Goal: Task Accomplishment & Management: Manage account settings

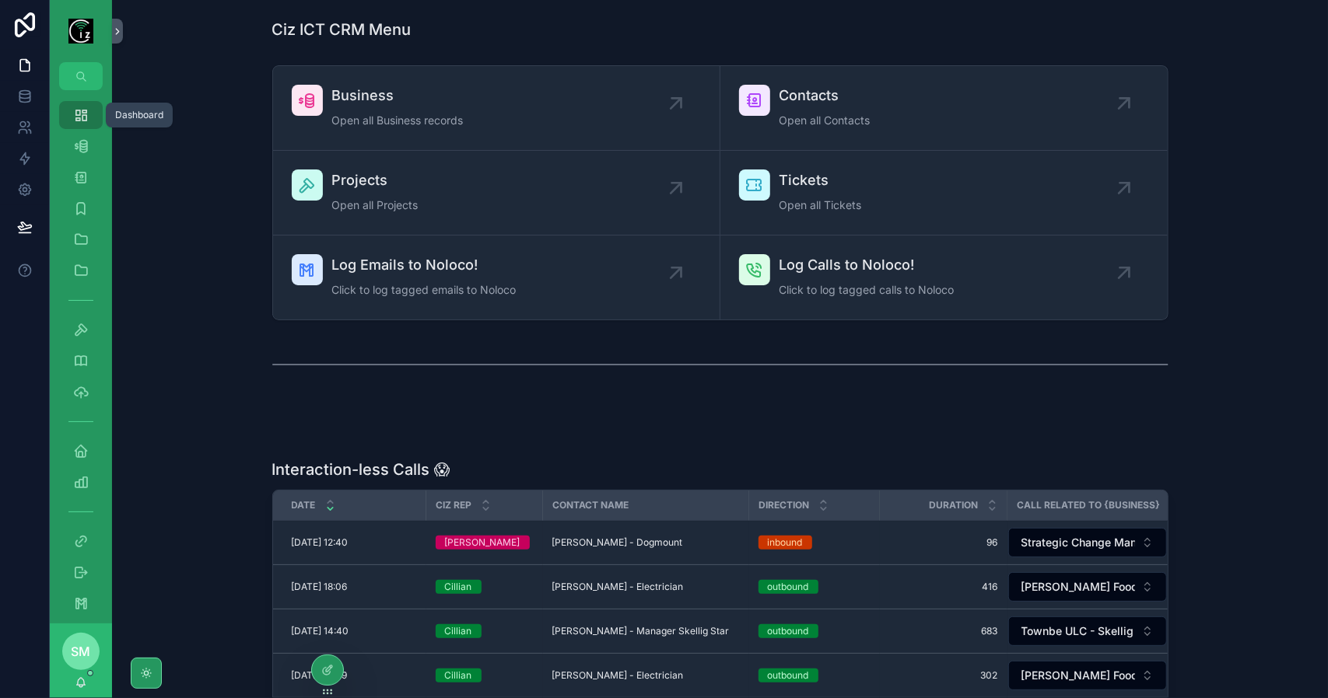
click at [653, 537] on span "John Mullarkey - Dogmount" at bounding box center [617, 543] width 131 height 12
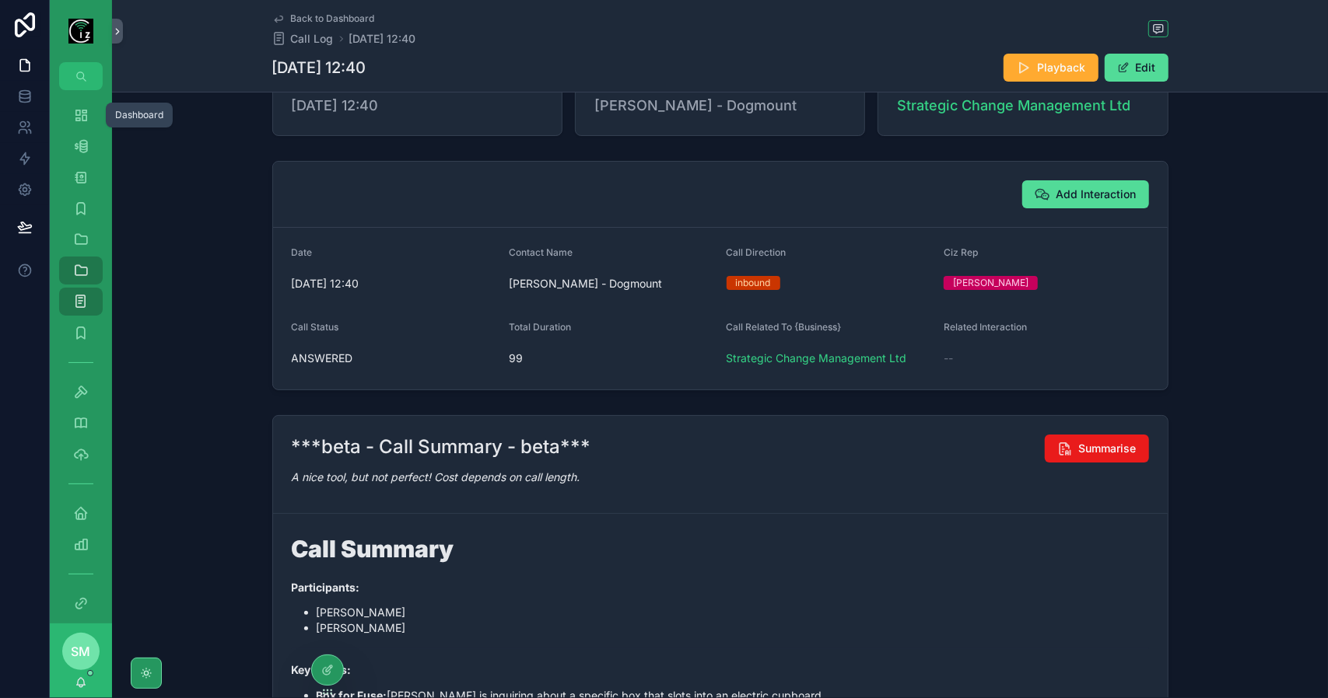
scroll to position [311, 0]
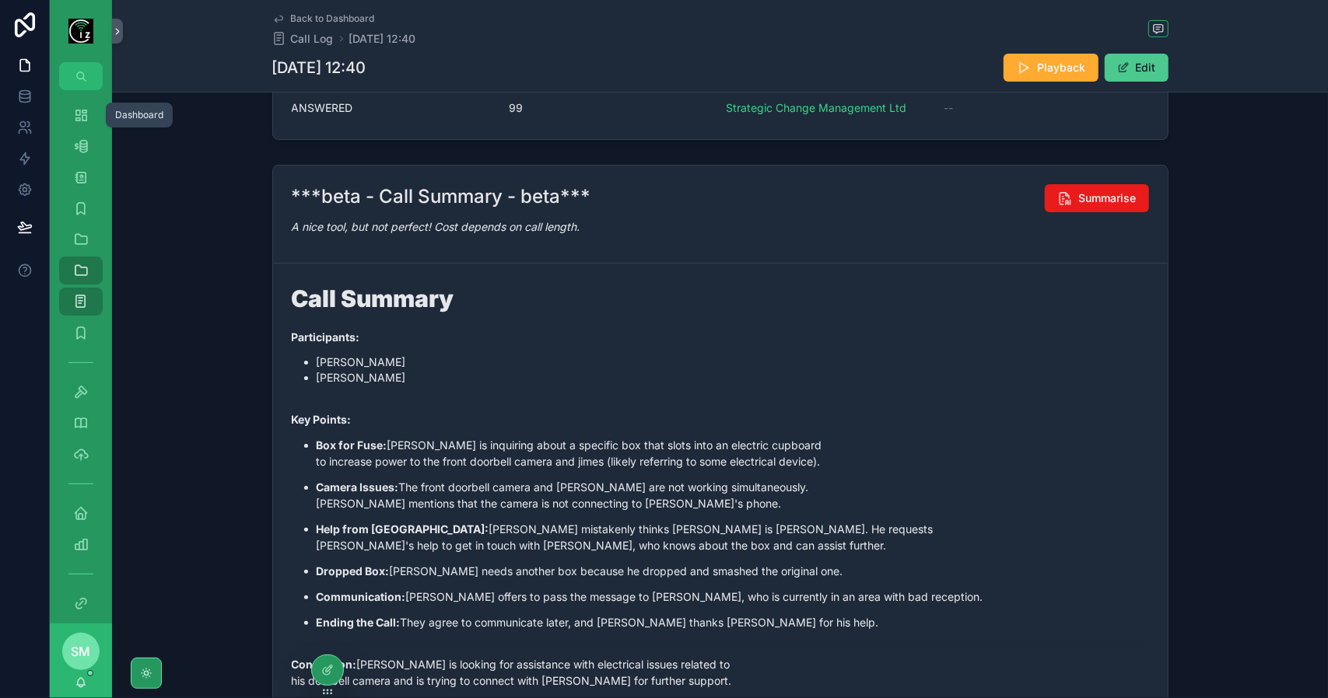
click at [1151, 54] on button "Edit" at bounding box center [1136, 68] width 64 height 28
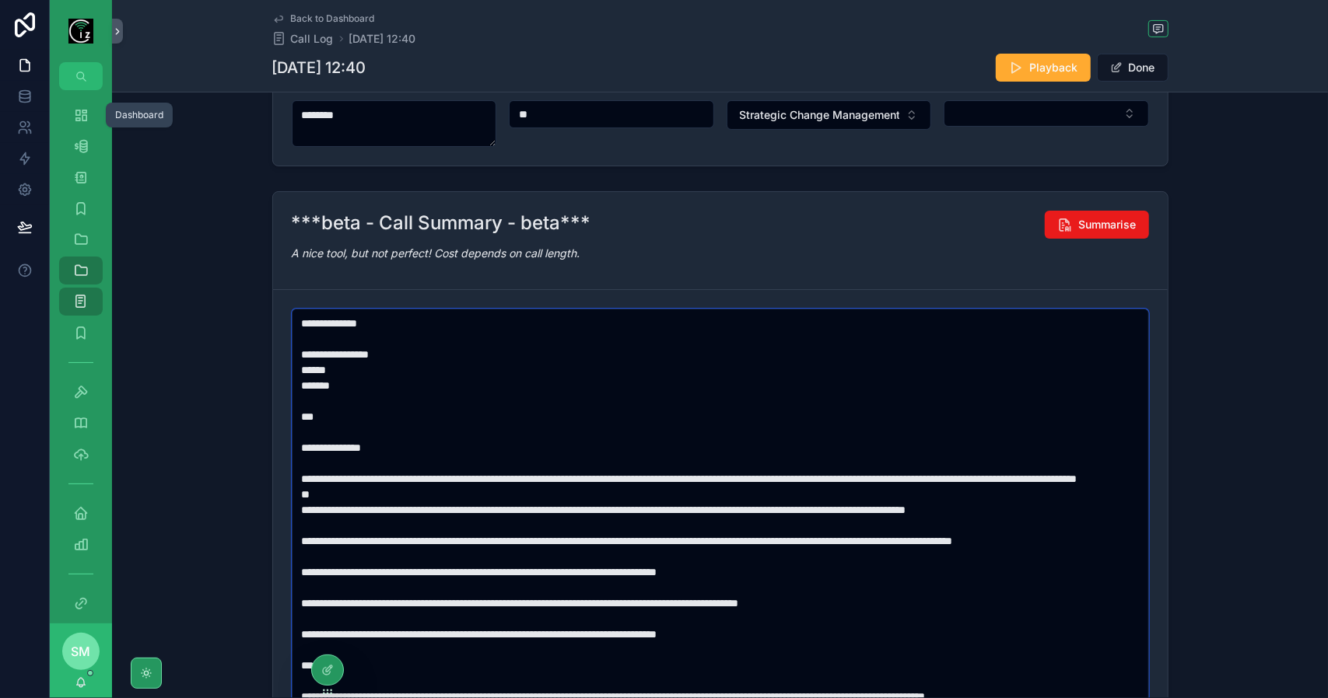
click at [784, 520] on textarea "scrollable content" at bounding box center [721, 549] width 858 height 480
click at [431, 551] on textarea "To enrich screen reader interactions, please activate Accessibility in Grammarl…" at bounding box center [721, 549] width 858 height 480
click at [703, 552] on textarea "To enrich screen reader interactions, please activate Accessibility in Grammarl…" at bounding box center [721, 549] width 858 height 480
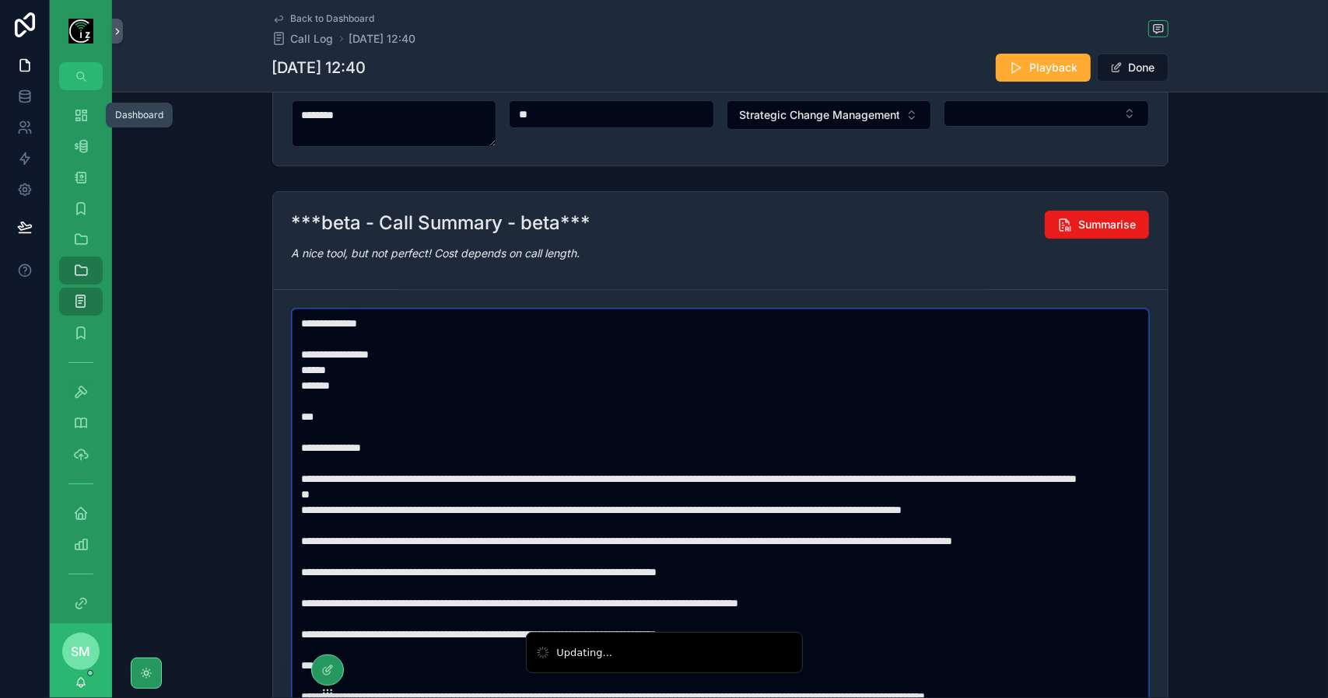
click at [703, 552] on textarea "To enrich screen reader interactions, please activate Accessibility in Grammarl…" at bounding box center [721, 549] width 858 height 480
click at [874, 552] on textarea "To enrich screen reader interactions, please activate Accessibility in Grammarl…" at bounding box center [721, 549] width 858 height 480
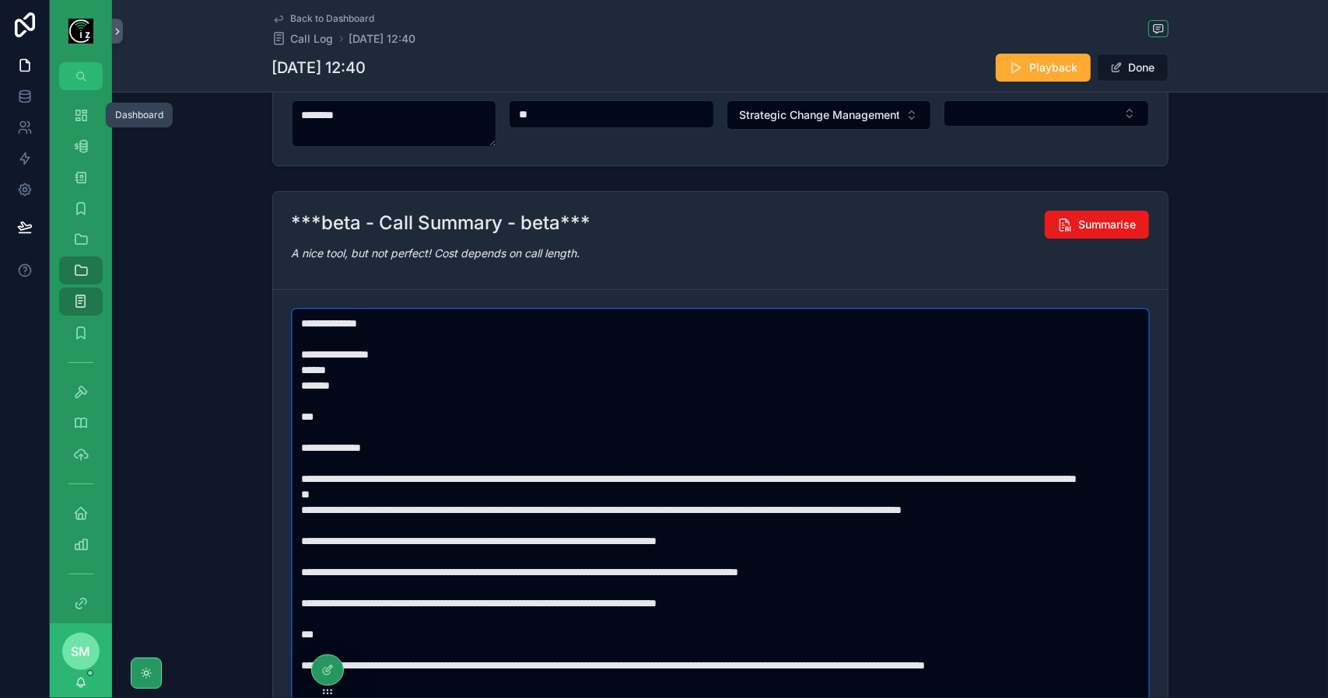
click at [845, 621] on textarea "**********" at bounding box center [721, 549] width 858 height 480
drag, startPoint x: 842, startPoint y: 623, endPoint x: 296, endPoint y: 586, distance: 548.0
click at [296, 586] on textarea "**********" at bounding box center [721, 549] width 858 height 480
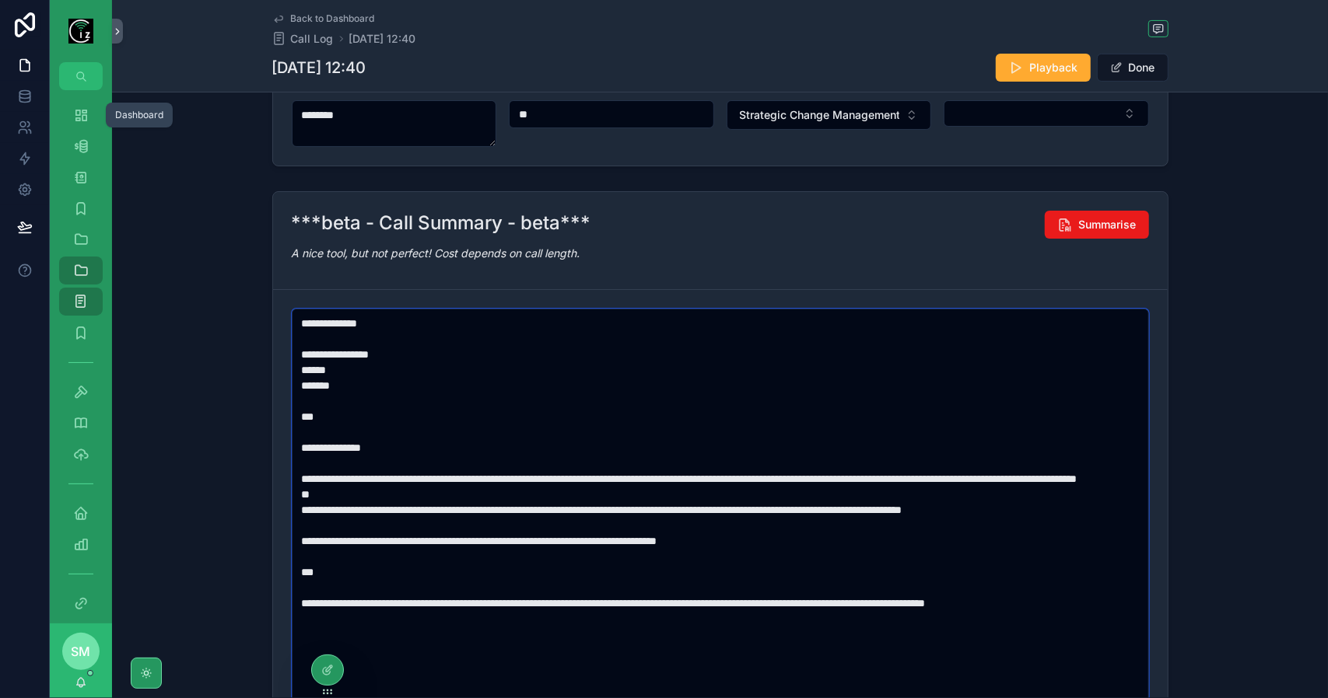
click at [402, 616] on textarea "**********" at bounding box center [721, 549] width 858 height 480
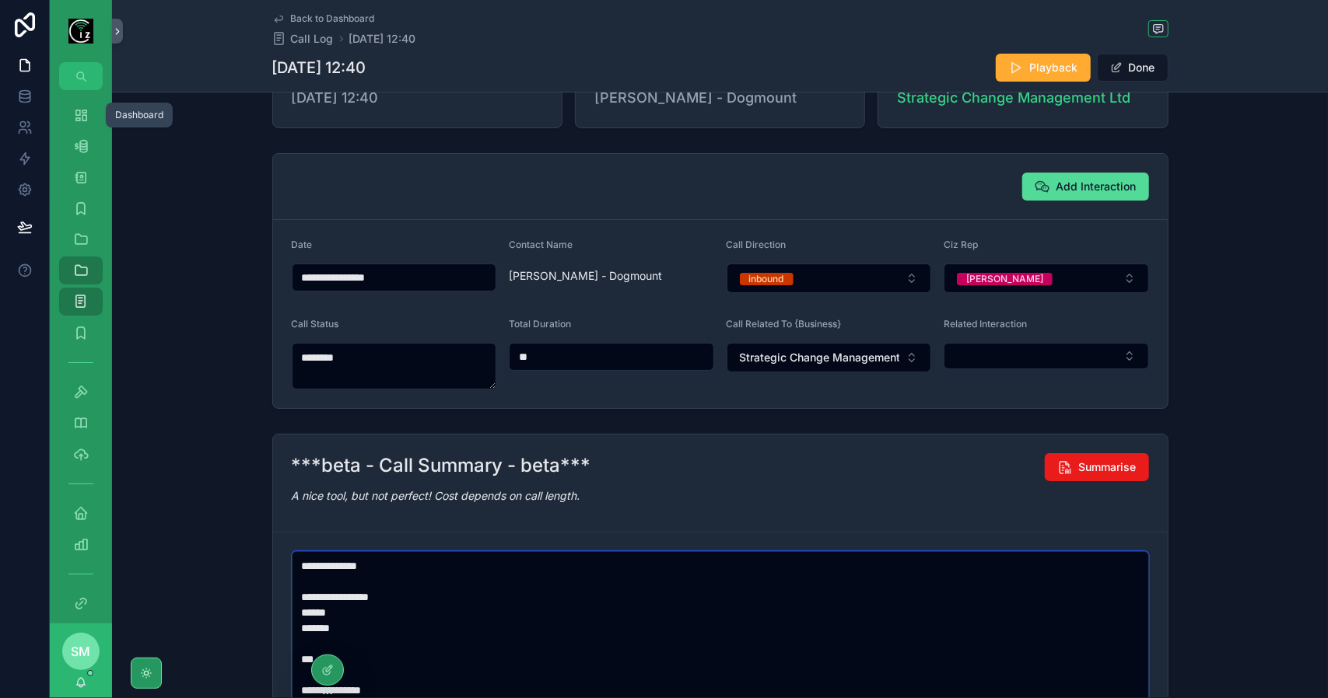
scroll to position [0, 0]
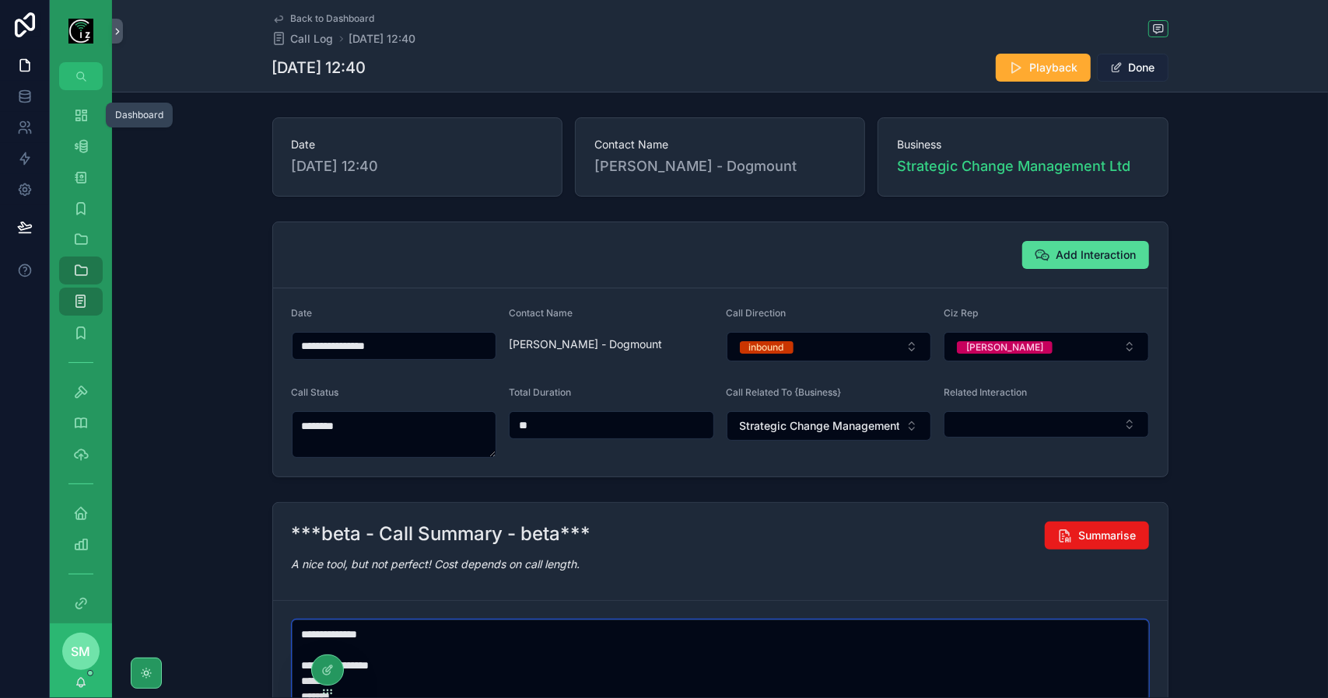
type textarea "**********"
click at [1139, 72] on button "Done" at bounding box center [1133, 68] width 72 height 28
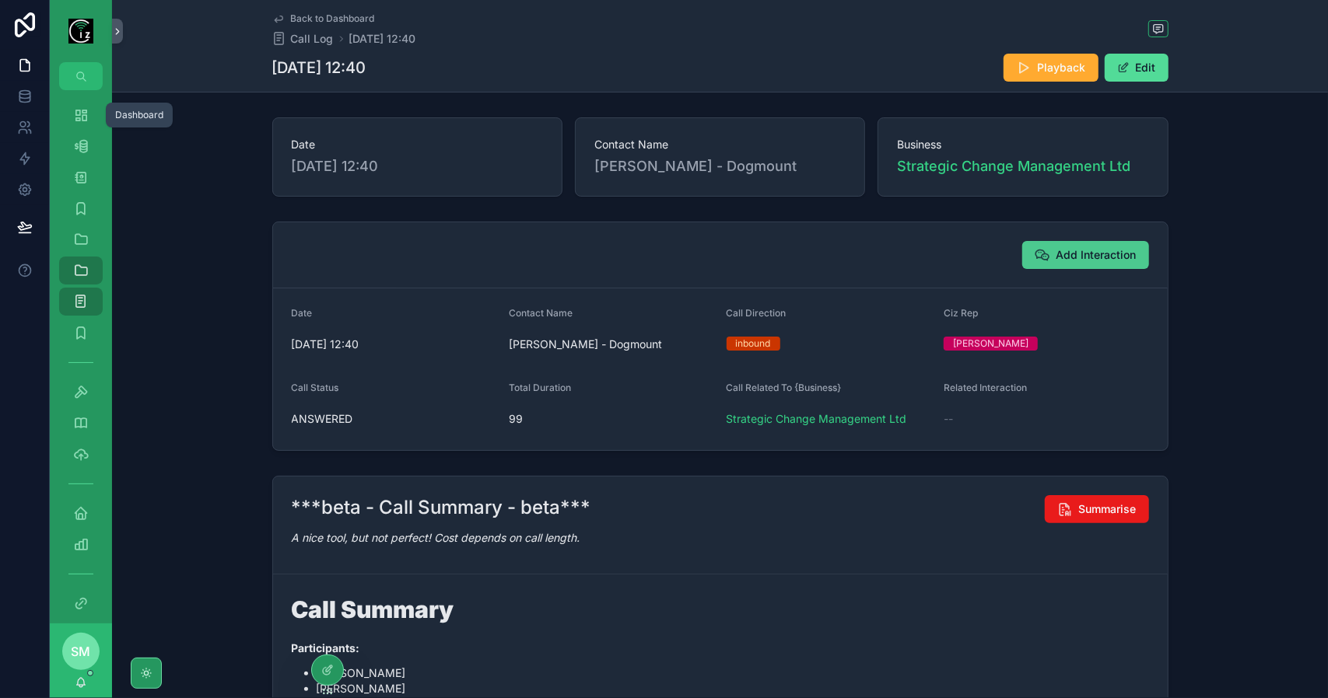
click at [1085, 258] on span "Add Interaction" at bounding box center [1096, 255] width 80 height 16
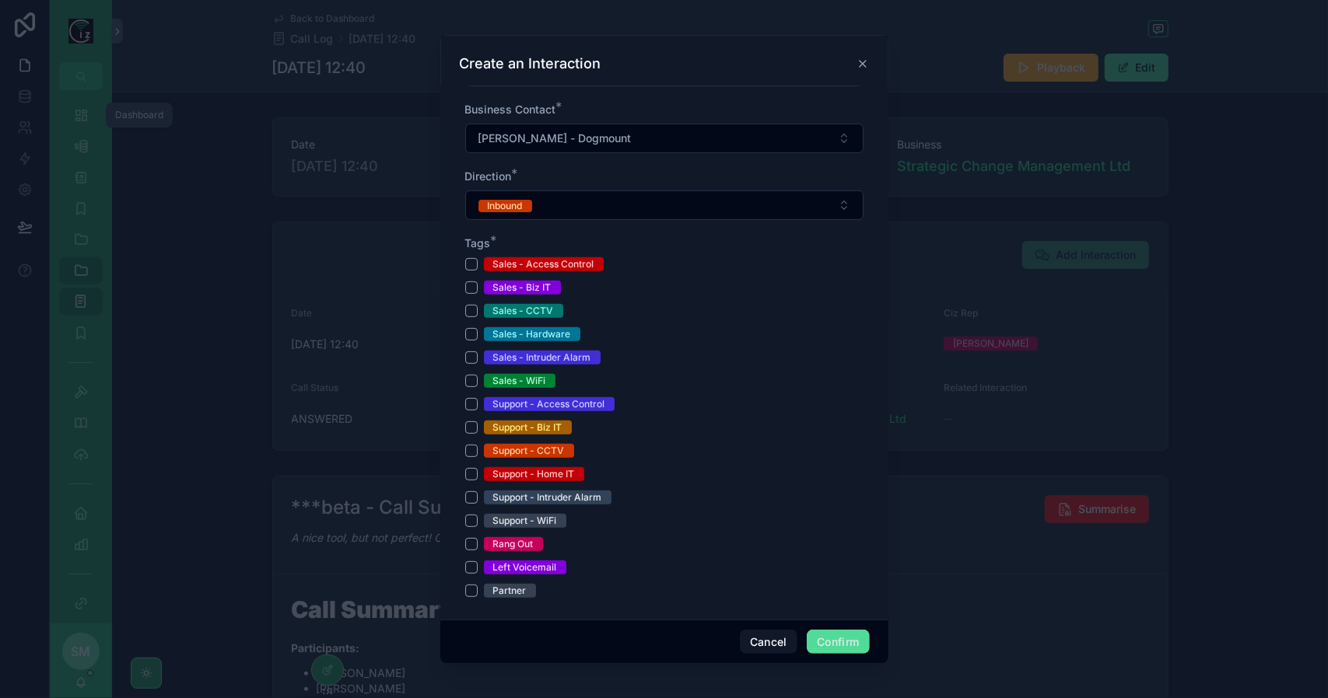
scroll to position [389, 0]
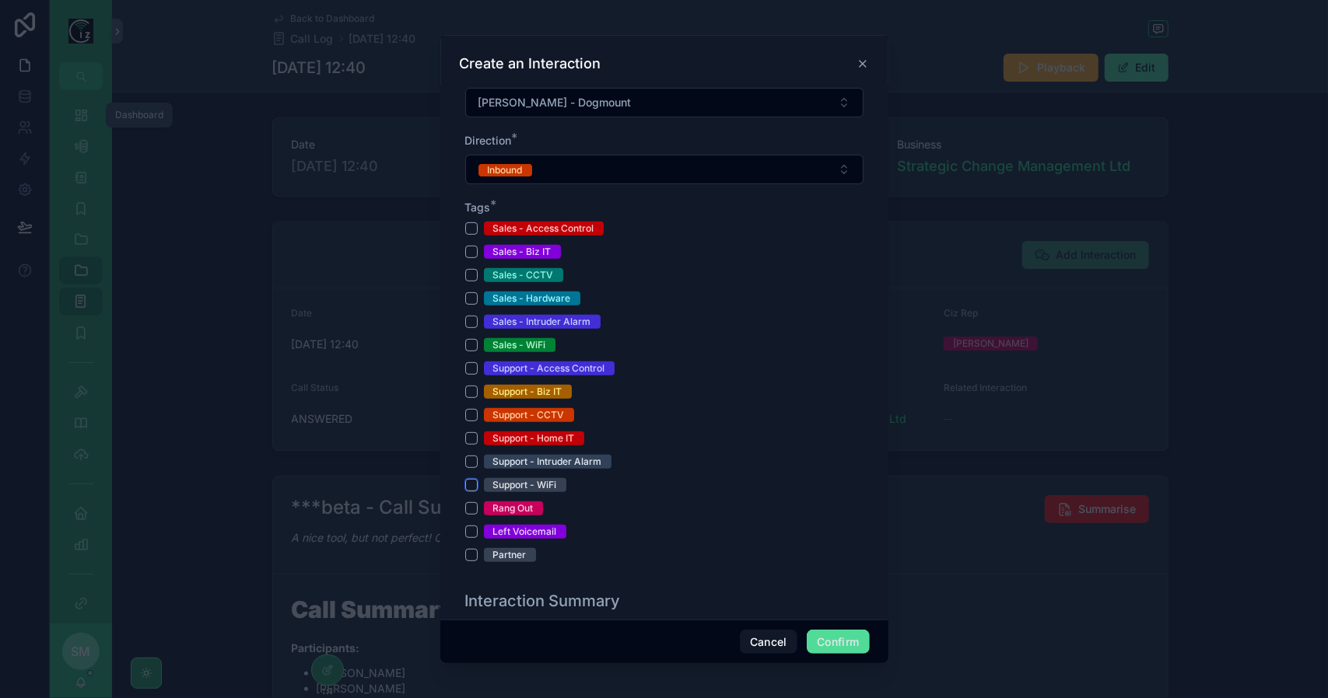
click at [472, 480] on button "Support - WiFi" at bounding box center [471, 485] width 12 height 12
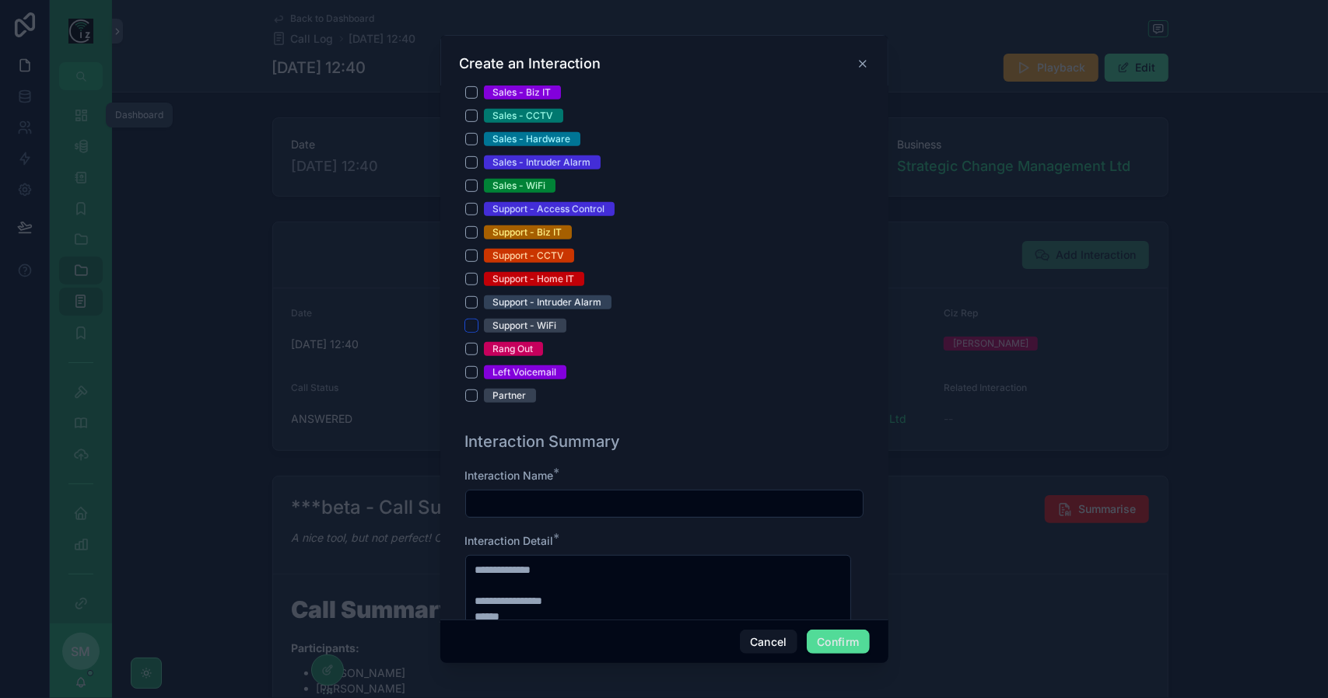
scroll to position [700, 0]
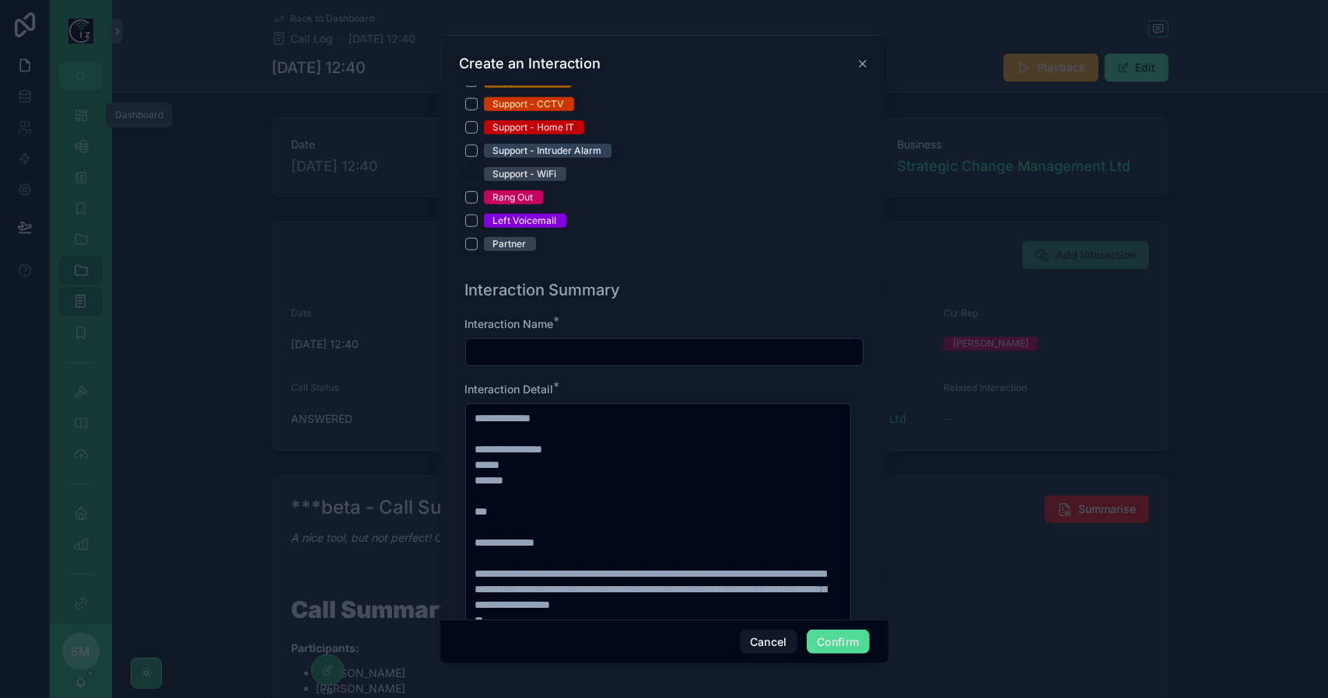
click at [628, 352] on input "text" at bounding box center [664, 352] width 397 height 22
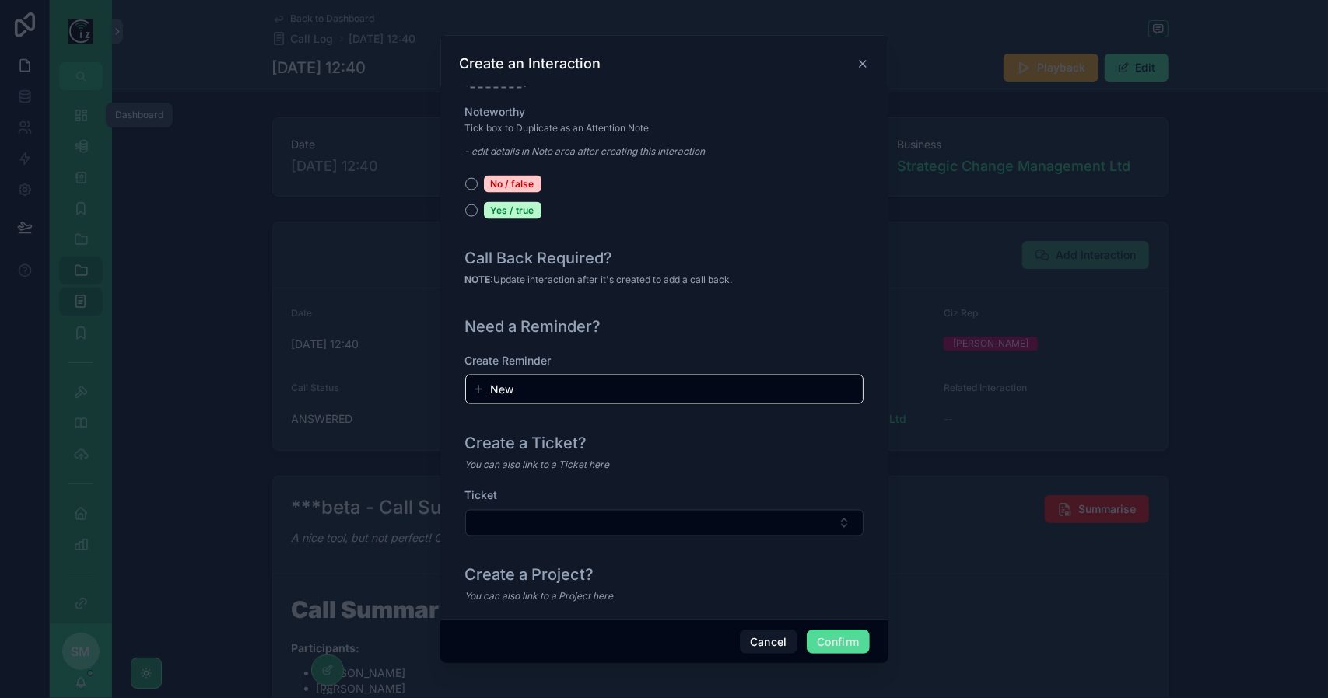
scroll to position [1671, 0]
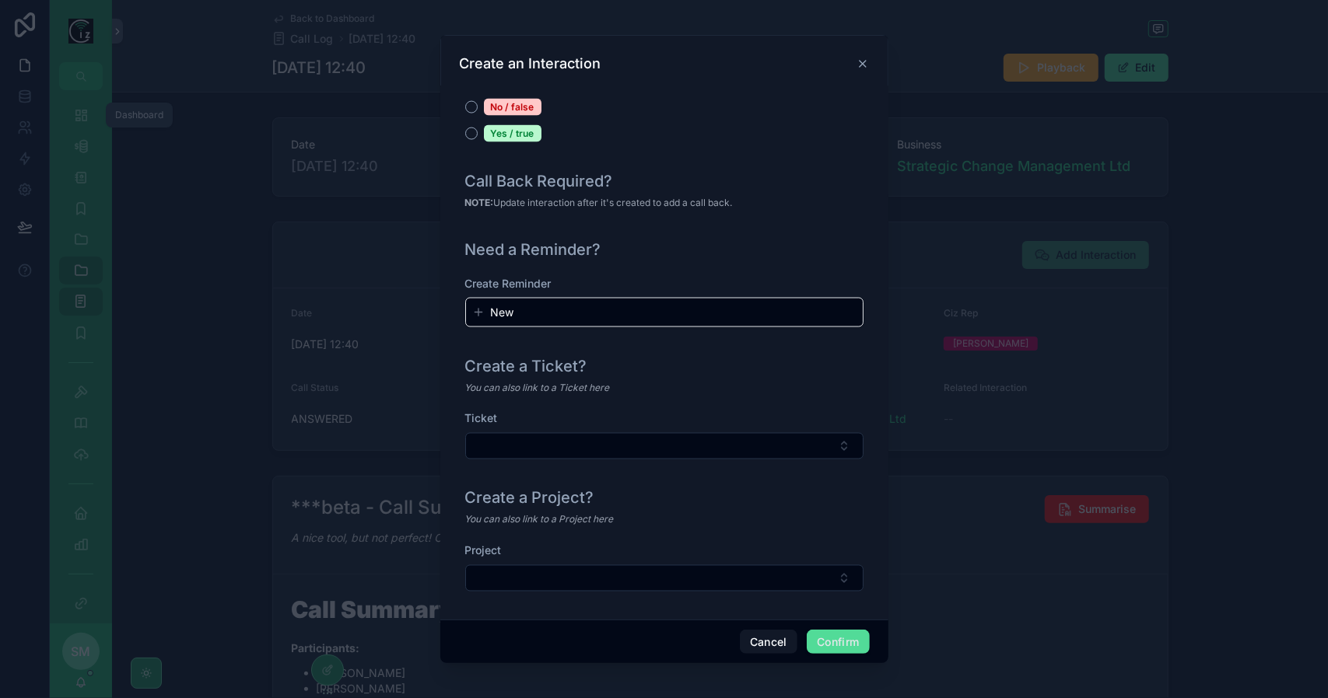
type input "**********"
click at [840, 639] on button "Confirm" at bounding box center [838, 642] width 62 height 25
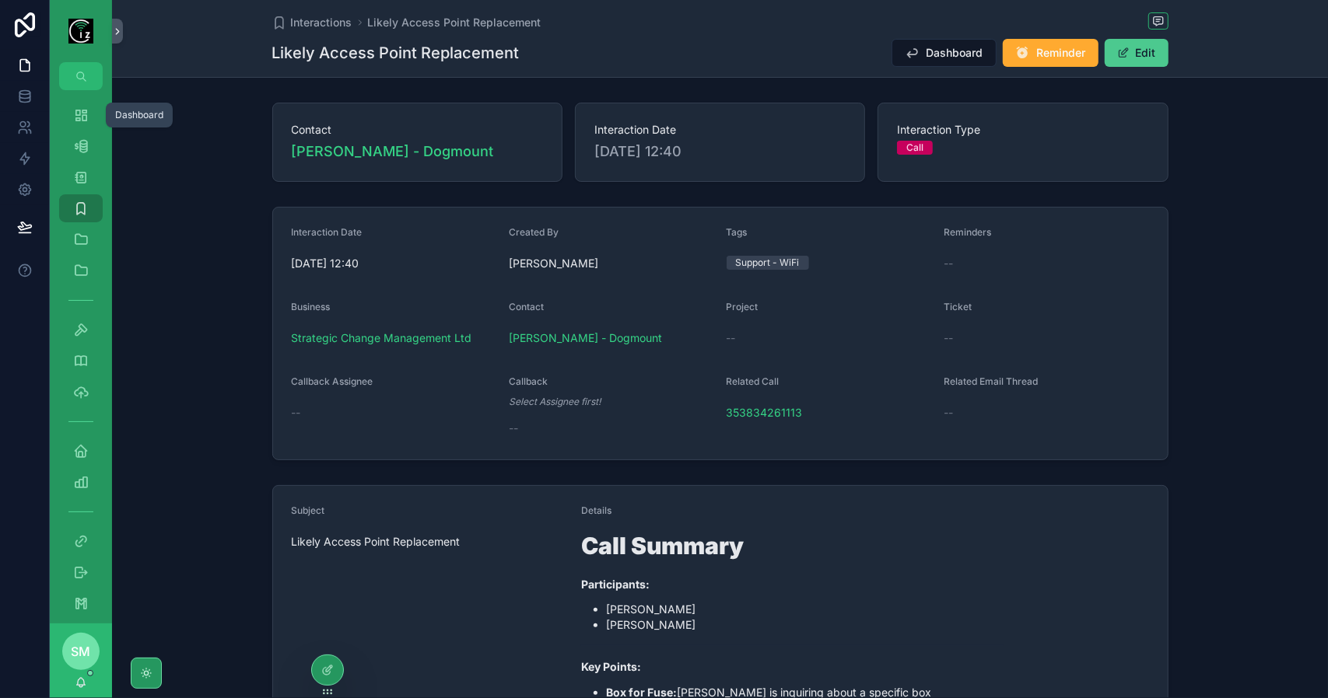
click at [1140, 52] on button "Edit" at bounding box center [1136, 53] width 64 height 28
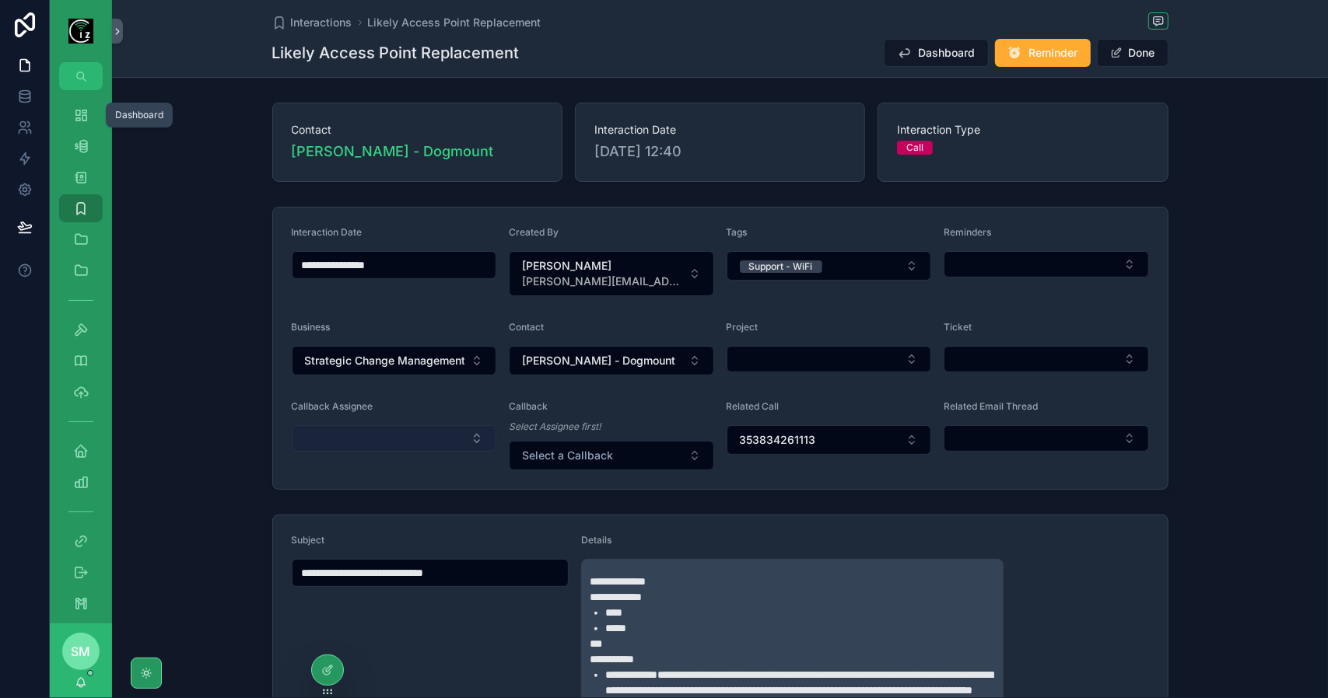
click at [356, 433] on button "Select Button" at bounding box center [394, 438] width 205 height 26
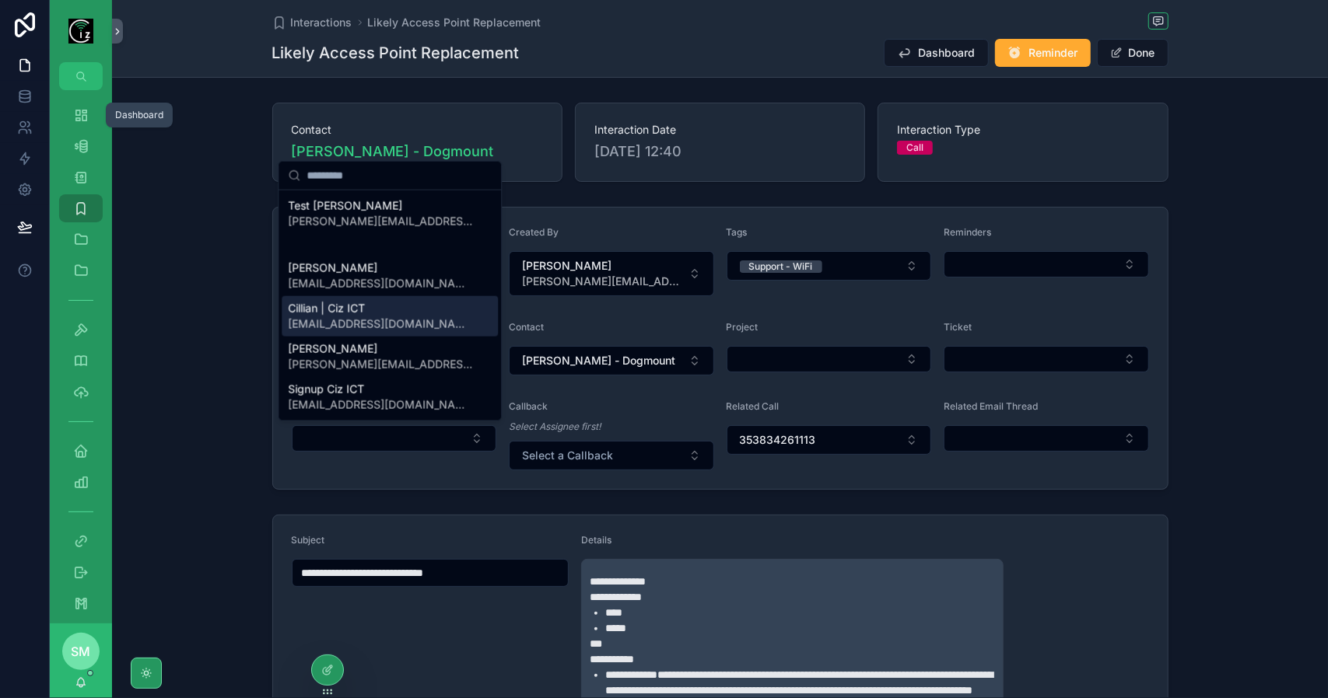
click at [376, 323] on span "cillian@cizict.com" at bounding box center [380, 325] width 185 height 16
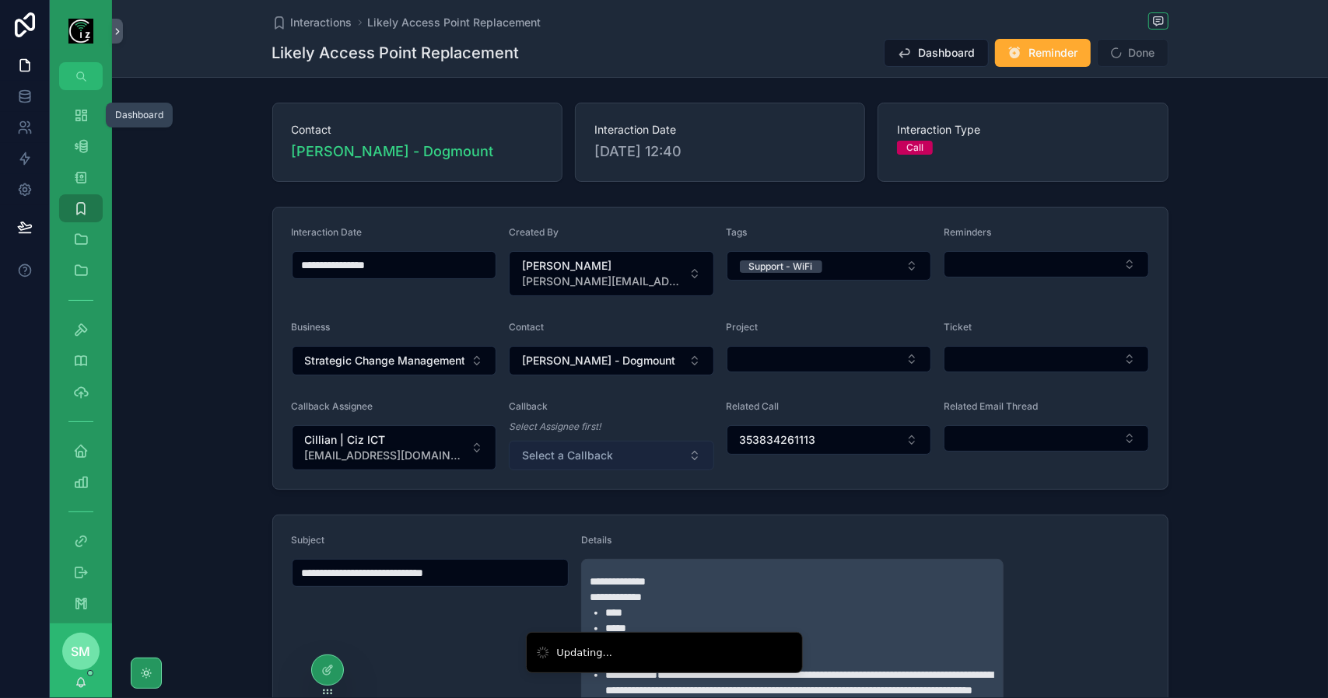
click at [579, 450] on span "Select a Callback" at bounding box center [567, 456] width 91 height 16
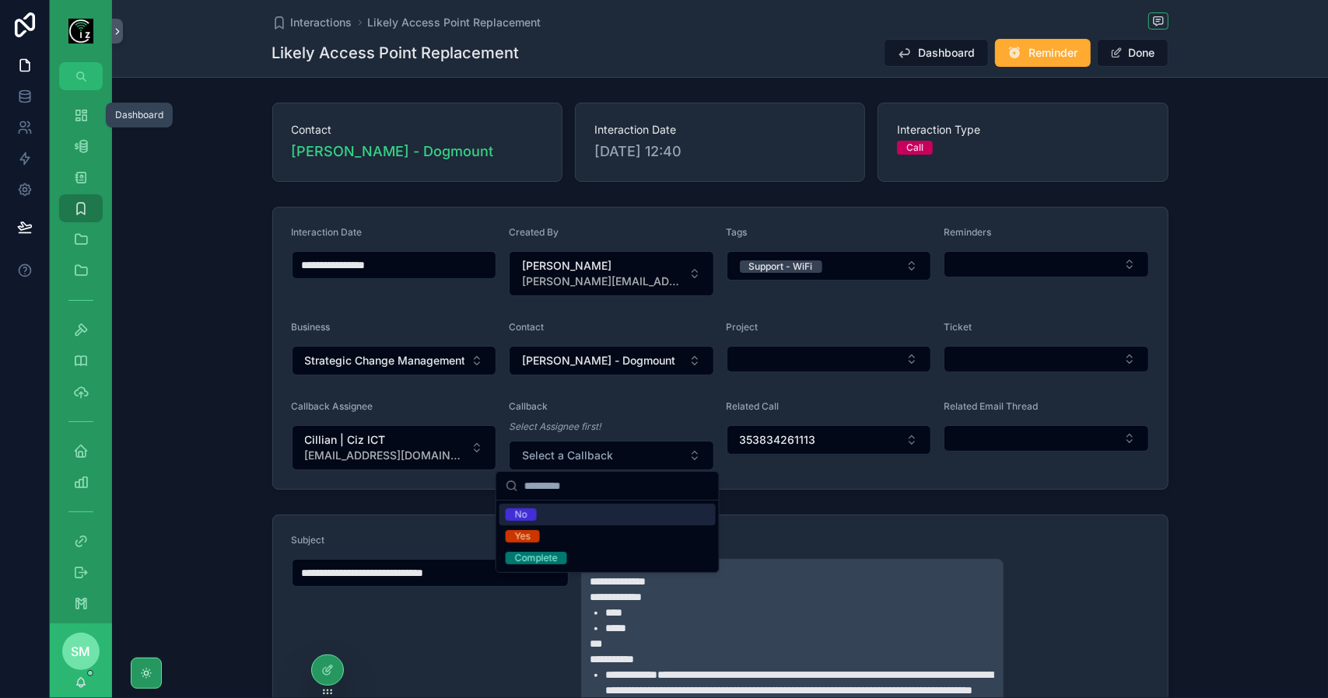
click at [566, 530] on div "Yes" at bounding box center [607, 537] width 216 height 22
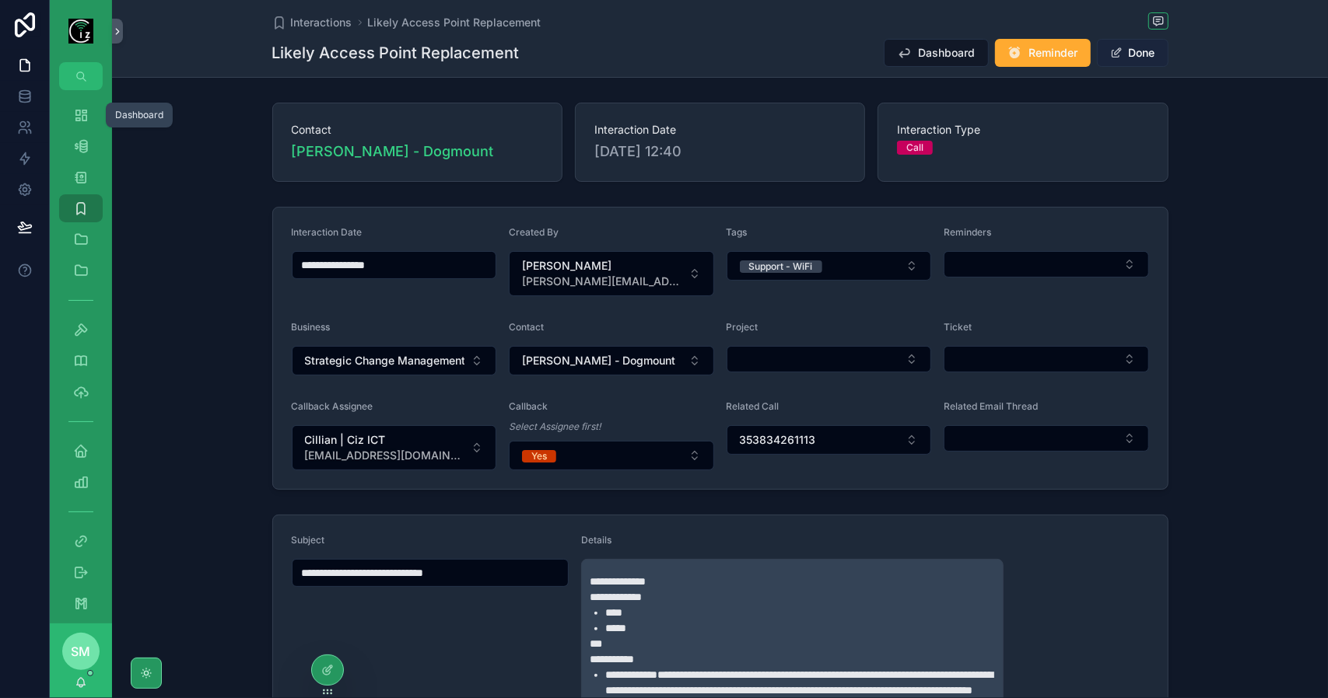
click at [1132, 51] on button "Done" at bounding box center [1133, 53] width 72 height 28
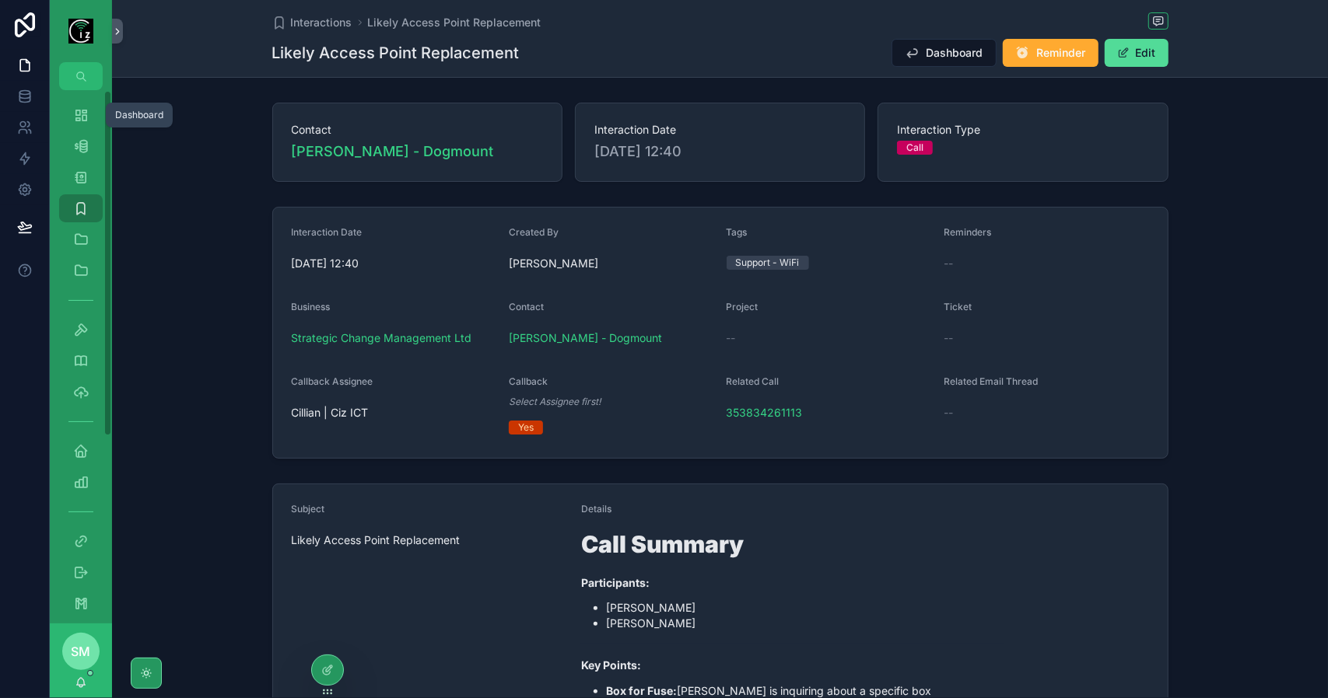
click at [76, 122] on icon "scrollable content" at bounding box center [81, 115] width 16 height 16
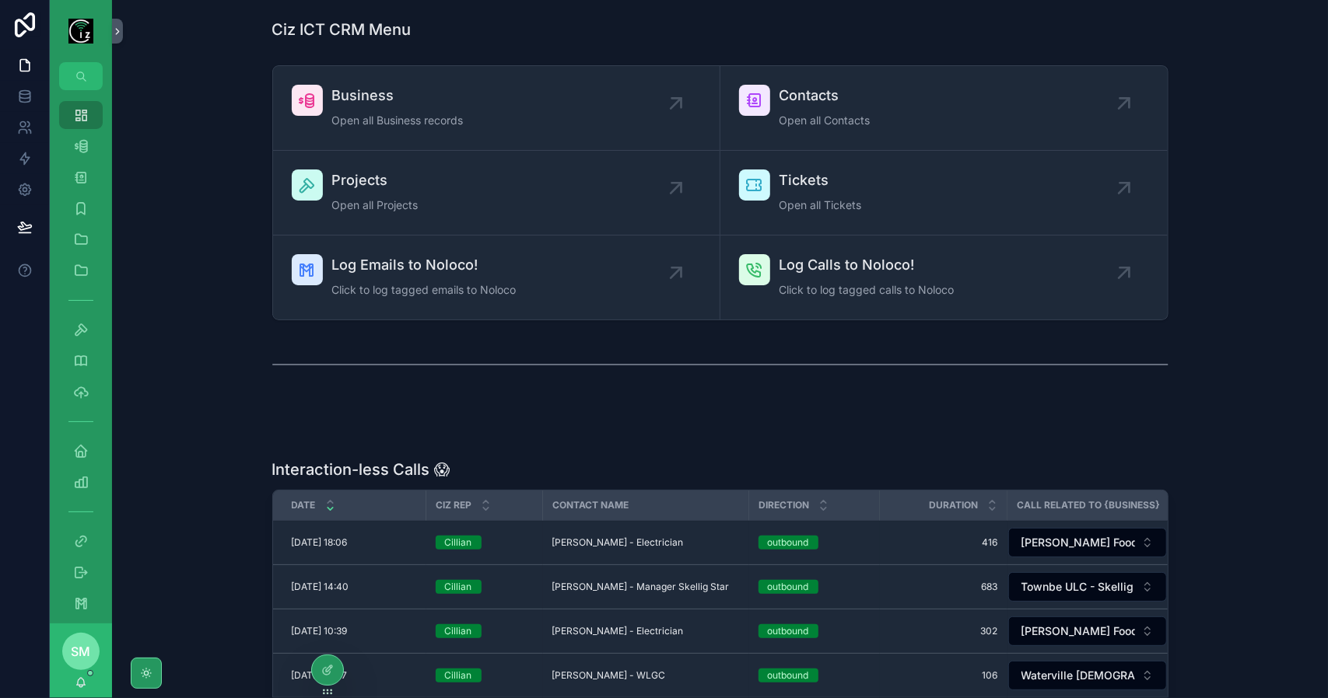
click at [435, 114] on span "Open all Business records" at bounding box center [397, 121] width 131 height 16
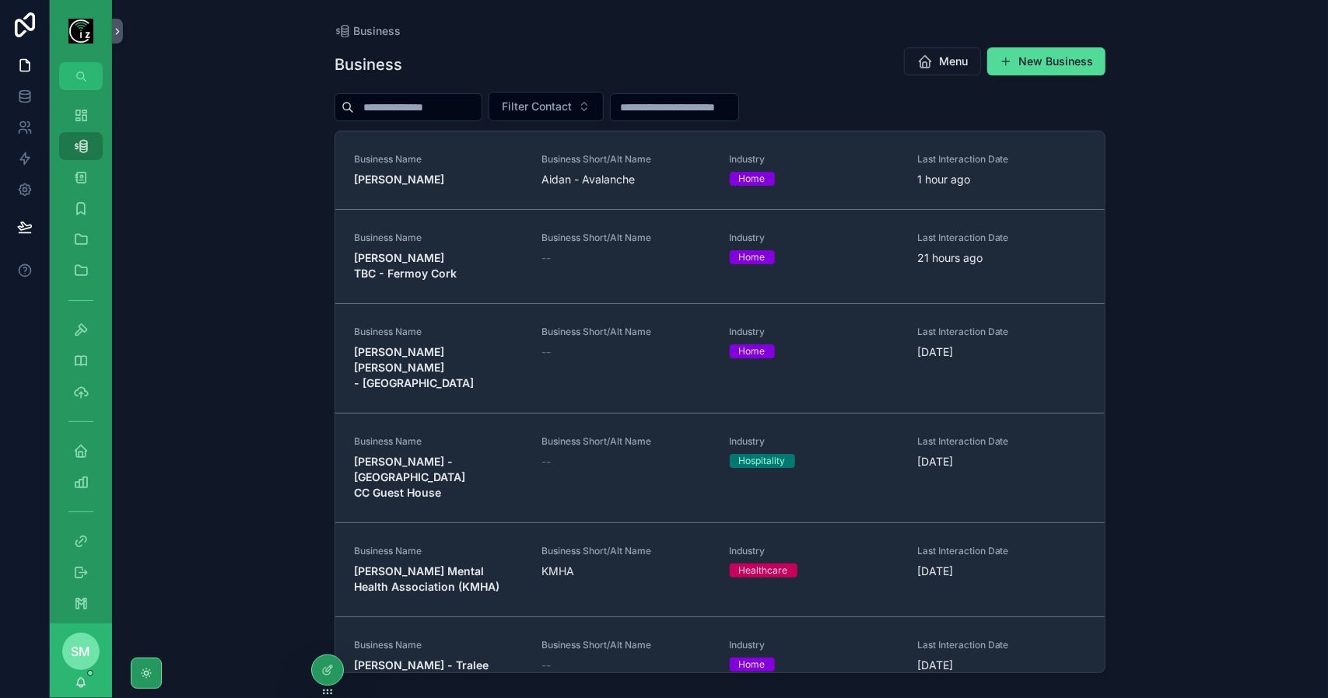
click at [445, 103] on input "scrollable content" at bounding box center [418, 107] width 128 height 22
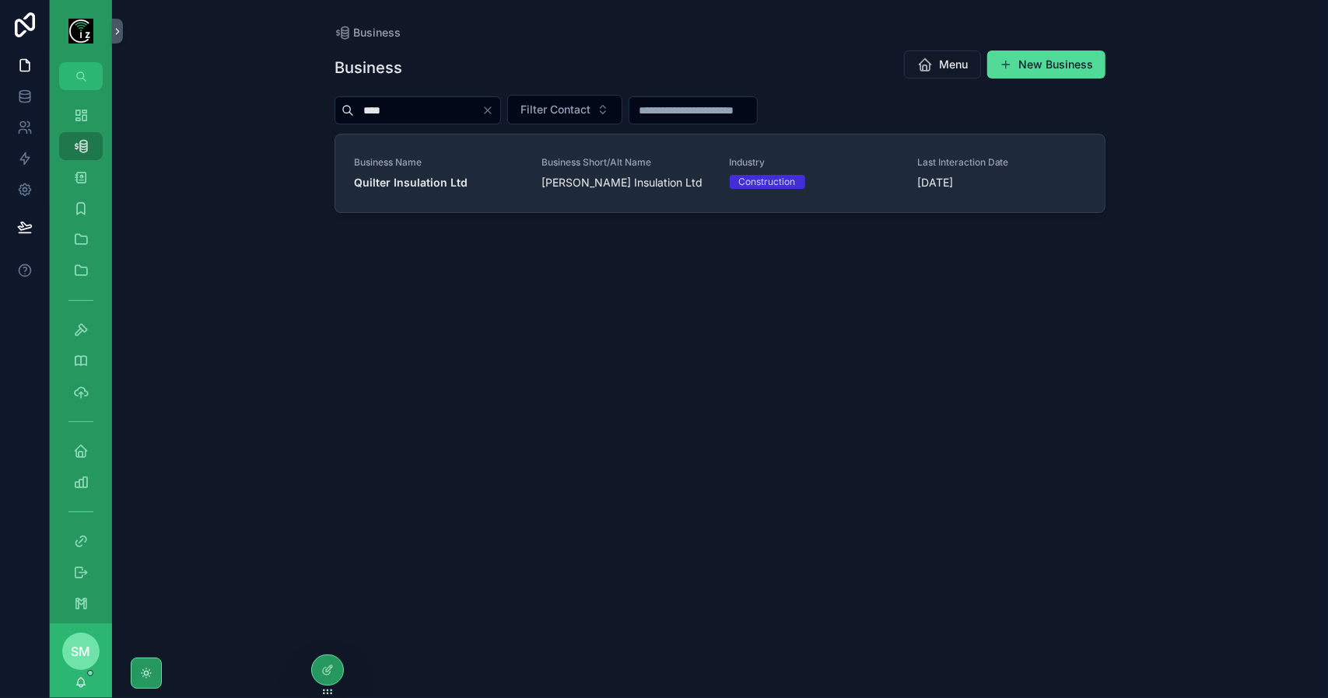
type input "****"
click at [460, 172] on div "Business Name Quilter Insulation Ltd" at bounding box center [438, 173] width 169 height 34
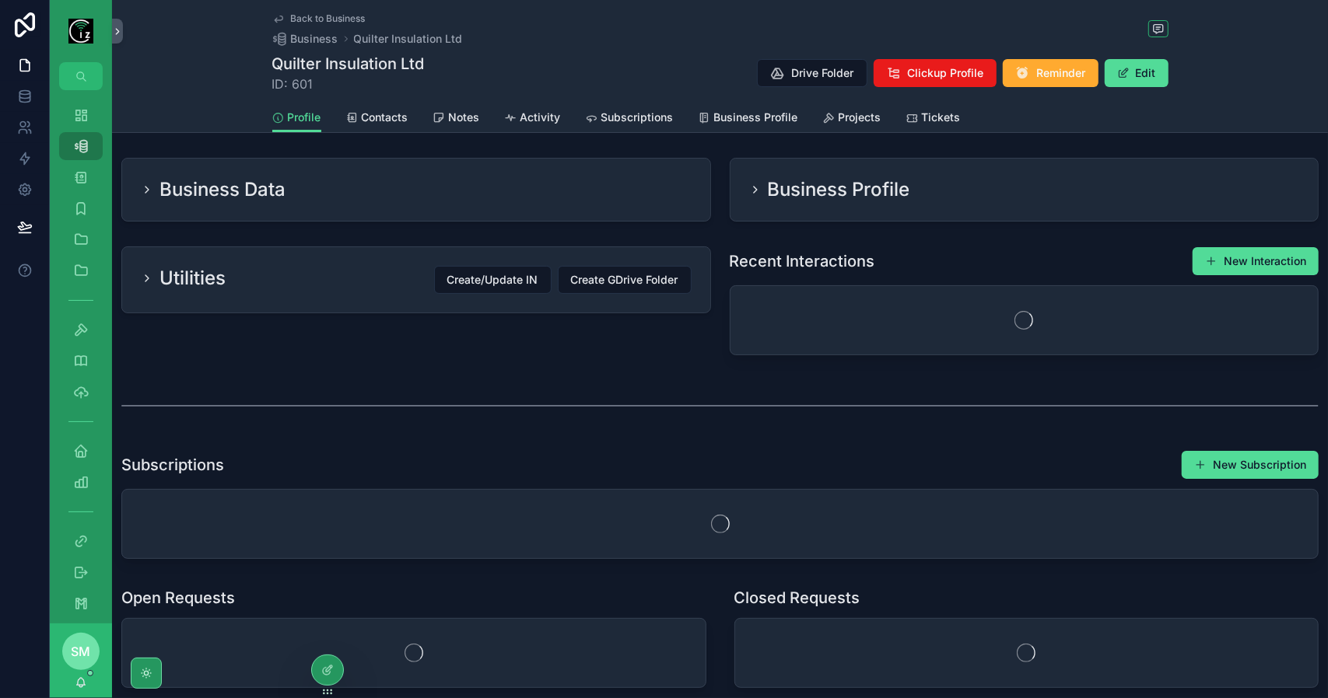
click at [392, 118] on span "Contacts" at bounding box center [385, 118] width 47 height 16
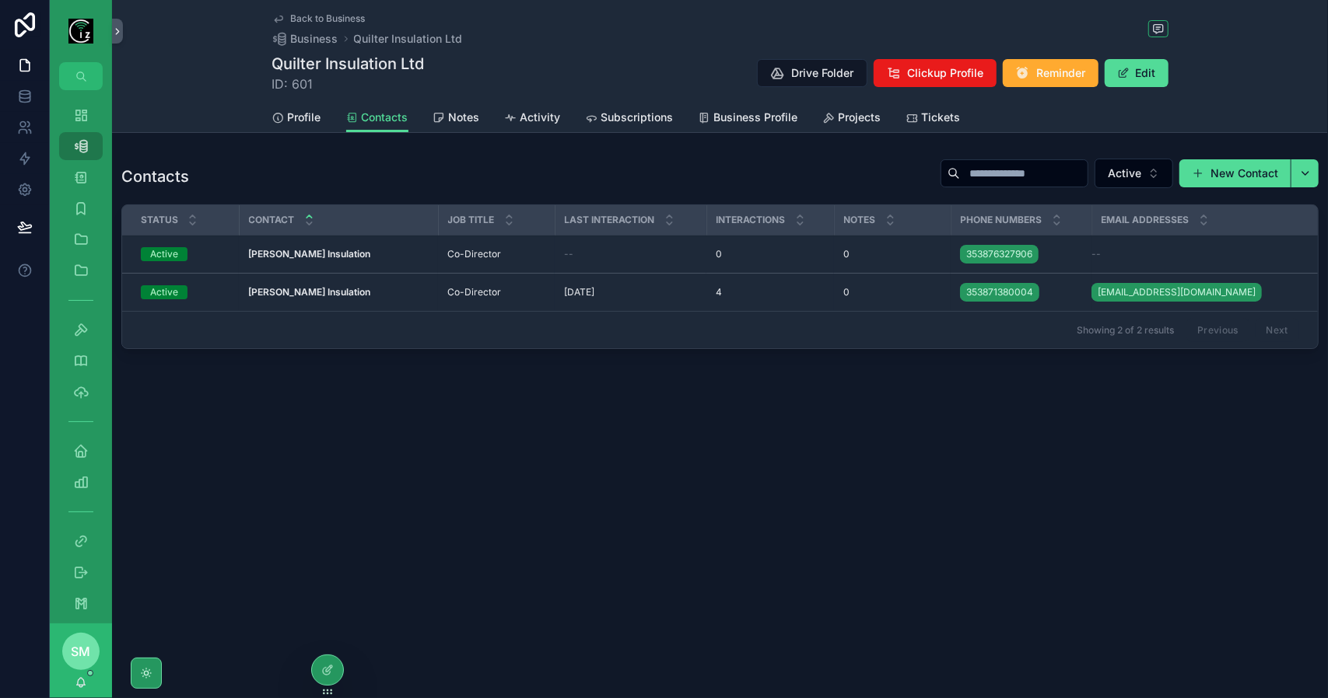
click at [484, 284] on td "Co-Director Co-Director" at bounding box center [496, 293] width 117 height 38
click at [618, 114] on span "Subscriptions" at bounding box center [637, 118] width 72 height 16
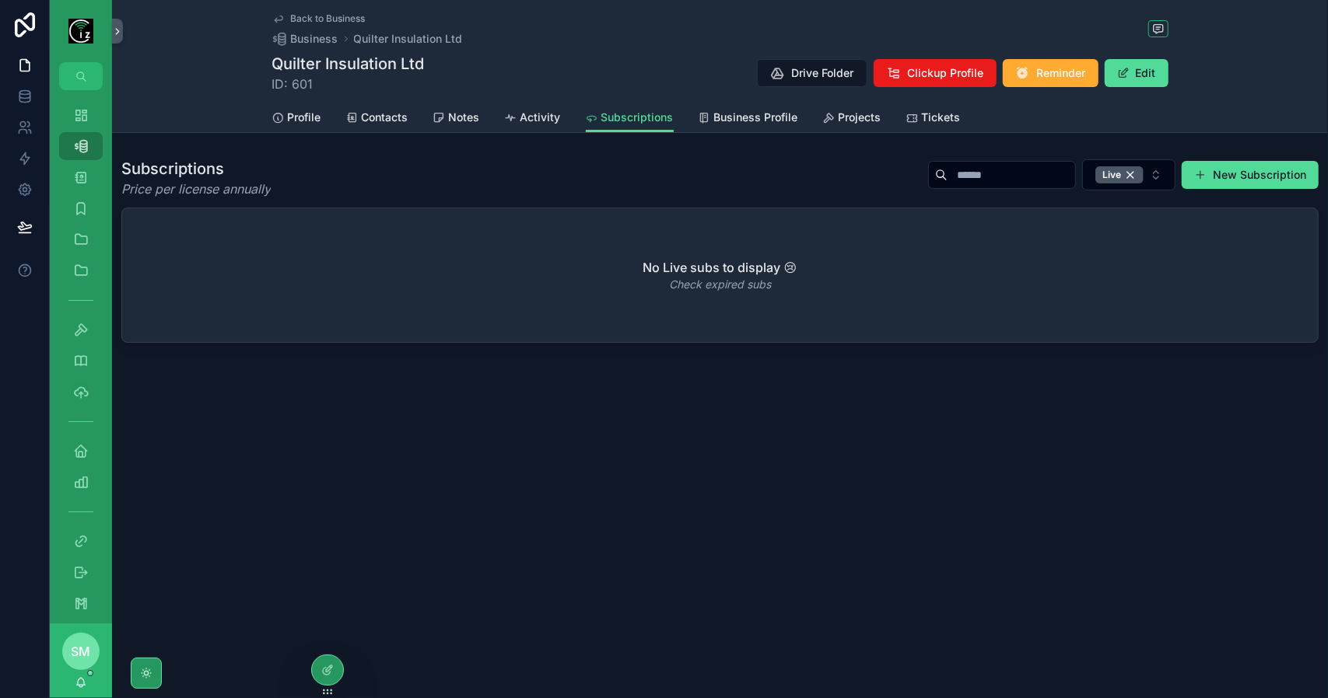
click at [959, 113] on div "Profile Contacts Notes Activity Subscriptions Business Profile Projects Tickets" at bounding box center [720, 118] width 896 height 30
click at [932, 117] on span "Tickets" at bounding box center [941, 118] width 39 height 16
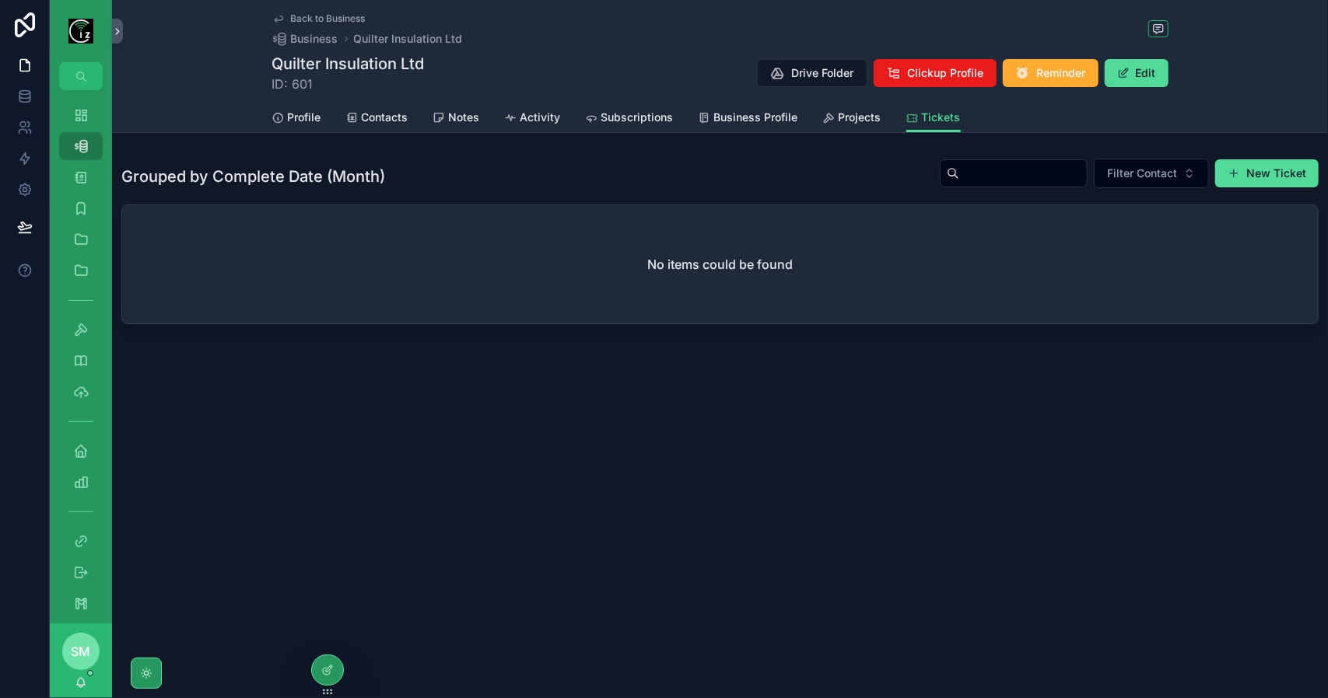
click at [856, 117] on span "Projects" at bounding box center [859, 118] width 43 height 16
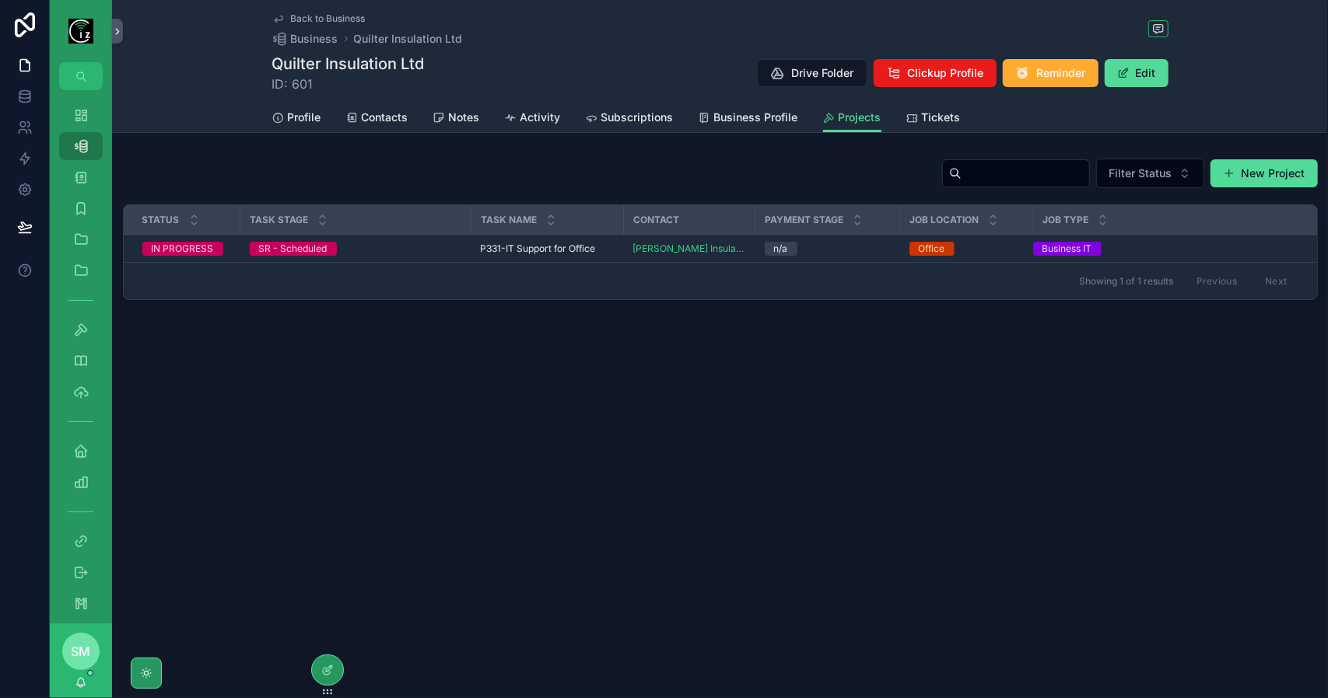
click at [757, 117] on span "Business Profile" at bounding box center [756, 118] width 84 height 16
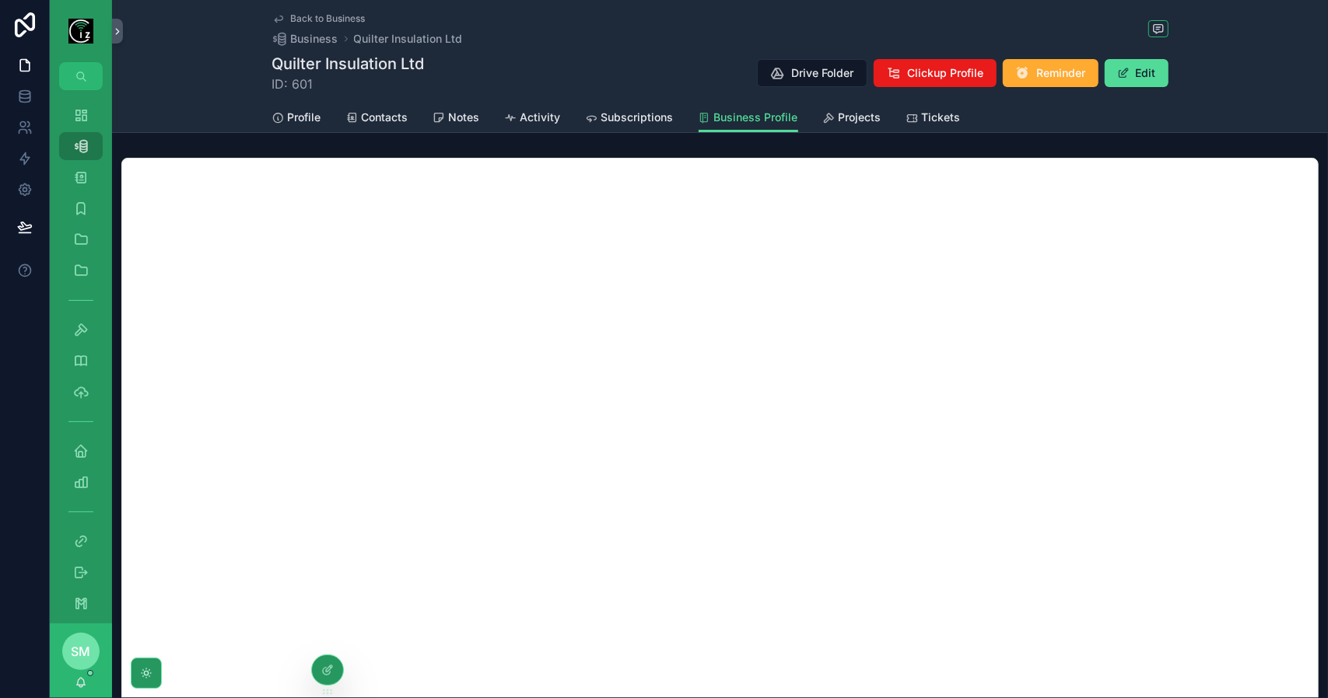
click at [622, 116] on span "Subscriptions" at bounding box center [637, 118] width 72 height 16
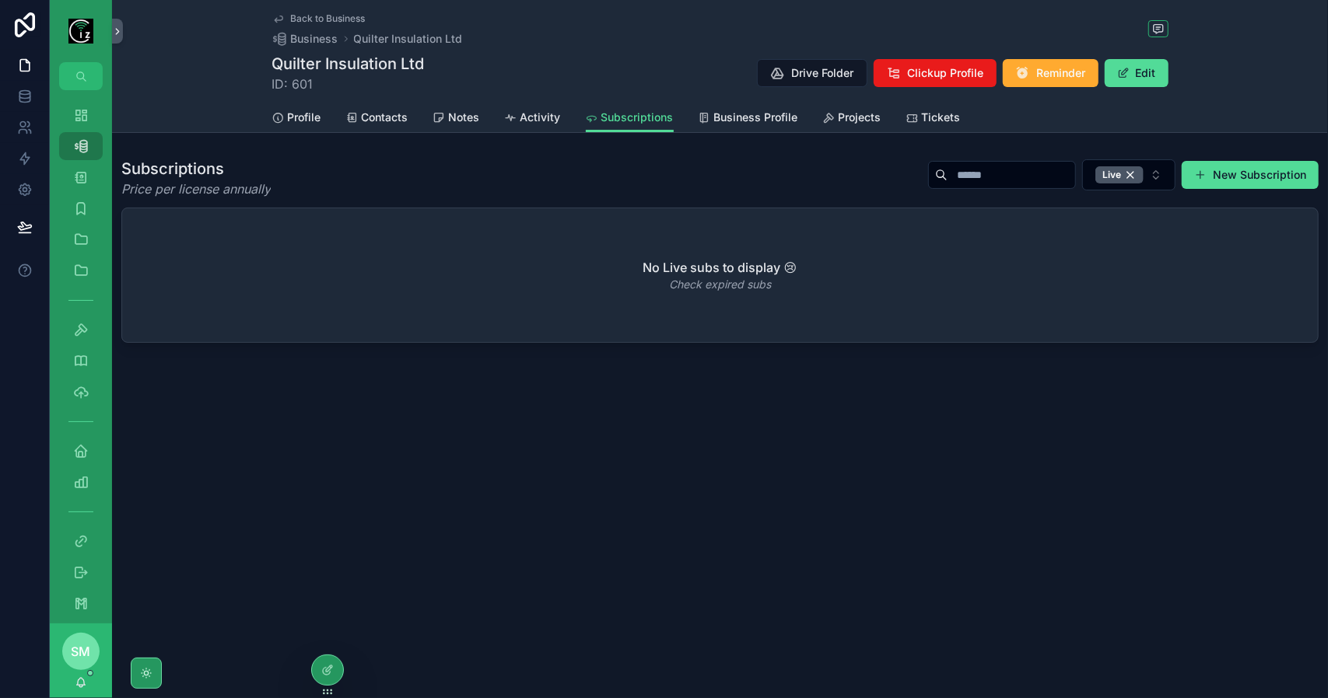
click at [622, 116] on span "Subscriptions" at bounding box center [637, 118] width 72 height 16
click at [549, 116] on span "Activity" at bounding box center [540, 118] width 40 height 16
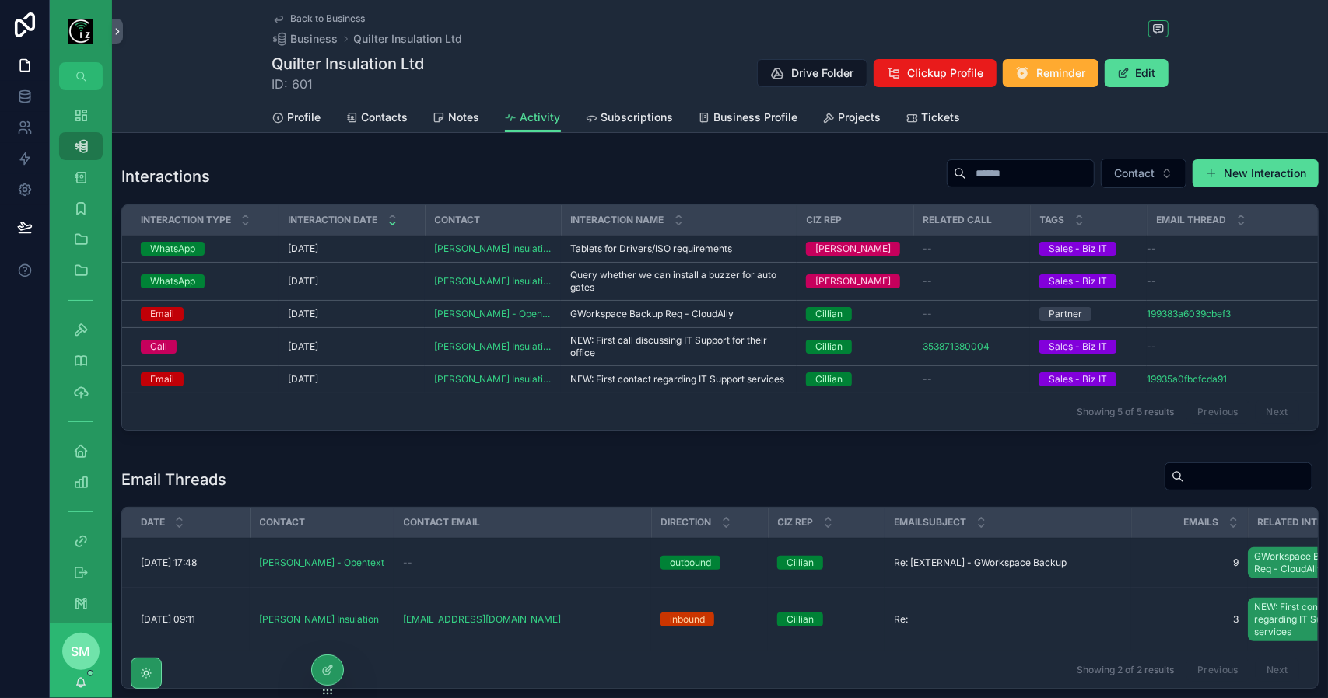
click at [387, 114] on span "Contacts" at bounding box center [385, 118] width 47 height 16
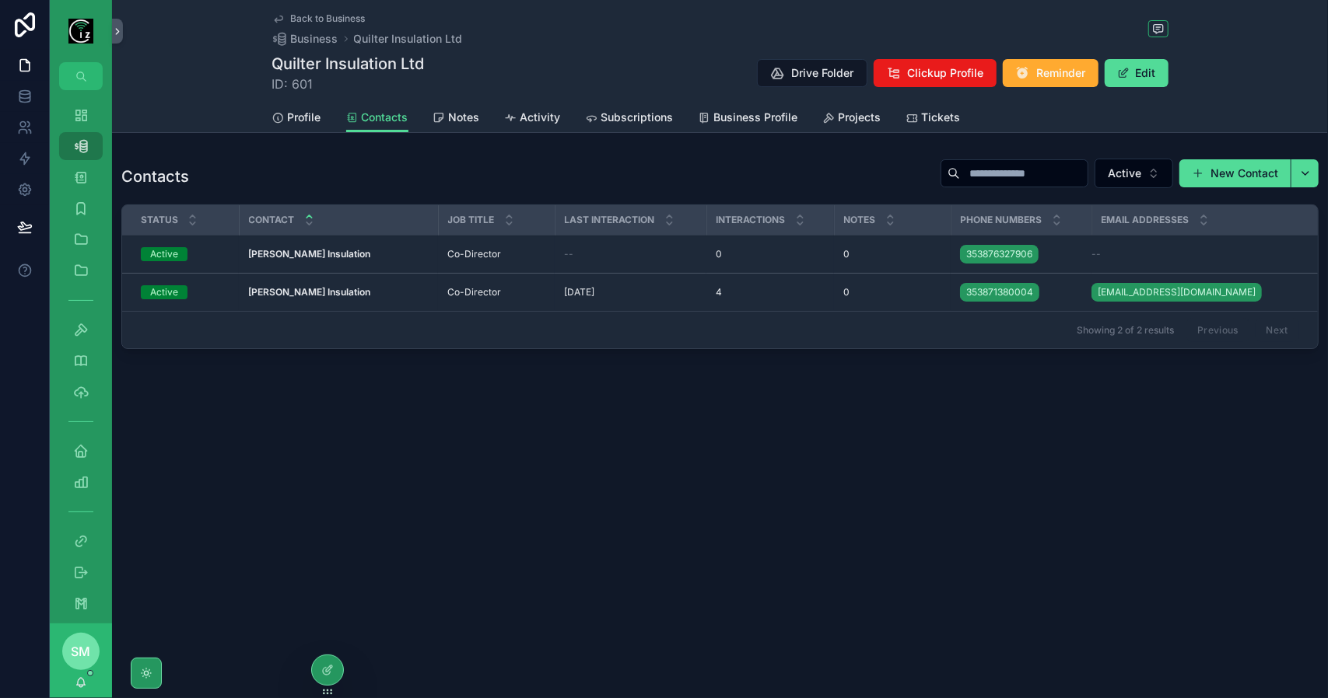
click at [306, 120] on span "Profile" at bounding box center [304, 118] width 33 height 16
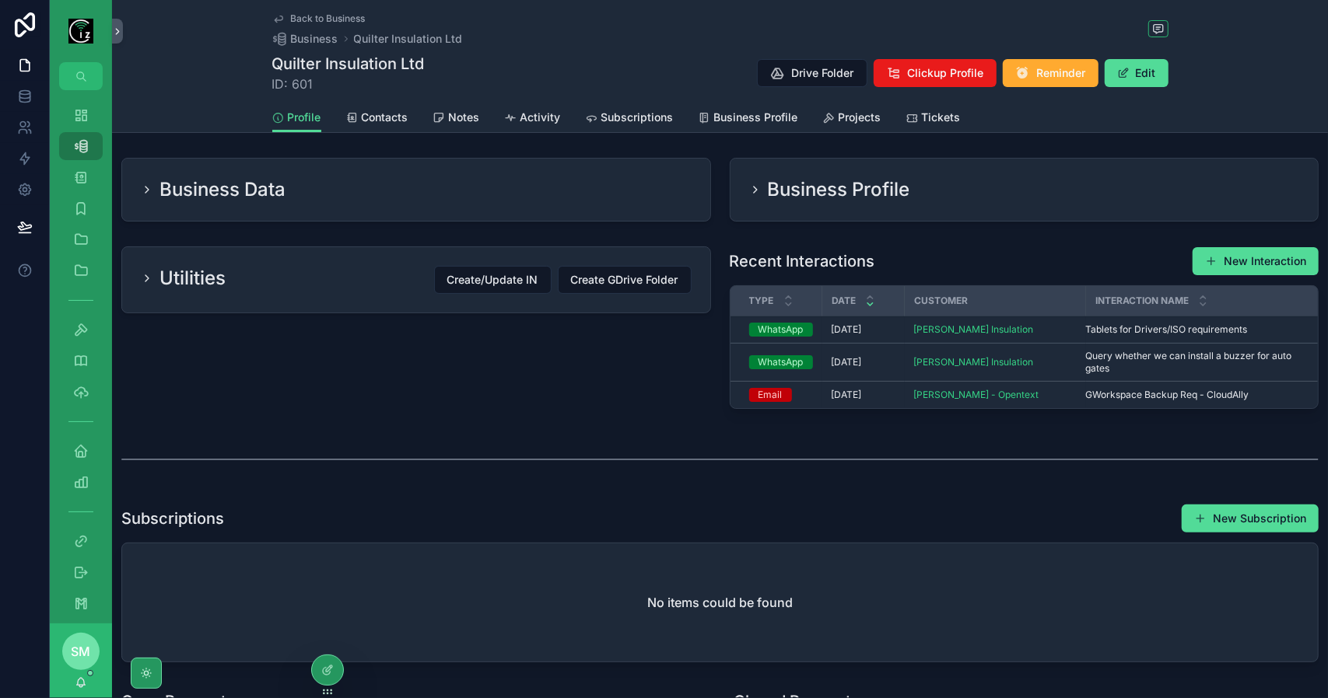
click at [364, 202] on div "Business Data" at bounding box center [416, 190] width 588 height 62
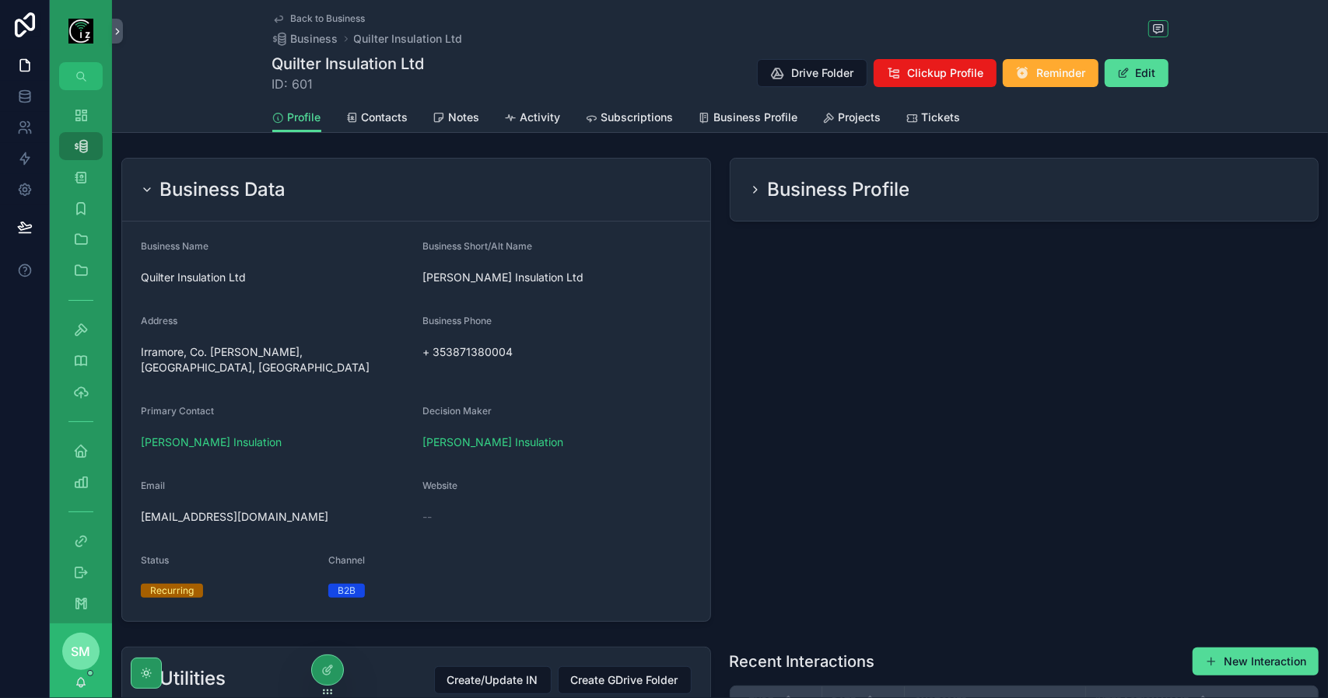
click at [870, 189] on h2 "Business Profile" at bounding box center [839, 189] width 142 height 25
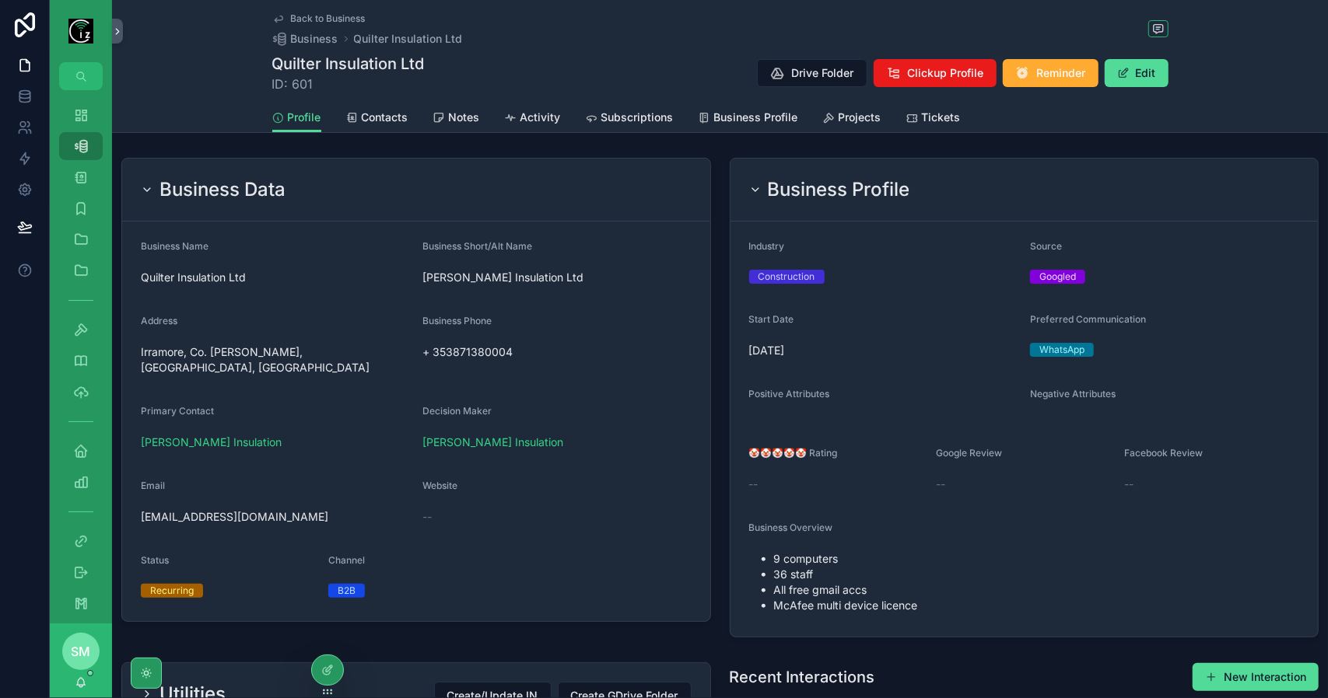
click at [629, 118] on span "Subscriptions" at bounding box center [637, 118] width 72 height 16
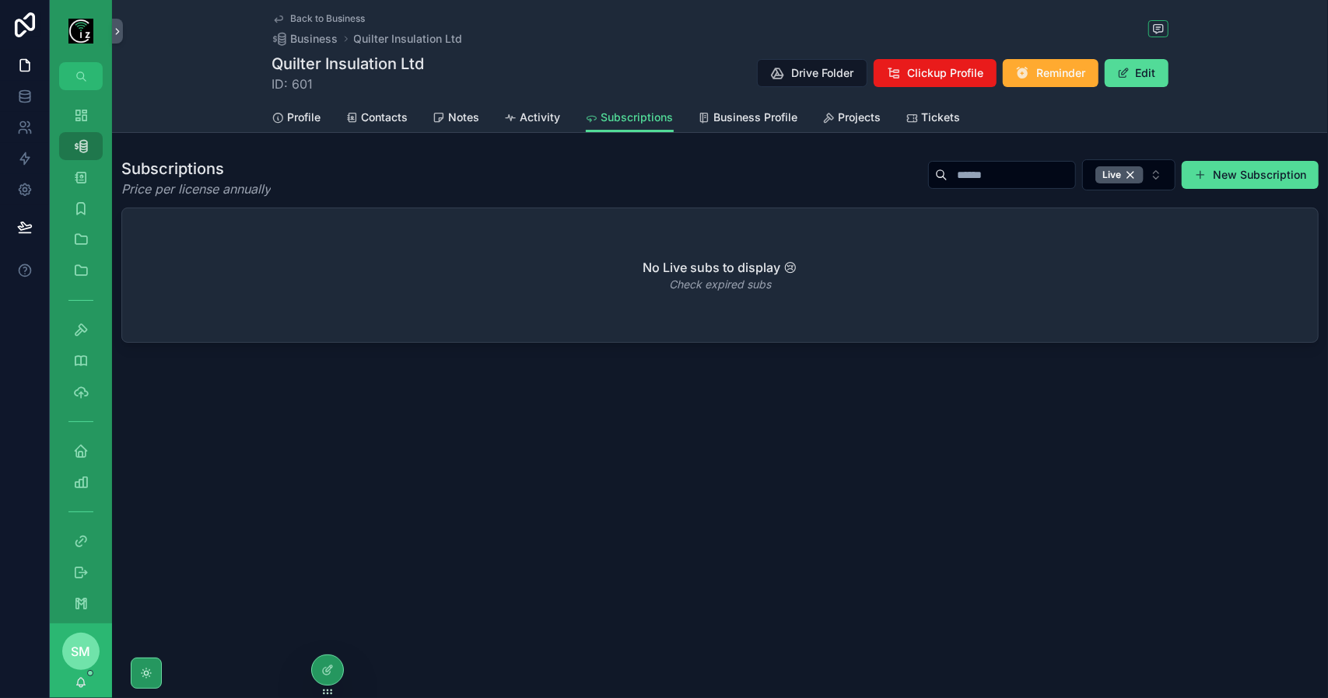
click at [289, 115] on span "Profile" at bounding box center [304, 118] width 33 height 16
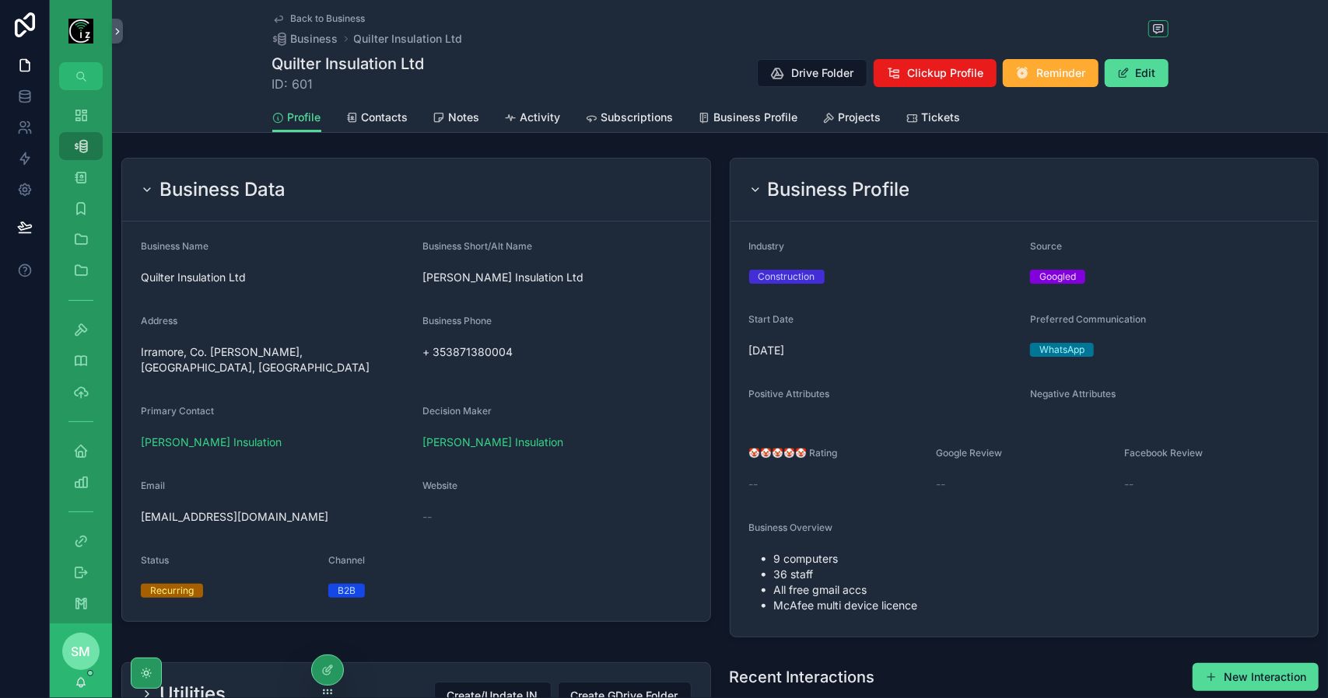
click at [527, 179] on div "Business Data" at bounding box center [416, 189] width 551 height 25
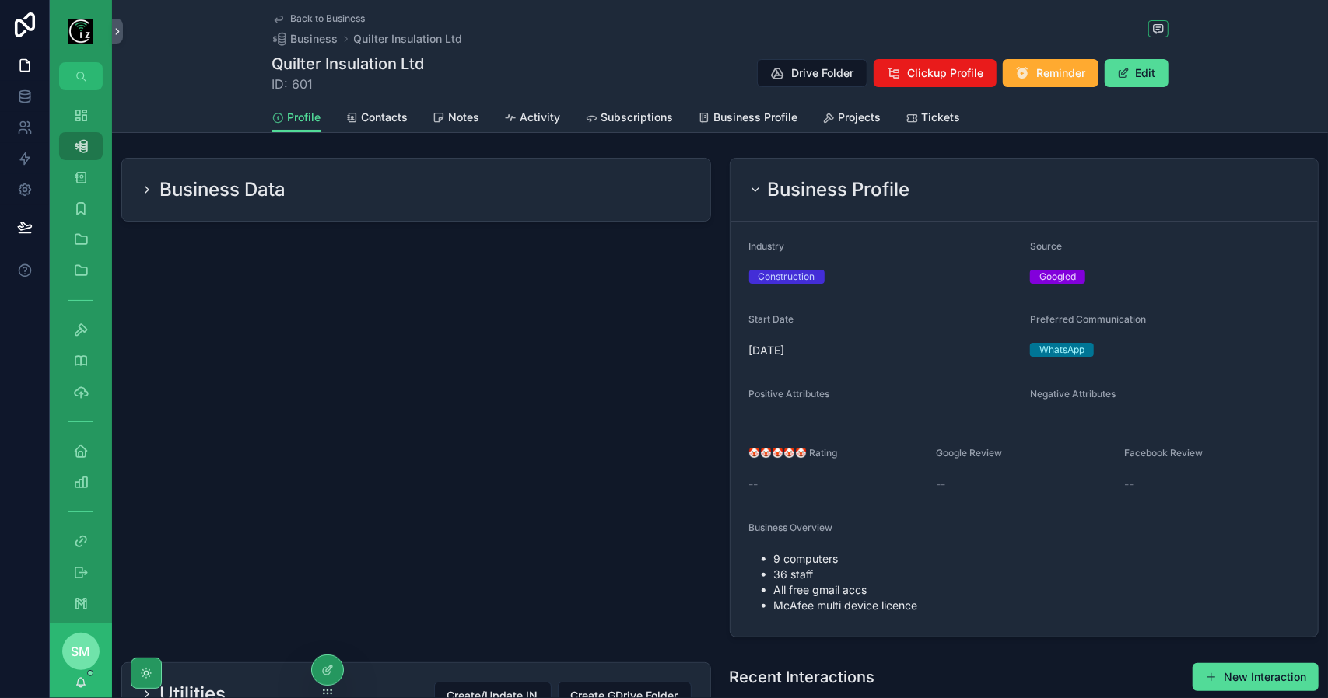
click at [803, 184] on h2 "Business Profile" at bounding box center [839, 189] width 142 height 25
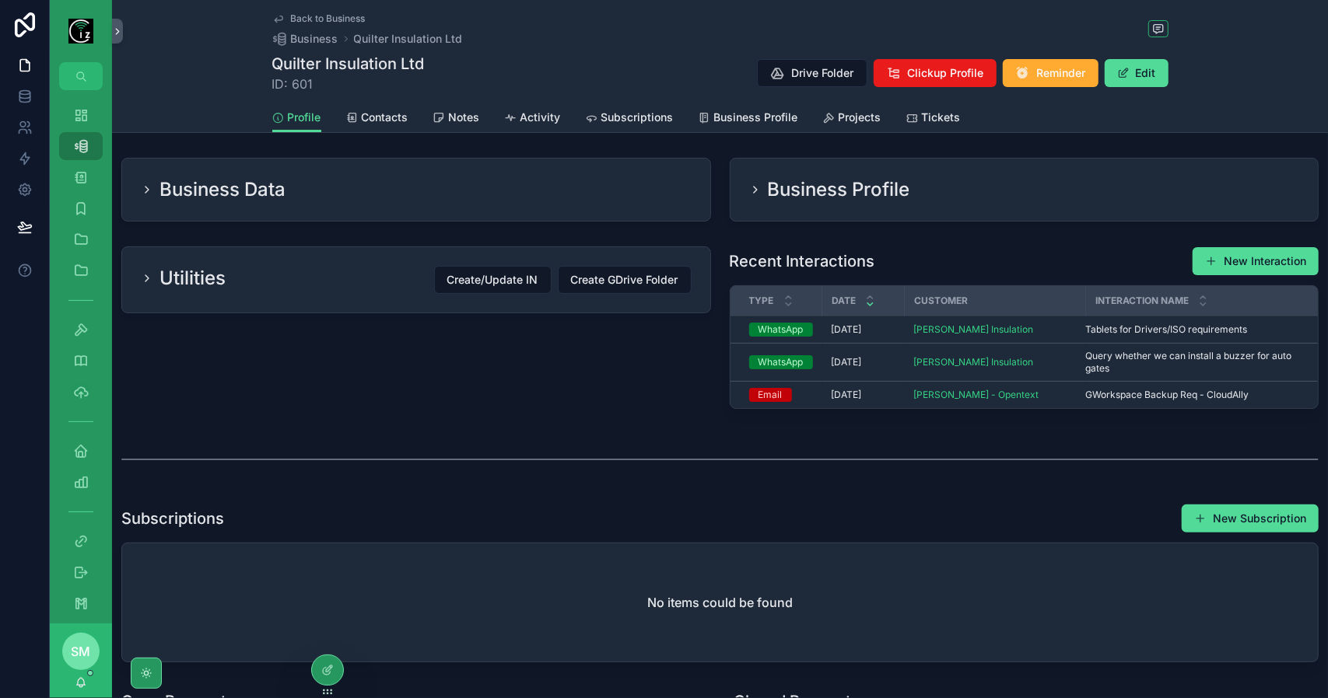
click at [375, 118] on span "Contacts" at bounding box center [385, 118] width 47 height 16
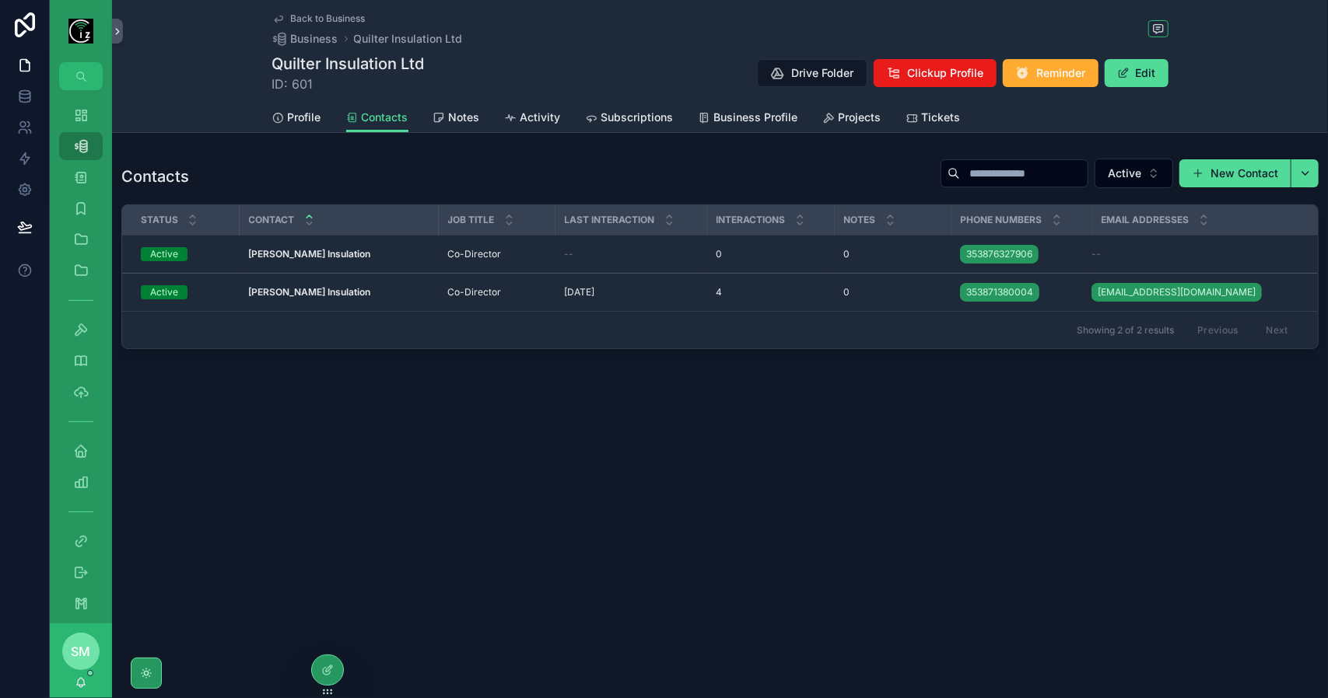
click at [359, 289] on strong "Nora Quilter - Quilter Insulation" at bounding box center [309, 292] width 122 height 12
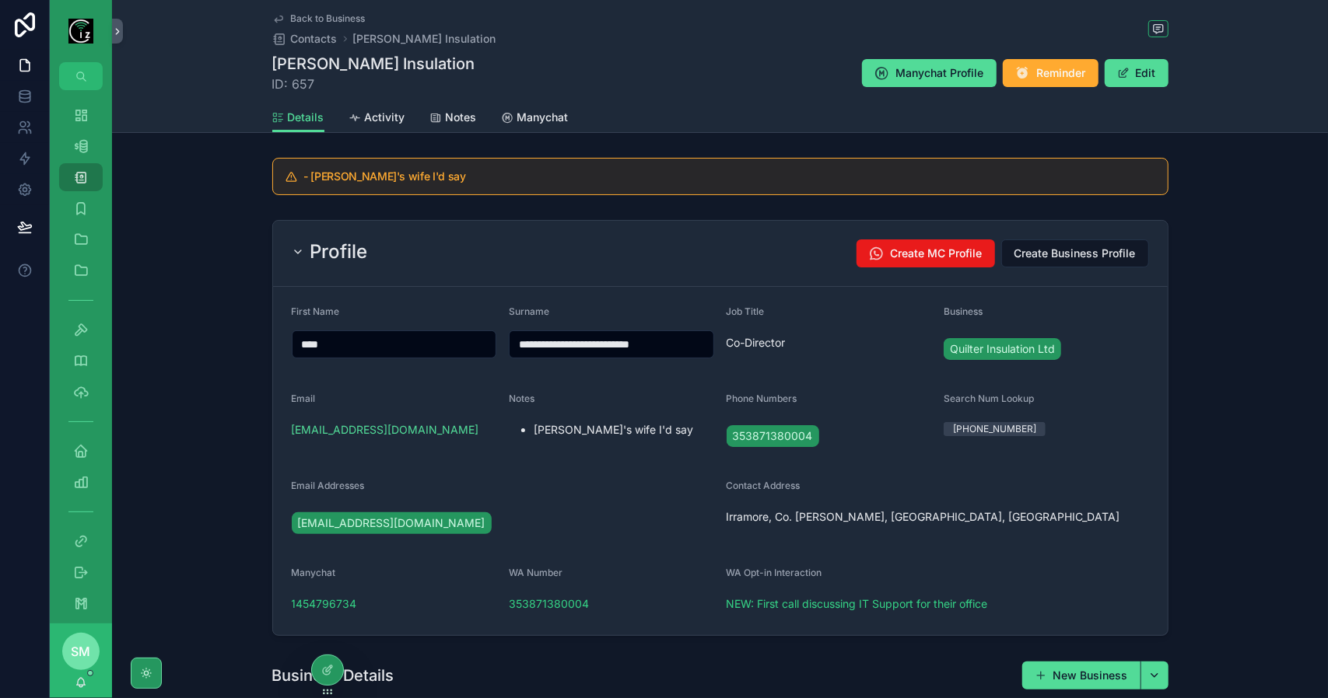
click at [635, 265] on div "Profile Create MC Profile Create Business Profile" at bounding box center [720, 254] width 857 height 28
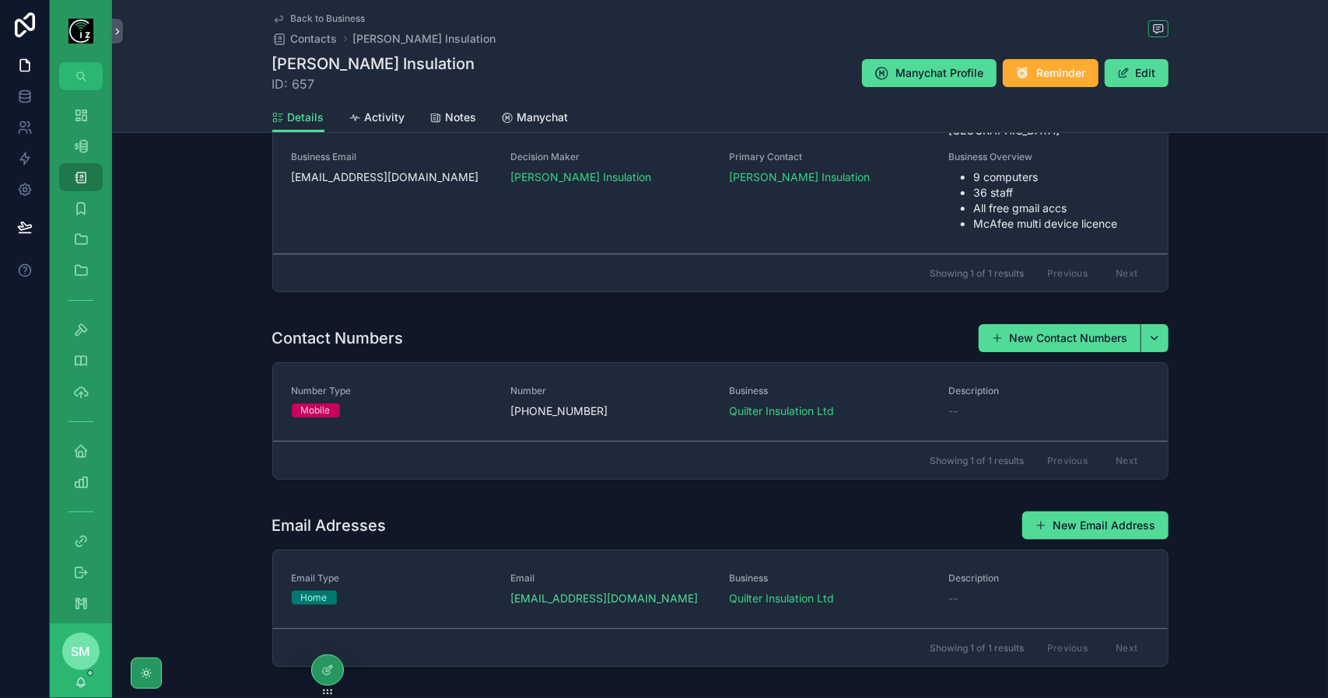
scroll to position [311, 0]
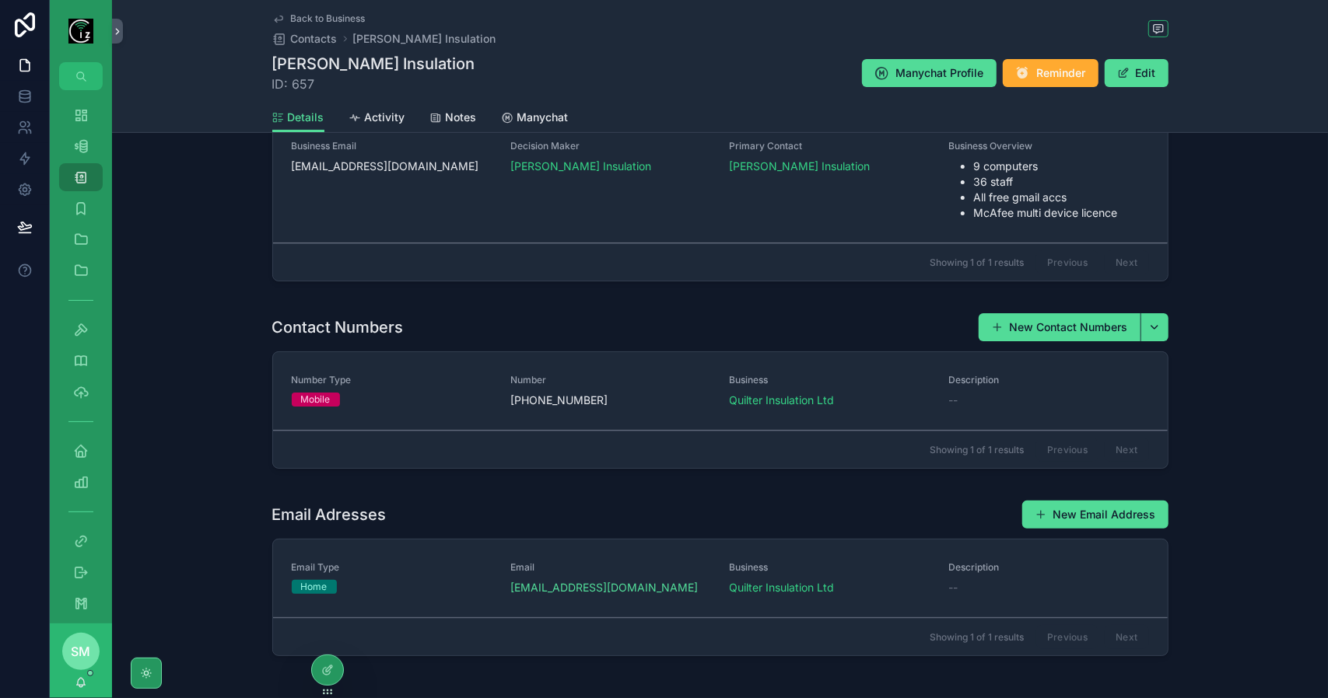
click at [0, 0] on span "Call" at bounding box center [0, 0] width 0 height 0
click at [79, 121] on icon "scrollable content" at bounding box center [81, 115] width 16 height 16
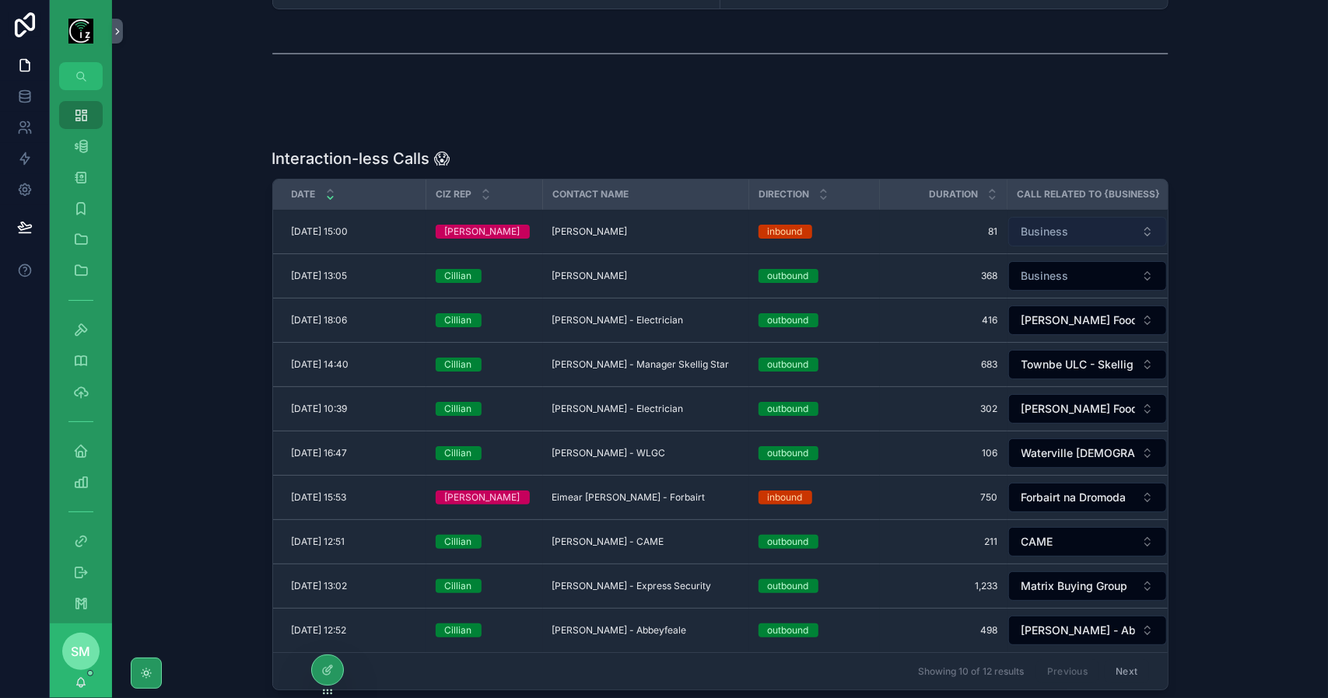
click at [1047, 229] on span "Business" at bounding box center [1044, 232] width 47 height 16
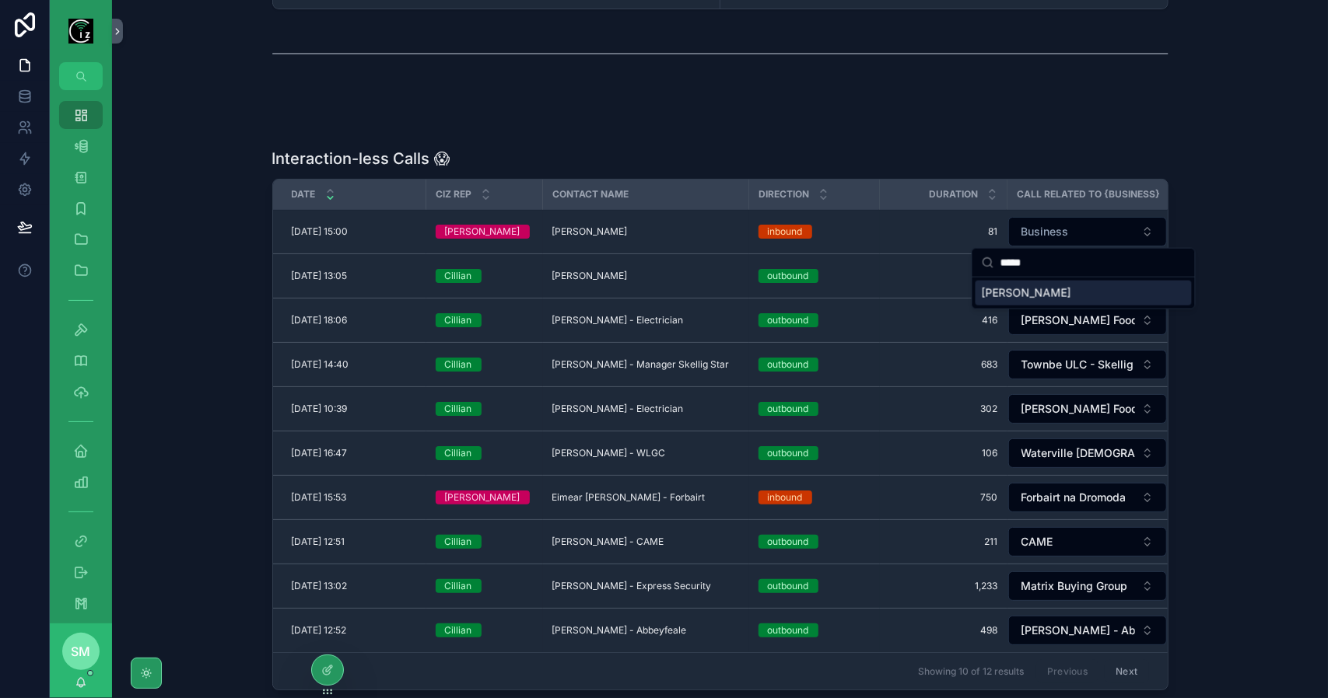
type input "*****"
click at [1069, 289] on span "Edward Corcoran - Laharn" at bounding box center [1026, 293] width 89 height 16
click at [605, 230] on span "Edward Corcoran - Laharn" at bounding box center [589, 232] width 75 height 12
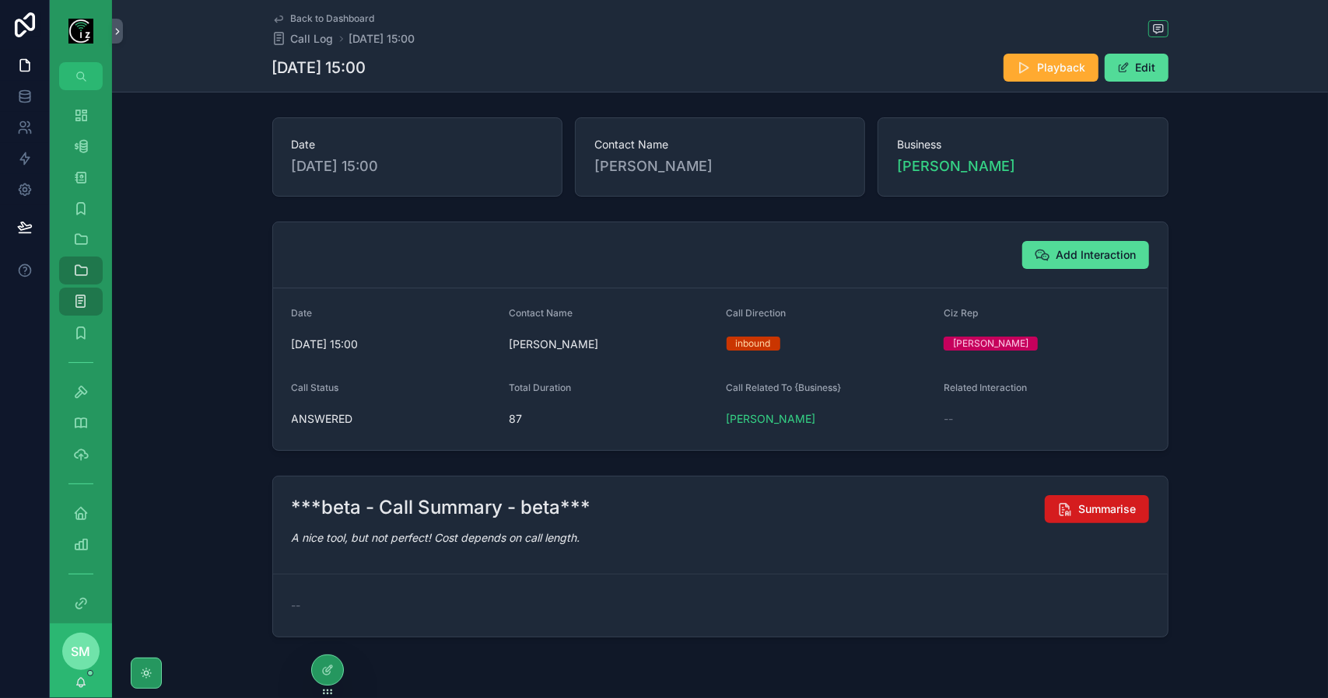
click at [1100, 508] on span "Summarise" at bounding box center [1108, 510] width 58 height 16
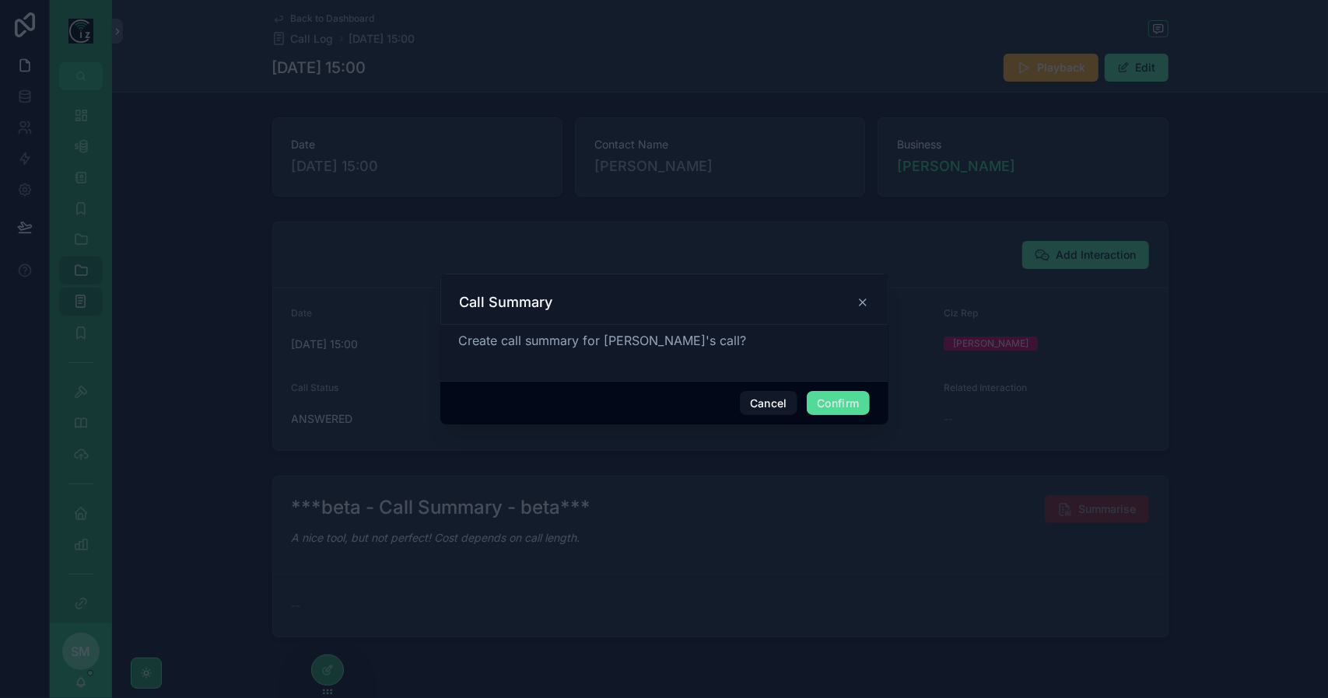
click at [849, 403] on button "Confirm" at bounding box center [838, 403] width 62 height 25
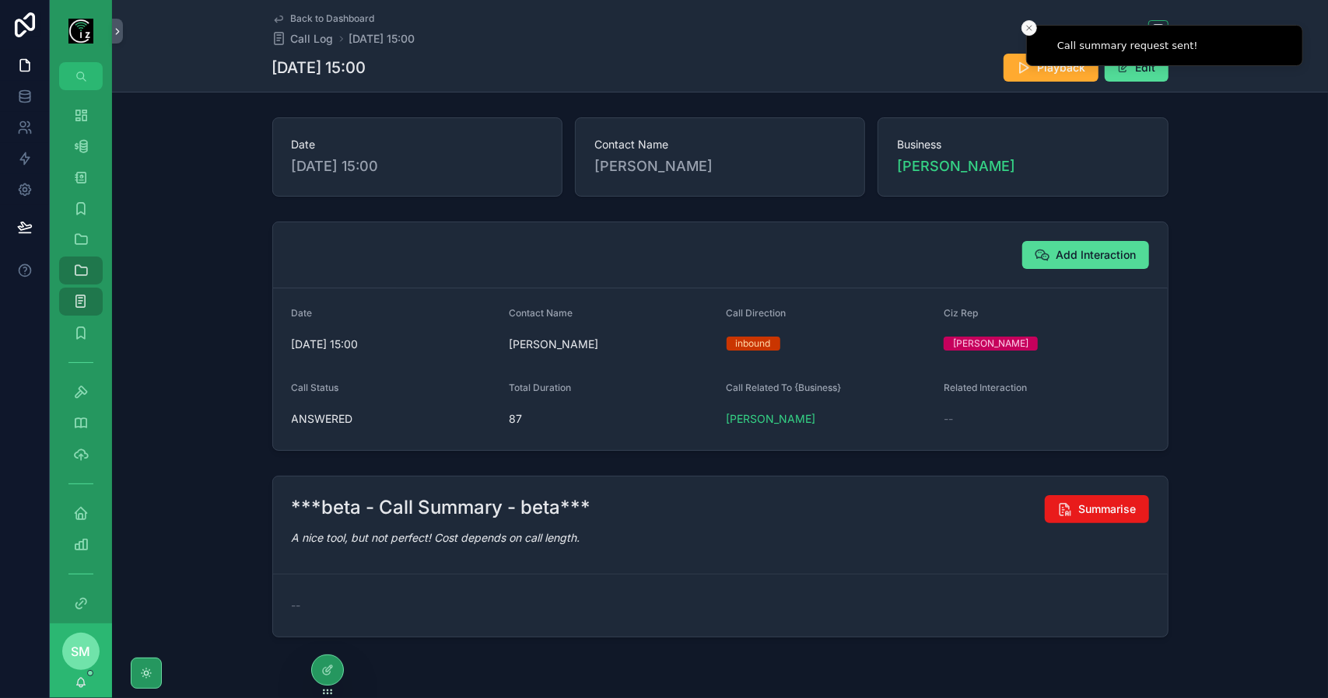
click at [1030, 30] on icon "Close toast" at bounding box center [1028, 27] width 9 height 9
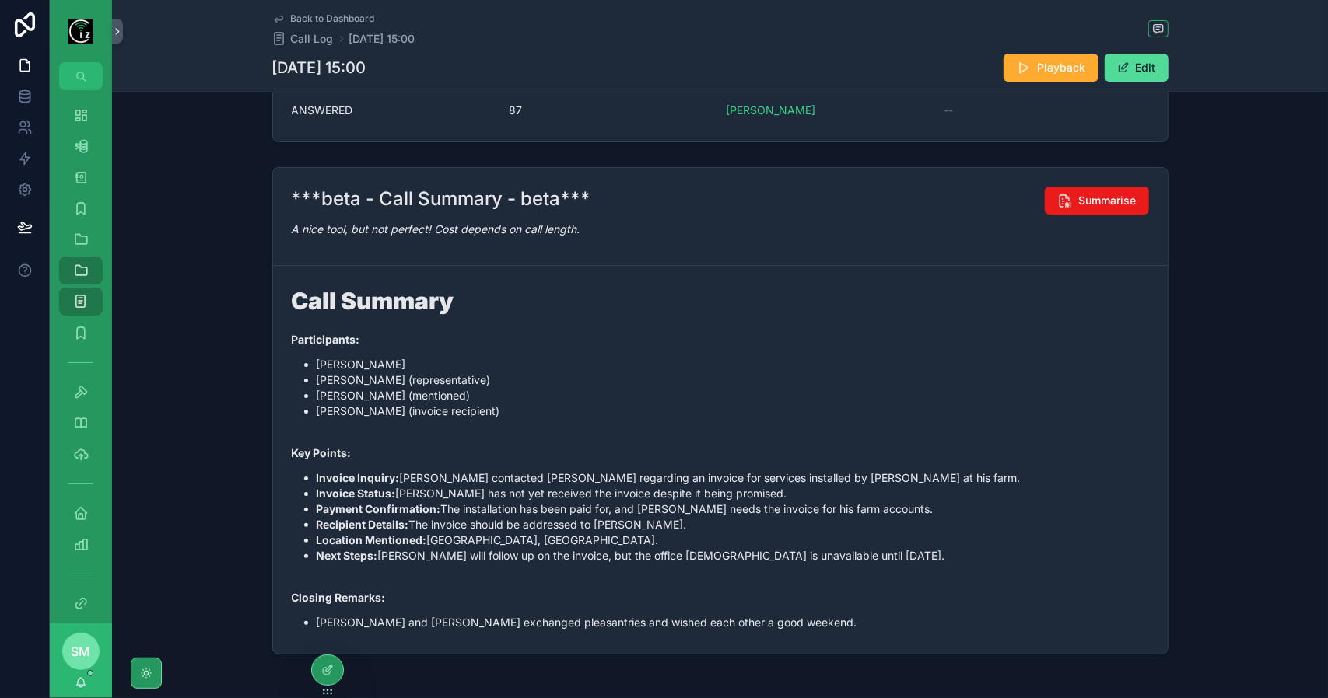
scroll to position [311, 0]
click at [1143, 69] on button "Edit" at bounding box center [1136, 68] width 64 height 28
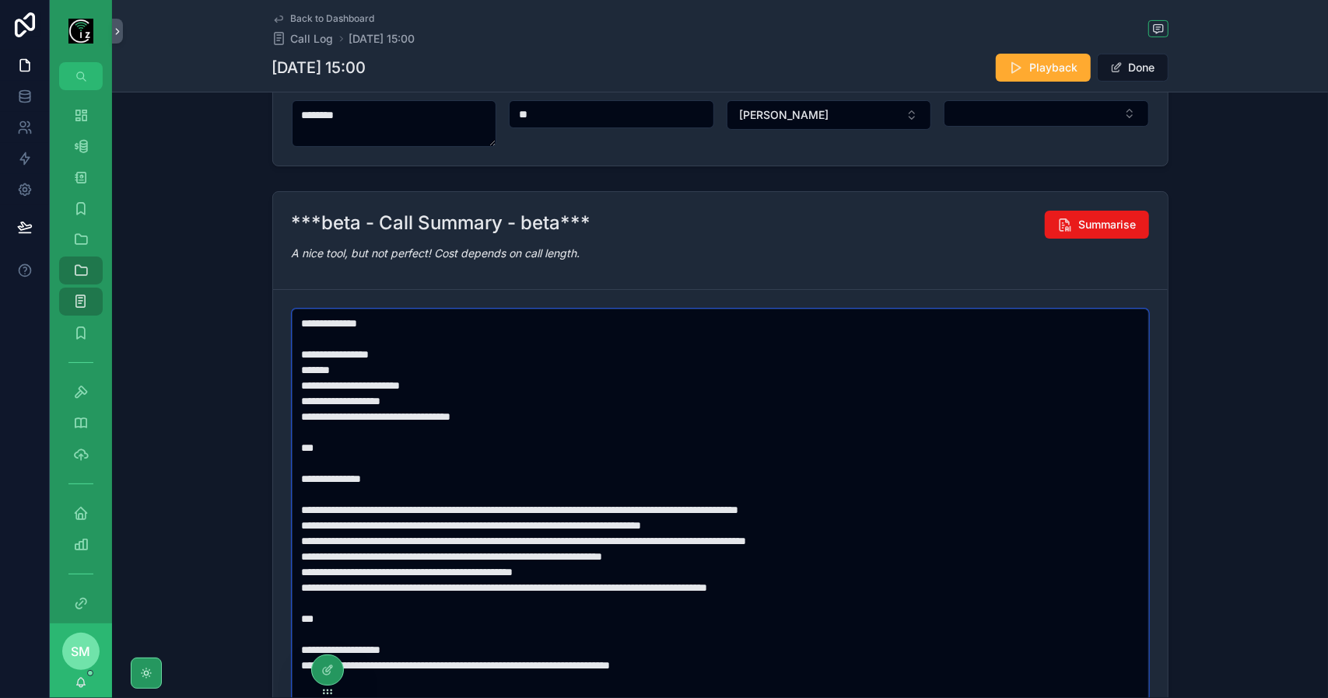
drag, startPoint x: 502, startPoint y: 570, endPoint x: 619, endPoint y: 571, distance: 116.7
click at [619, 571] on textarea "**********" at bounding box center [721, 549] width 858 height 480
click at [681, 584] on textarea "**********" at bounding box center [721, 549] width 858 height 480
click at [821, 585] on textarea "**********" at bounding box center [721, 549] width 858 height 480
click at [414, 586] on textarea "**********" at bounding box center [721, 549] width 858 height 480
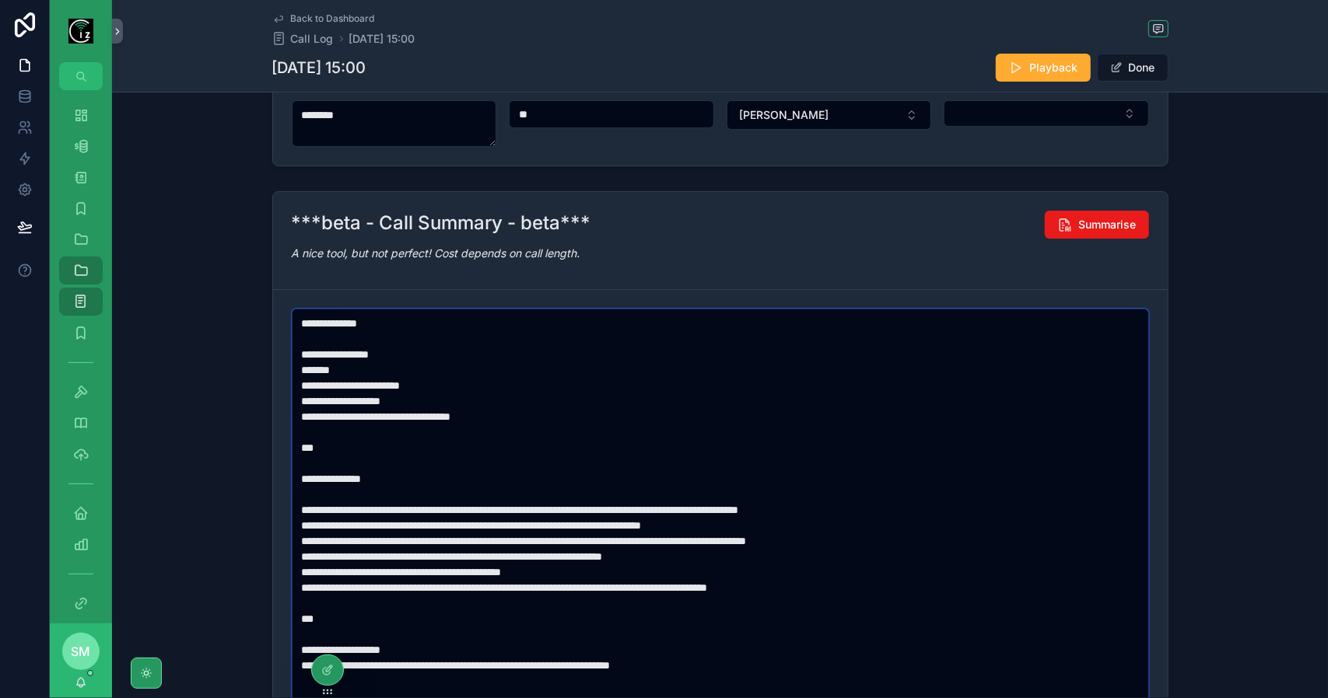
click at [414, 586] on textarea "**********" at bounding box center [721, 549] width 858 height 480
click at [761, 587] on textarea "**********" at bounding box center [721, 549] width 858 height 480
drag, startPoint x: 827, startPoint y: 584, endPoint x: 569, endPoint y: 586, distance: 258.2
click at [569, 586] on textarea "**********" at bounding box center [721, 549] width 858 height 480
drag, startPoint x: 920, startPoint y: 539, endPoint x: 296, endPoint y: 533, distance: 623.8
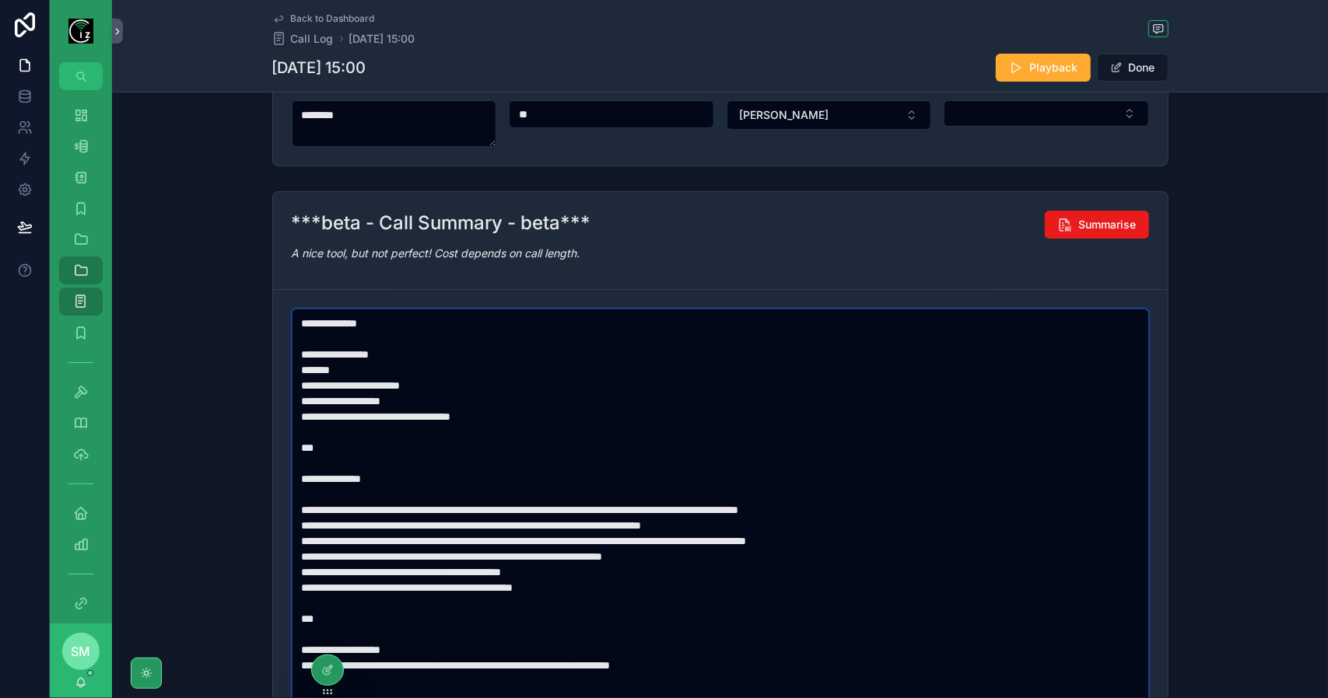
click at [296, 533] on textarea "**********" at bounding box center [721, 549] width 858 height 480
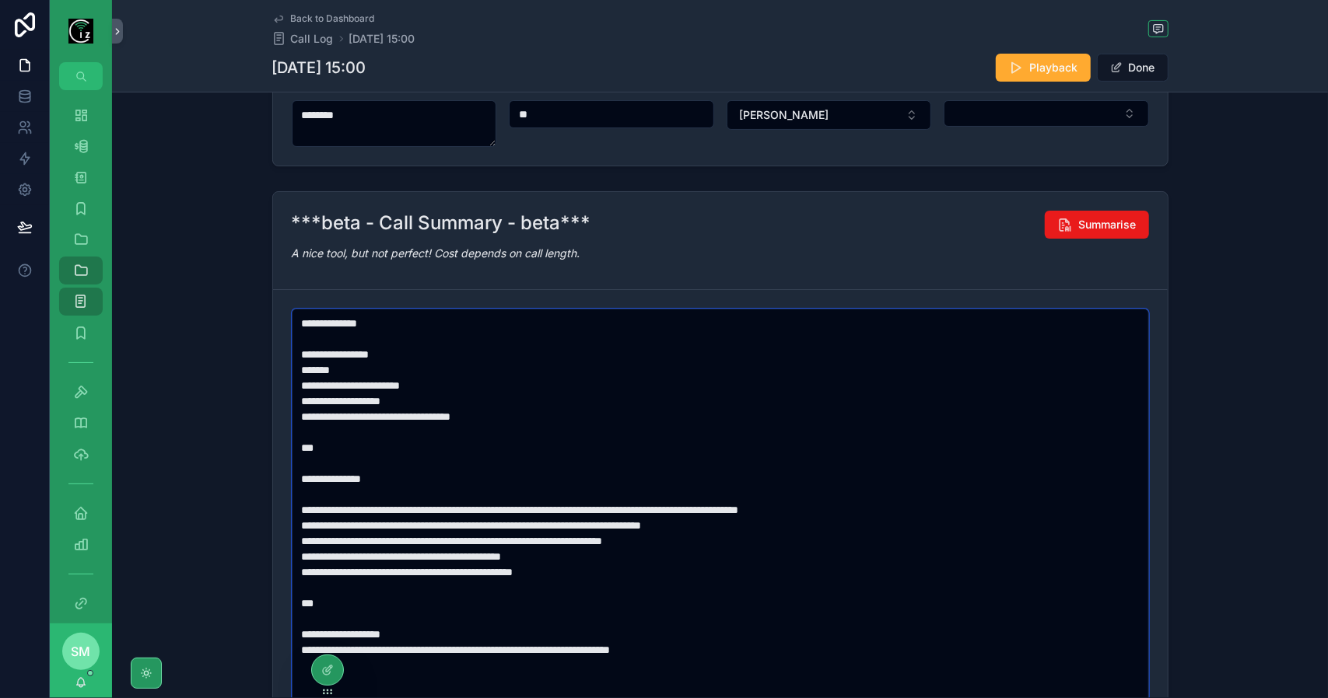
click at [429, 506] on textarea "**********" at bounding box center [721, 549] width 858 height 480
drag, startPoint x: 734, startPoint y: 649, endPoint x: 290, endPoint y: 587, distance: 448.3
click at [292, 587] on textarea "**********" at bounding box center [721, 549] width 858 height 480
click at [535, 413] on textarea "**********" at bounding box center [721, 549] width 858 height 480
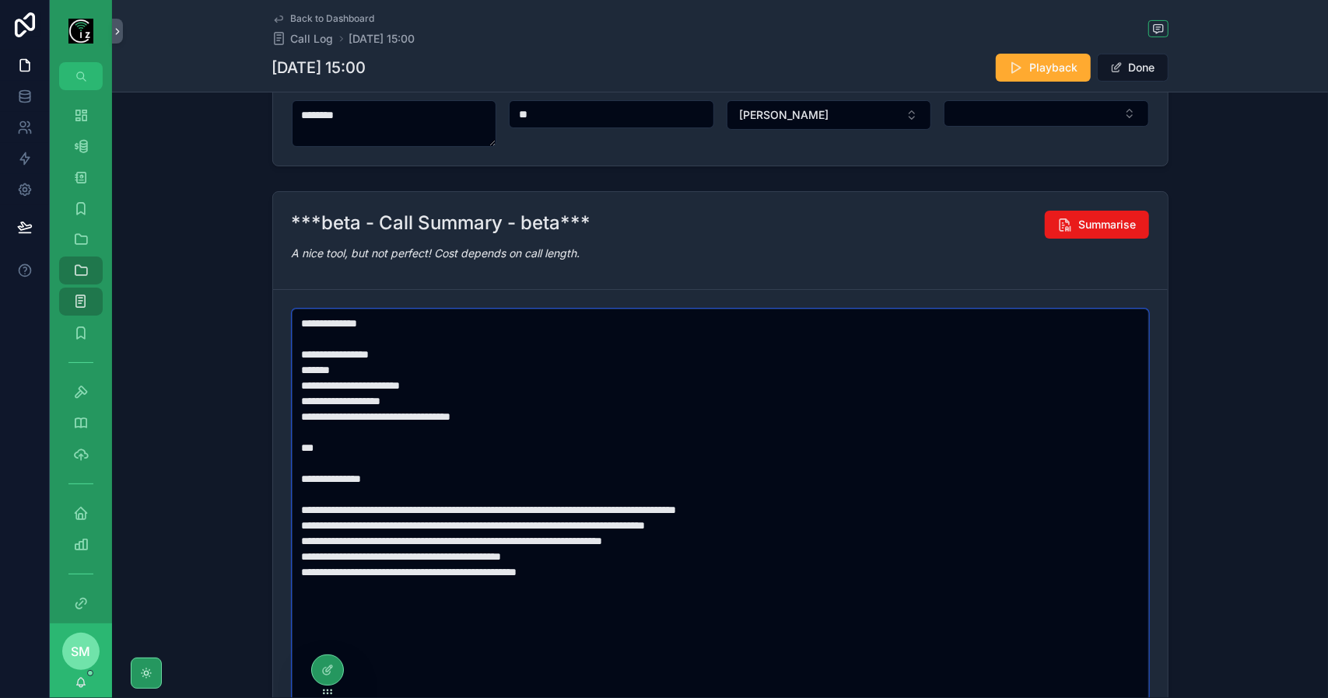
drag, startPoint x: 427, startPoint y: 399, endPoint x: 278, endPoint y: 396, distance: 148.6
click at [278, 396] on form "**********" at bounding box center [720, 548] width 894 height 517
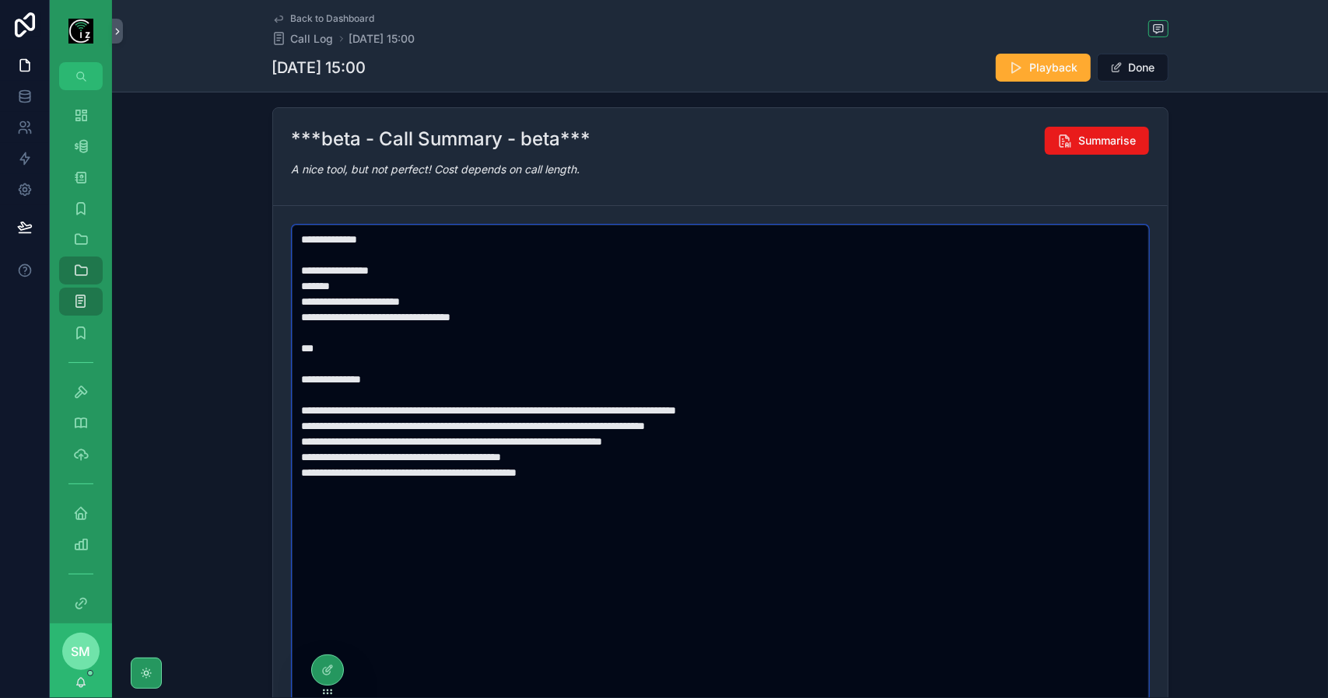
scroll to position [0, 0]
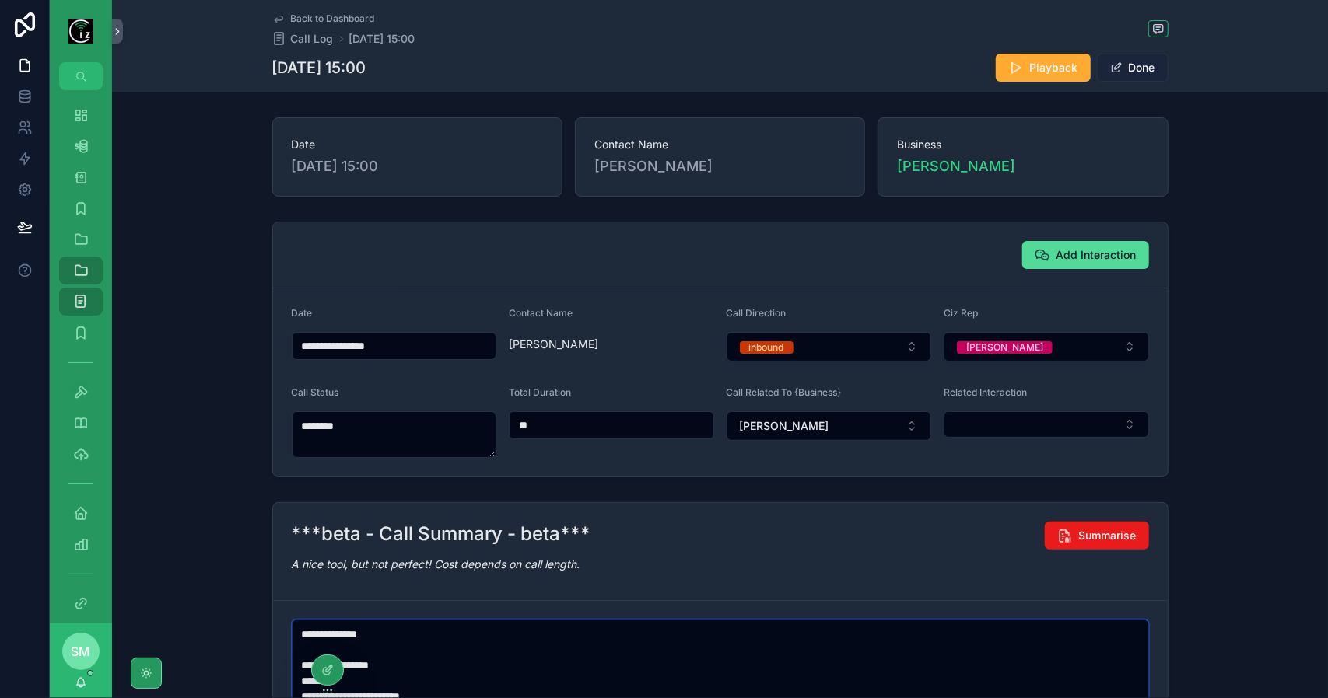
type textarea "**********"
click at [1161, 63] on button "Done" at bounding box center [1133, 68] width 72 height 28
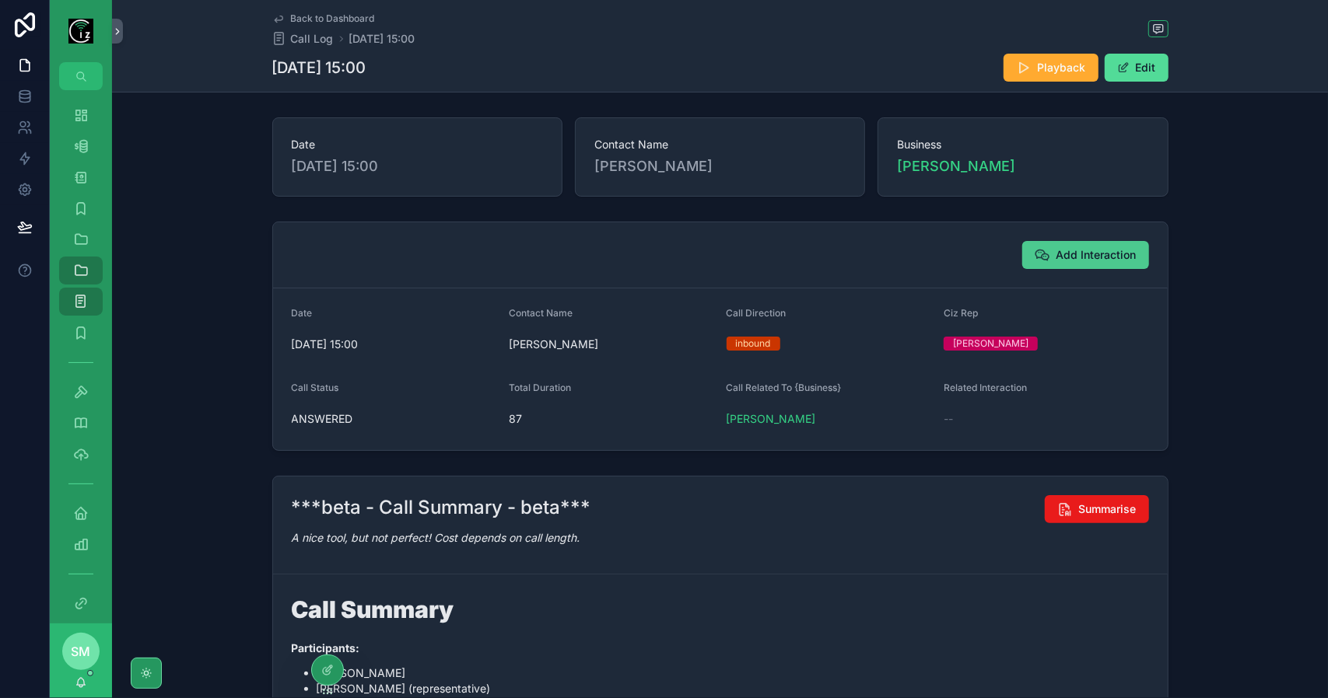
click at [1101, 243] on button "Add Interaction" at bounding box center [1085, 255] width 127 height 28
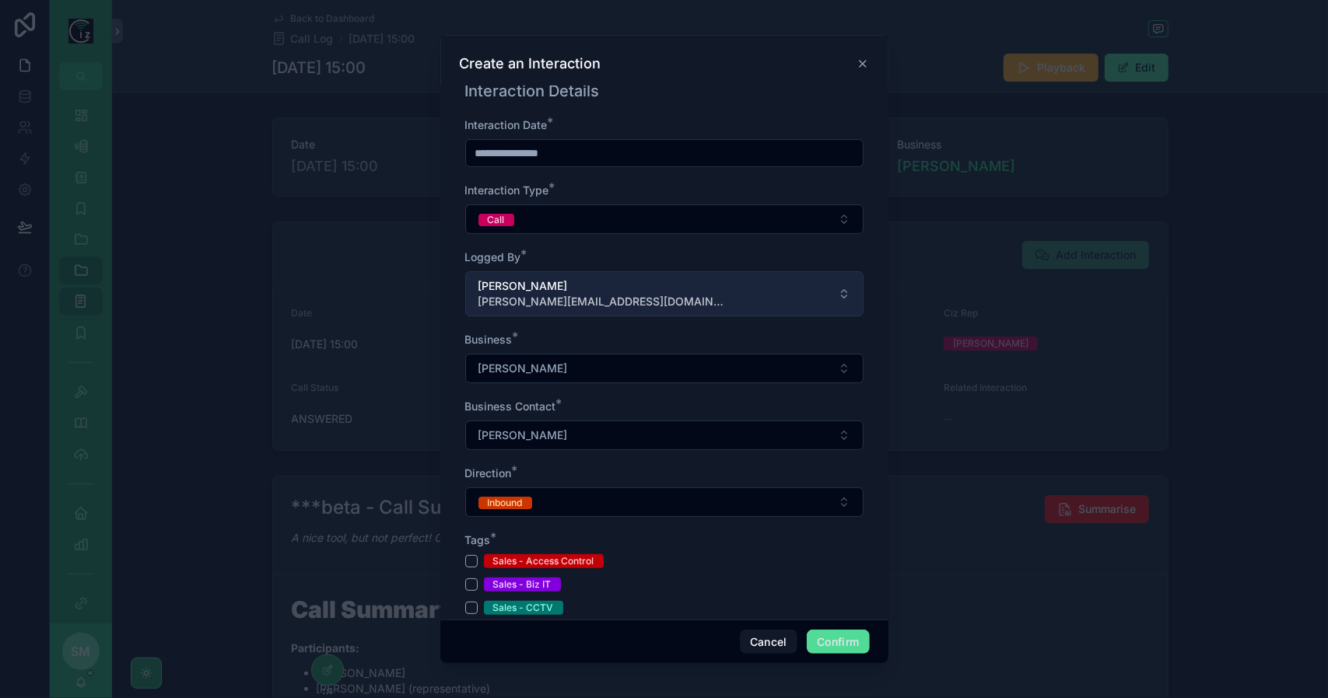
scroll to position [389, 0]
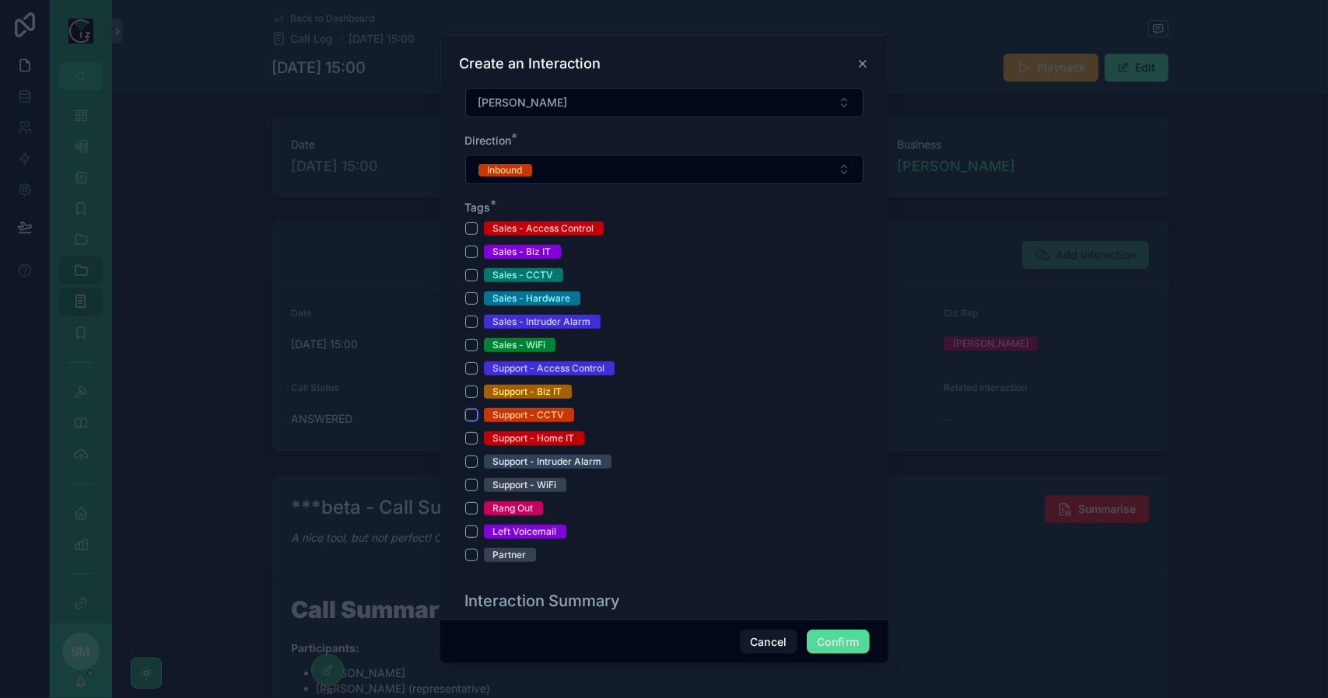
click at [474, 410] on button "Support - CCTV" at bounding box center [471, 415] width 12 height 12
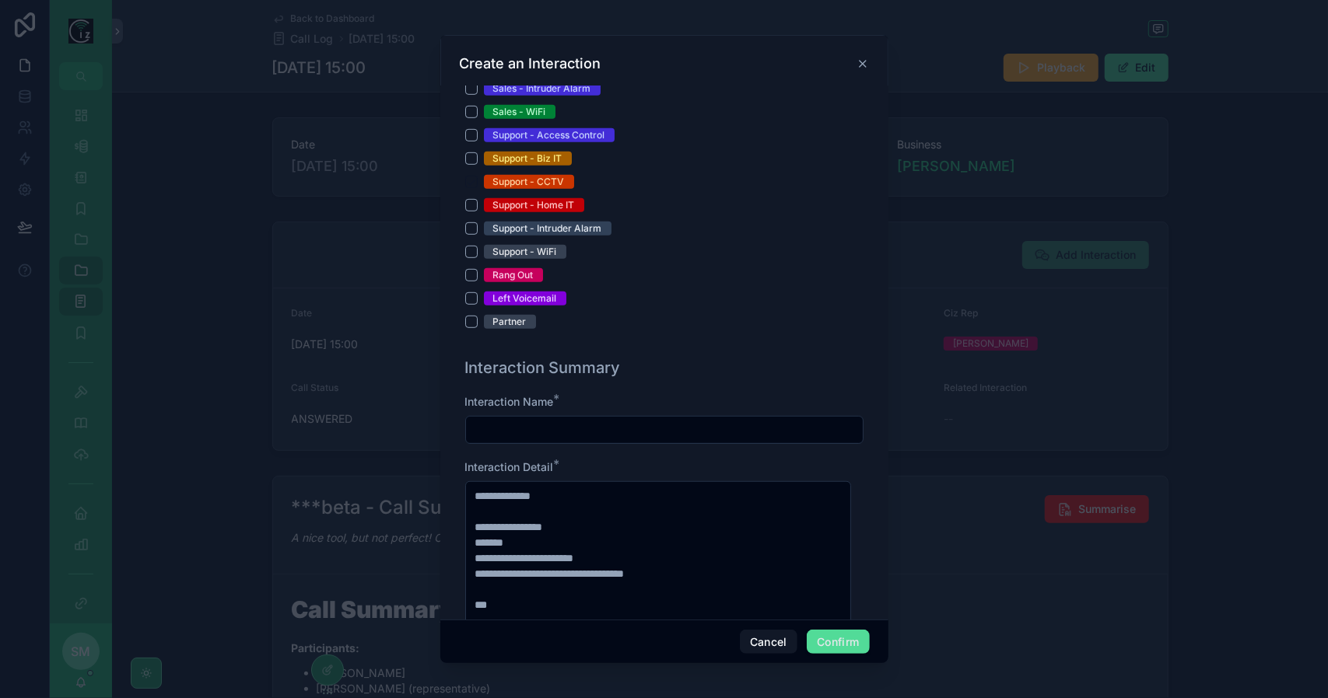
click at [605, 425] on input "text" at bounding box center [664, 430] width 397 height 22
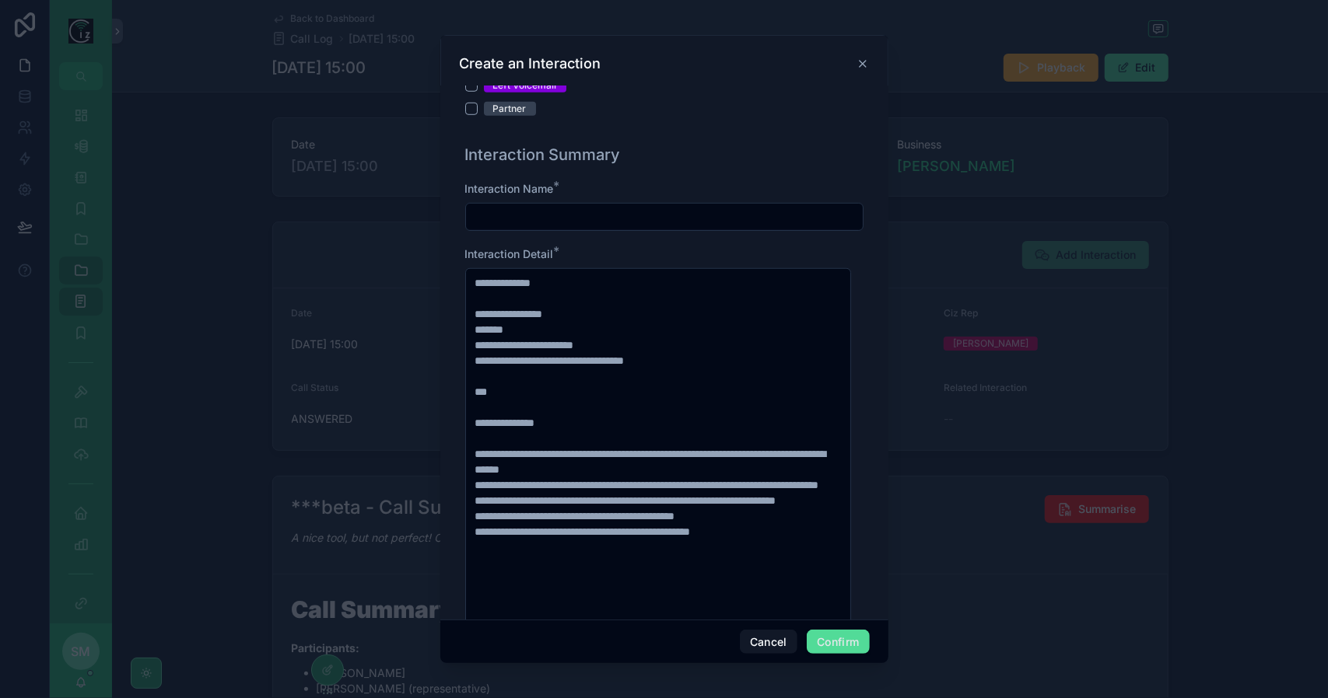
scroll to position [856, 0]
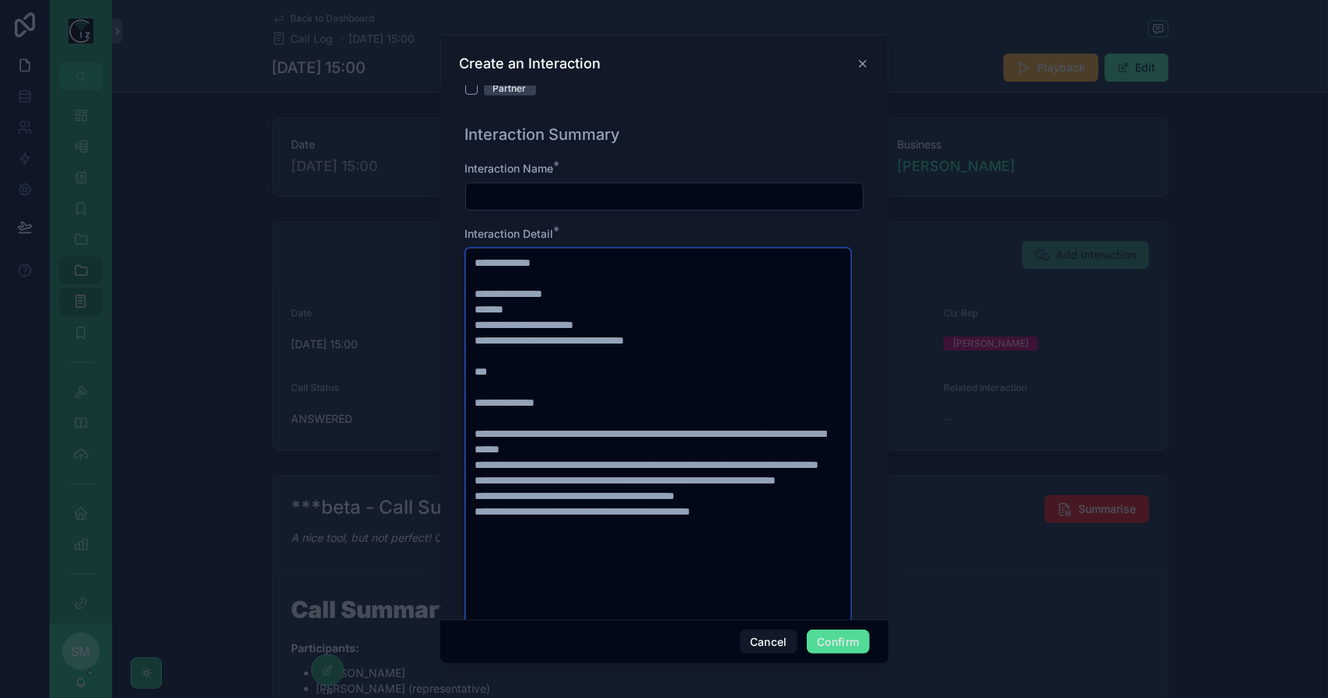
click at [637, 387] on textarea "**********" at bounding box center [658, 488] width 387 height 480
drag, startPoint x: 575, startPoint y: 336, endPoint x: 478, endPoint y: 334, distance: 97.2
click at [478, 334] on textarea "**********" at bounding box center [658, 488] width 387 height 480
click at [649, 375] on textarea "**********" at bounding box center [658, 488] width 387 height 480
click at [545, 190] on input "text" at bounding box center [664, 197] width 397 height 22
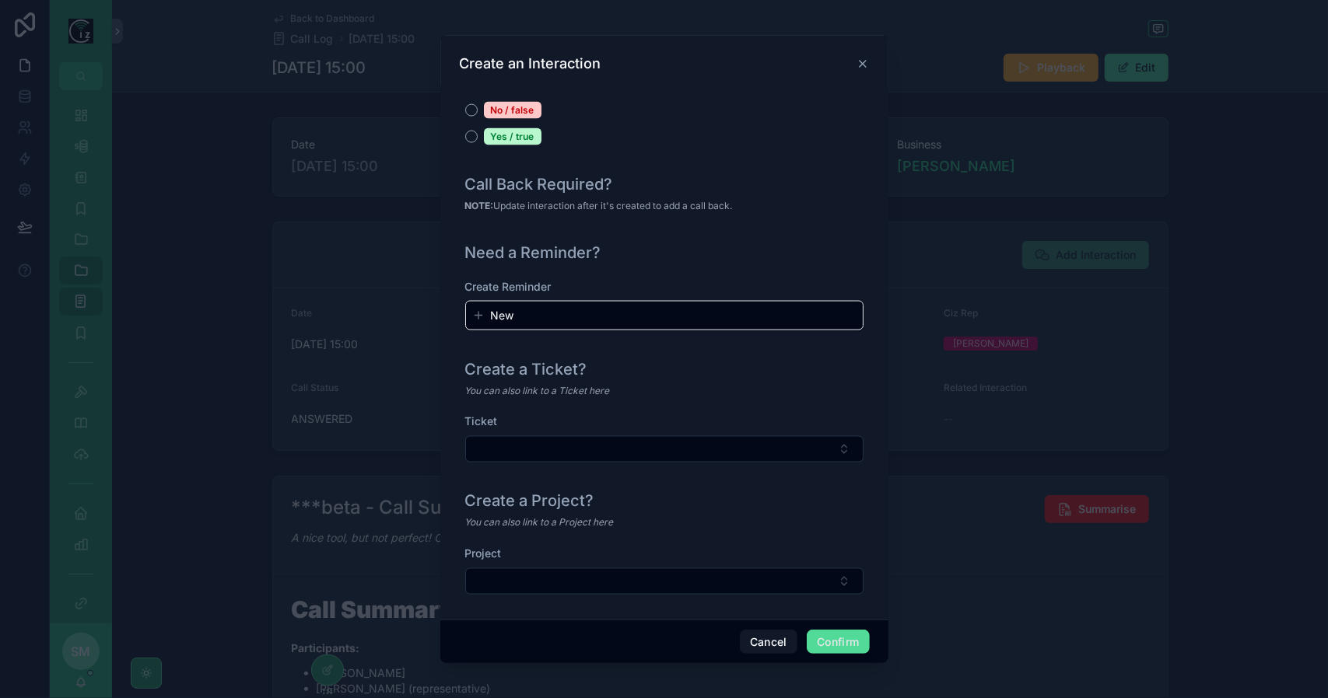
scroll to position [1671, 0]
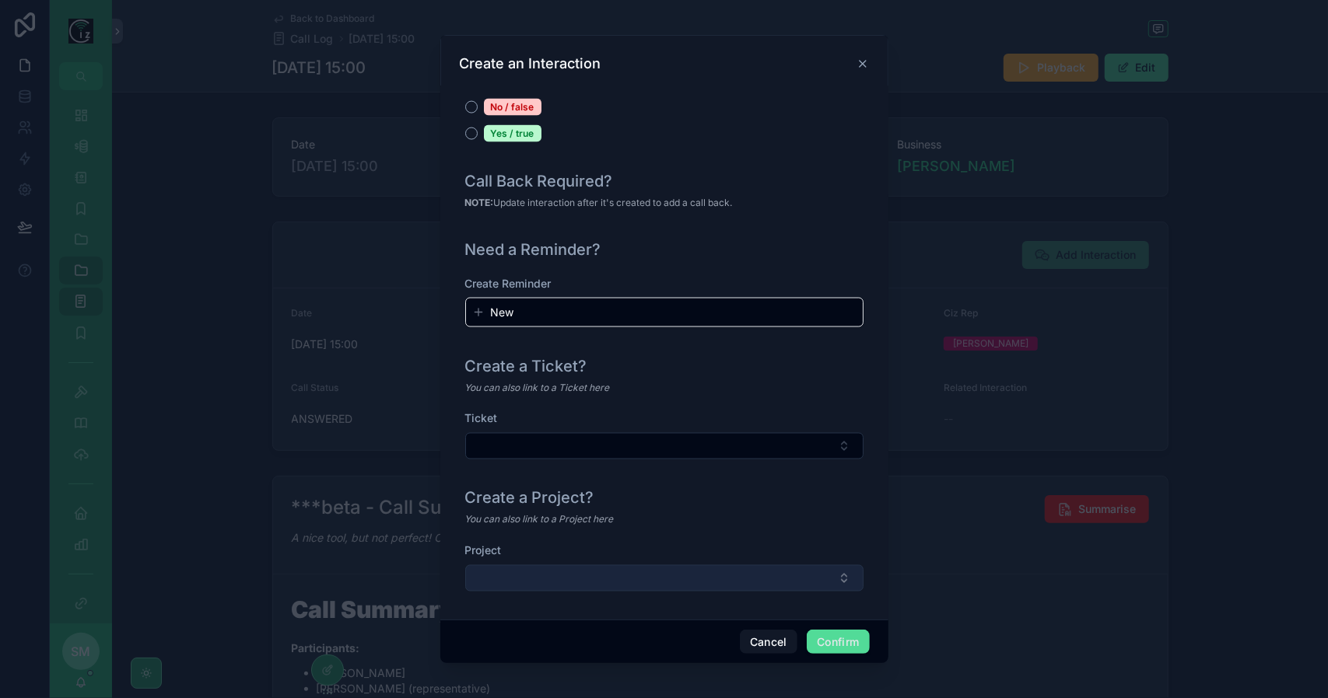
click at [609, 568] on button "Select Button" at bounding box center [664, 578] width 398 height 26
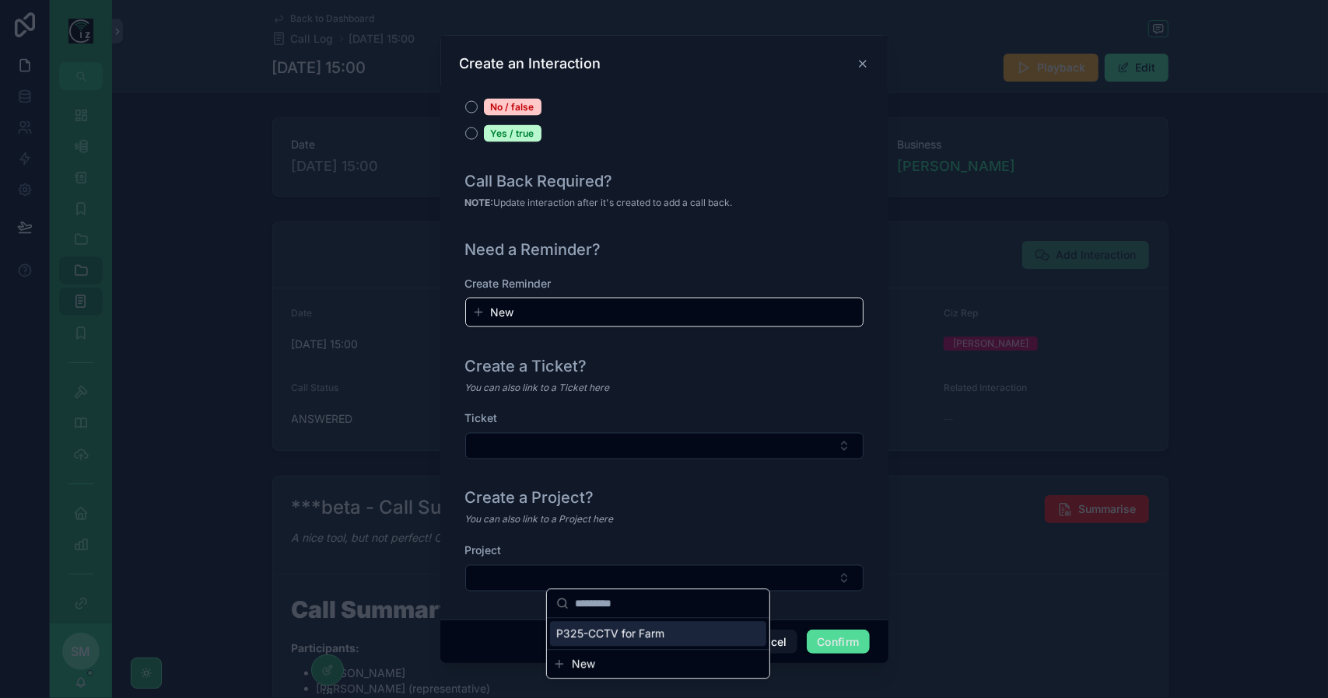
click at [621, 631] on span "P325-CCTV for Farm" at bounding box center [610, 634] width 108 height 16
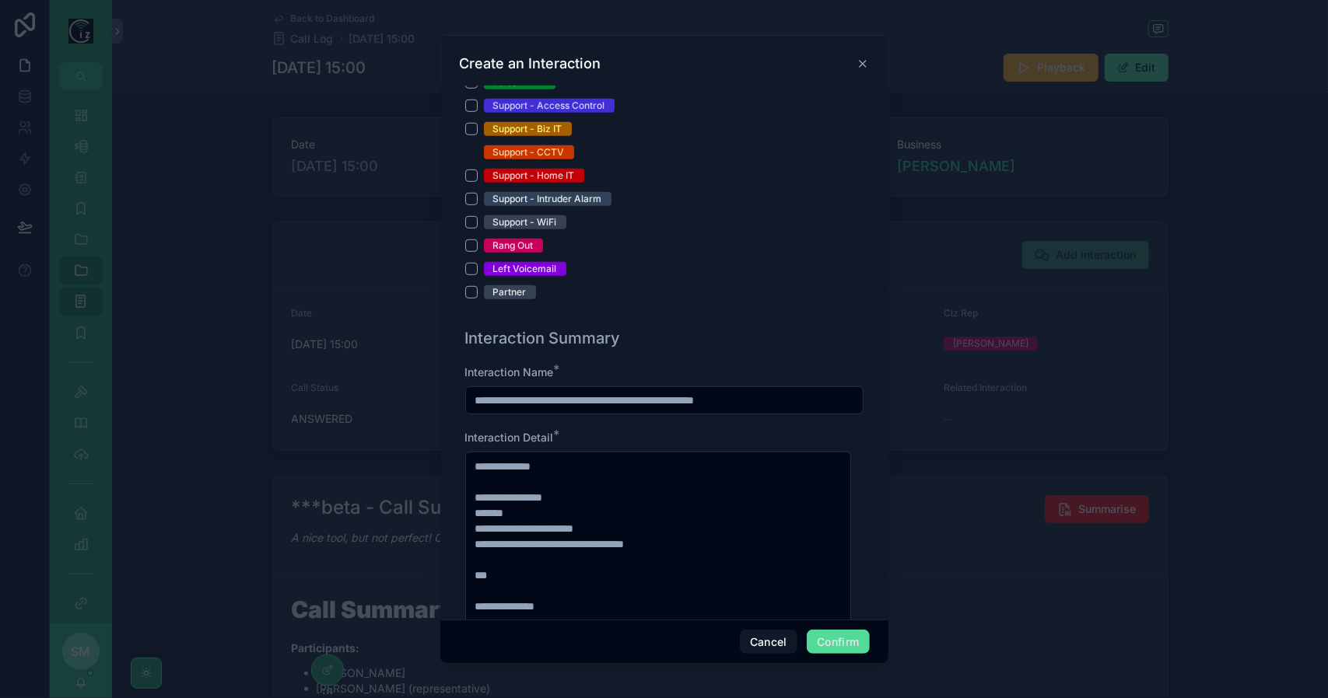
scroll to position [583, 0]
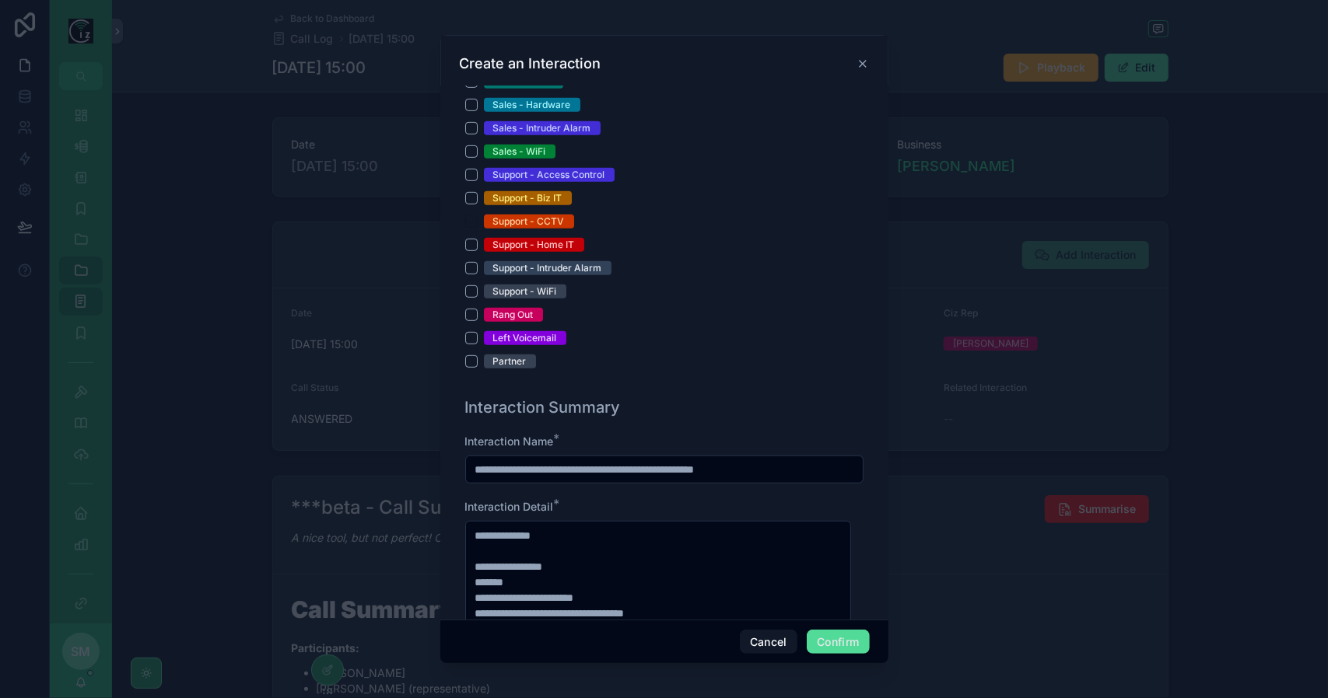
click at [586, 467] on input "**********" at bounding box center [664, 470] width 397 height 22
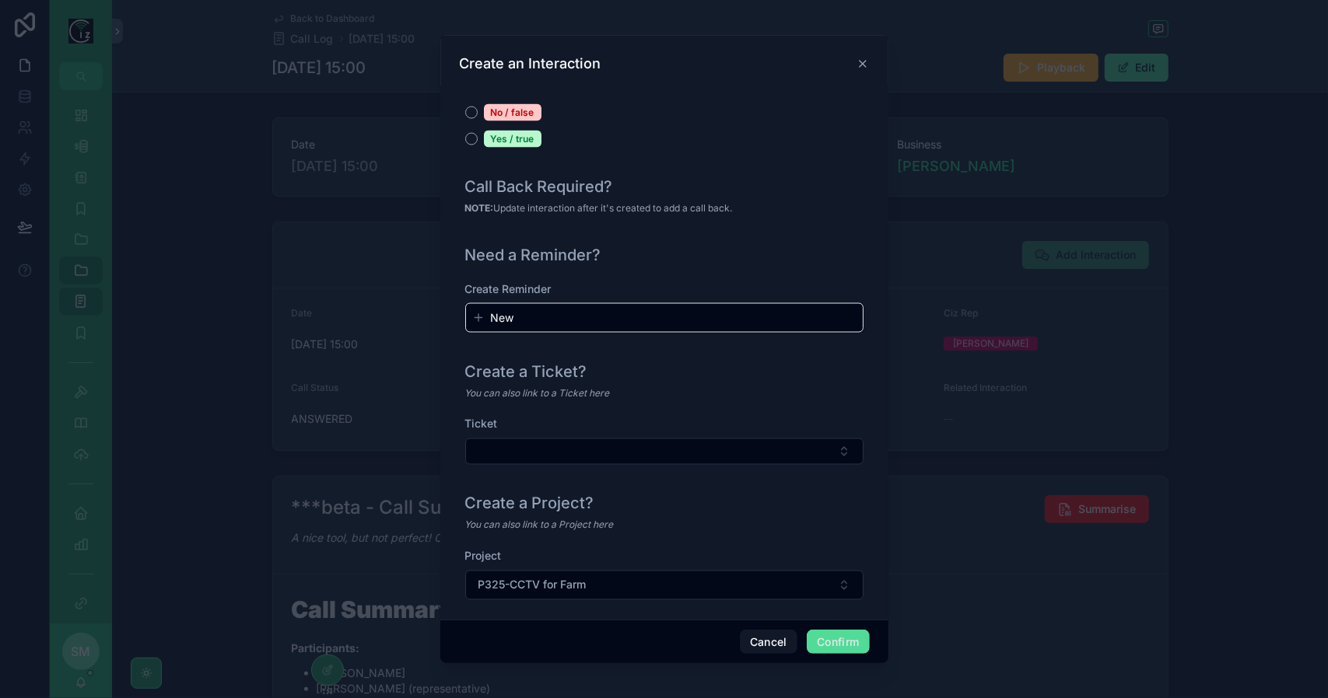
scroll to position [1674, 0]
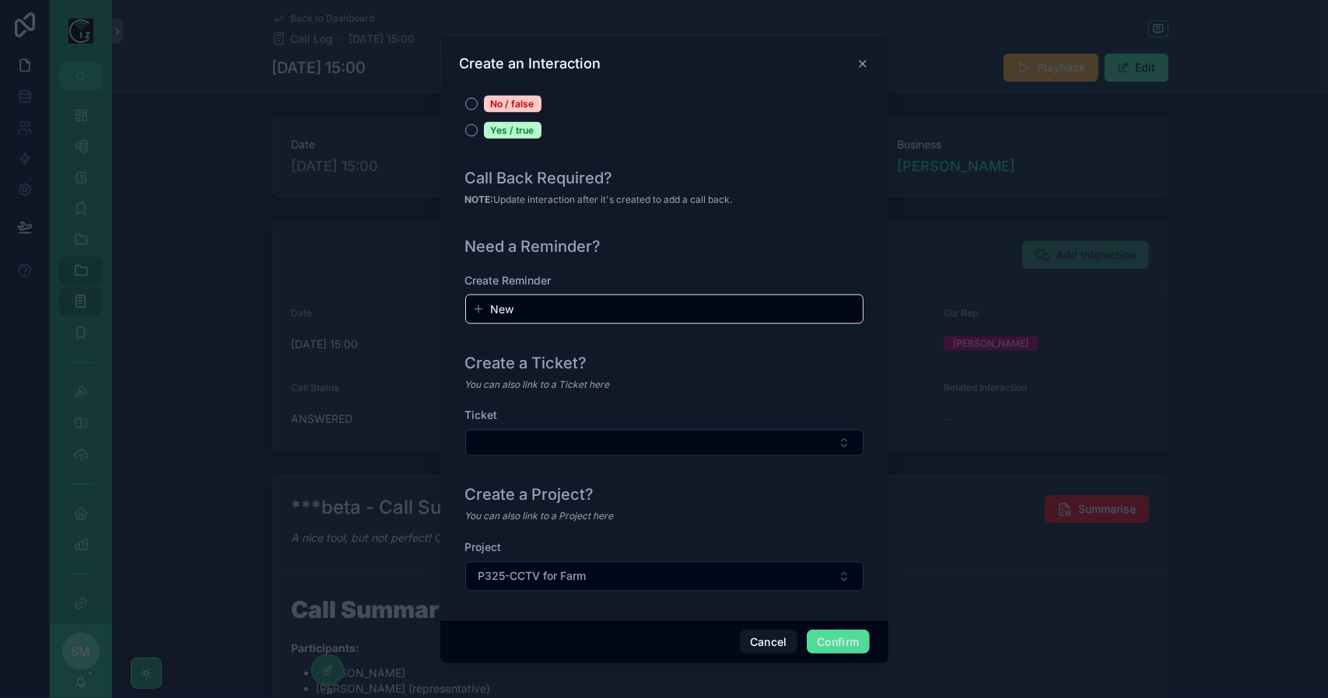
type input "**********"
click at [828, 632] on button "Confirm" at bounding box center [838, 642] width 62 height 25
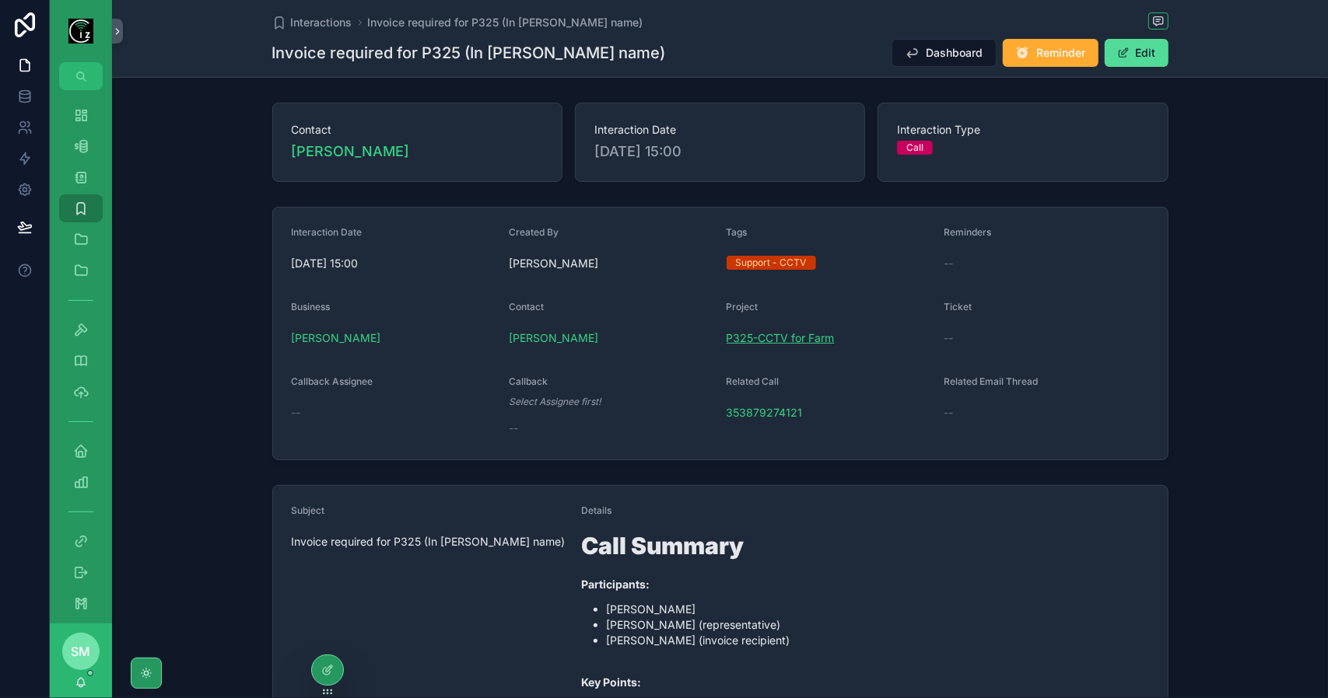
click at [787, 334] on span "P325-CCTV for Farm" at bounding box center [780, 339] width 108 height 16
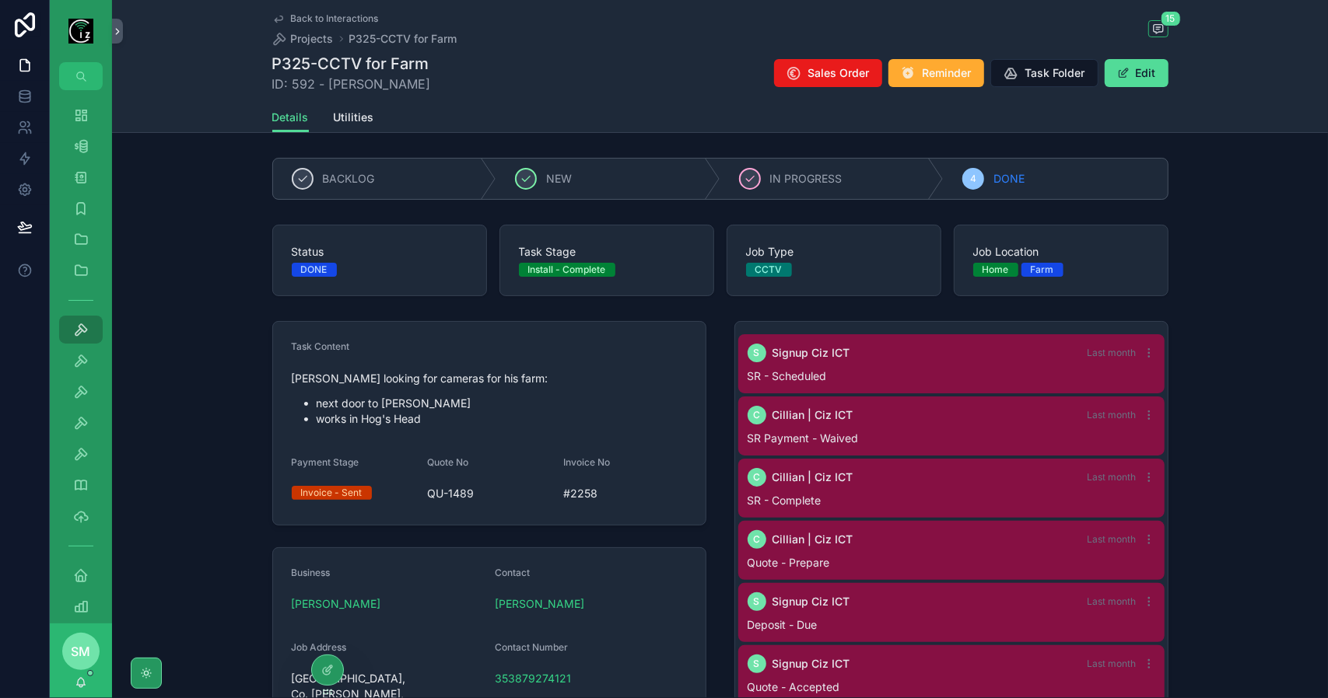
scroll to position [551, 0]
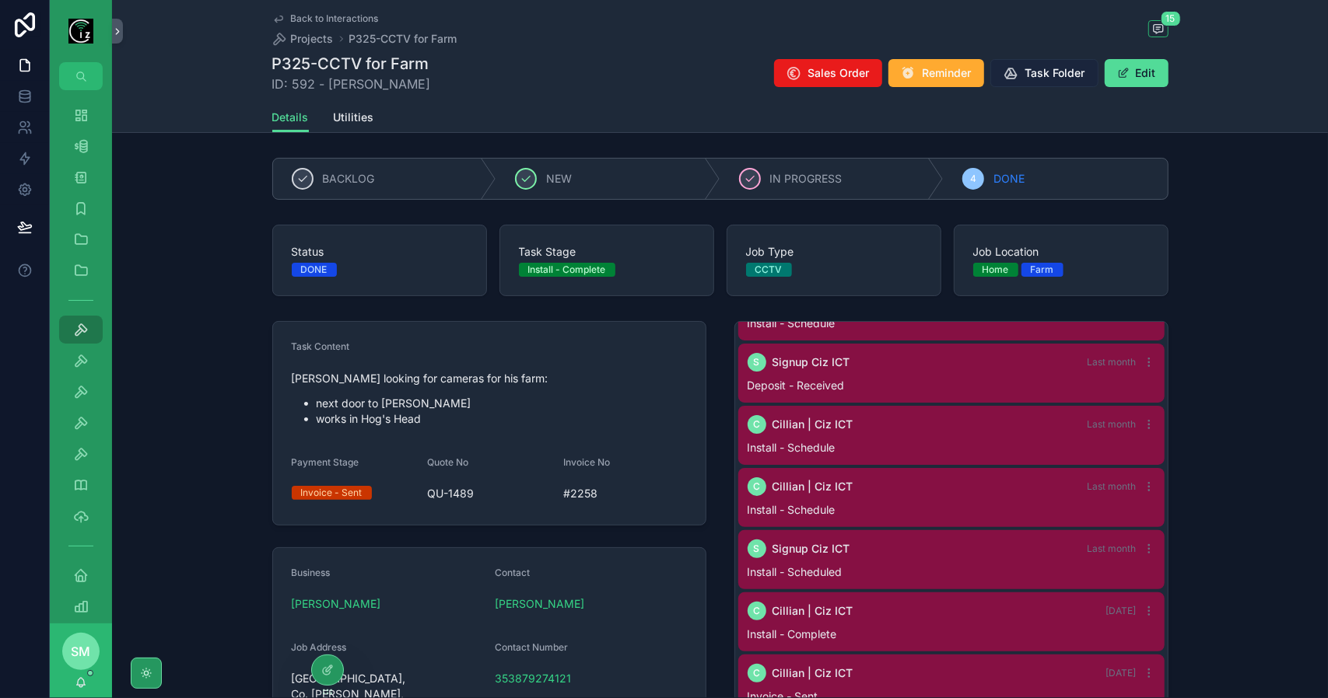
click at [1044, 73] on span "Task Folder" at bounding box center [1055, 73] width 60 height 16
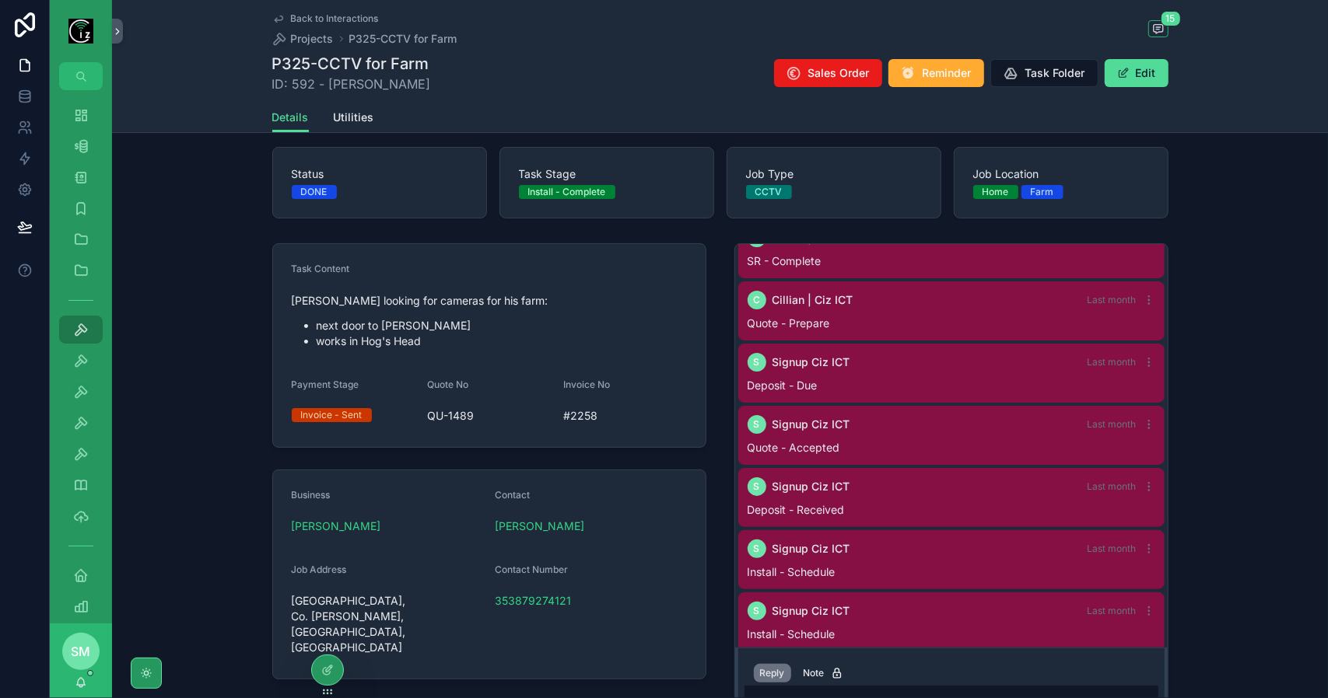
scroll to position [0, 0]
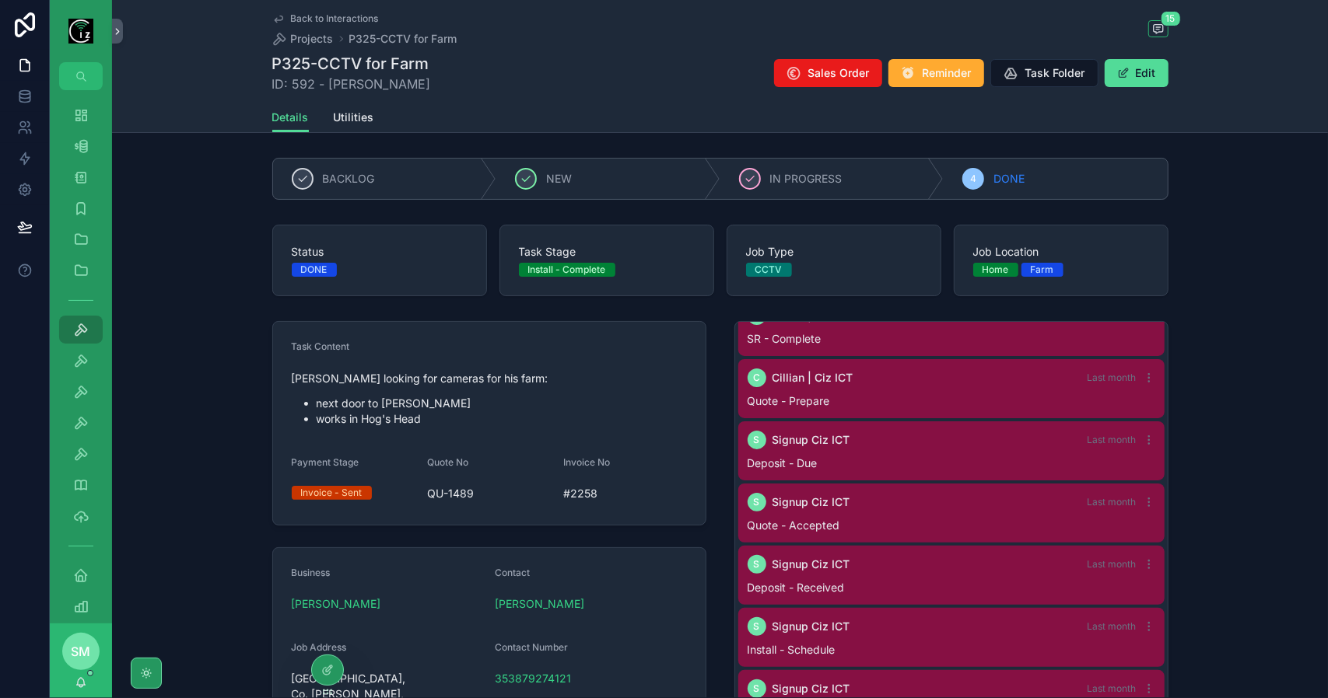
click at [331, 18] on span "Back to Interactions" at bounding box center [335, 18] width 88 height 12
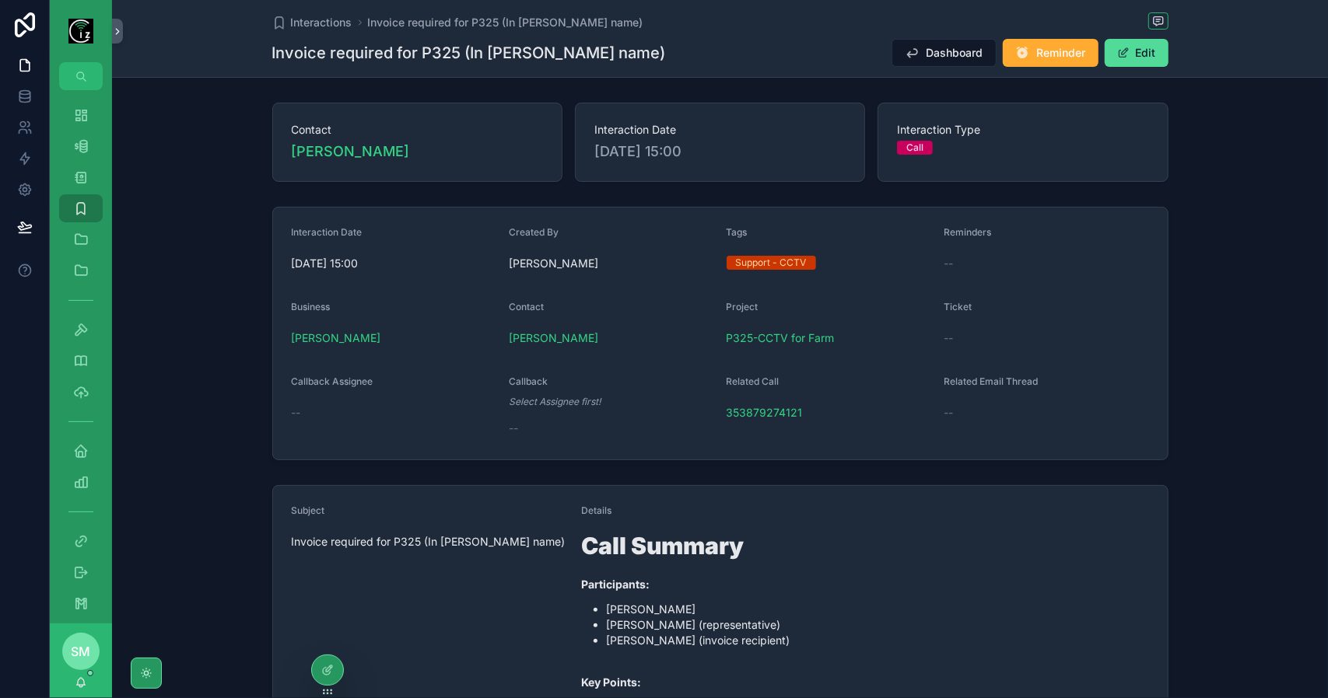
click at [331, 18] on span "Interactions" at bounding box center [321, 23] width 61 height 16
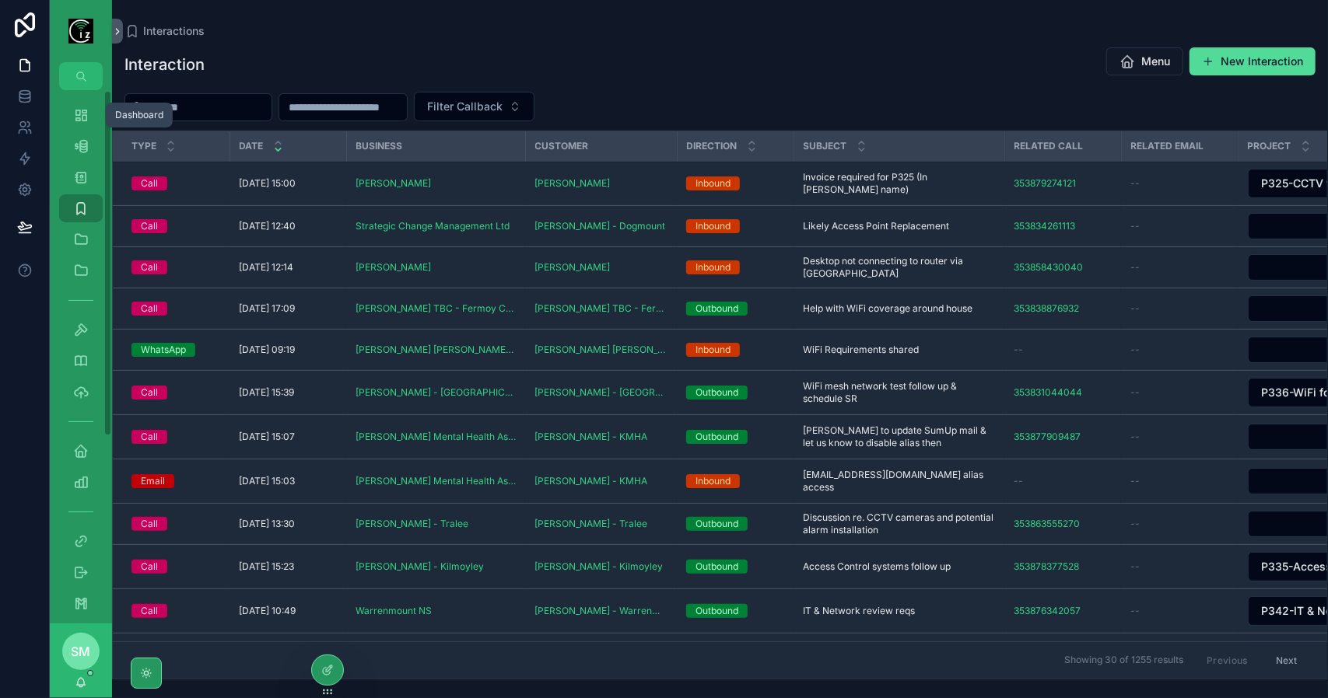
click at [75, 118] on icon "scrollable content" at bounding box center [81, 115] width 16 height 16
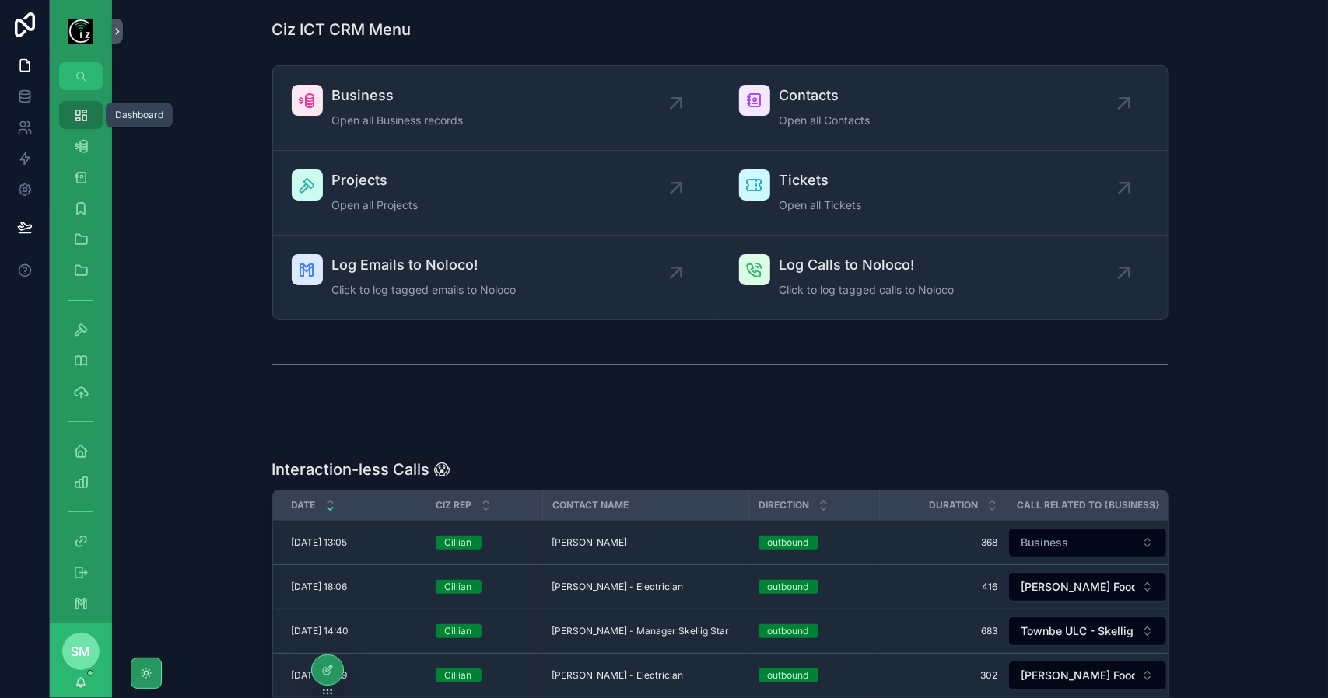
click at [415, 106] on span "Business" at bounding box center [397, 96] width 131 height 22
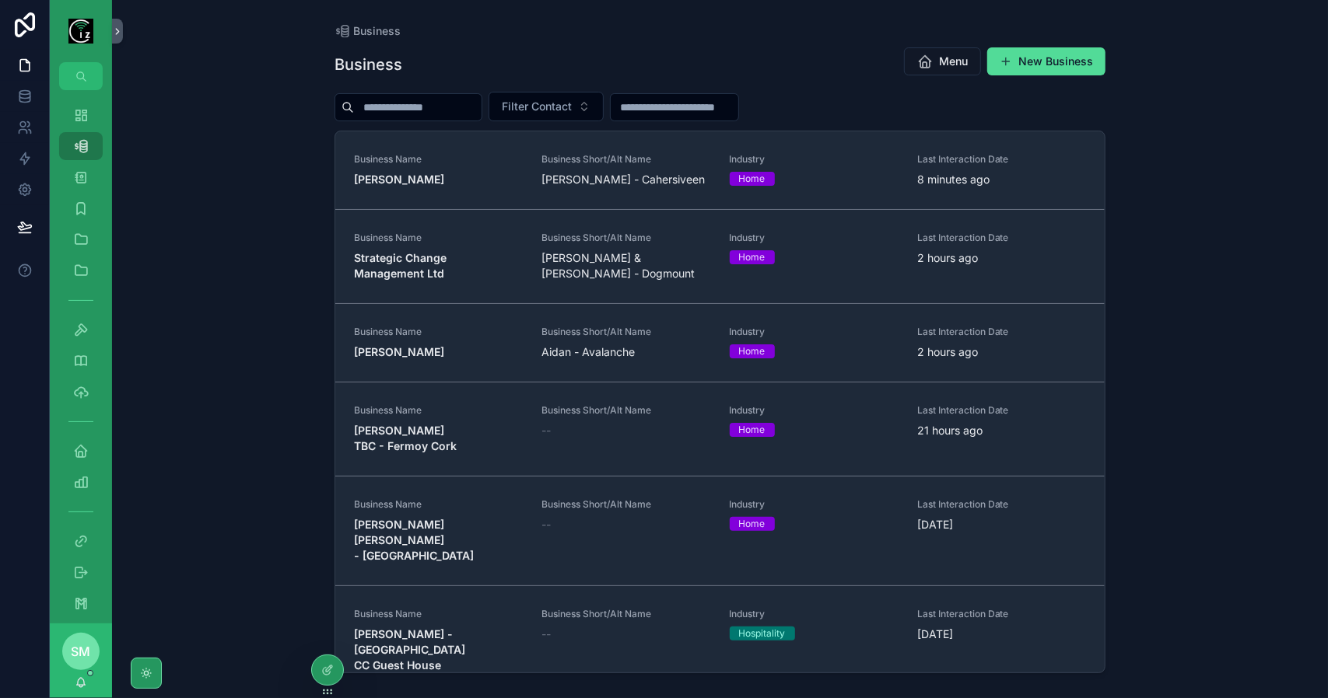
click at [444, 174] on strong "Edward Corcoran - Laharn" at bounding box center [399, 179] width 90 height 13
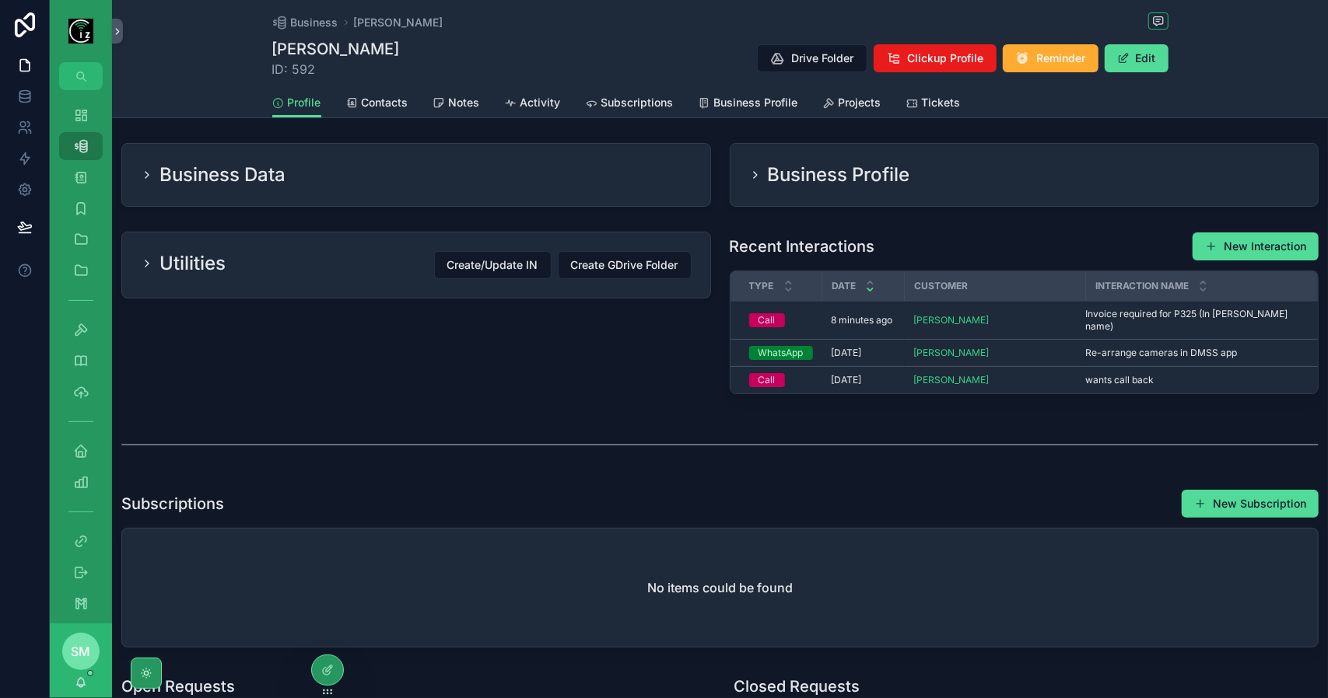
click at [456, 180] on div "Business Data" at bounding box center [416, 175] width 551 height 25
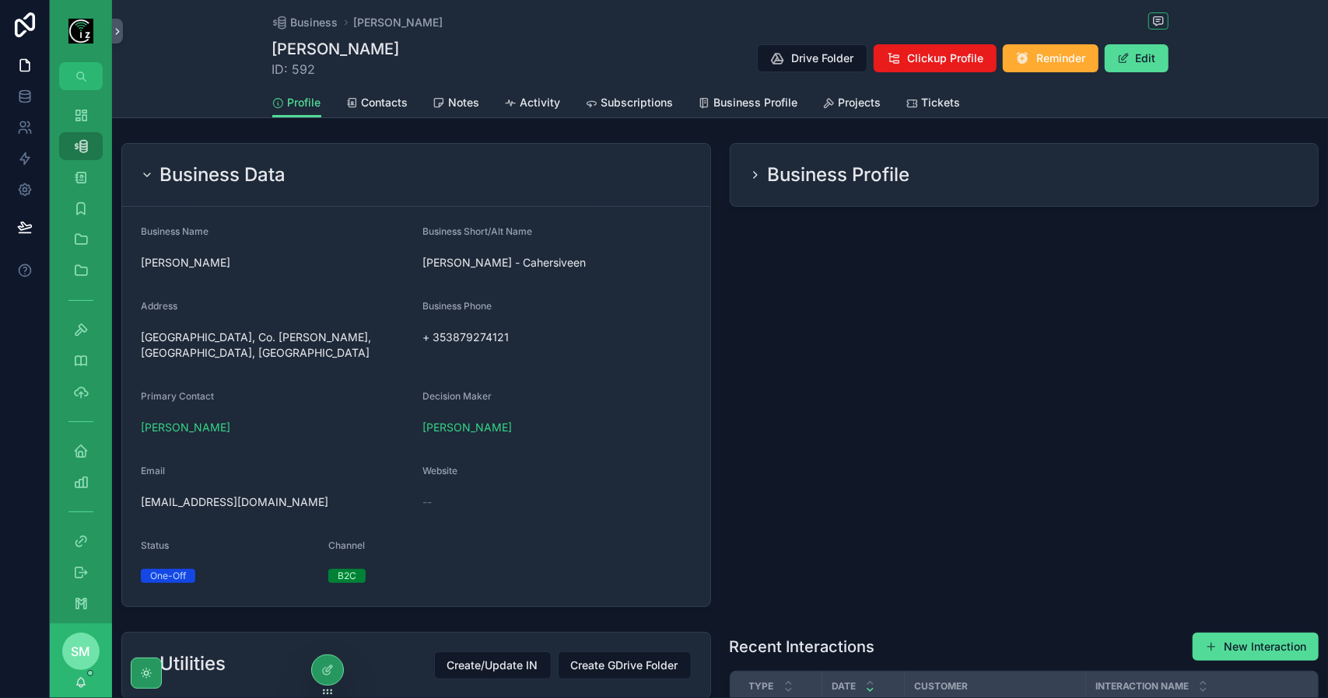
click at [842, 169] on h2 "Business Profile" at bounding box center [839, 175] width 142 height 25
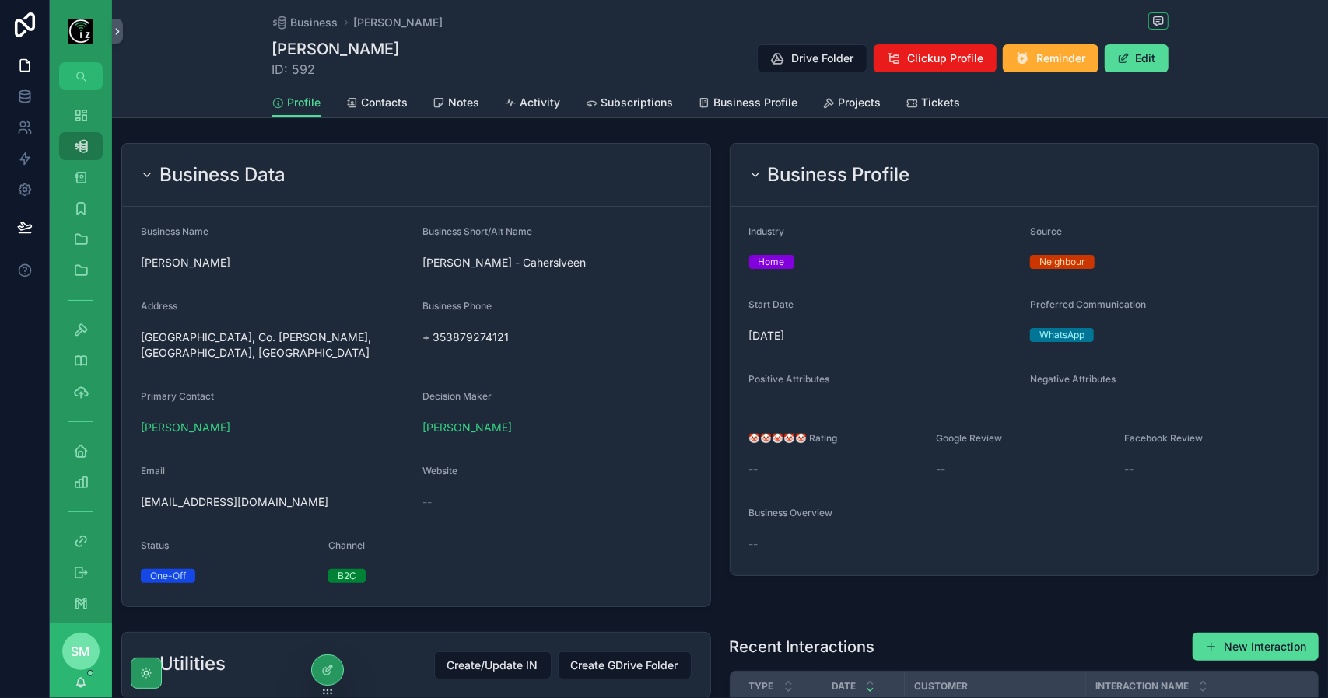
click at [856, 103] on span "Projects" at bounding box center [859, 103] width 43 height 16
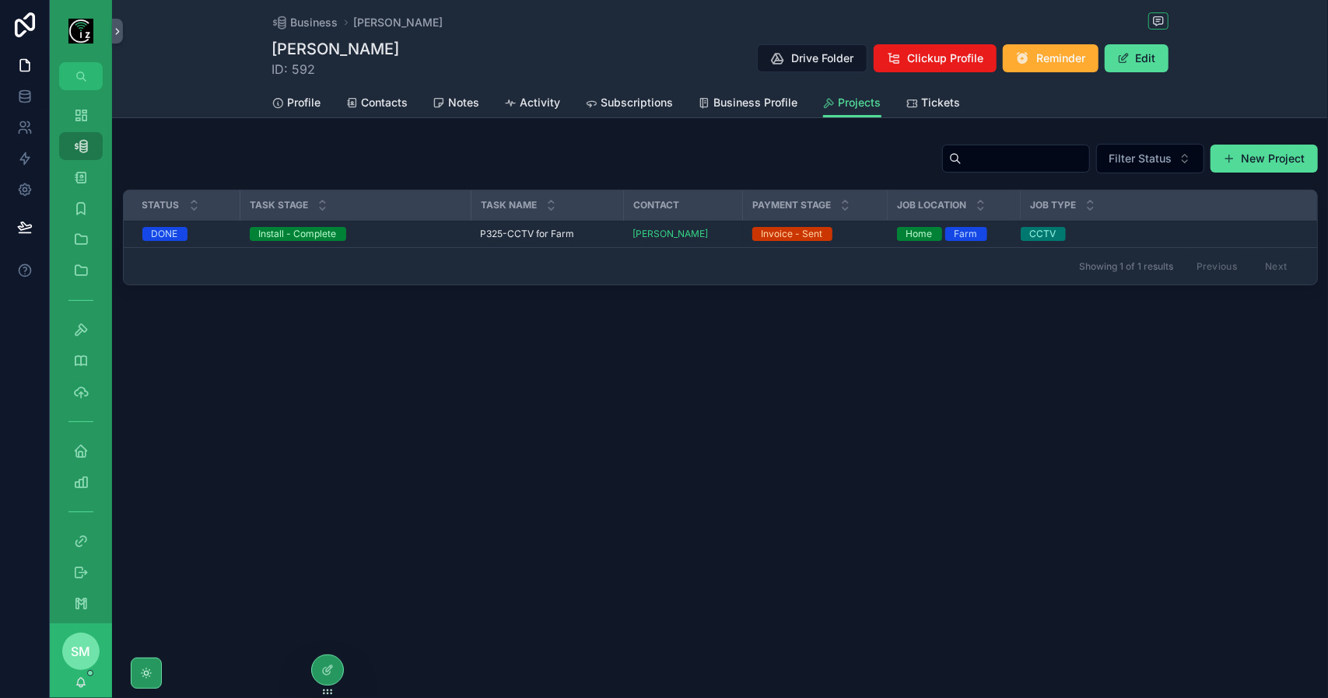
click at [502, 234] on span "P325-CCTV for Farm" at bounding box center [528, 234] width 94 height 12
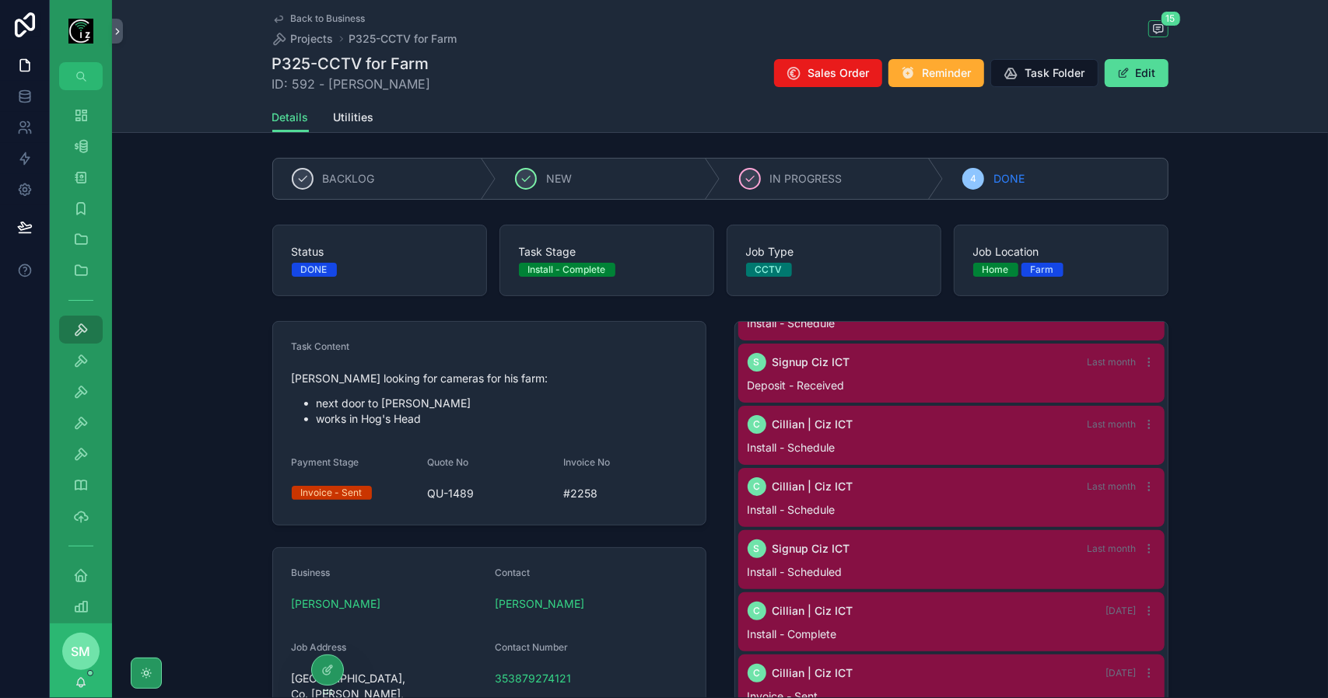
click at [334, 19] on span "Back to Business" at bounding box center [328, 18] width 75 height 12
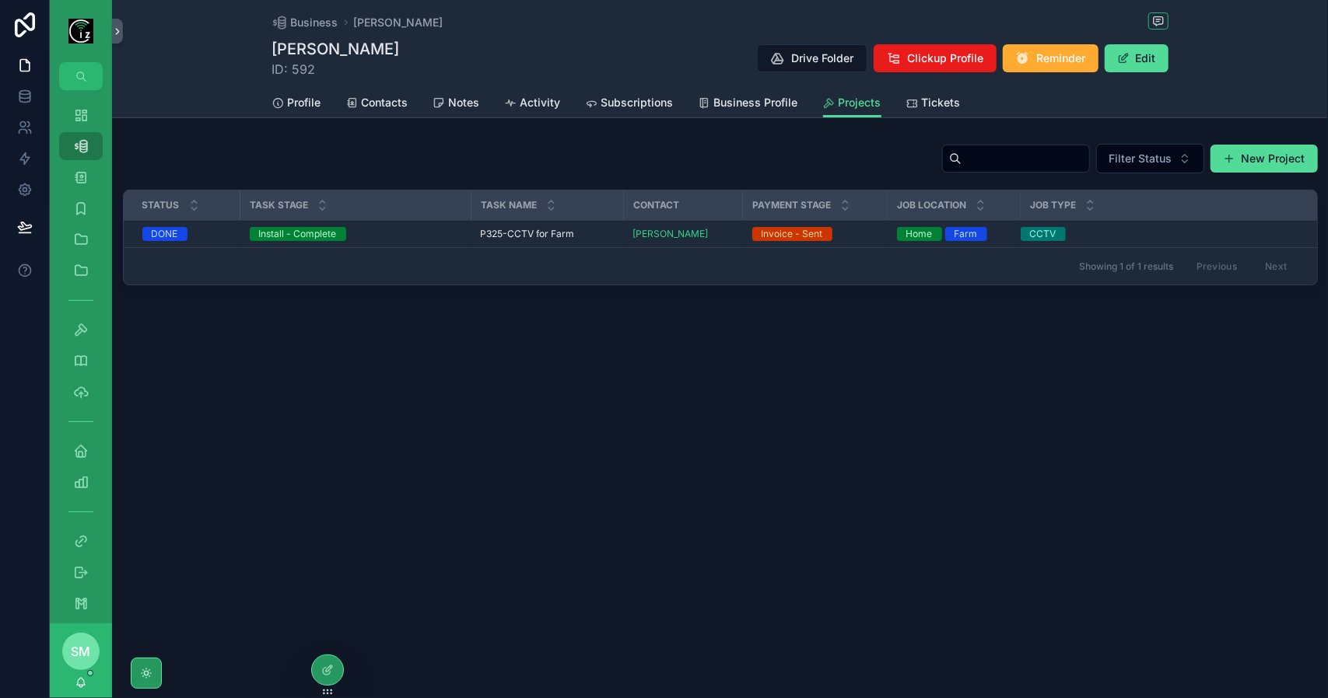
click at [320, 101] on span "Profile" at bounding box center [304, 103] width 33 height 16
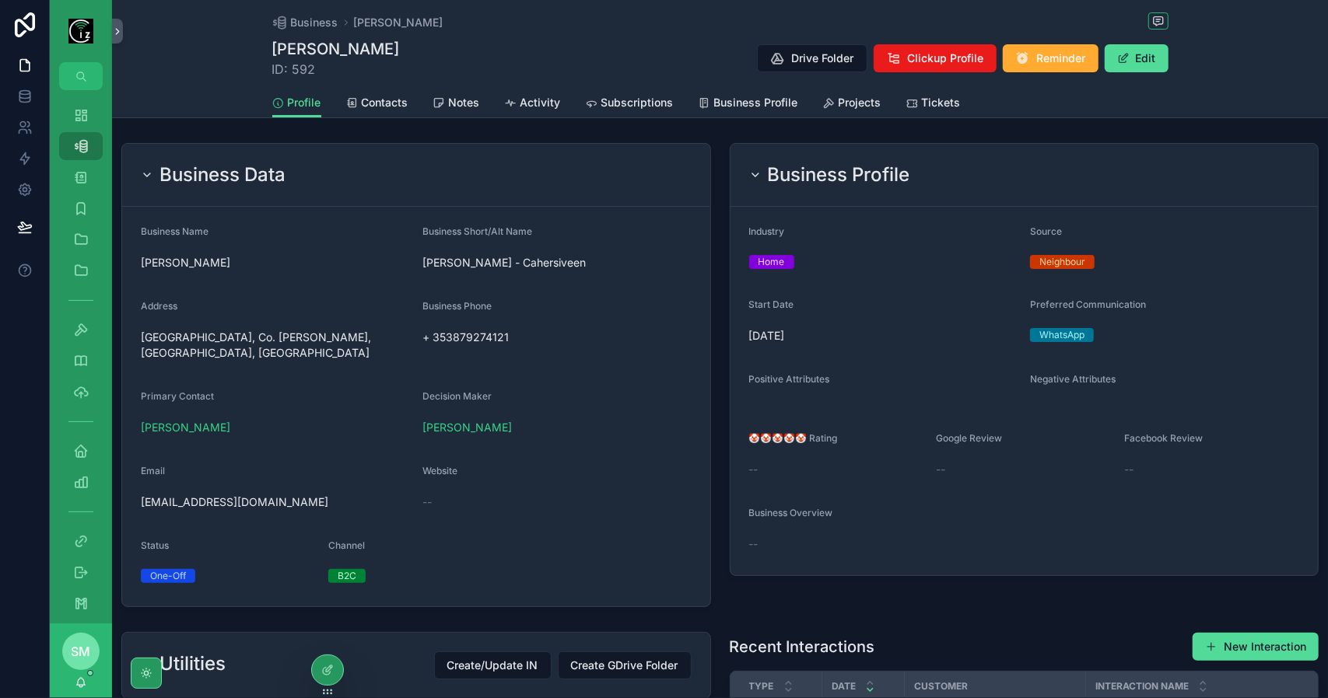
click at [390, 105] on span "Contacts" at bounding box center [385, 103] width 47 height 16
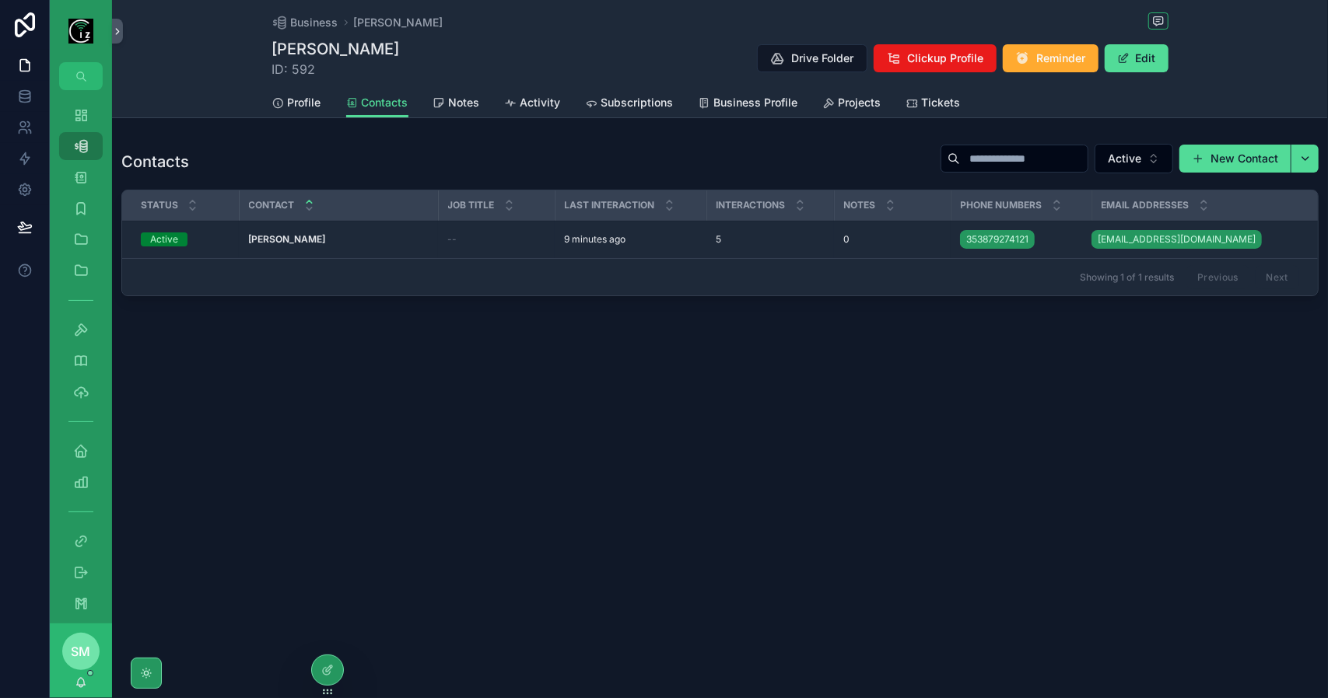
click at [310, 107] on span "Profile" at bounding box center [304, 103] width 33 height 16
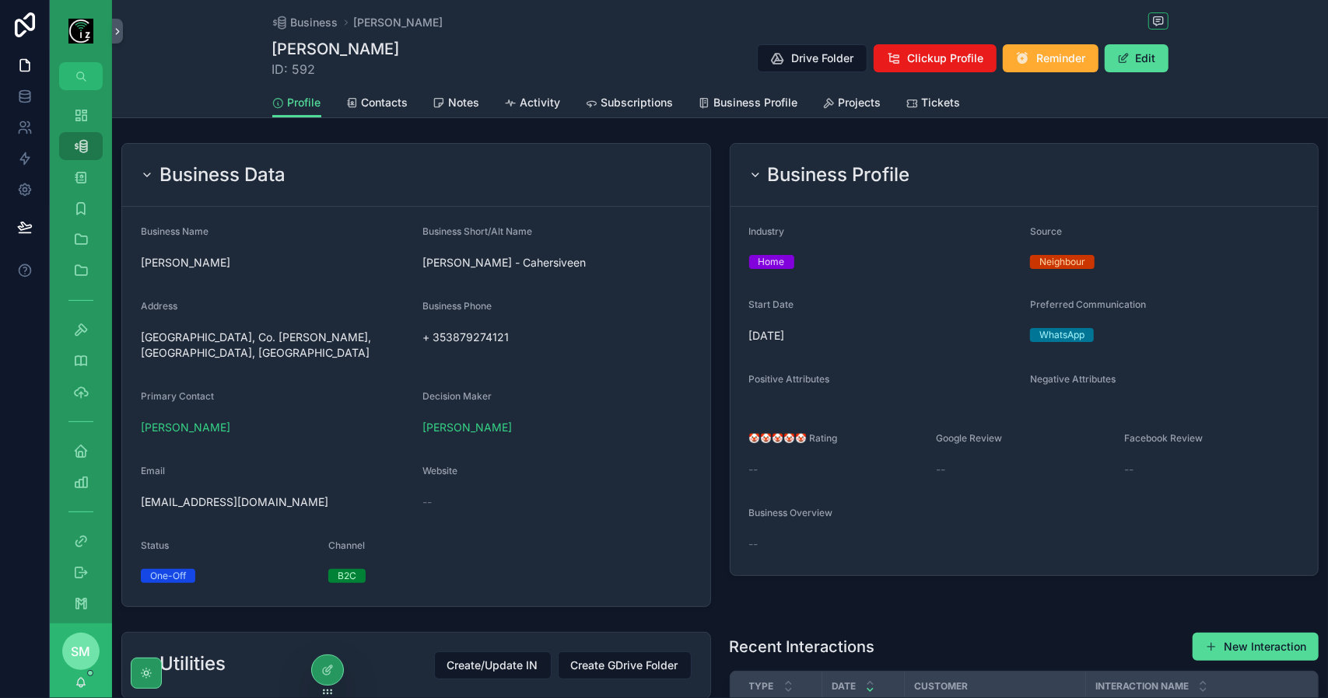
click at [817, 172] on h2 "Business Profile" at bounding box center [839, 175] width 142 height 25
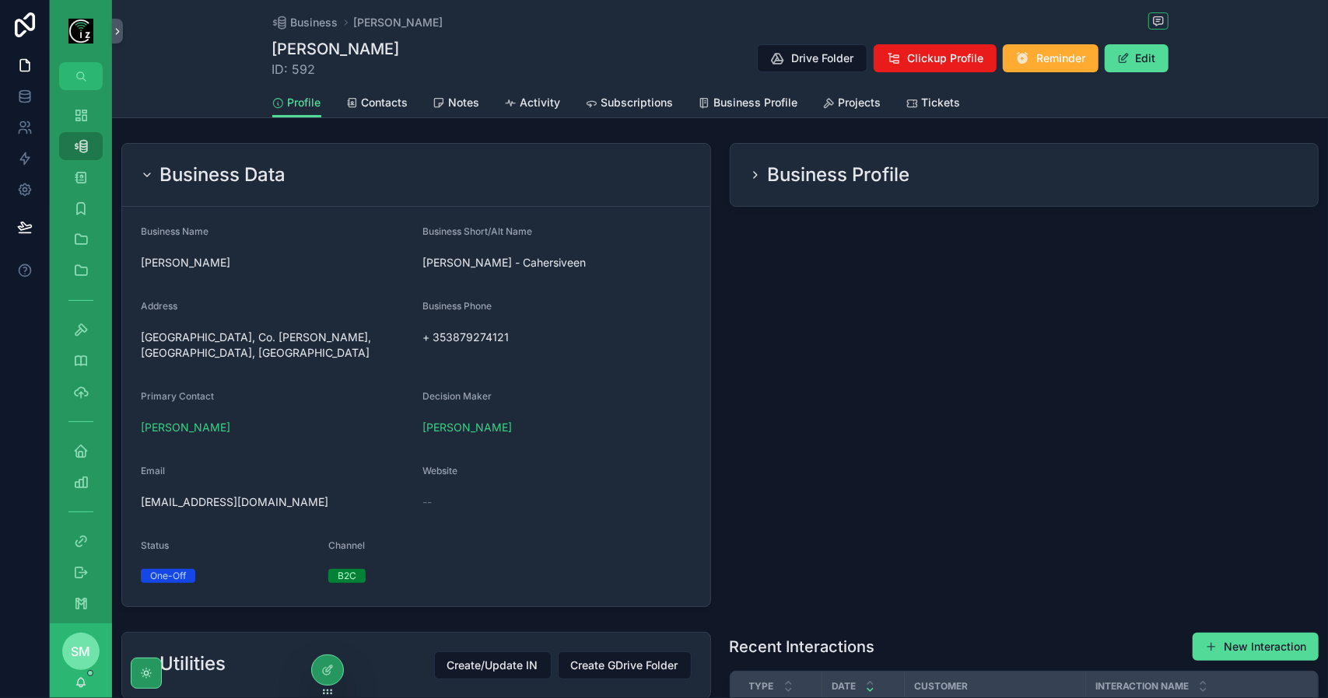
click at [647, 177] on div "Business Data" at bounding box center [416, 175] width 551 height 25
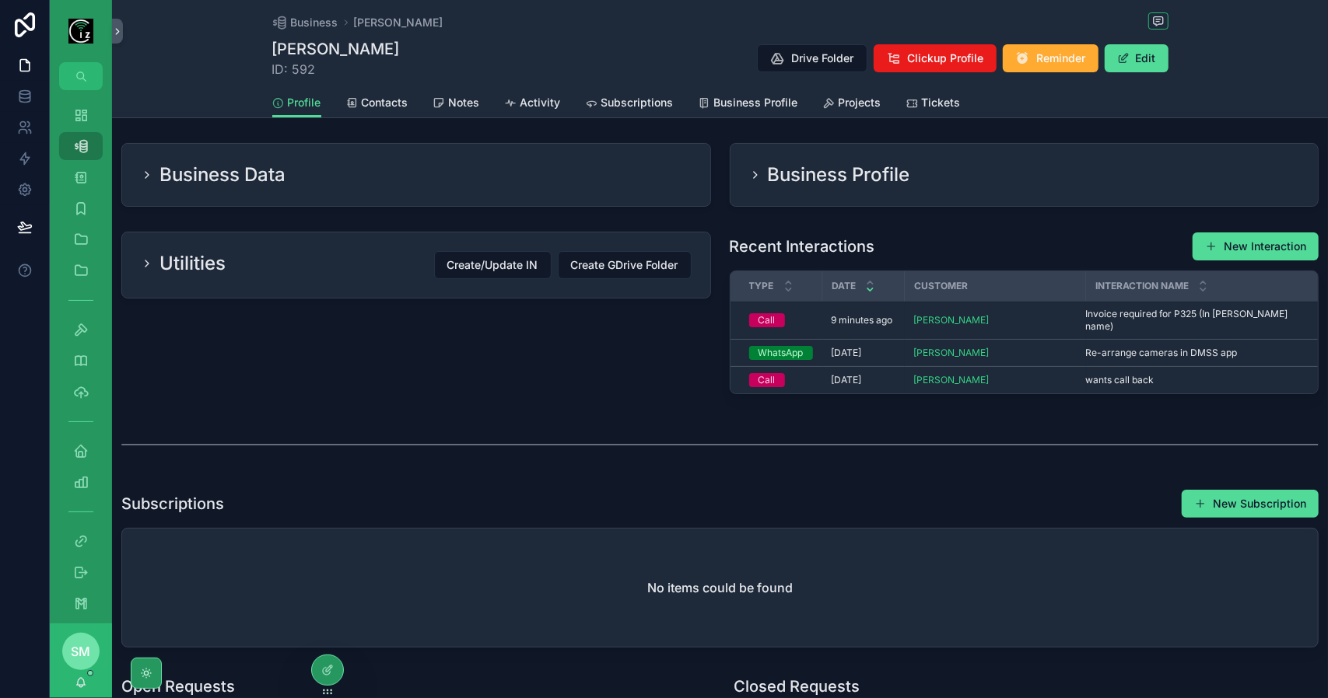
click at [889, 103] on div "Profile Contacts Notes Activity Subscriptions Business Profile Projects Tickets" at bounding box center [720, 103] width 896 height 30
click at [860, 104] on span "Projects" at bounding box center [859, 103] width 43 height 16
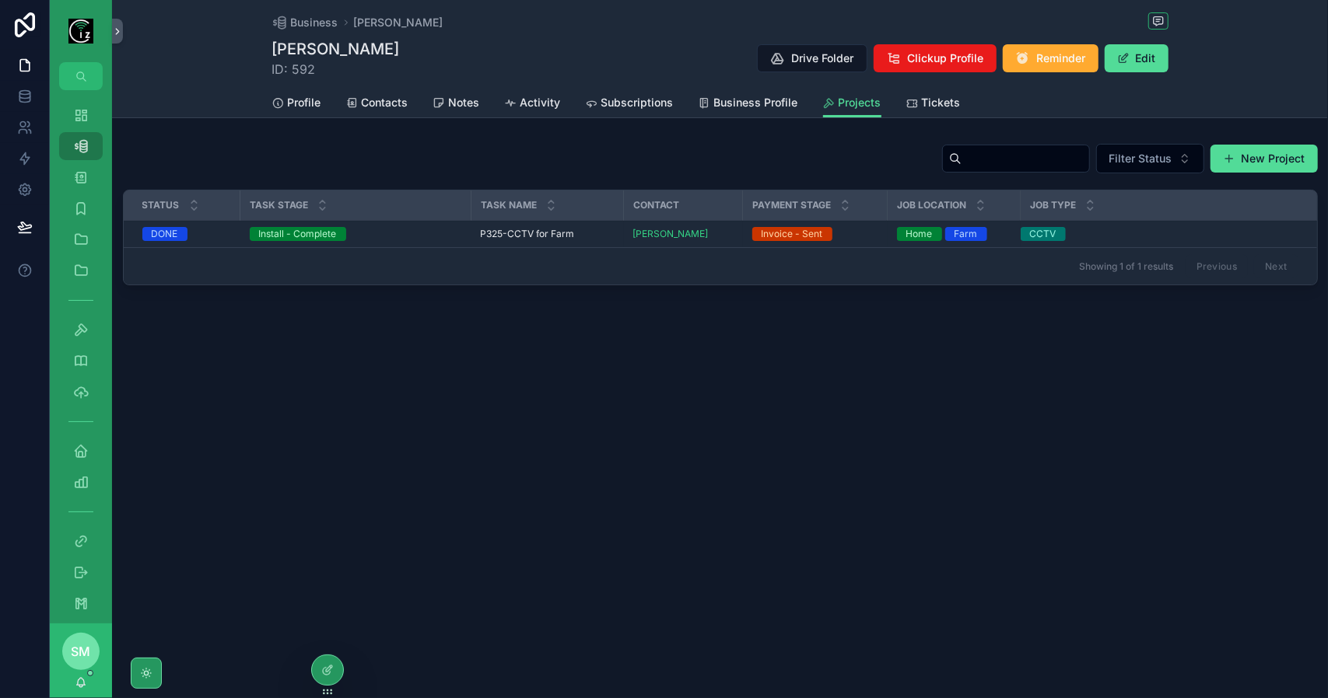
click at [932, 113] on link "Tickets" at bounding box center [933, 104] width 54 height 31
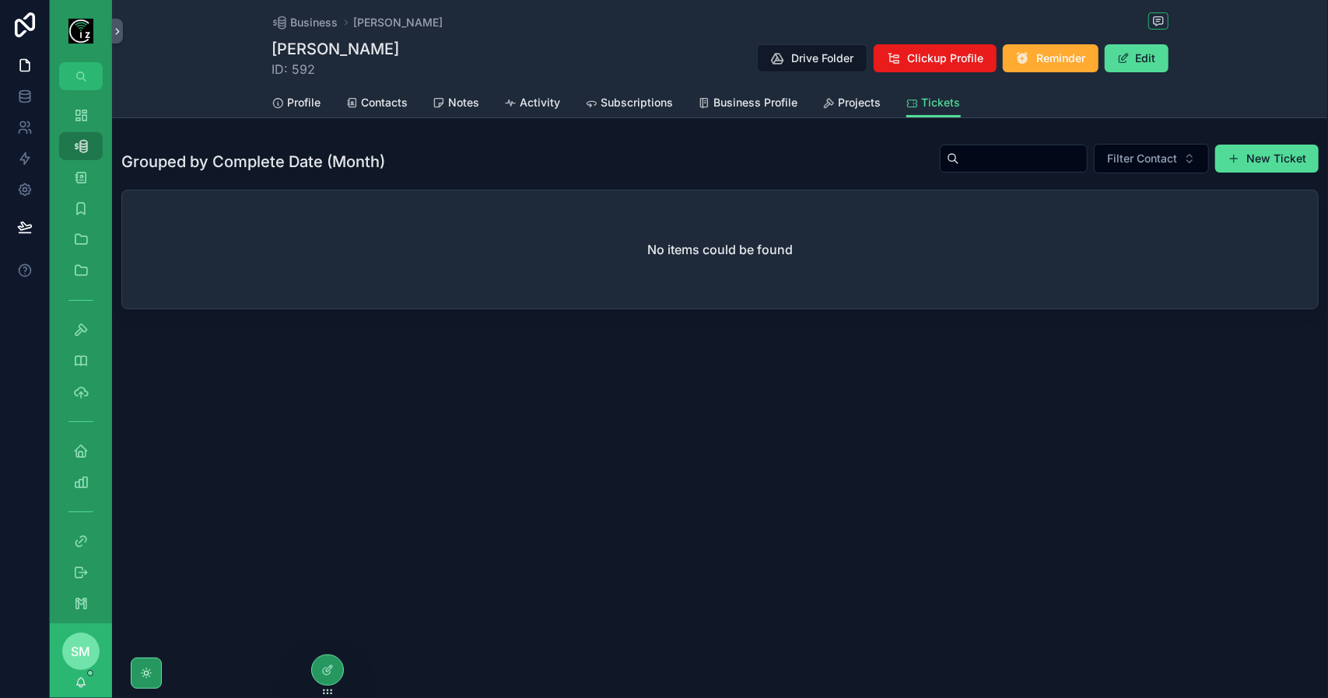
click at [866, 111] on link "Projects" at bounding box center [852, 104] width 58 height 31
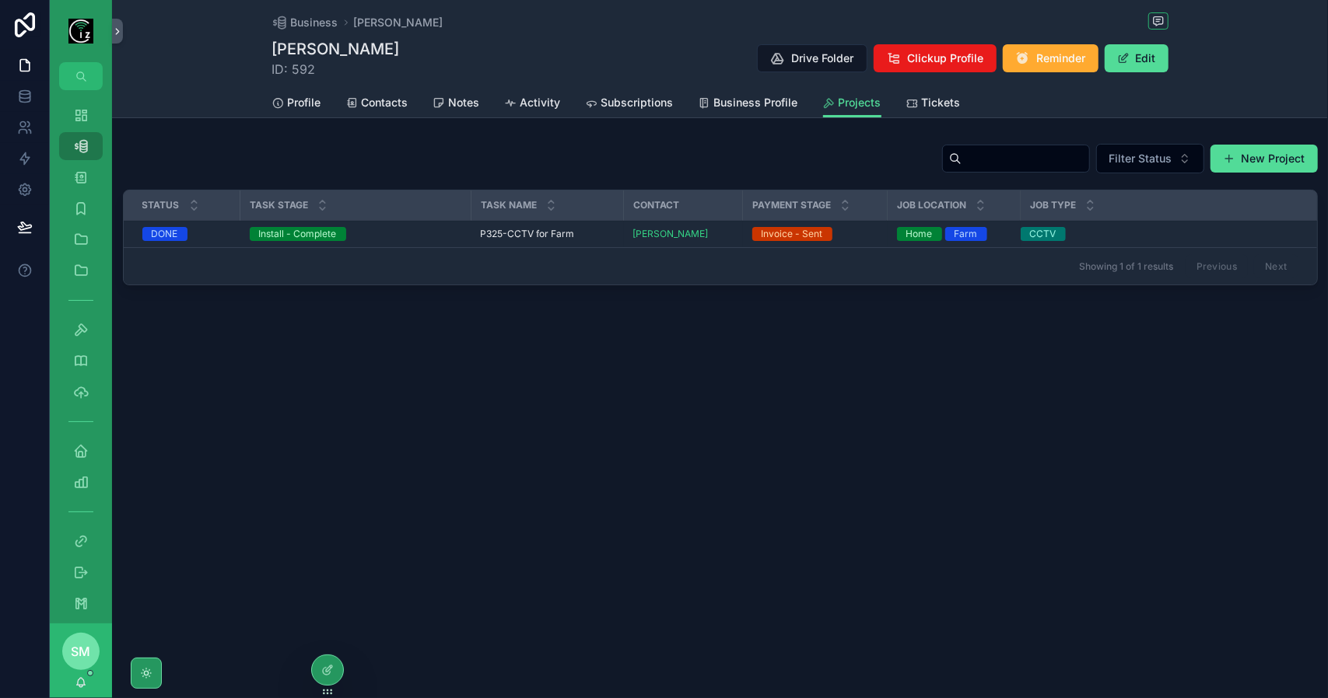
click at [510, 239] on span "P325-CCTV for Farm" at bounding box center [528, 234] width 94 height 12
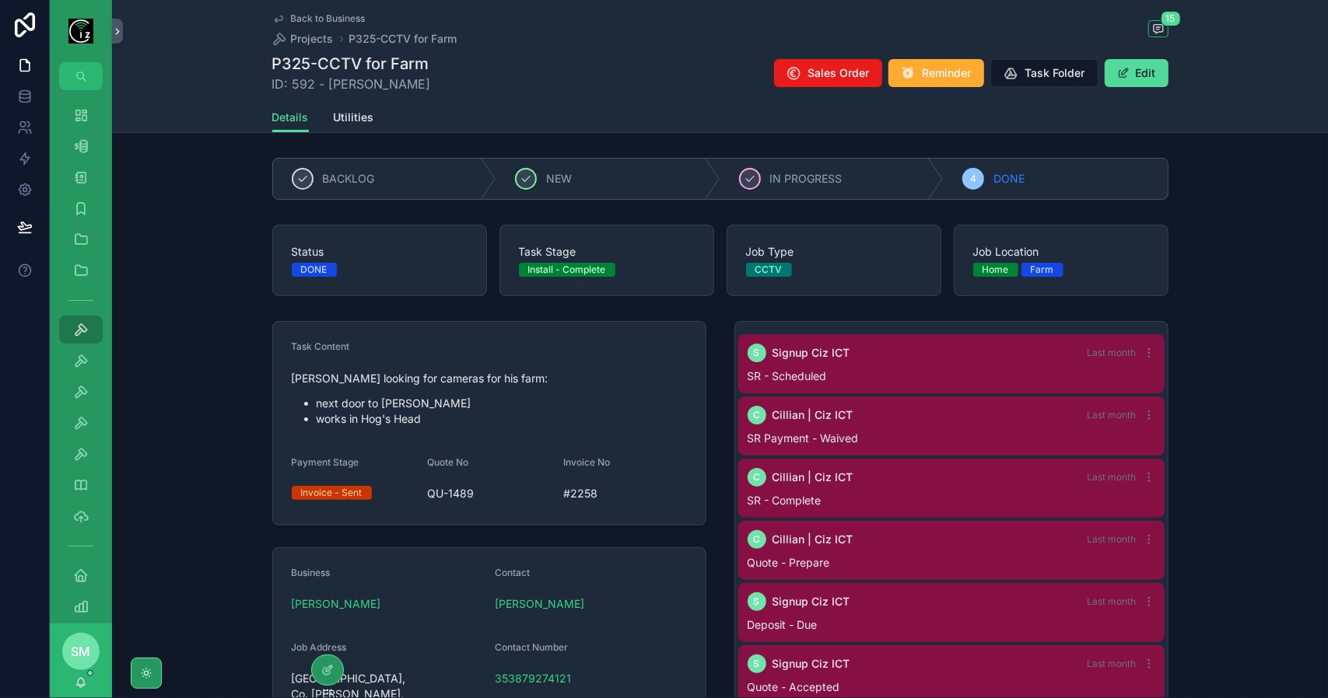
click at [329, 23] on span "Back to Business" at bounding box center [328, 18] width 75 height 12
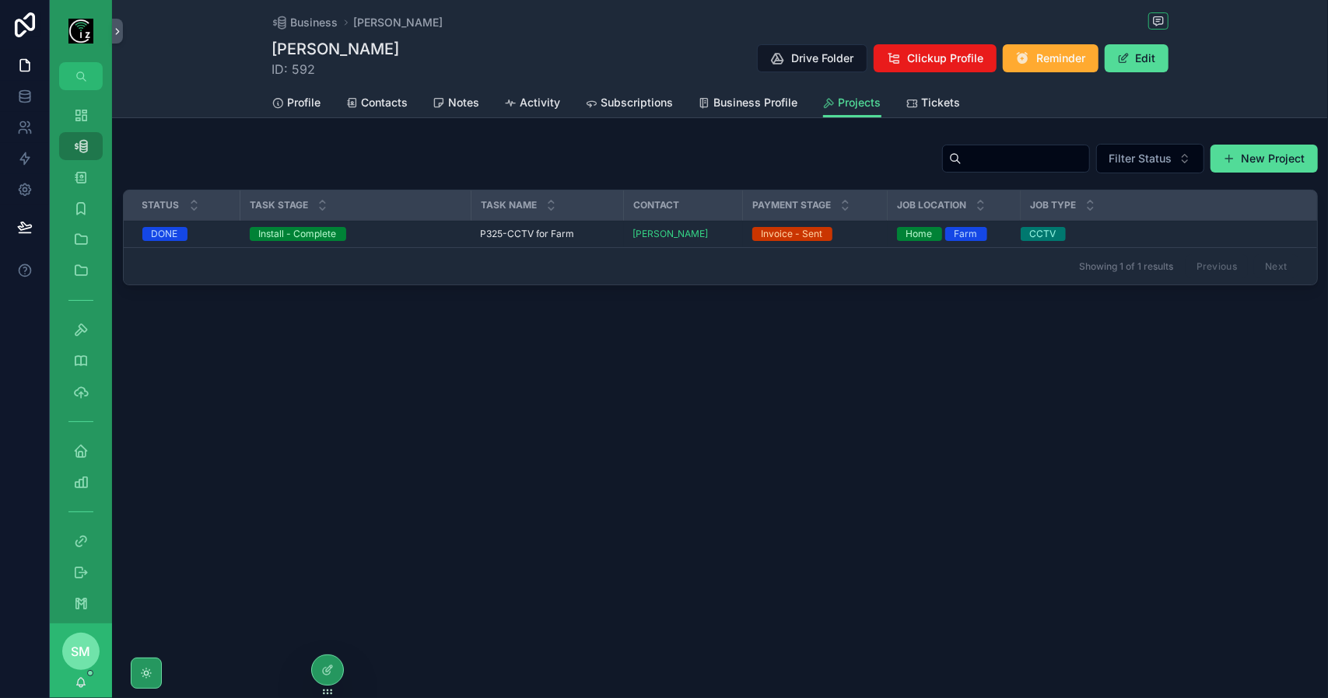
click at [532, 228] on span "P325-CCTV for Farm" at bounding box center [528, 234] width 94 height 12
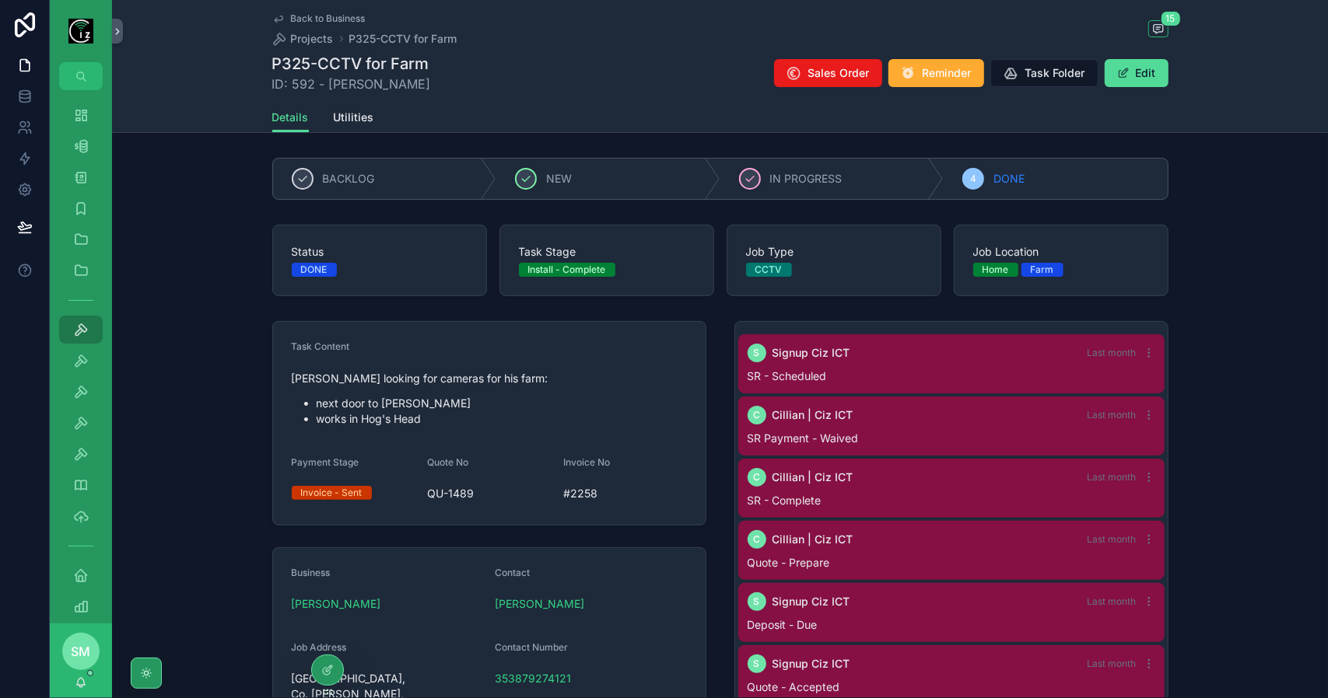
scroll to position [551, 0]
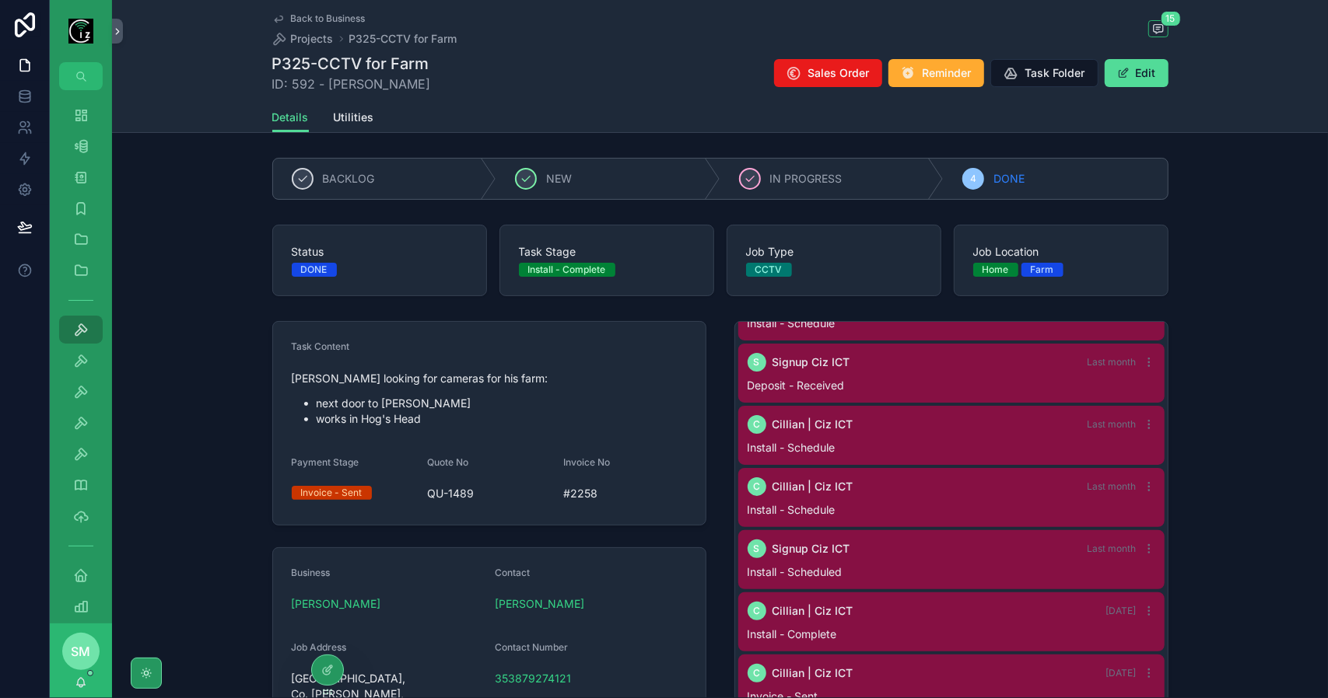
click at [330, 23] on span "Back to Business" at bounding box center [328, 18] width 75 height 12
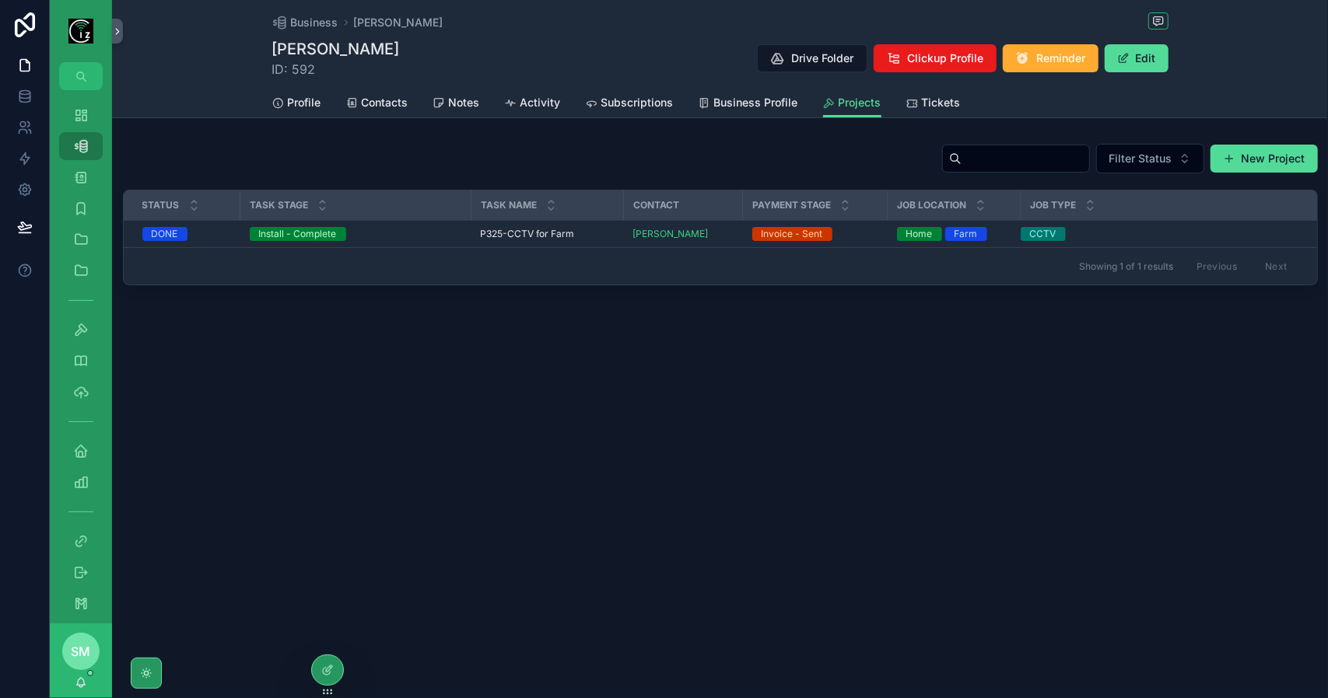
click at [922, 103] on span "Tickets" at bounding box center [941, 103] width 39 height 16
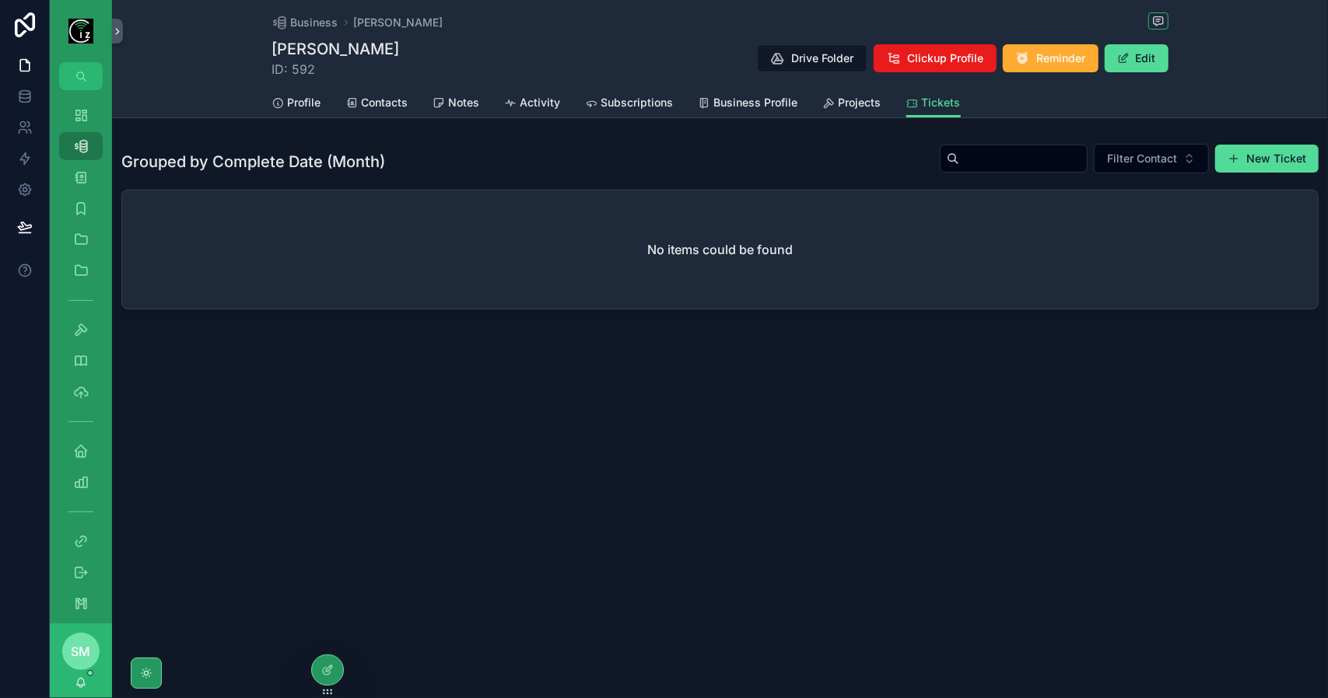
click at [856, 99] on span "Projects" at bounding box center [859, 103] width 43 height 16
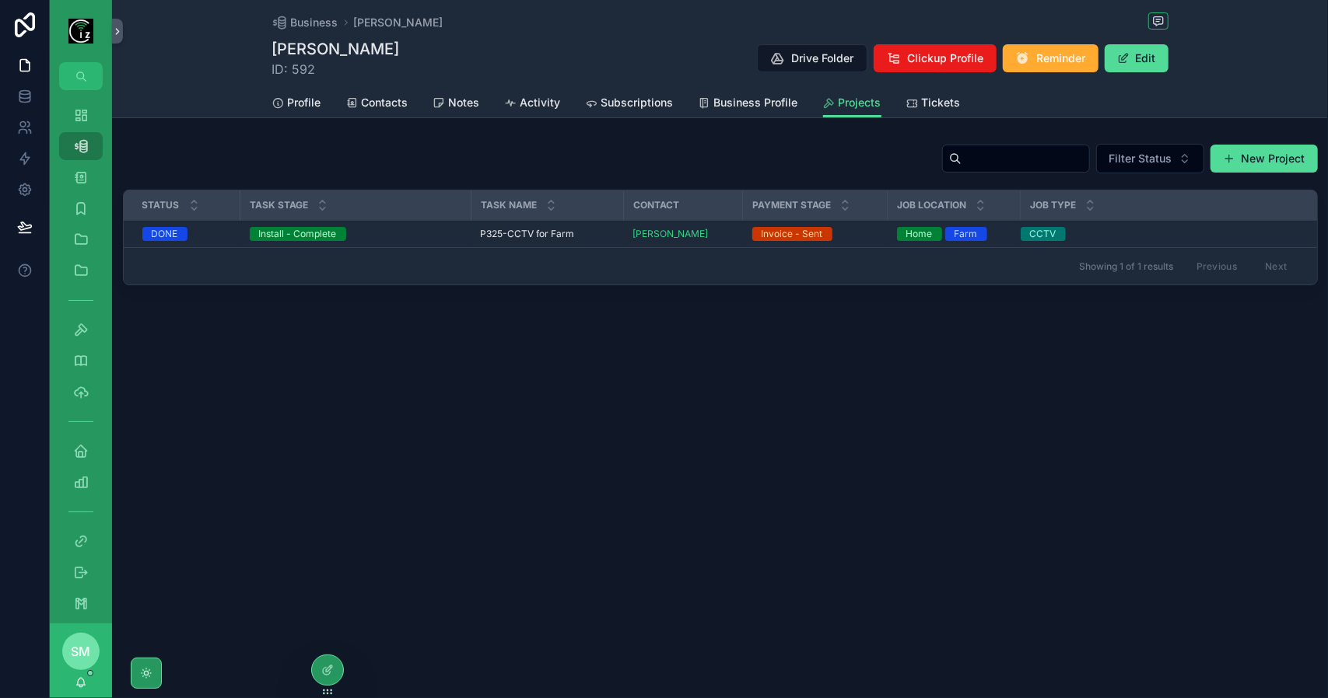
click at [523, 231] on span "P325-CCTV for Farm" at bounding box center [528, 234] width 94 height 12
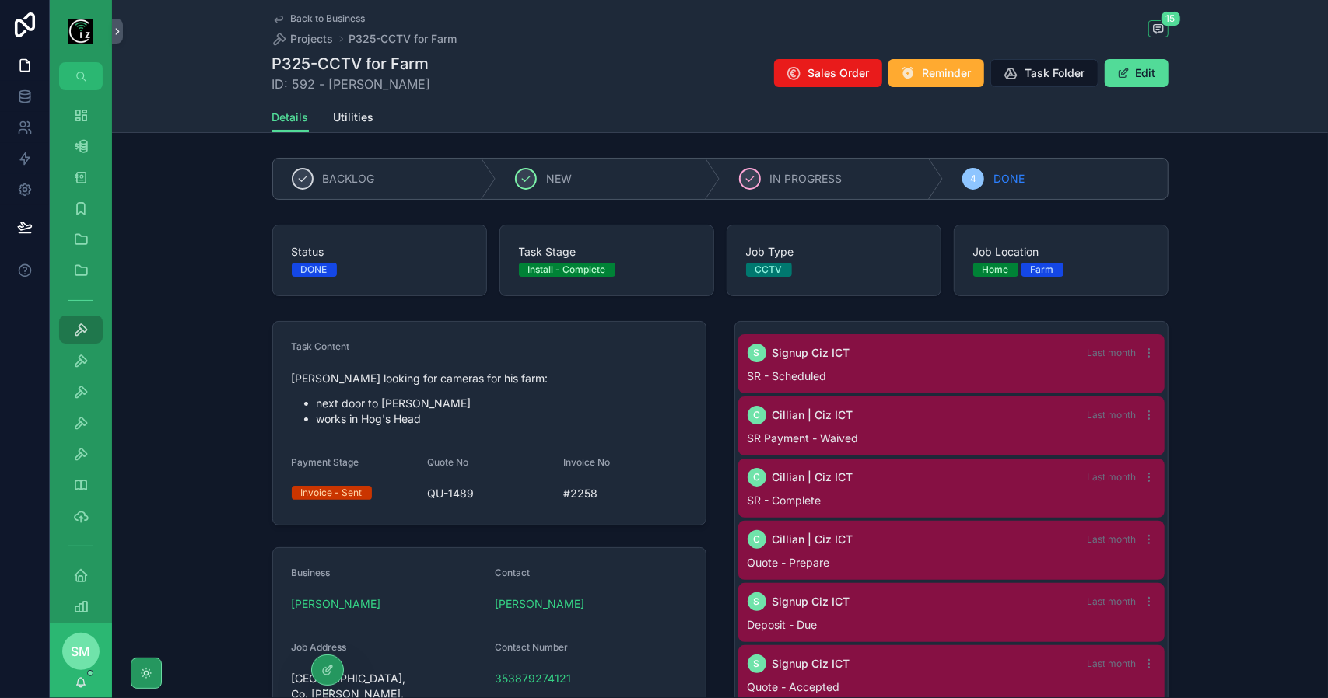
scroll to position [551, 0]
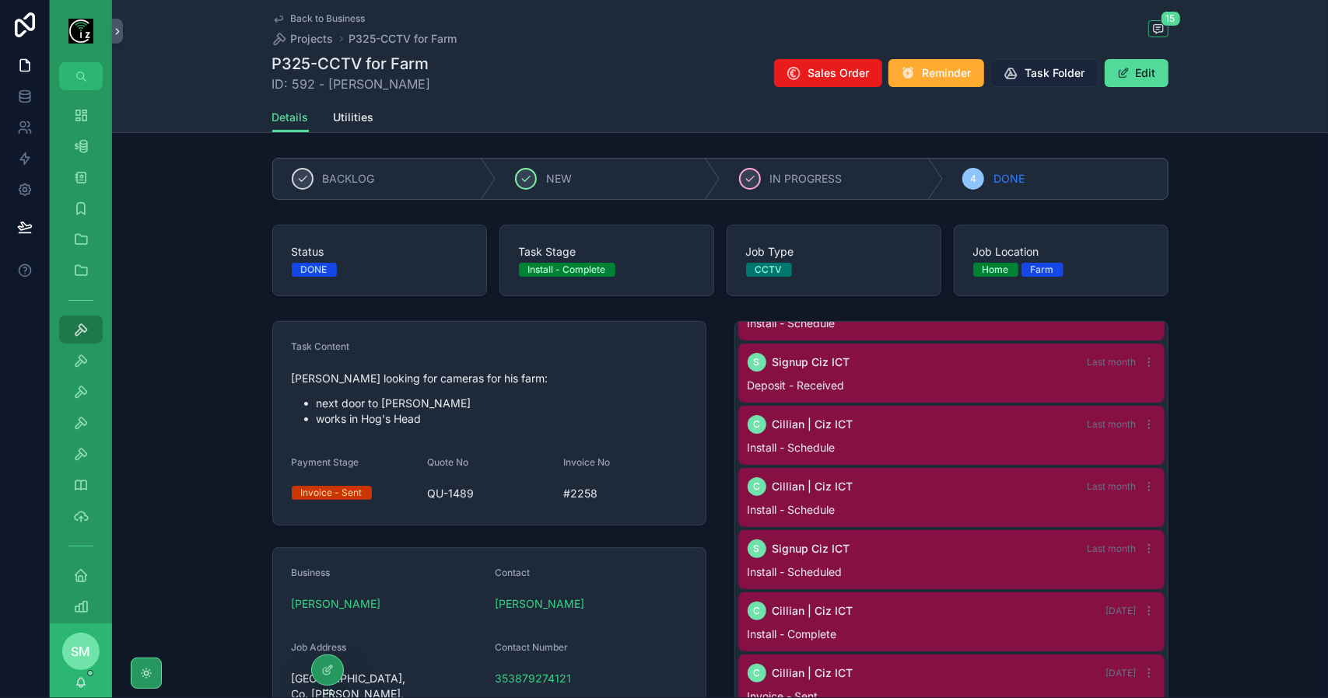
click at [1032, 74] on span "Task Folder" at bounding box center [1055, 73] width 60 height 16
click at [324, 15] on span "Back to Business" at bounding box center [328, 18] width 75 height 12
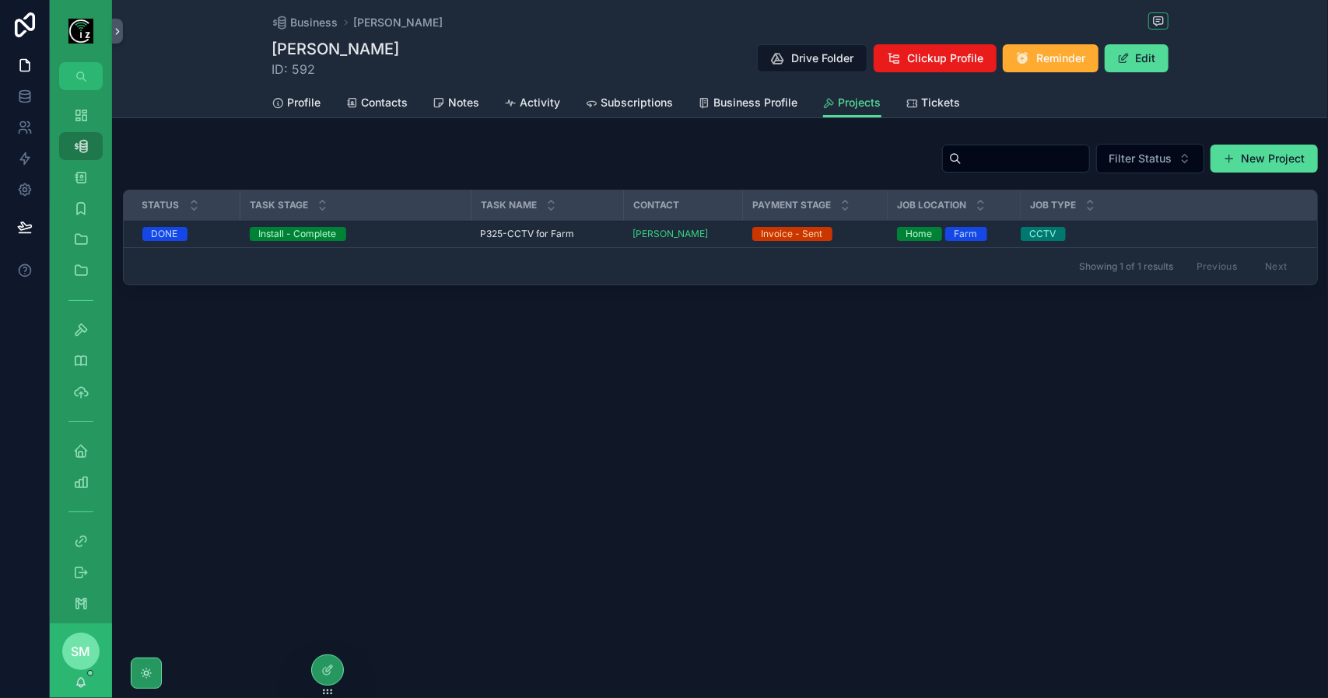
click at [940, 97] on span "Tickets" at bounding box center [941, 103] width 39 height 16
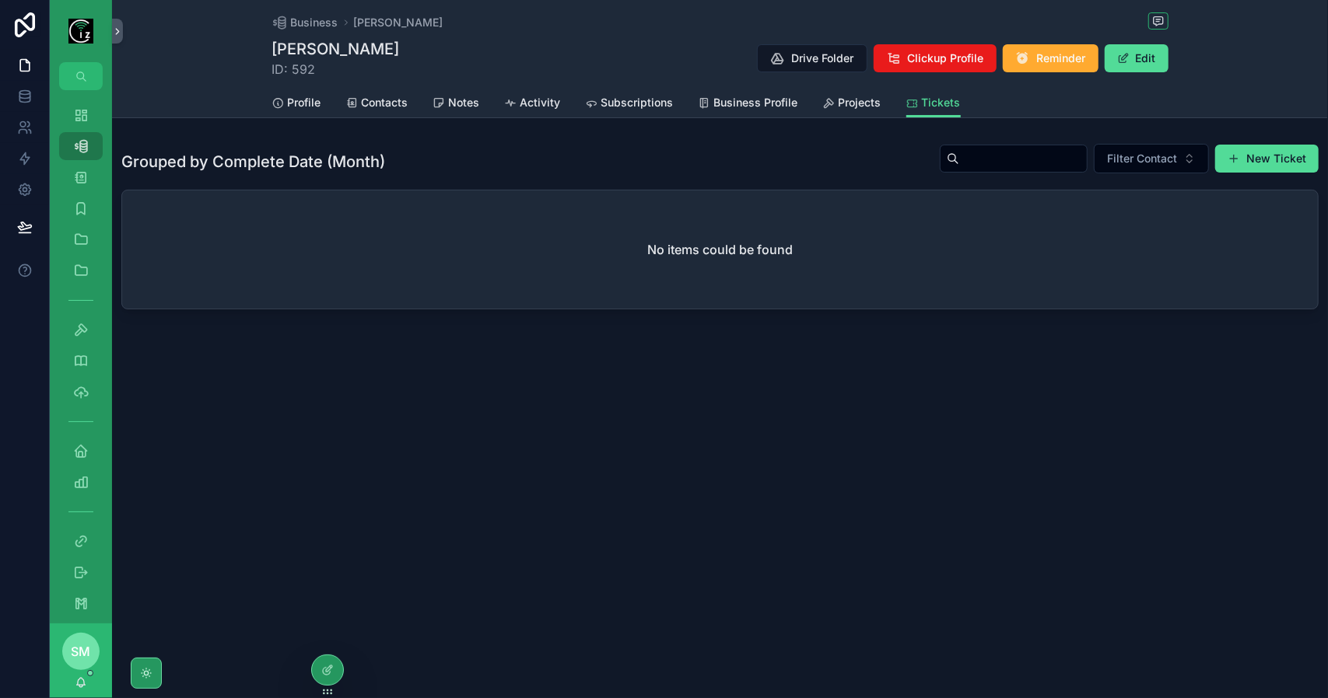
click at [859, 103] on span "Projects" at bounding box center [859, 103] width 43 height 16
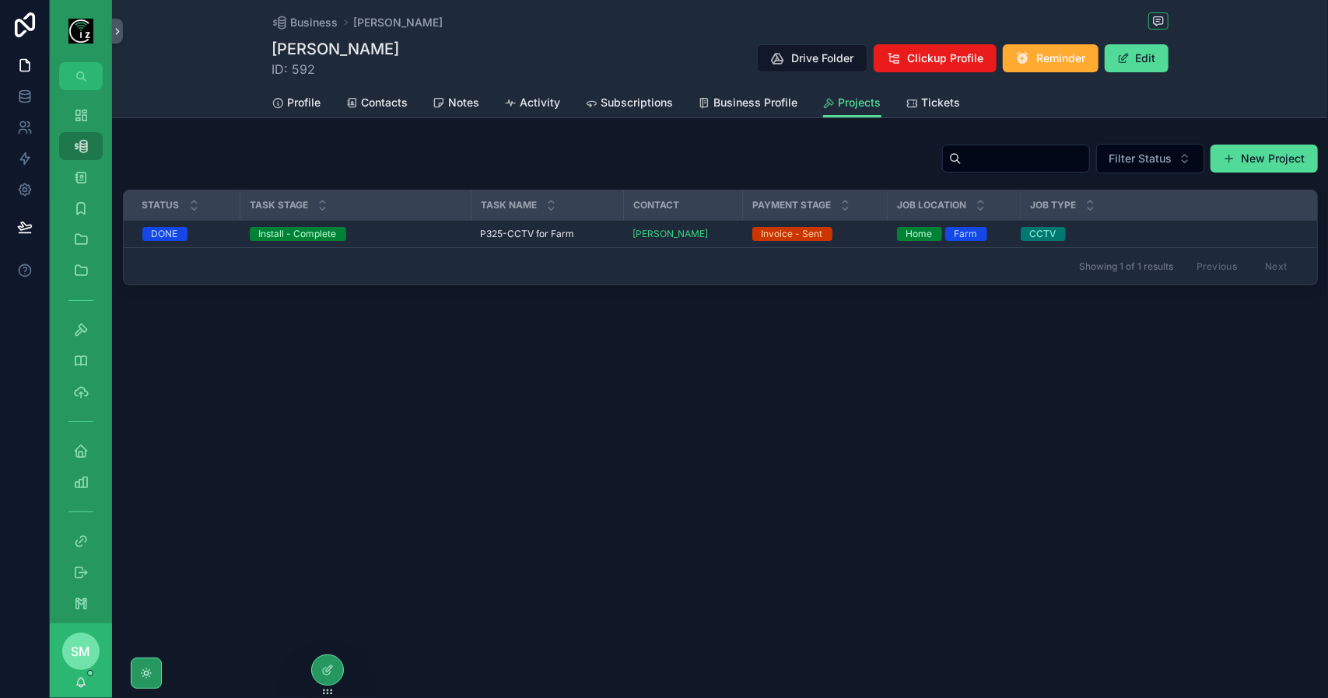
click at [296, 97] on span "Profile" at bounding box center [304, 103] width 33 height 16
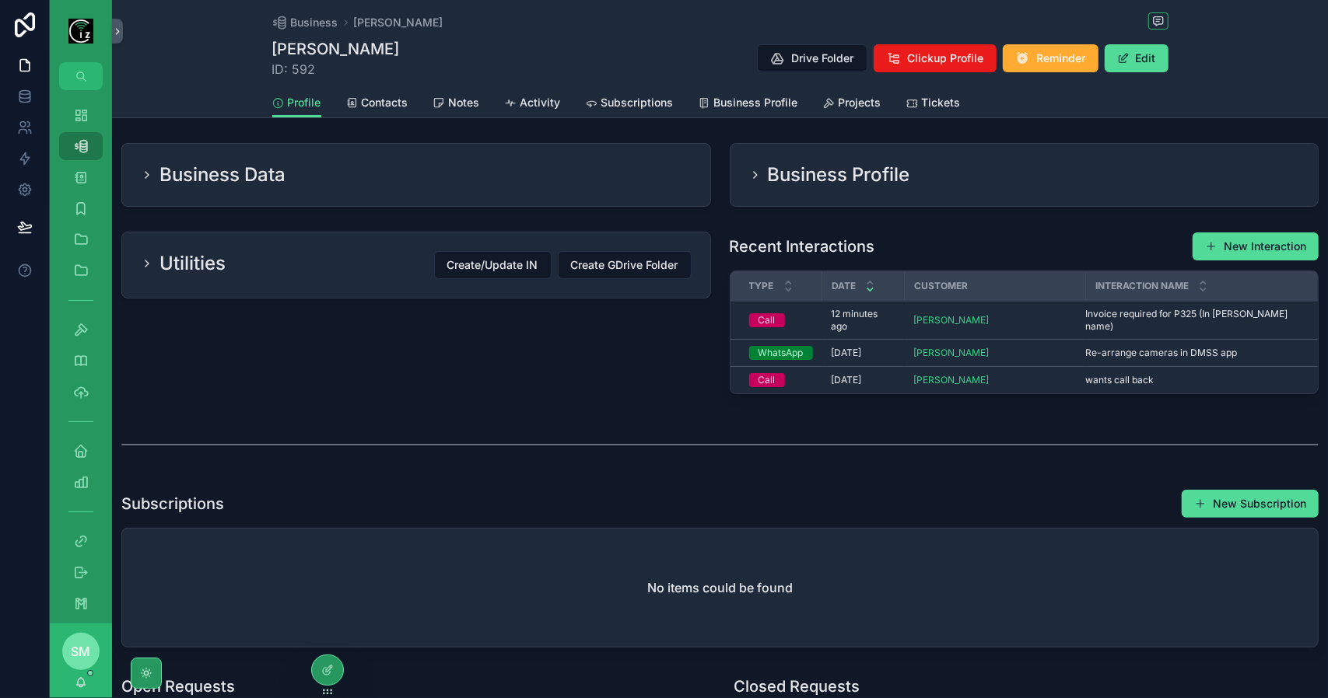
click at [831, 104] on div "Projects" at bounding box center [852, 103] width 58 height 16
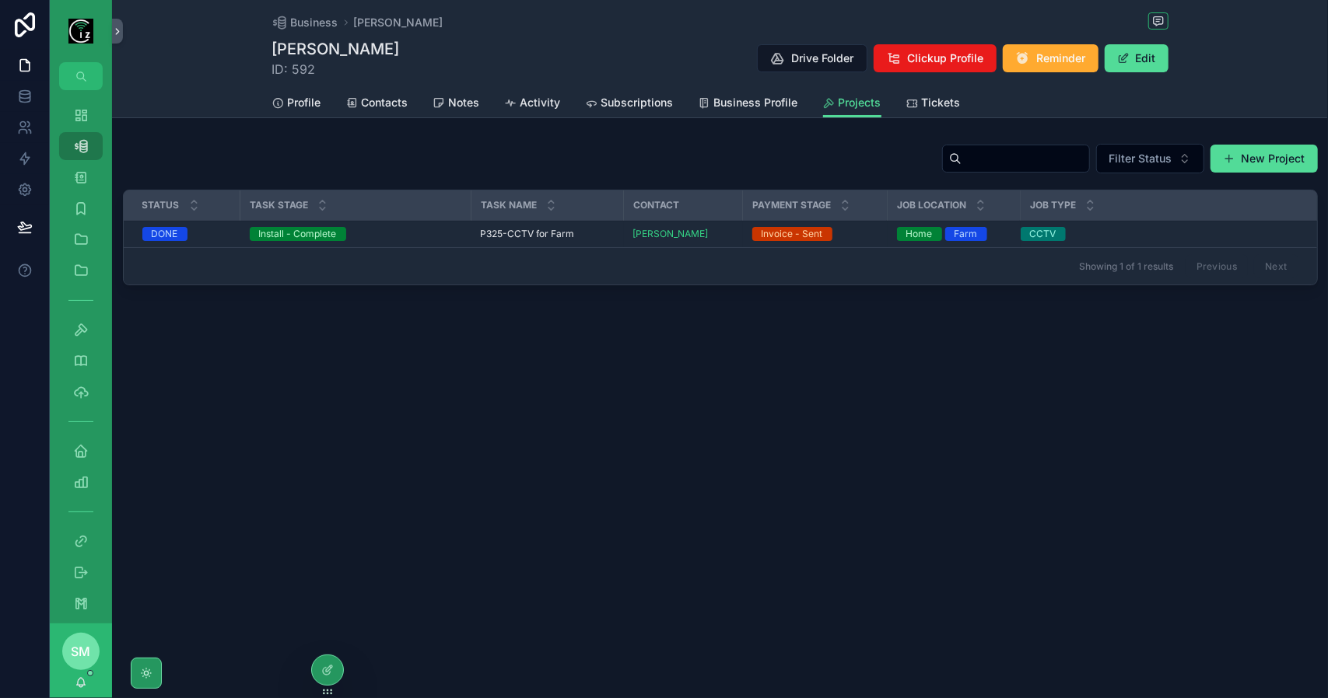
click at [940, 103] on span "Tickets" at bounding box center [941, 103] width 39 height 16
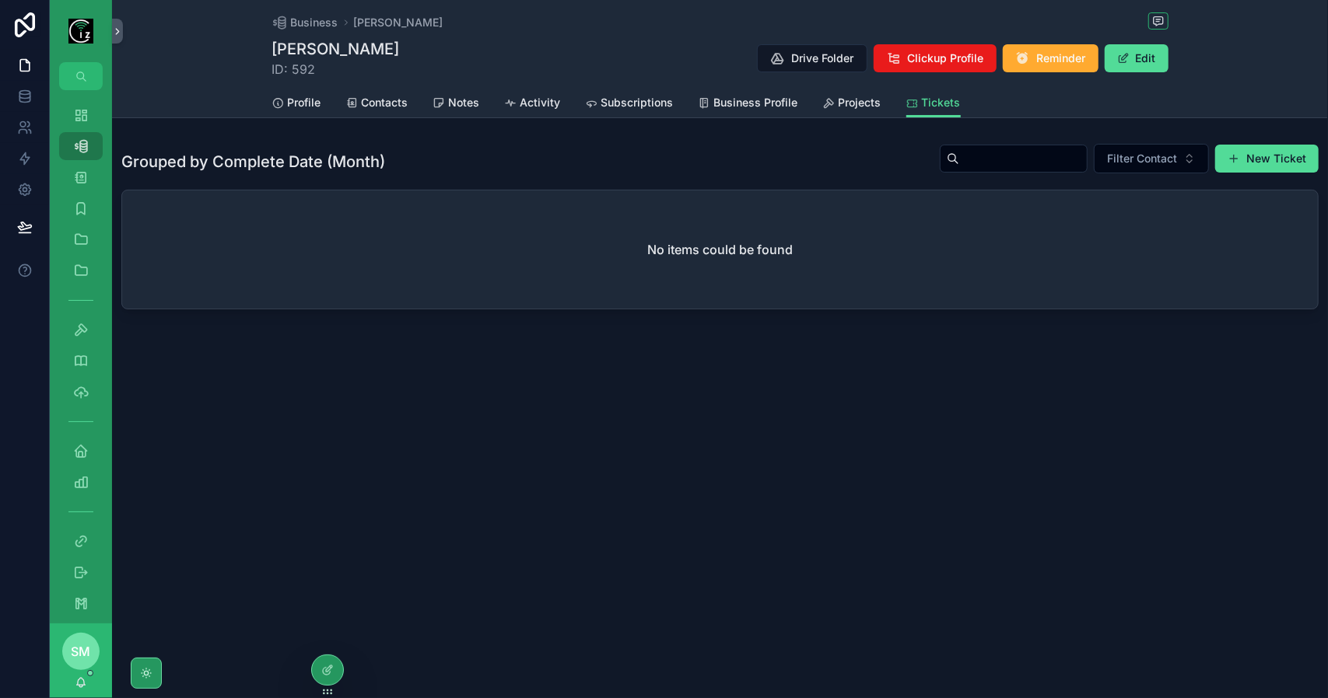
click at [856, 106] on span "Projects" at bounding box center [859, 103] width 43 height 16
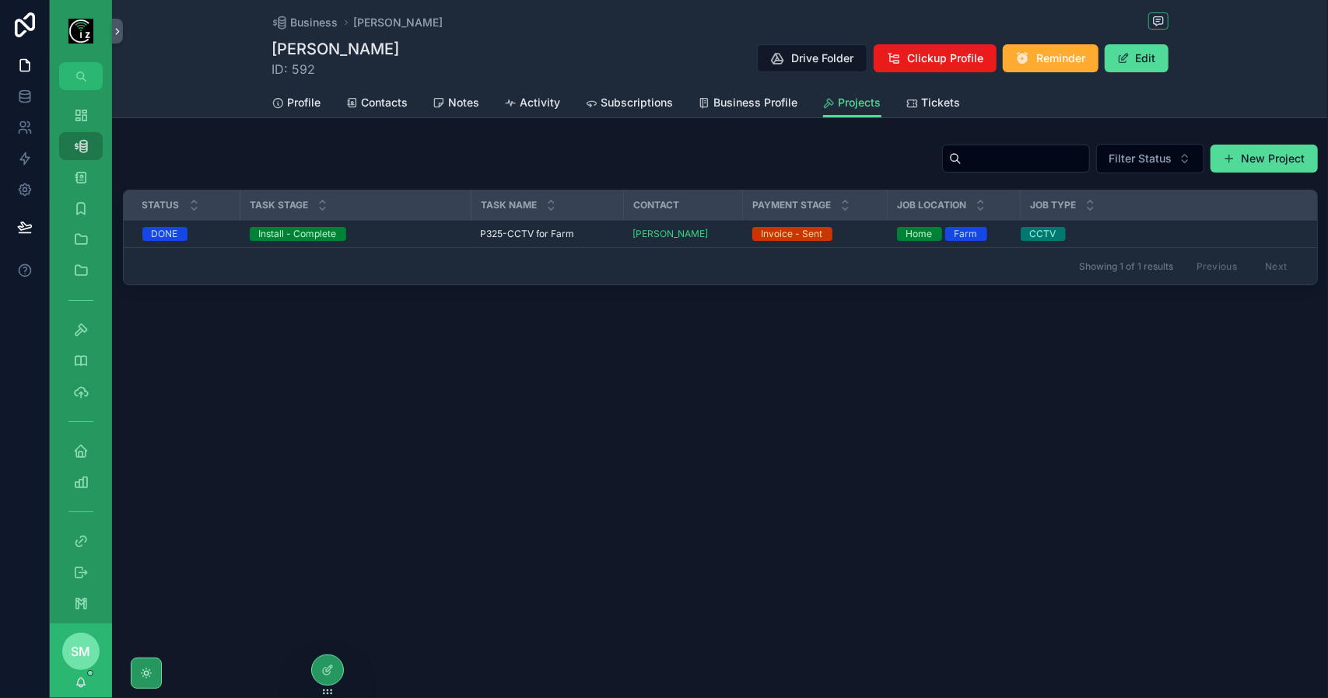
click at [941, 102] on span "Tickets" at bounding box center [941, 103] width 39 height 16
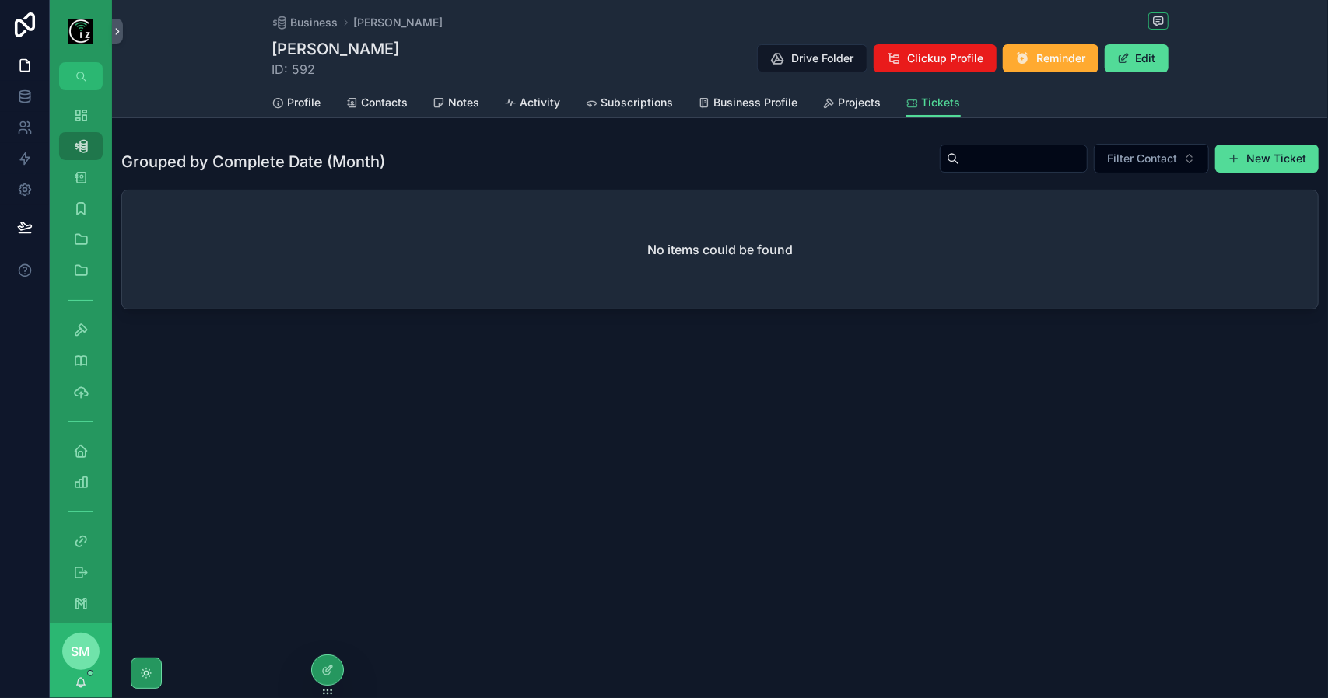
click at [858, 104] on span "Projects" at bounding box center [859, 103] width 43 height 16
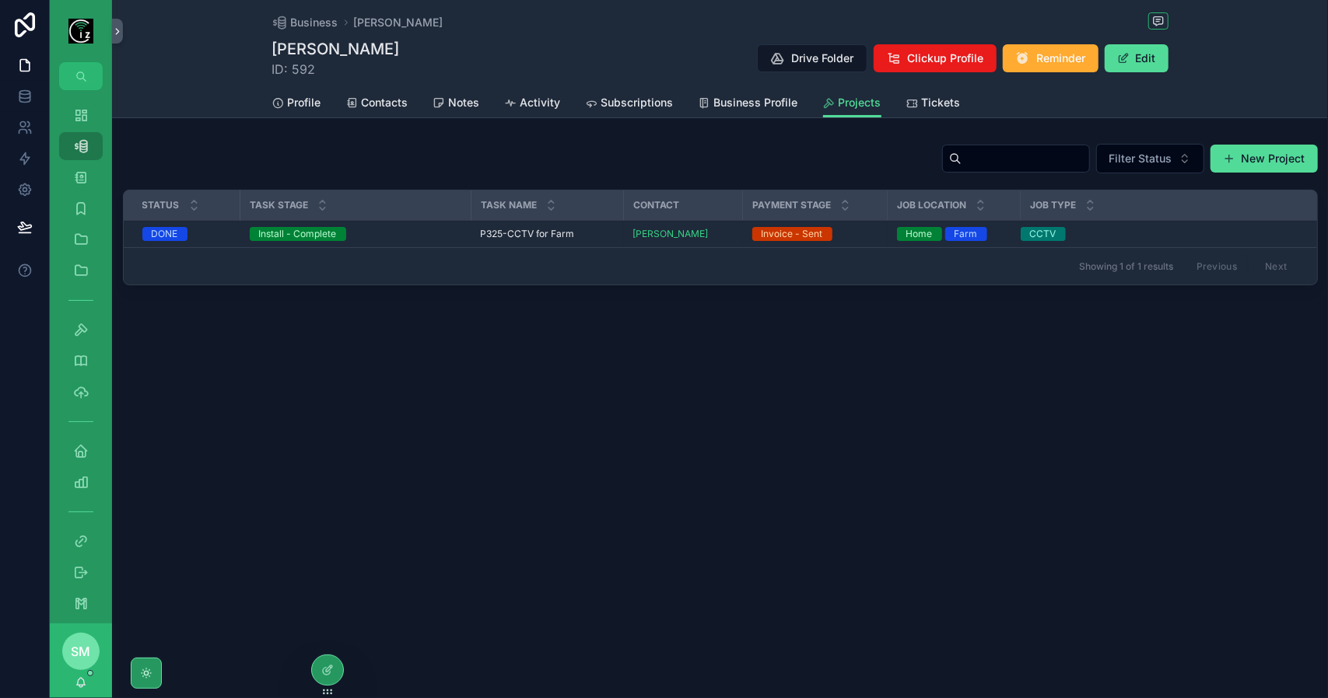
click at [933, 103] on span "Tickets" at bounding box center [941, 103] width 39 height 16
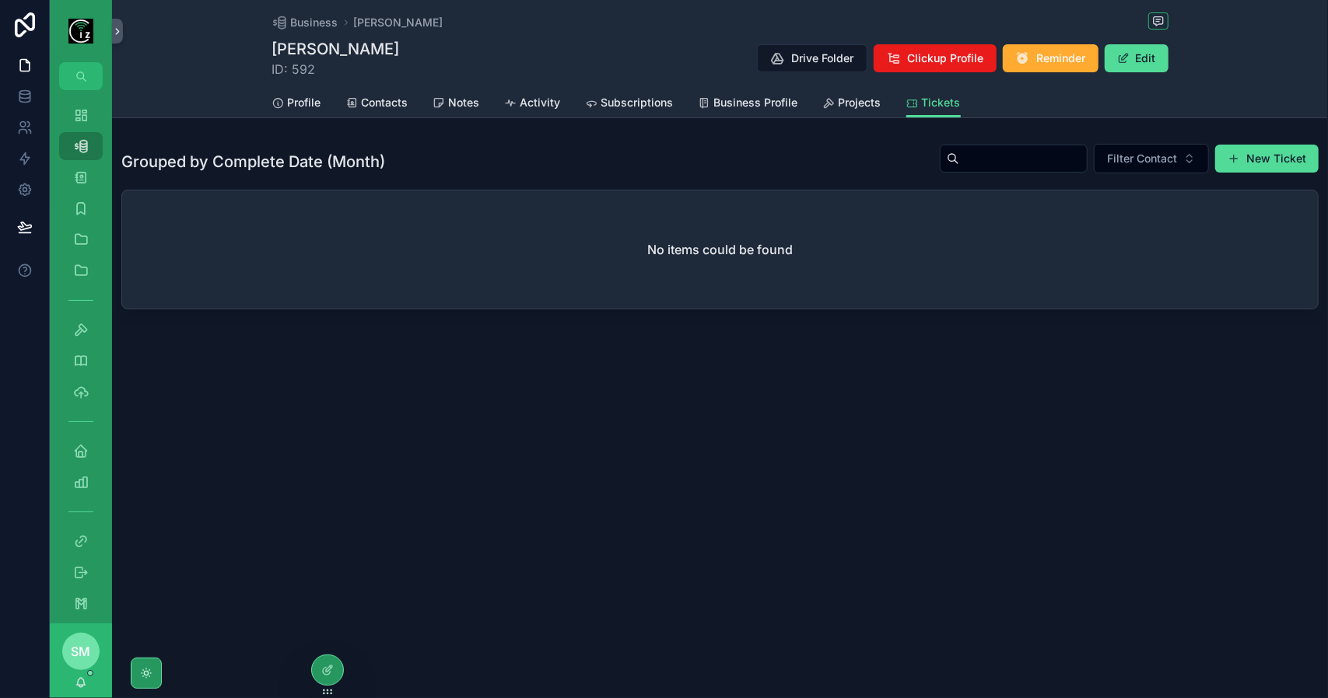
click at [861, 107] on span "Projects" at bounding box center [859, 103] width 43 height 16
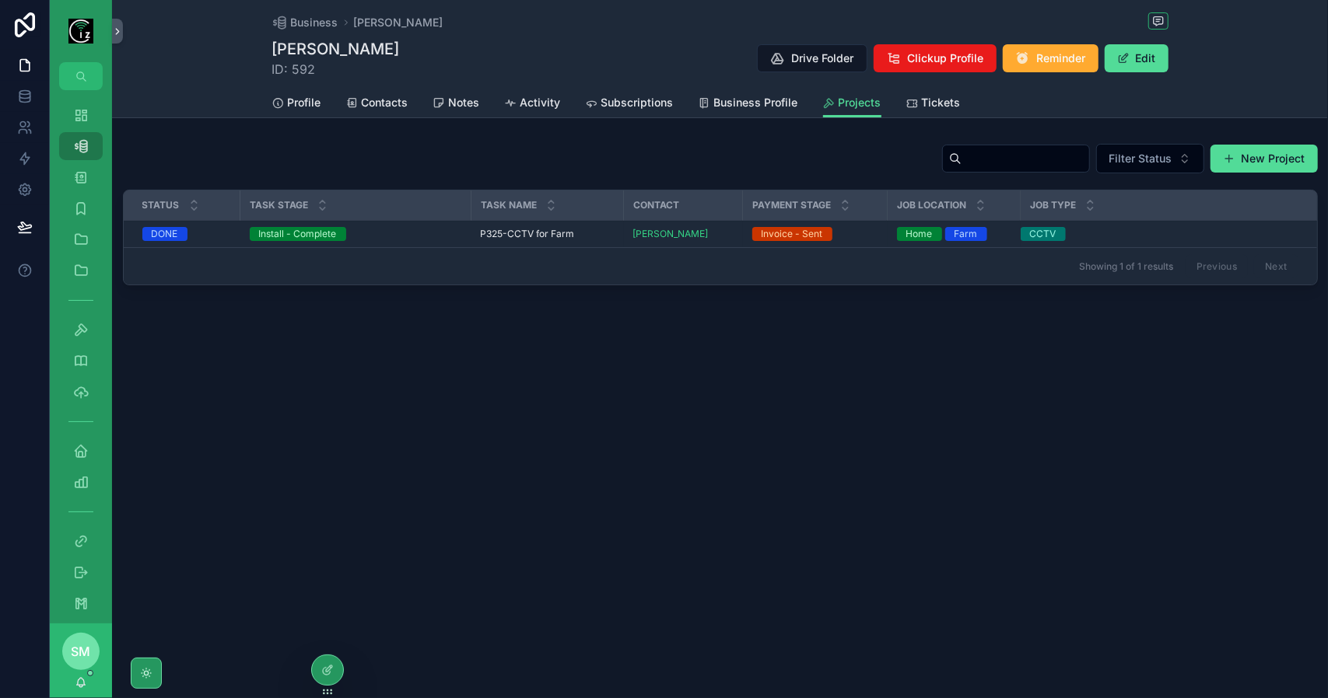
click at [931, 104] on span "Tickets" at bounding box center [941, 103] width 39 height 16
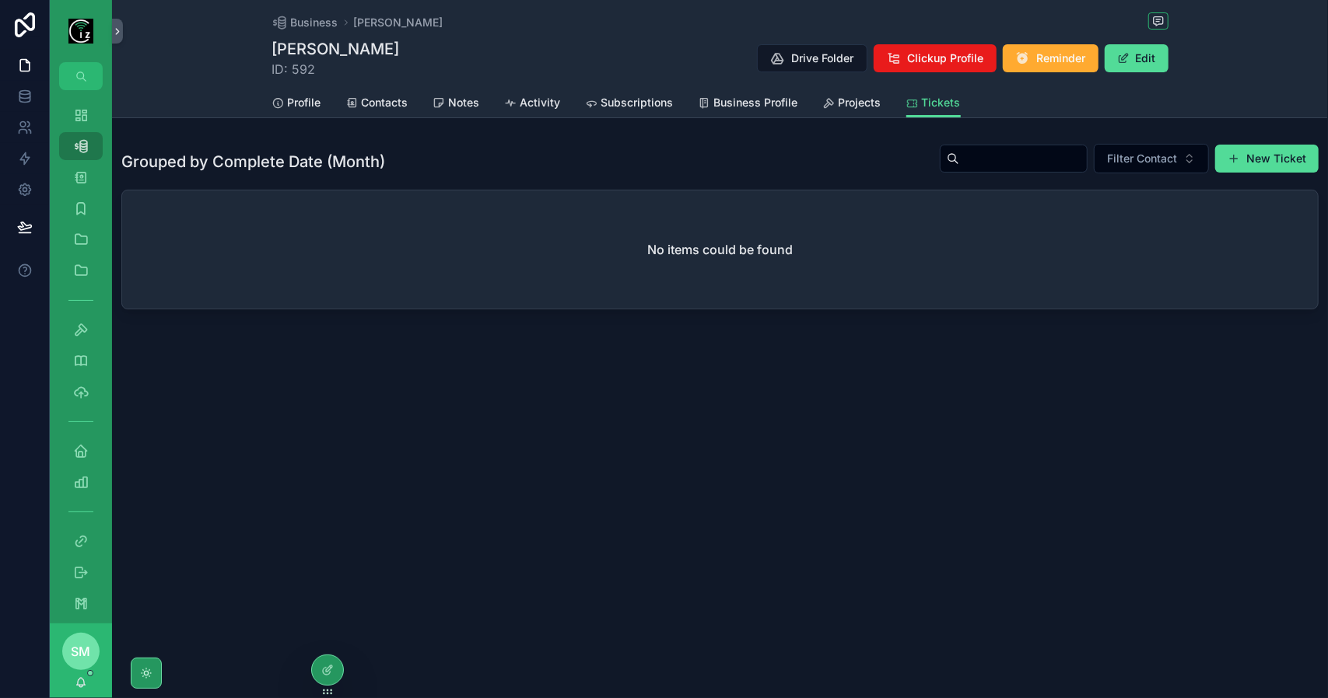
click at [856, 106] on span "Projects" at bounding box center [859, 103] width 43 height 16
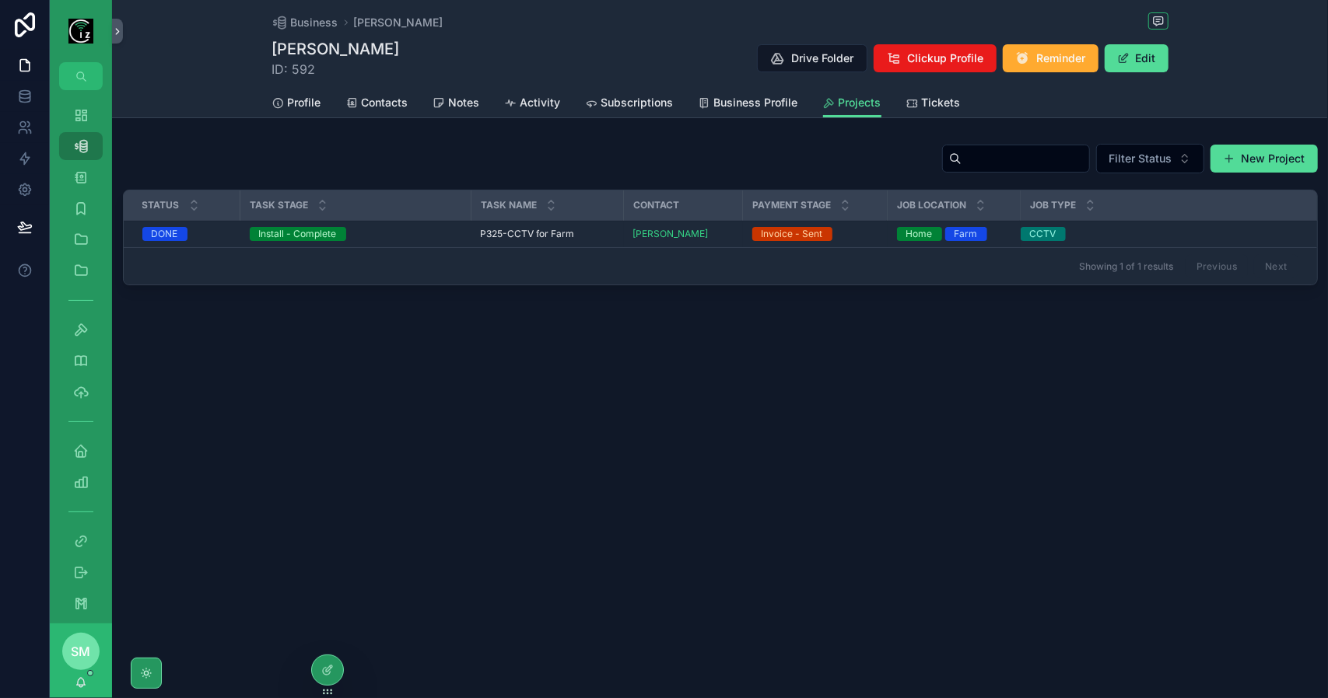
click at [968, 107] on div "Profile Contacts Notes Activity Subscriptions Business Profile Projects Tickets" at bounding box center [720, 103] width 896 height 30
click at [922, 105] on span "Tickets" at bounding box center [941, 103] width 39 height 16
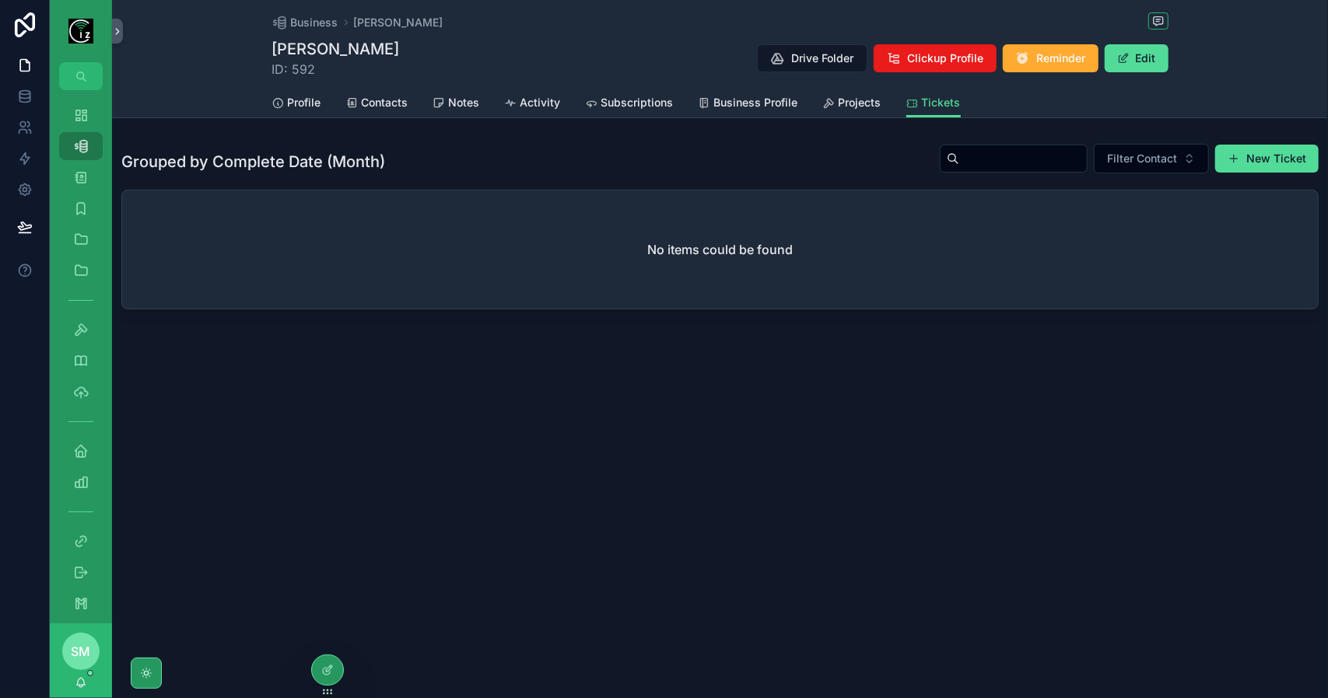
click at [852, 105] on span "Projects" at bounding box center [859, 103] width 43 height 16
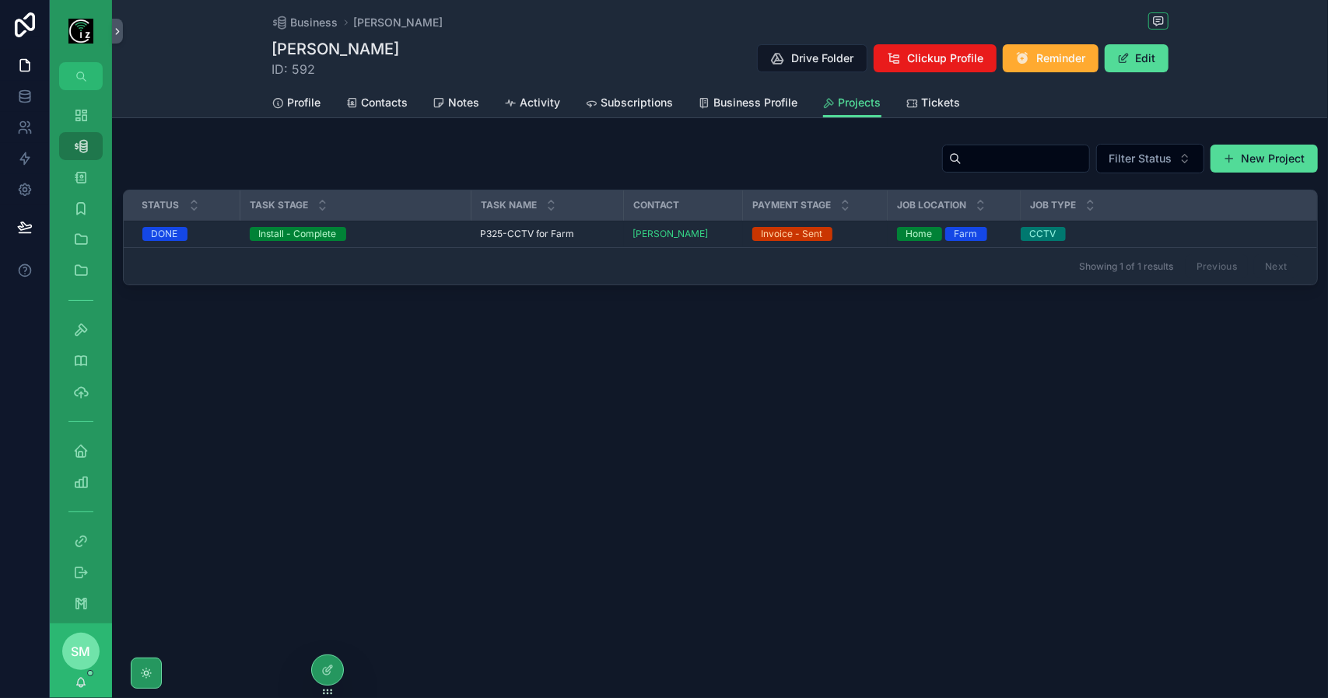
click at [922, 103] on span "Tickets" at bounding box center [941, 103] width 39 height 16
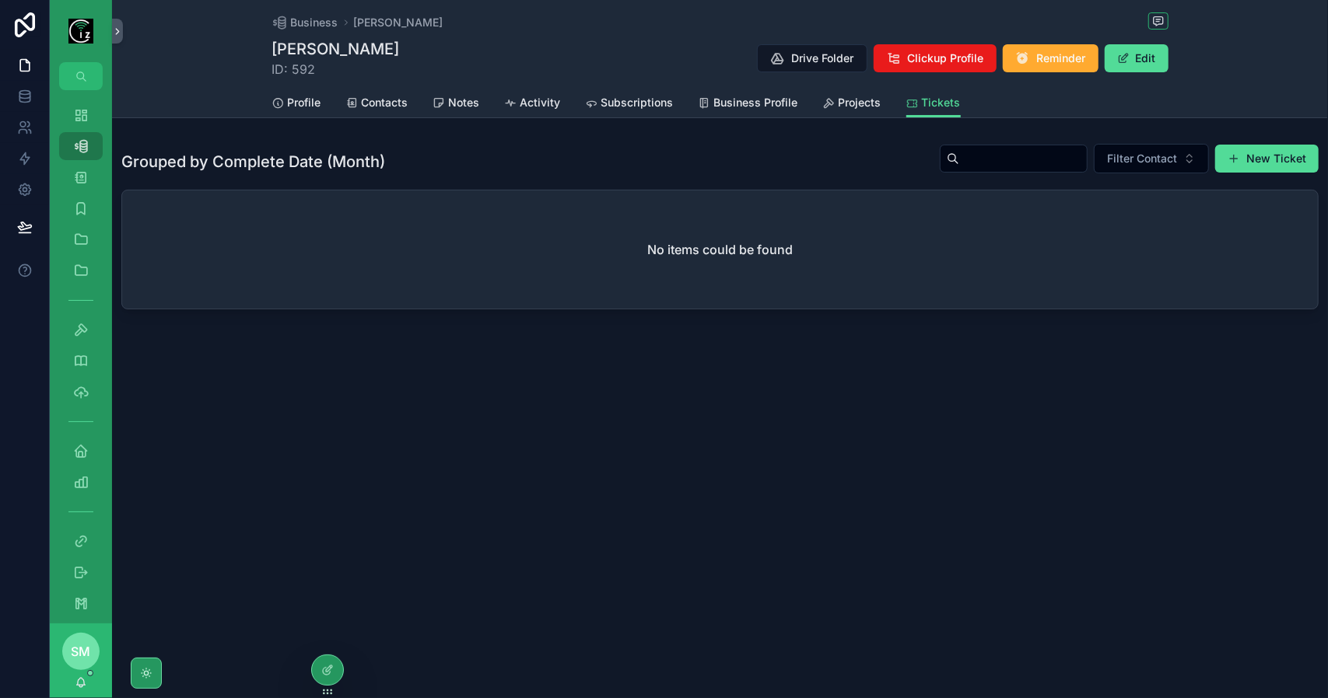
click at [847, 105] on span "Projects" at bounding box center [859, 103] width 43 height 16
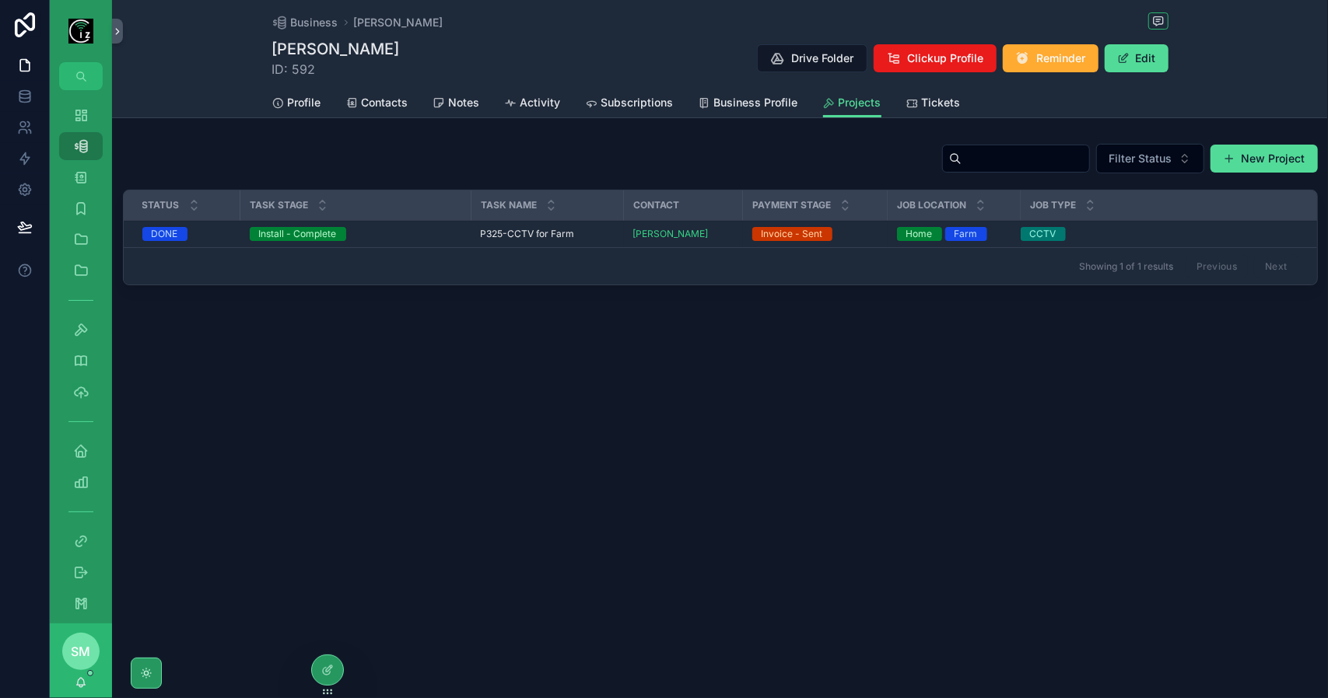
click at [936, 104] on span "Tickets" at bounding box center [941, 103] width 39 height 16
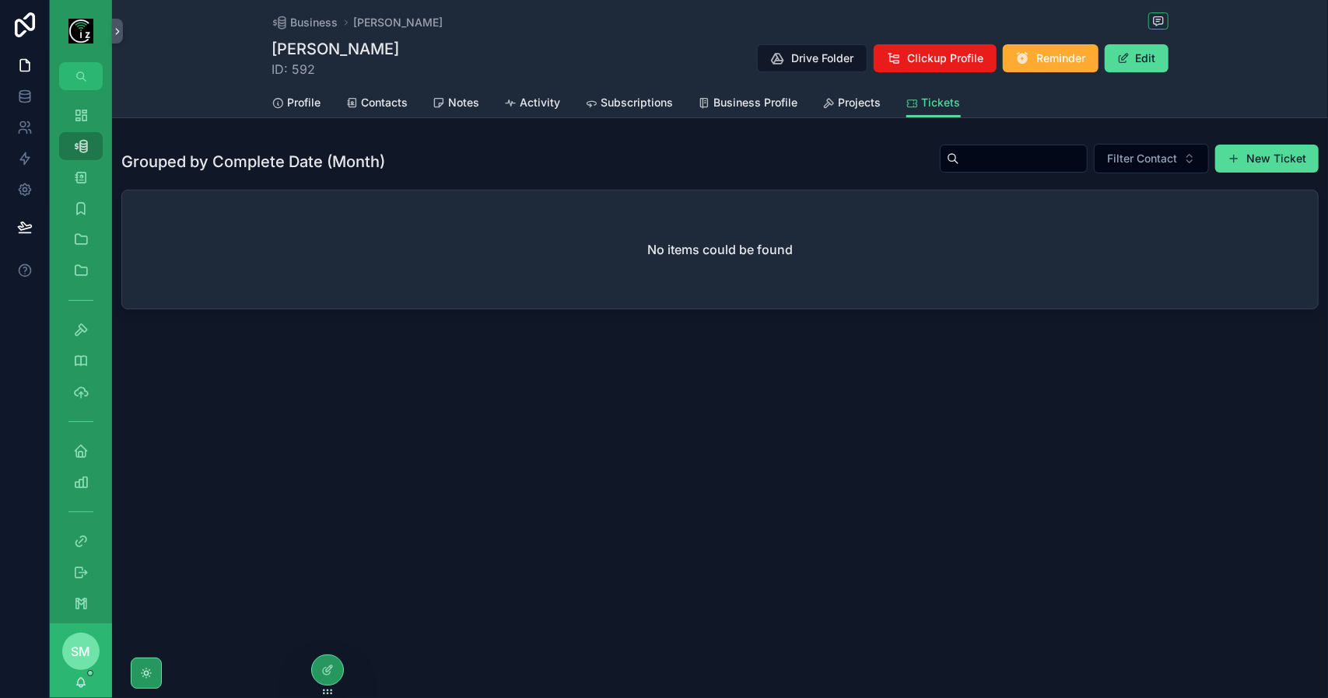
click at [859, 107] on span "Projects" at bounding box center [859, 103] width 43 height 16
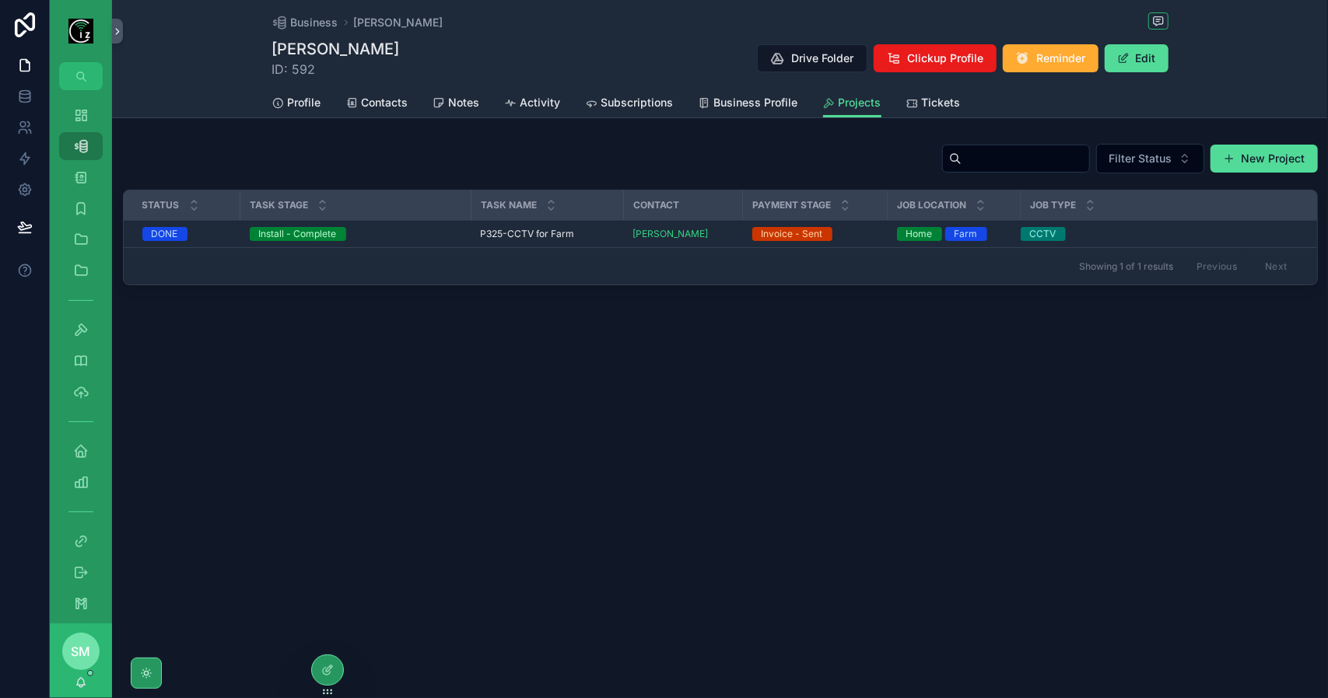
click at [533, 239] on span "P325-CCTV for Farm" at bounding box center [528, 234] width 94 height 12
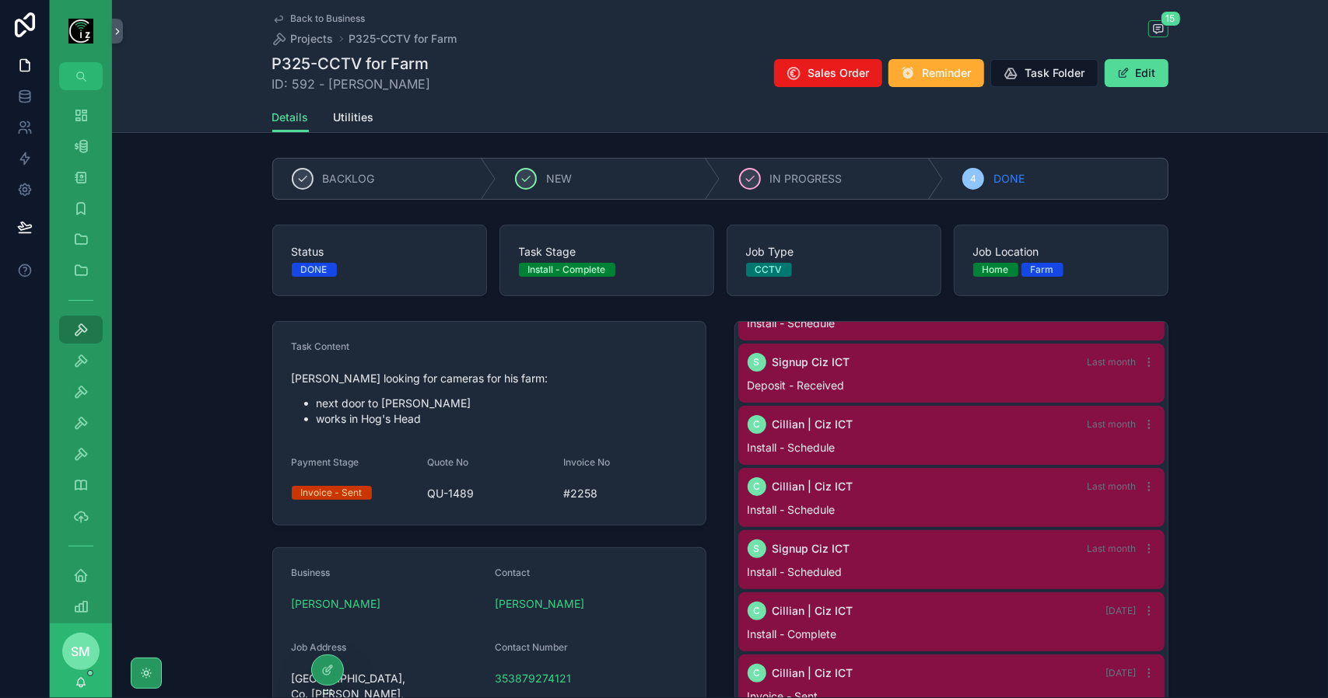
click at [324, 19] on span "Back to Business" at bounding box center [328, 18] width 75 height 12
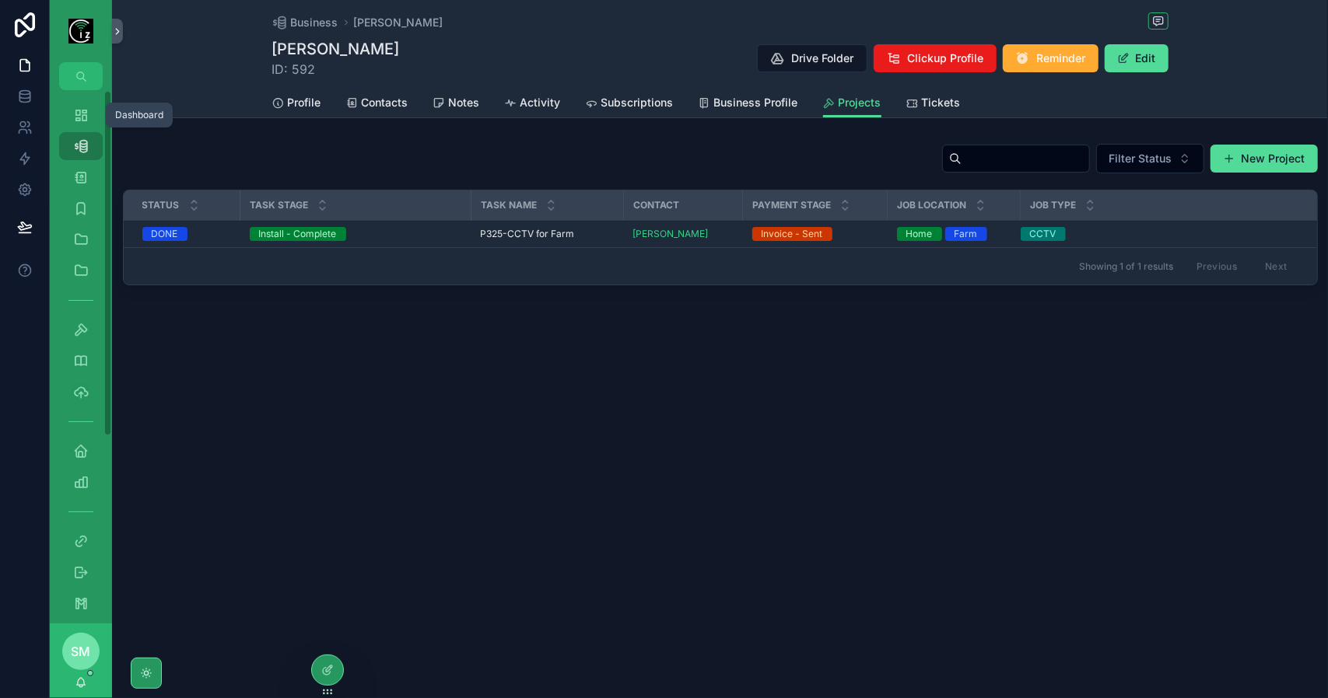
click at [70, 118] on div "Dashboard" at bounding box center [80, 115] width 25 height 25
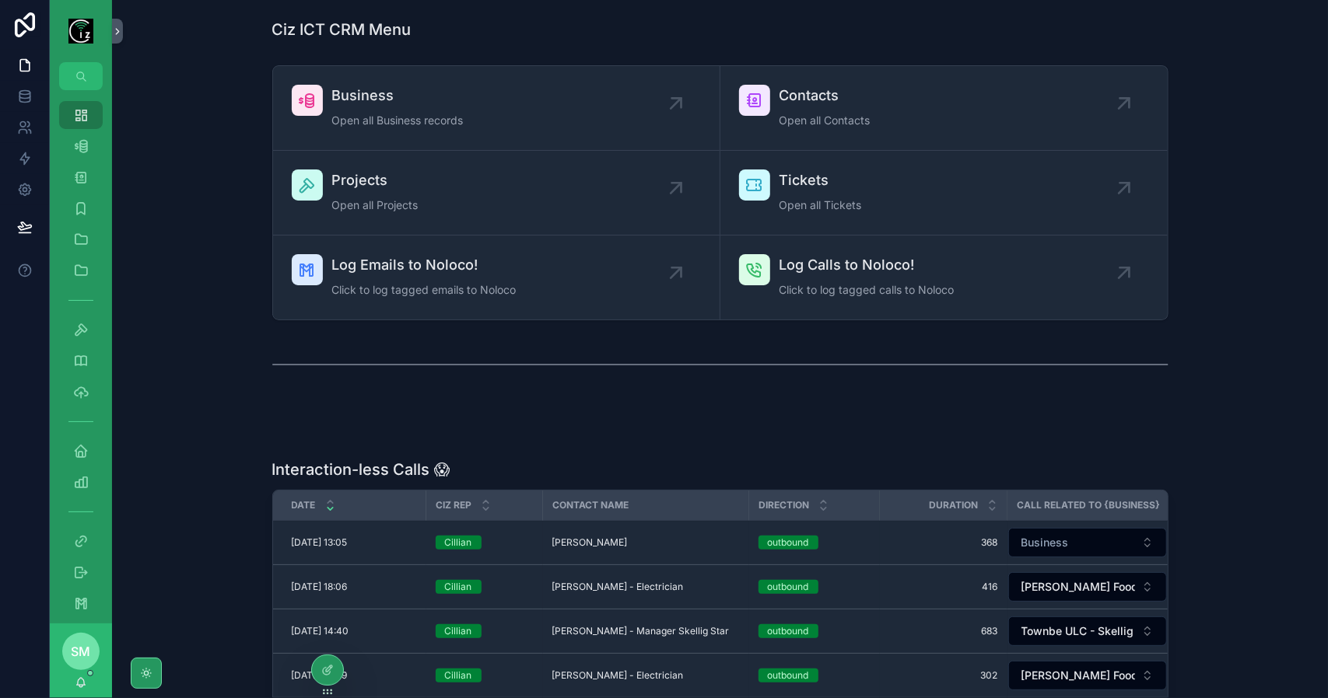
click at [408, 90] on span "Business" at bounding box center [397, 96] width 131 height 22
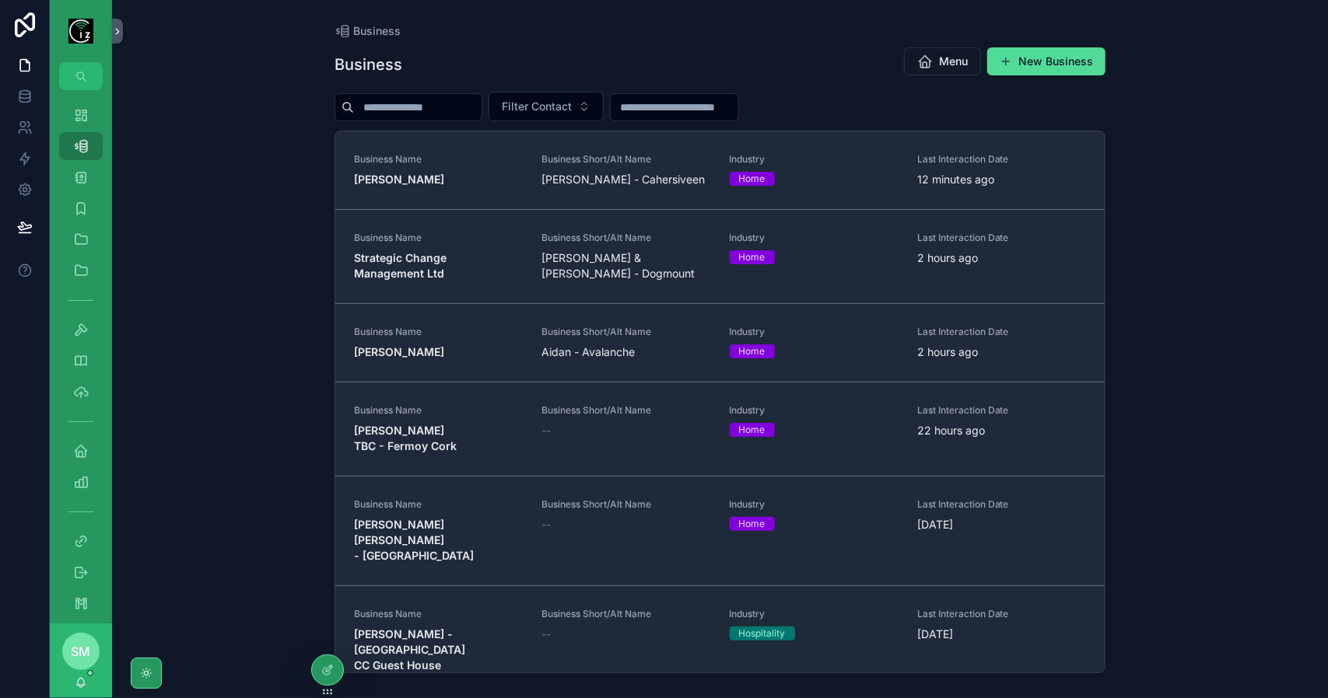
click at [608, 191] on link "Business Name Edward Corcoran - Laharn Business Short/Alt Name Edward Corcoran …" at bounding box center [719, 170] width 769 height 79
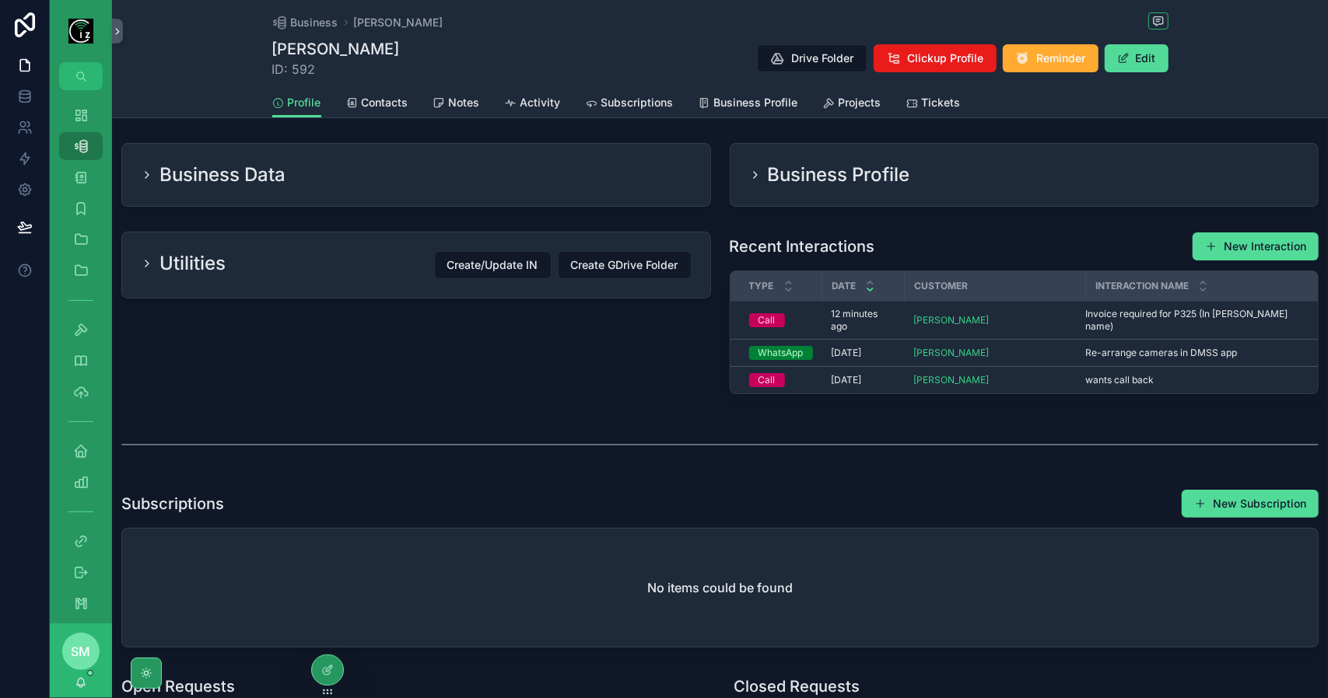
click at [540, 99] on span "Activity" at bounding box center [540, 103] width 40 height 16
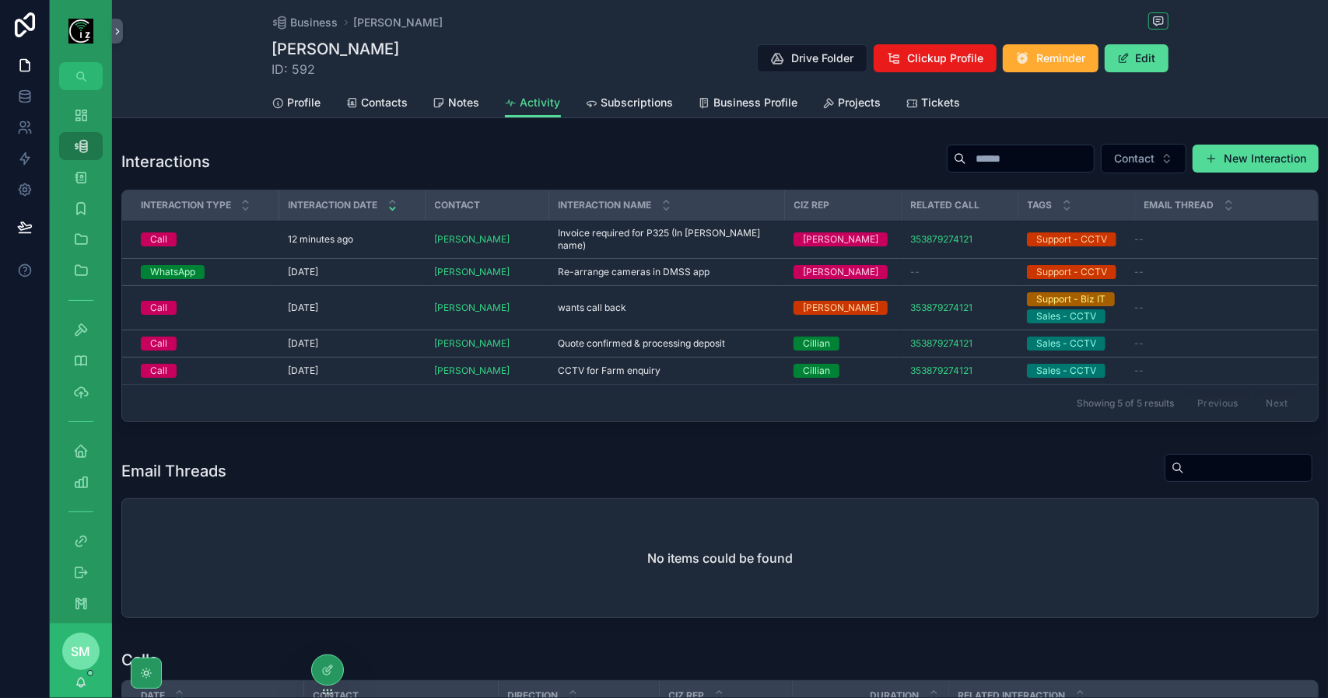
click at [613, 239] on span "Invoice required for P325 (In Bridgette McCarthy's name)" at bounding box center [666, 239] width 217 height 25
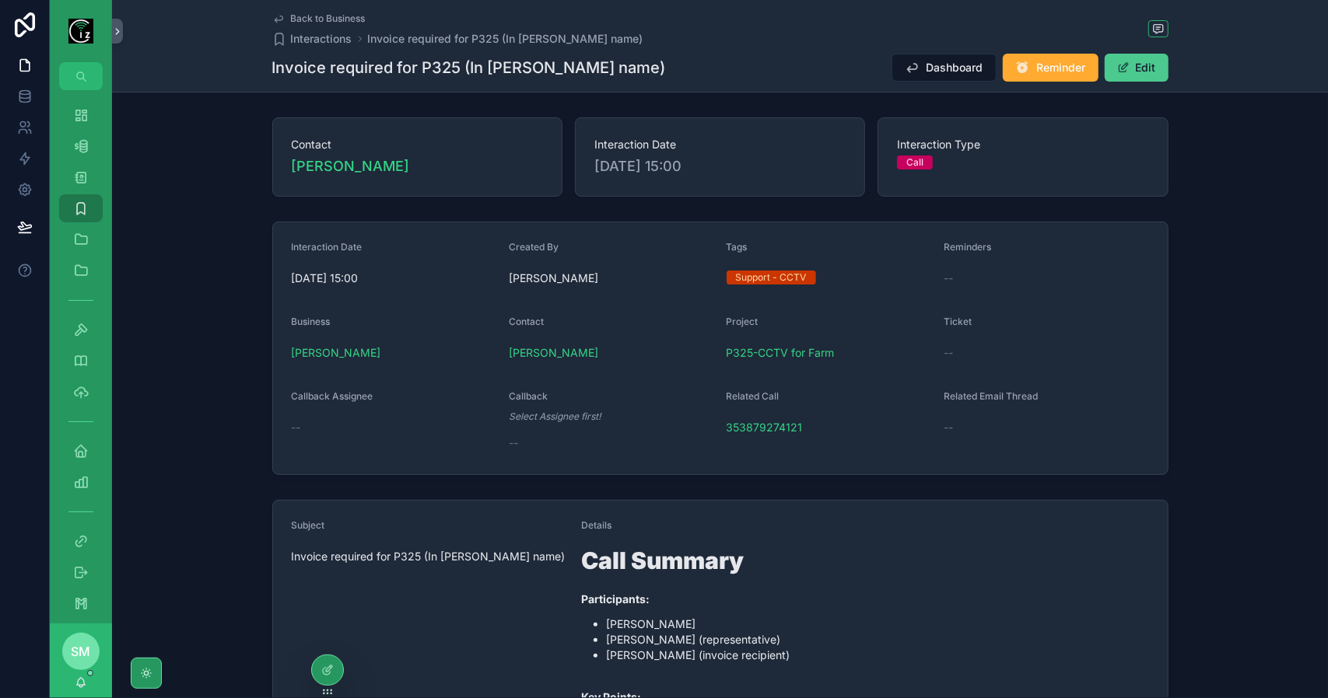
click at [1145, 68] on button "Edit" at bounding box center [1136, 68] width 64 height 28
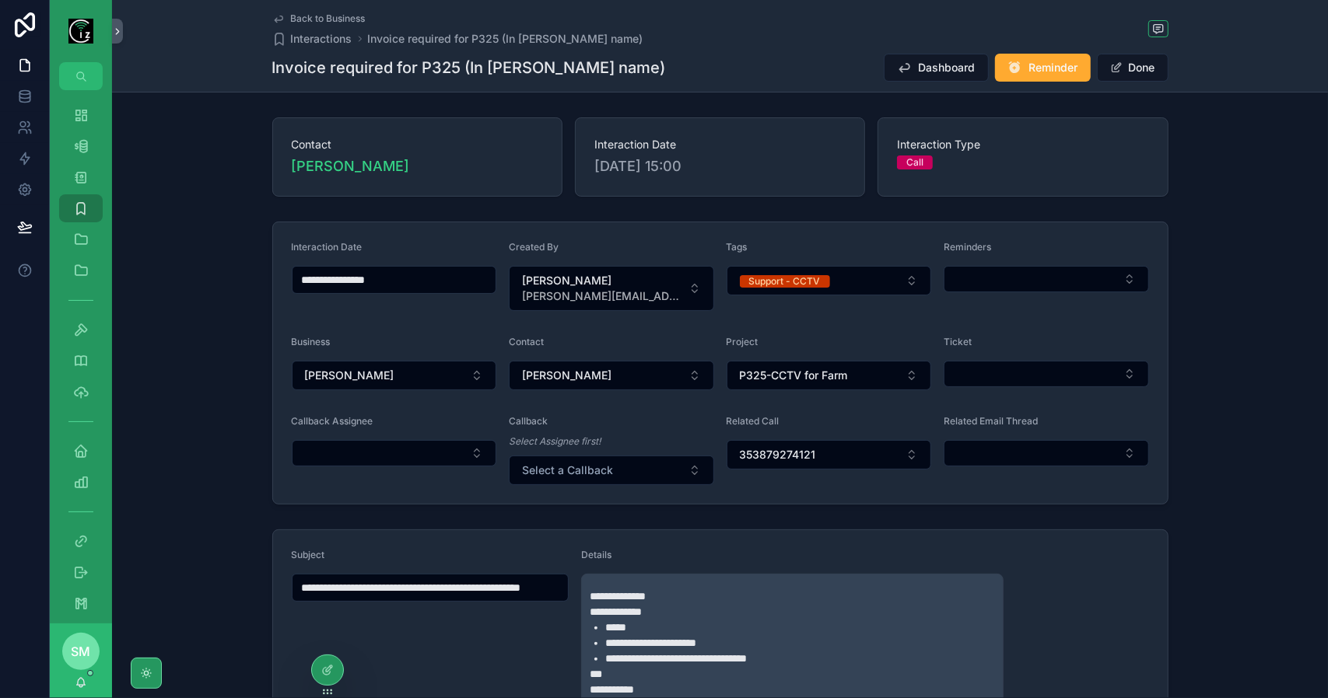
click at [411, 436] on div "Callback Assignee" at bounding box center [394, 450] width 205 height 70
click at [412, 445] on button "Select Button" at bounding box center [394, 453] width 205 height 26
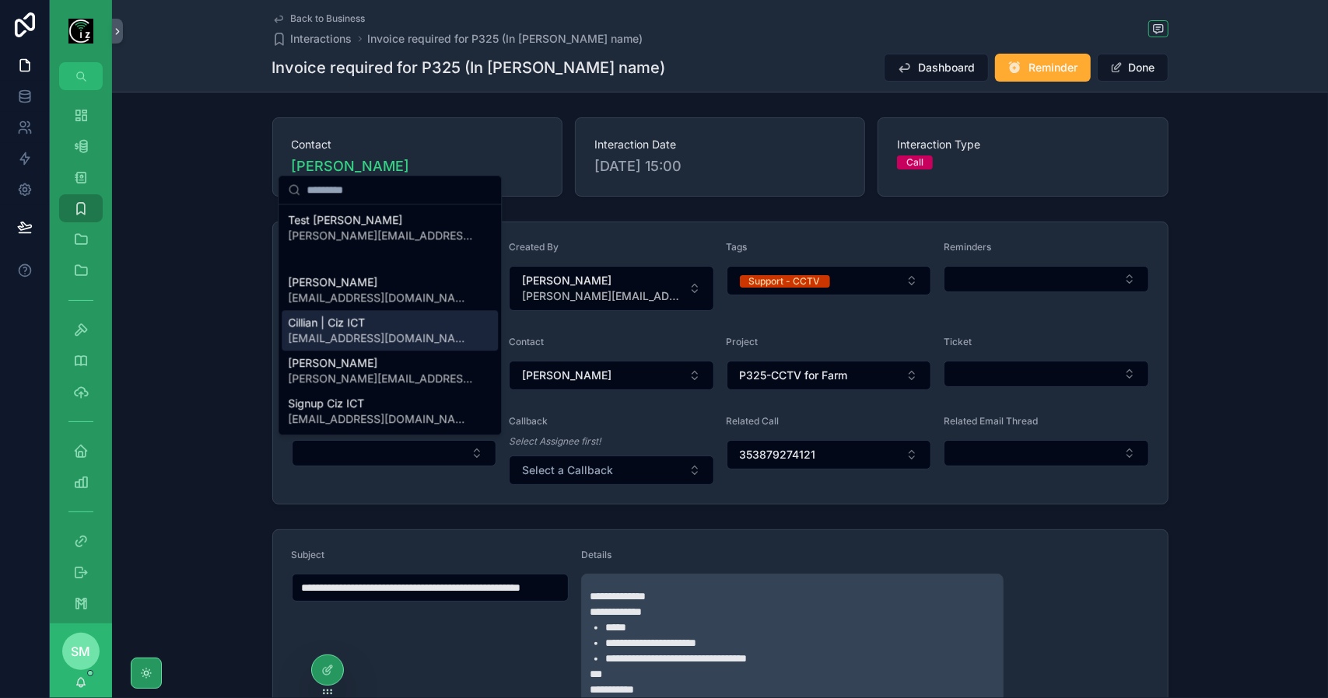
click at [394, 332] on div "Cillian | Ciz ICT cillian@cizict.com" at bounding box center [390, 330] width 216 height 40
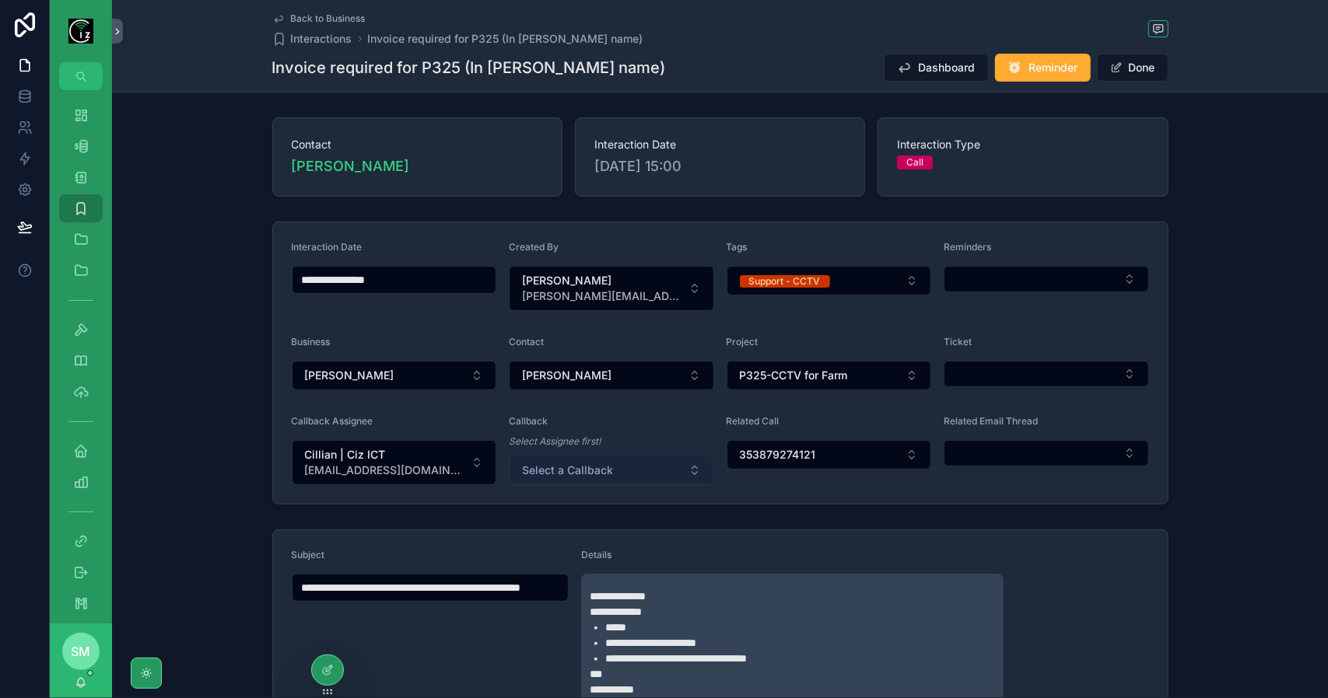
click at [571, 457] on button "Select a Callback" at bounding box center [611, 471] width 205 height 30
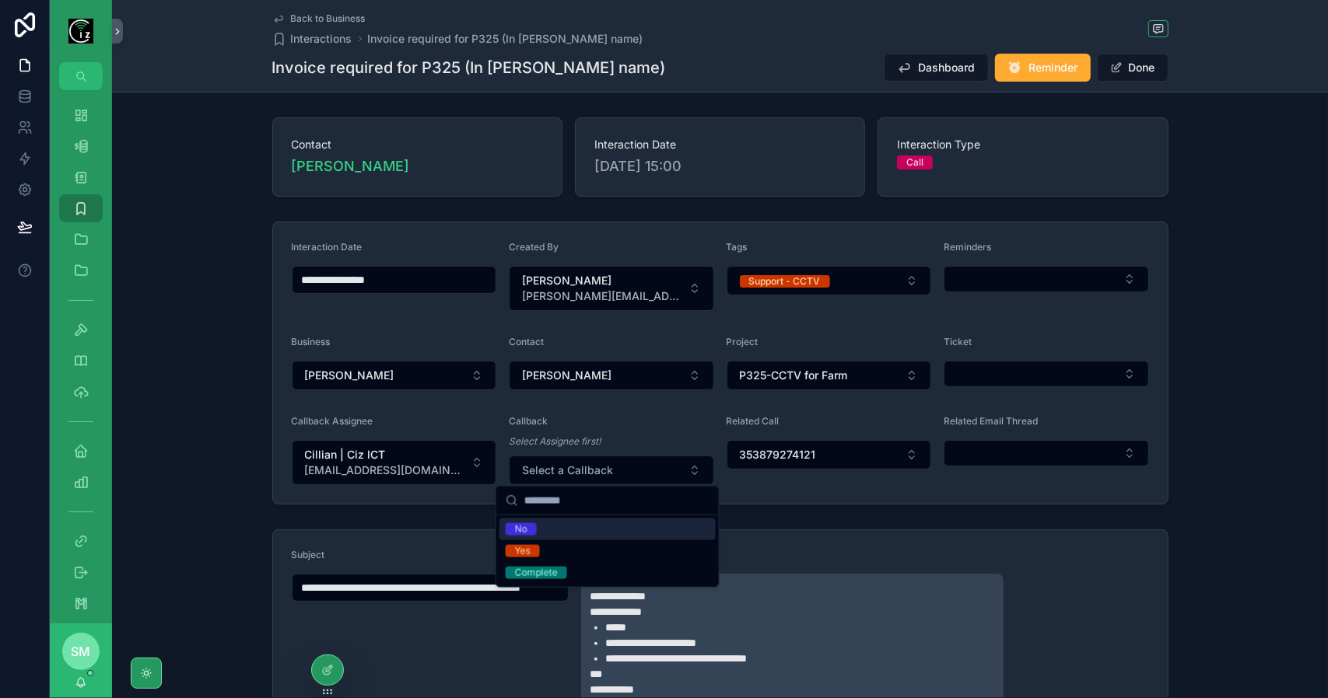
click at [558, 551] on div "Yes" at bounding box center [607, 552] width 216 height 22
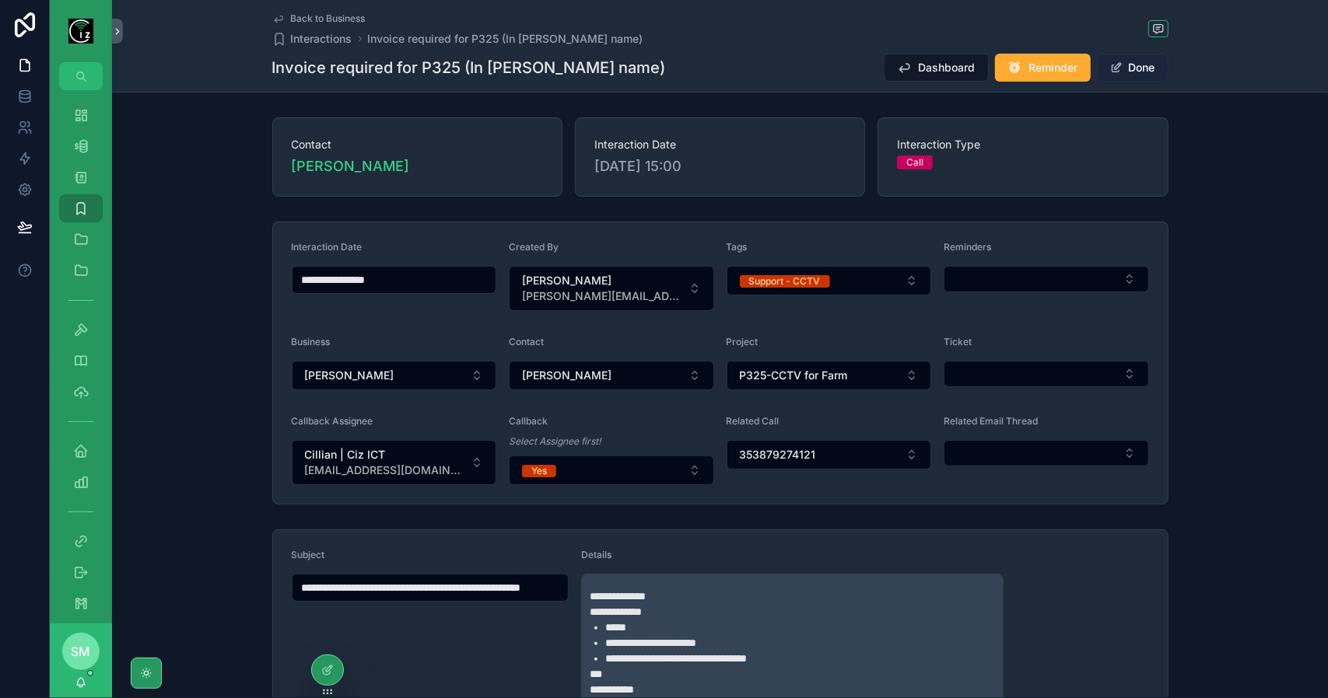
click at [1126, 75] on button "Done" at bounding box center [1133, 68] width 72 height 28
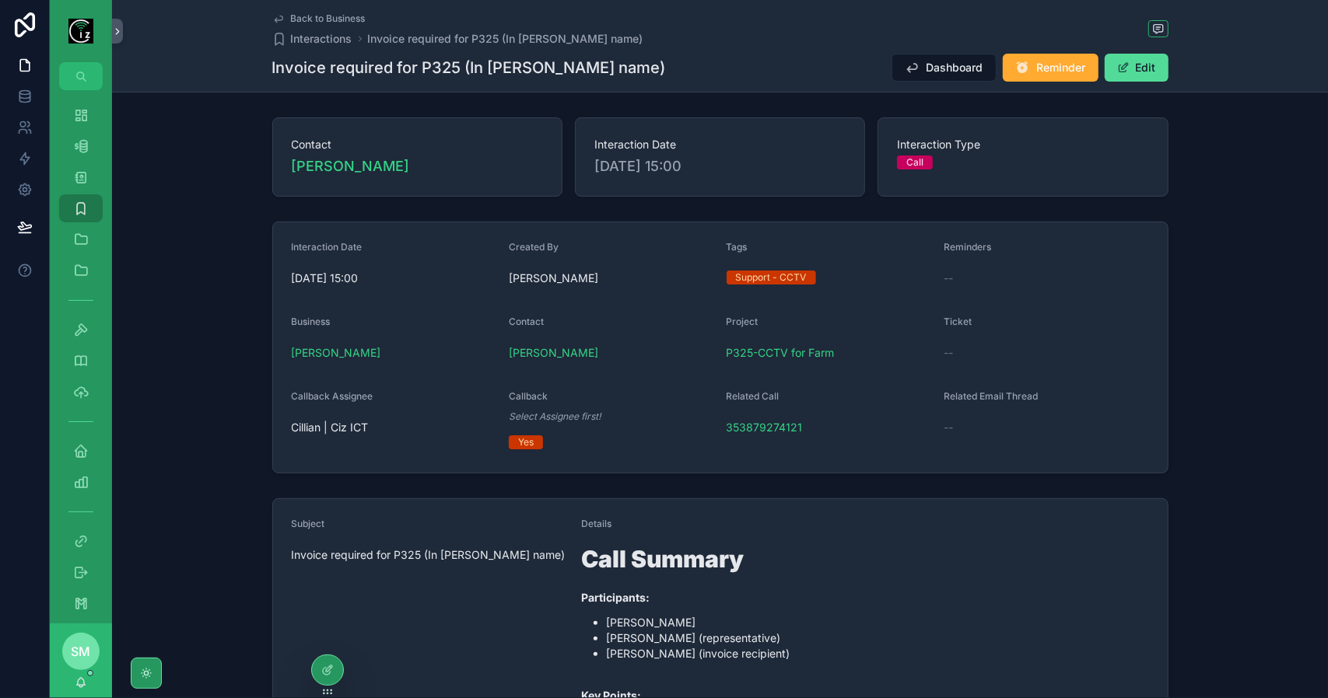
click at [309, 15] on span "Back to Business" at bounding box center [328, 18] width 75 height 12
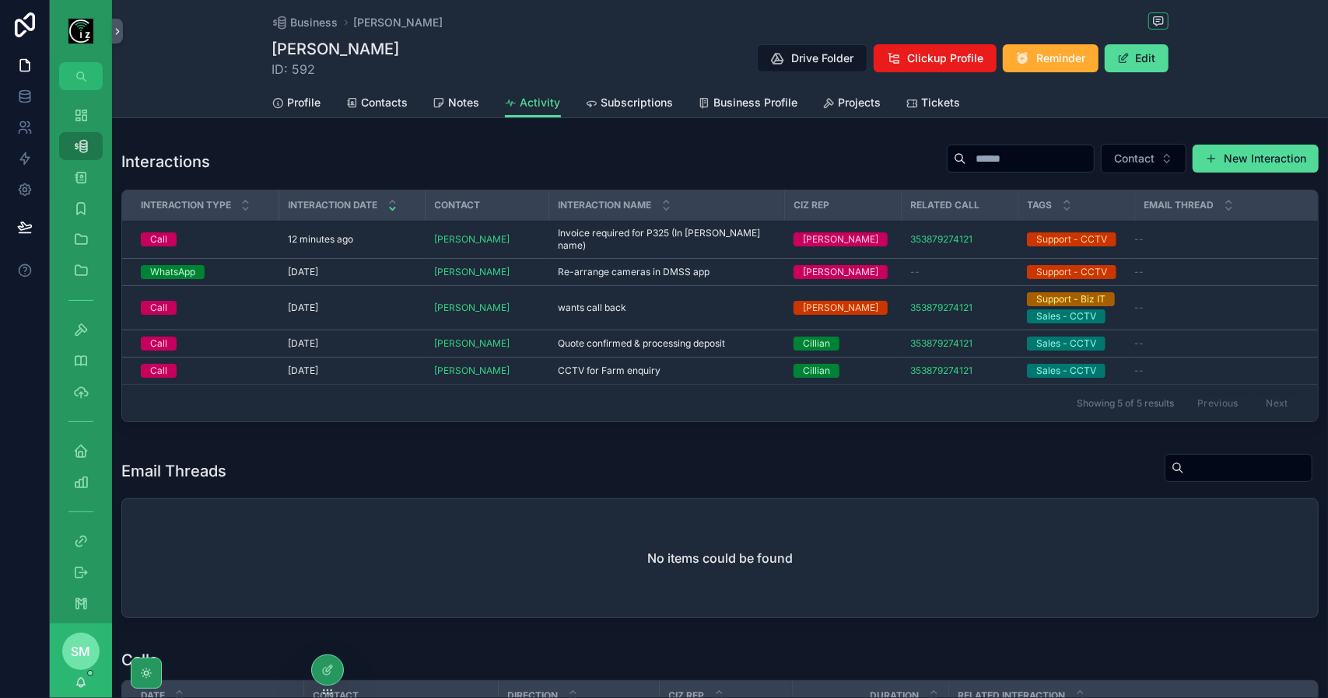
click at [929, 100] on span "Tickets" at bounding box center [941, 103] width 39 height 16
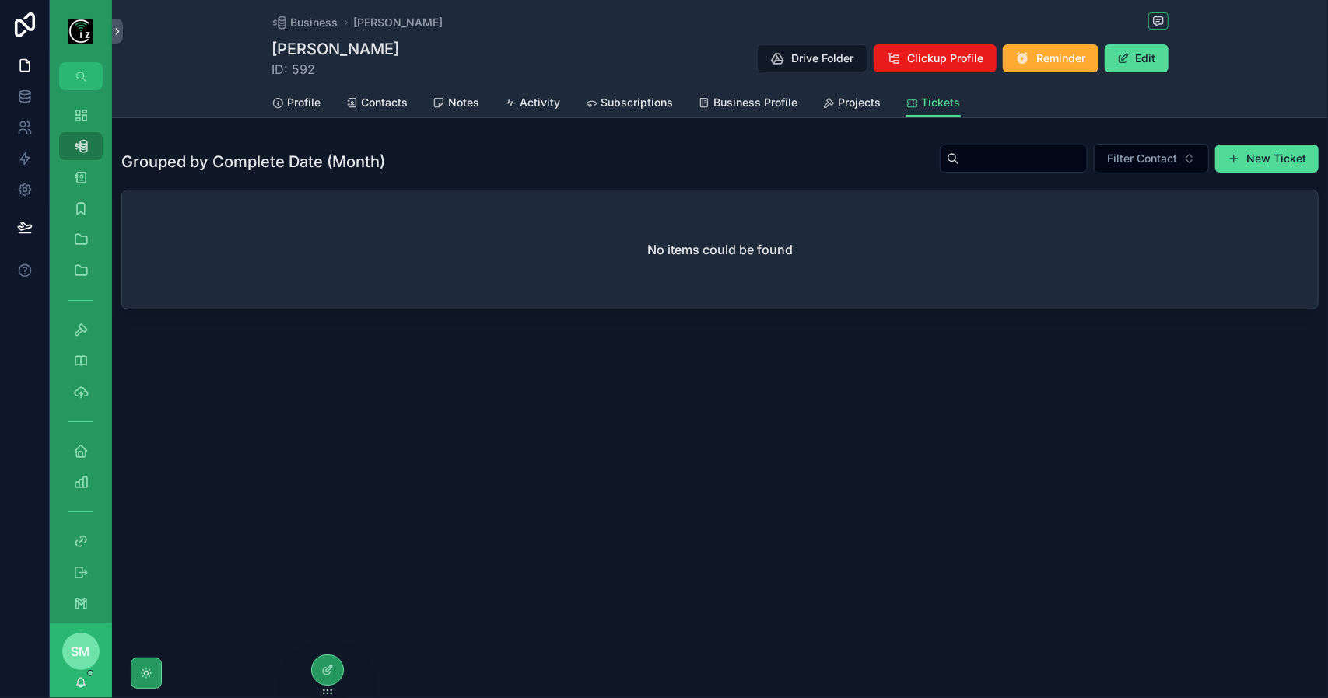
click at [849, 99] on span "Projects" at bounding box center [859, 103] width 43 height 16
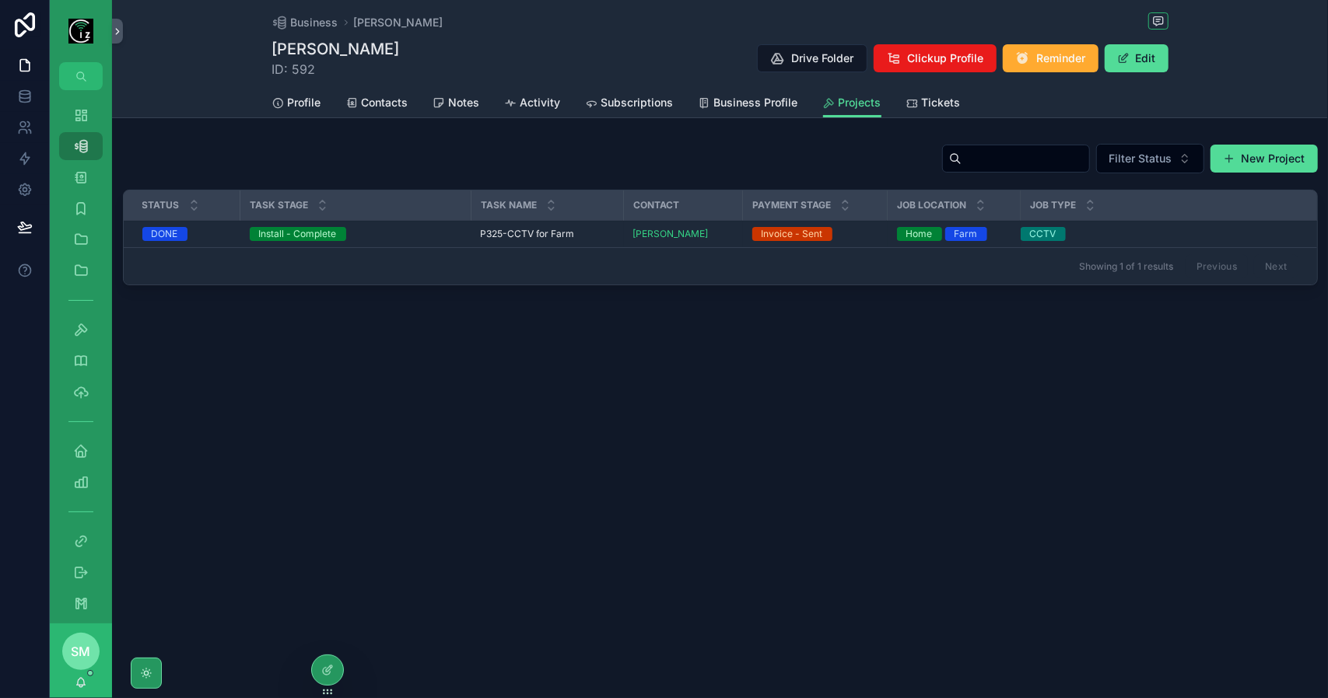
click at [552, 231] on span "P325-CCTV for Farm" at bounding box center [528, 234] width 94 height 12
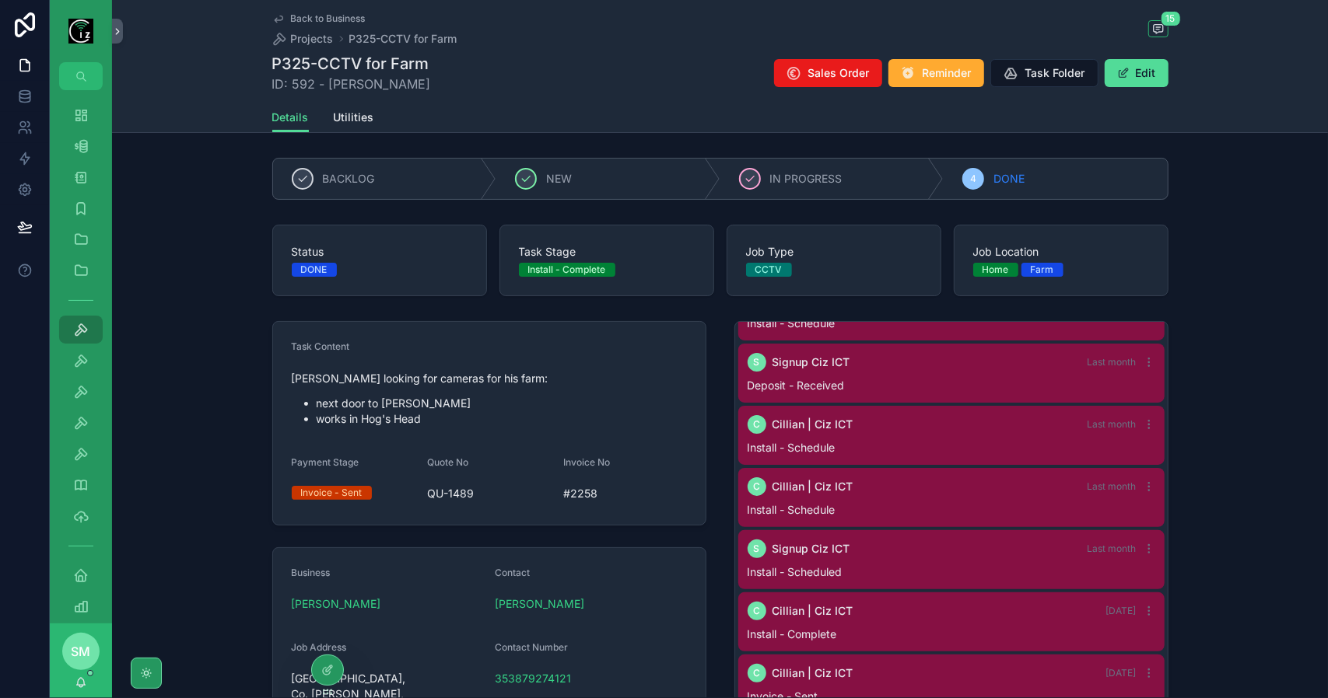
click at [331, 21] on span "Back to Business" at bounding box center [328, 18] width 75 height 12
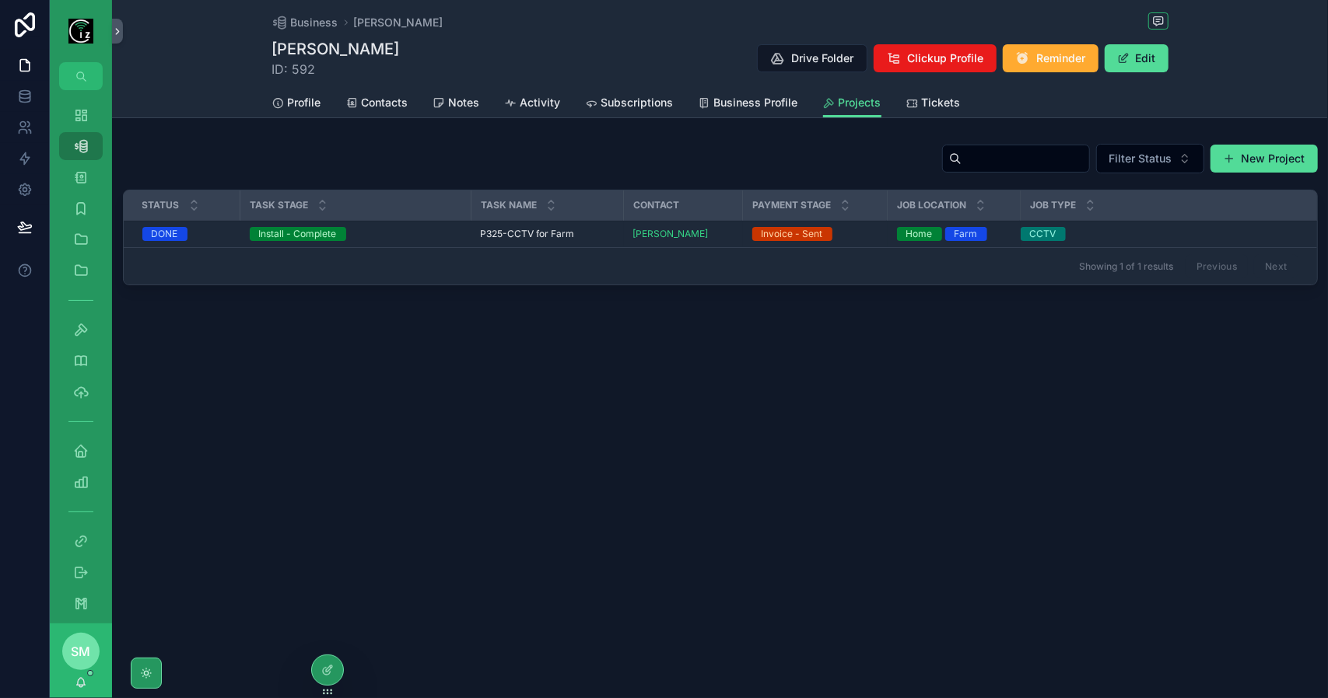
click at [961, 103] on div "Profile Contacts Notes Activity Subscriptions Business Profile Projects Tickets" at bounding box center [720, 103] width 896 height 30
click at [934, 103] on span "Tickets" at bounding box center [941, 103] width 39 height 16
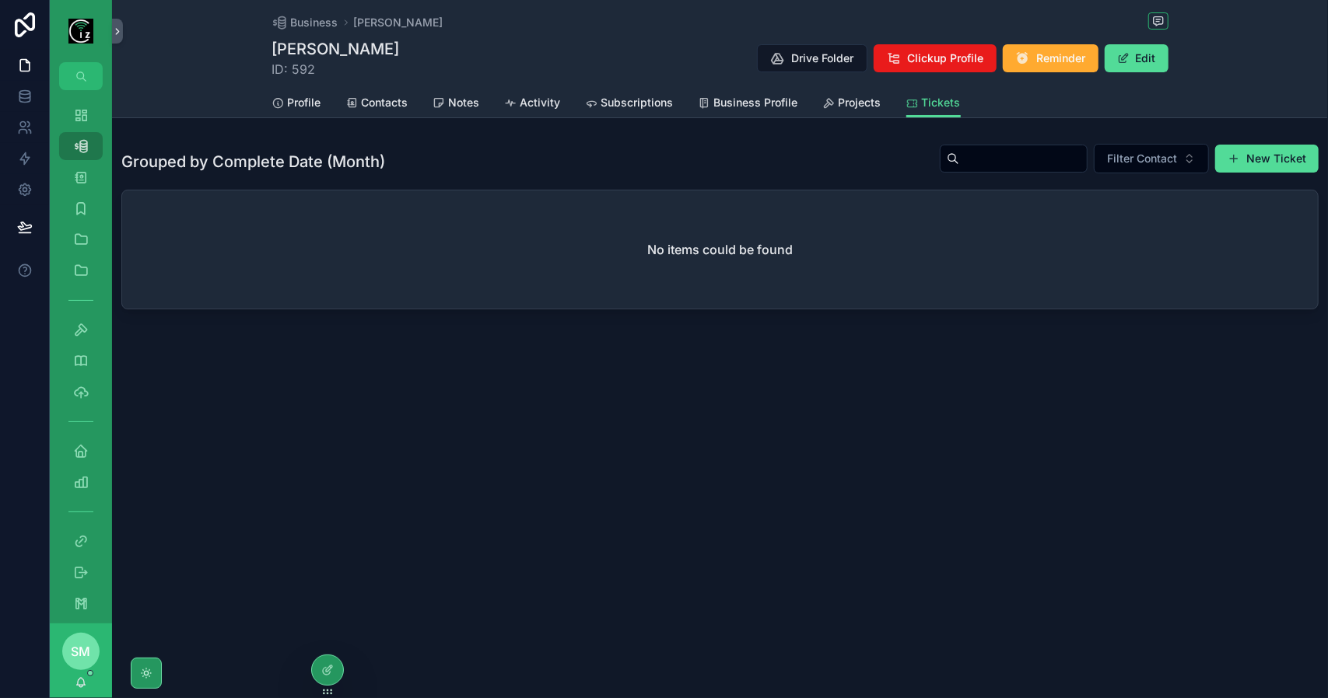
click at [847, 99] on span "Projects" at bounding box center [859, 103] width 43 height 16
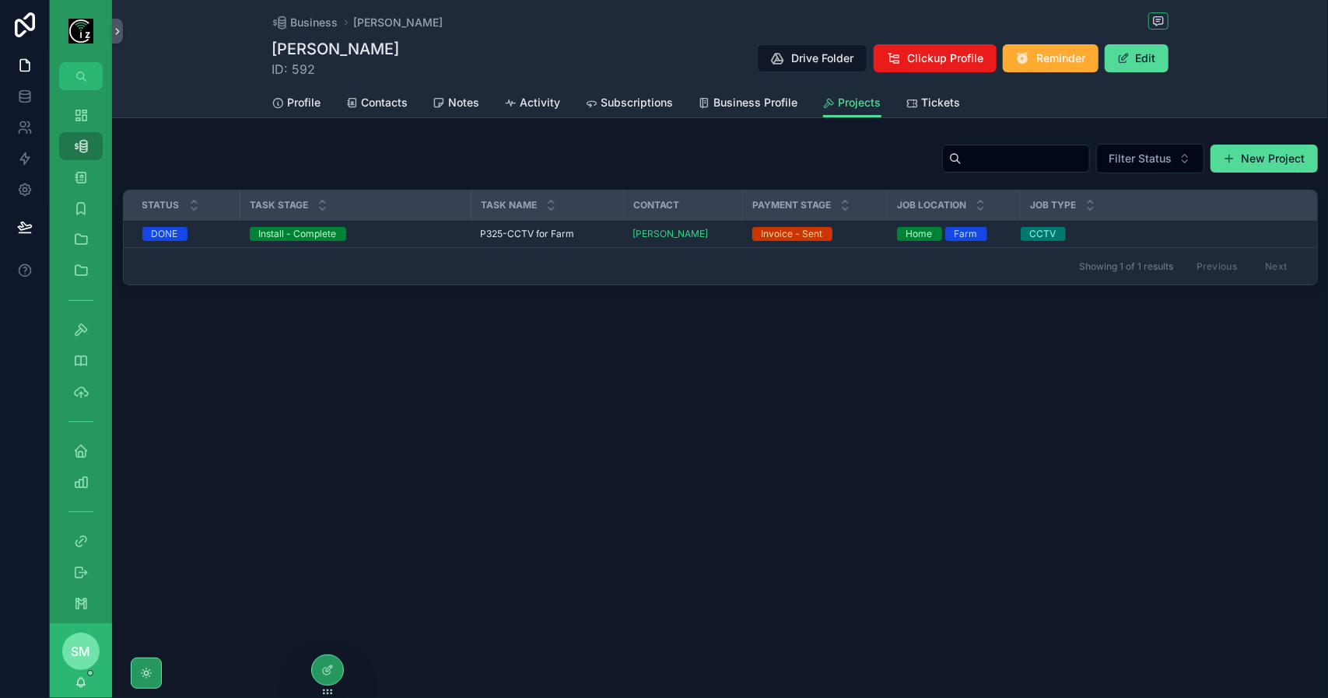
click at [956, 103] on span "Tickets" at bounding box center [941, 103] width 39 height 16
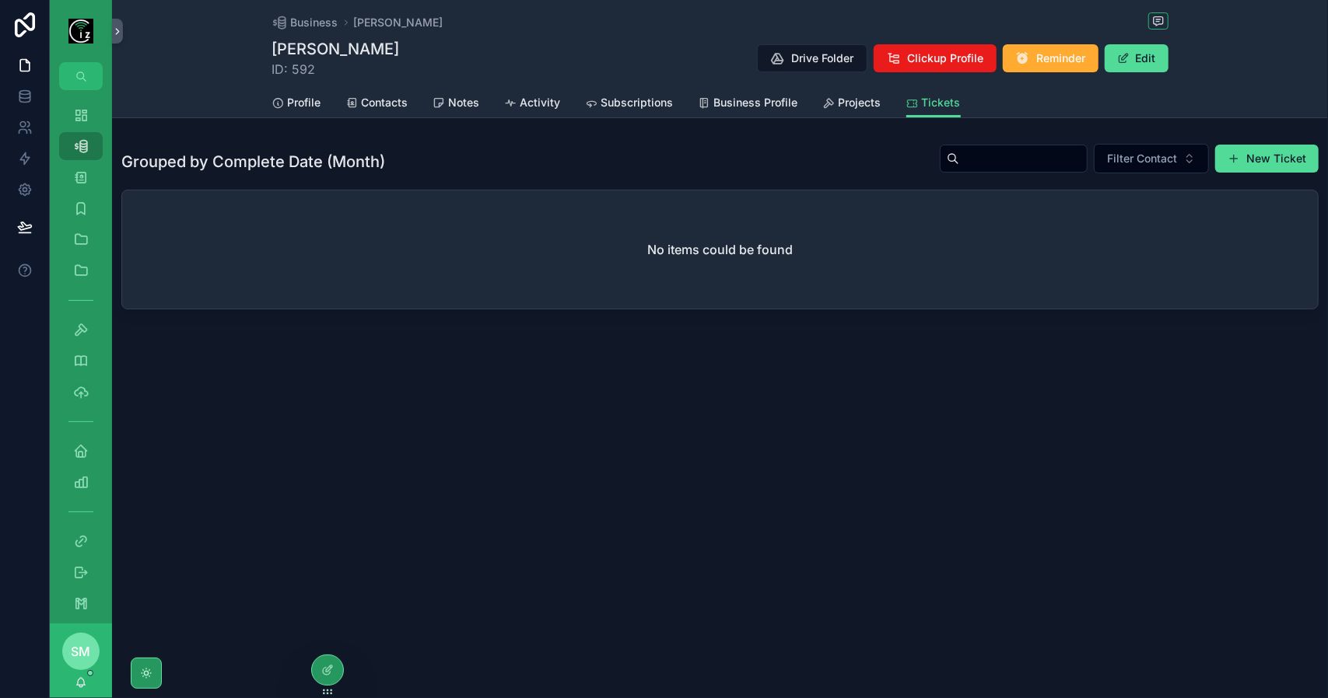
click at [845, 104] on span "Projects" at bounding box center [859, 103] width 43 height 16
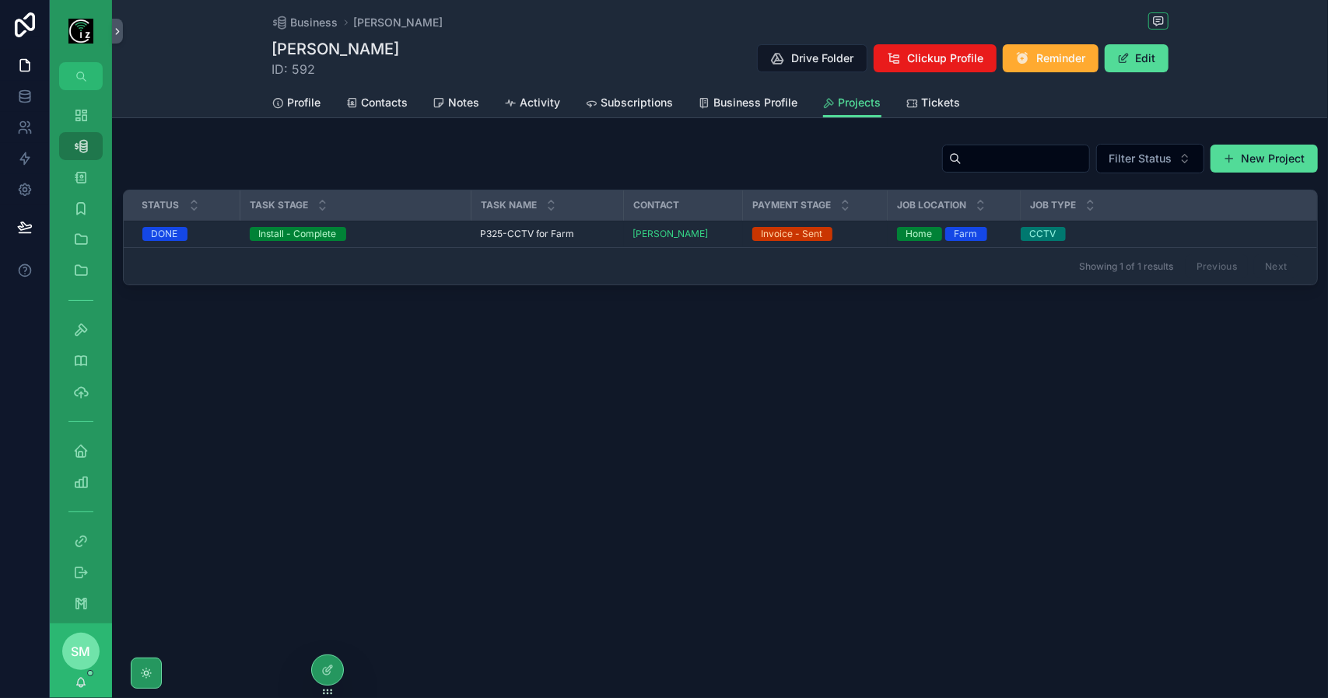
click at [542, 236] on span "P325-CCTV for Farm" at bounding box center [528, 234] width 94 height 12
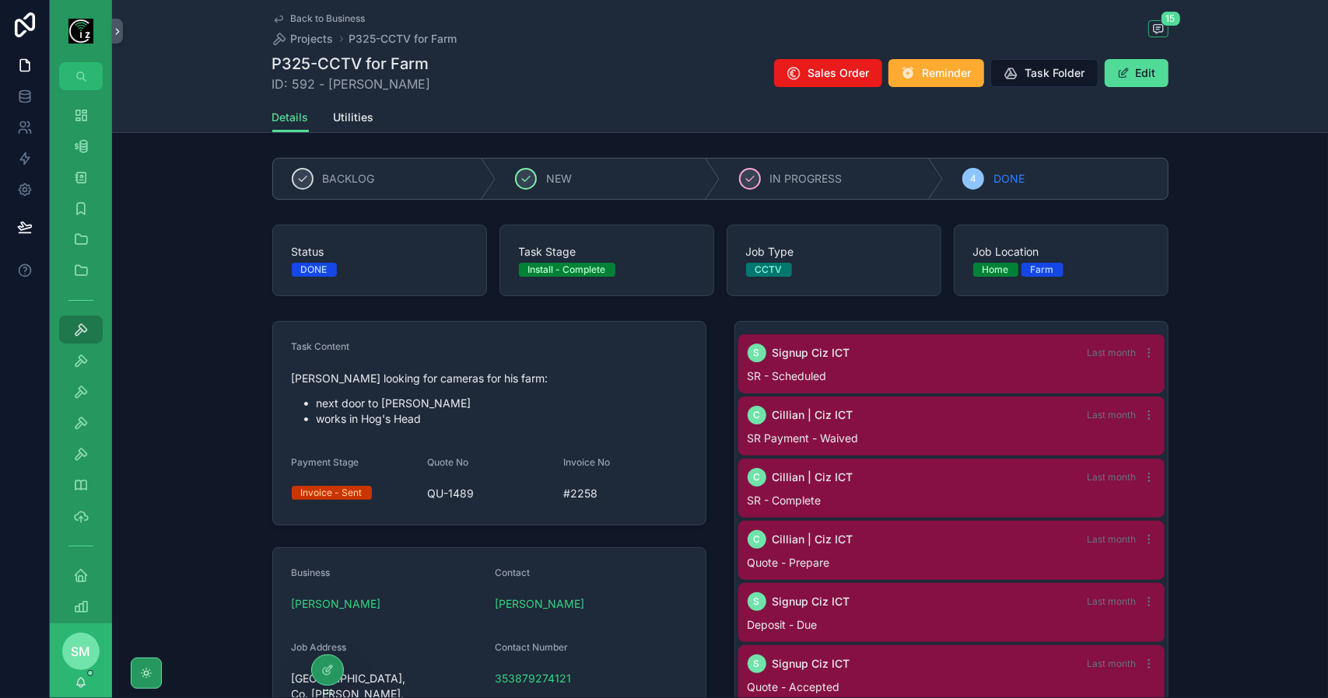
scroll to position [551, 0]
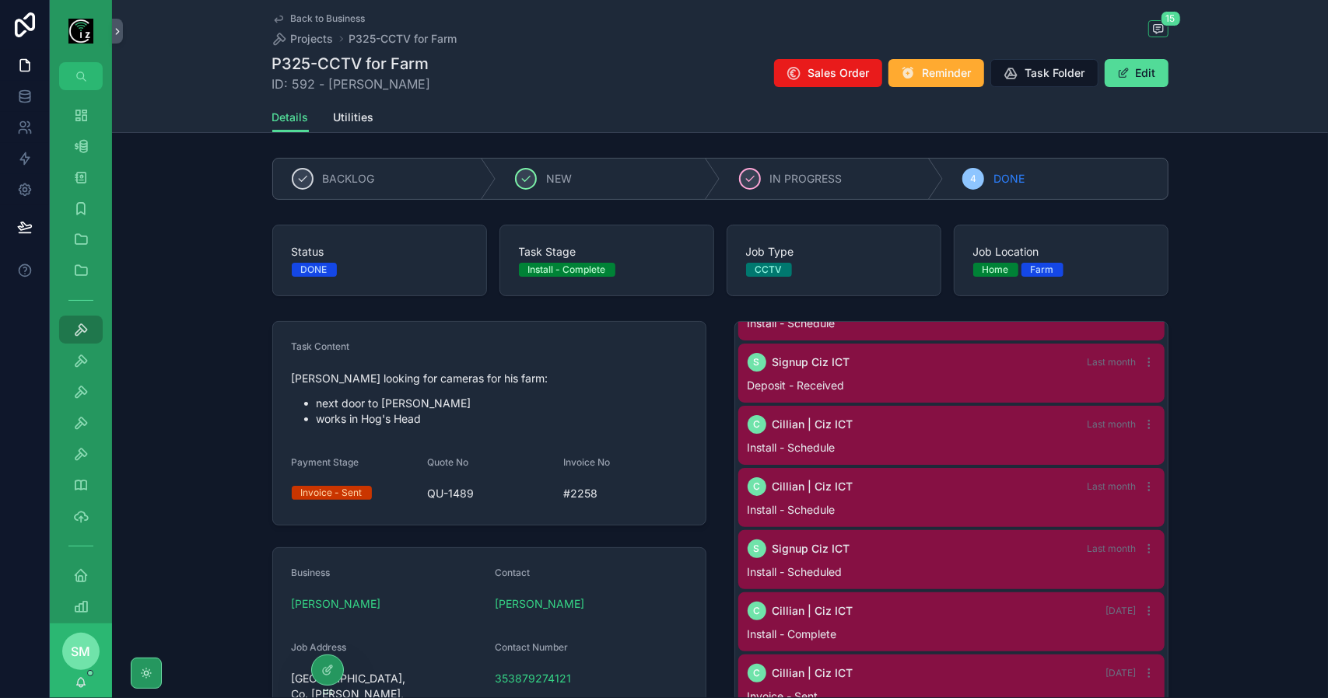
click at [339, 12] on span "Back to Business" at bounding box center [328, 18] width 75 height 12
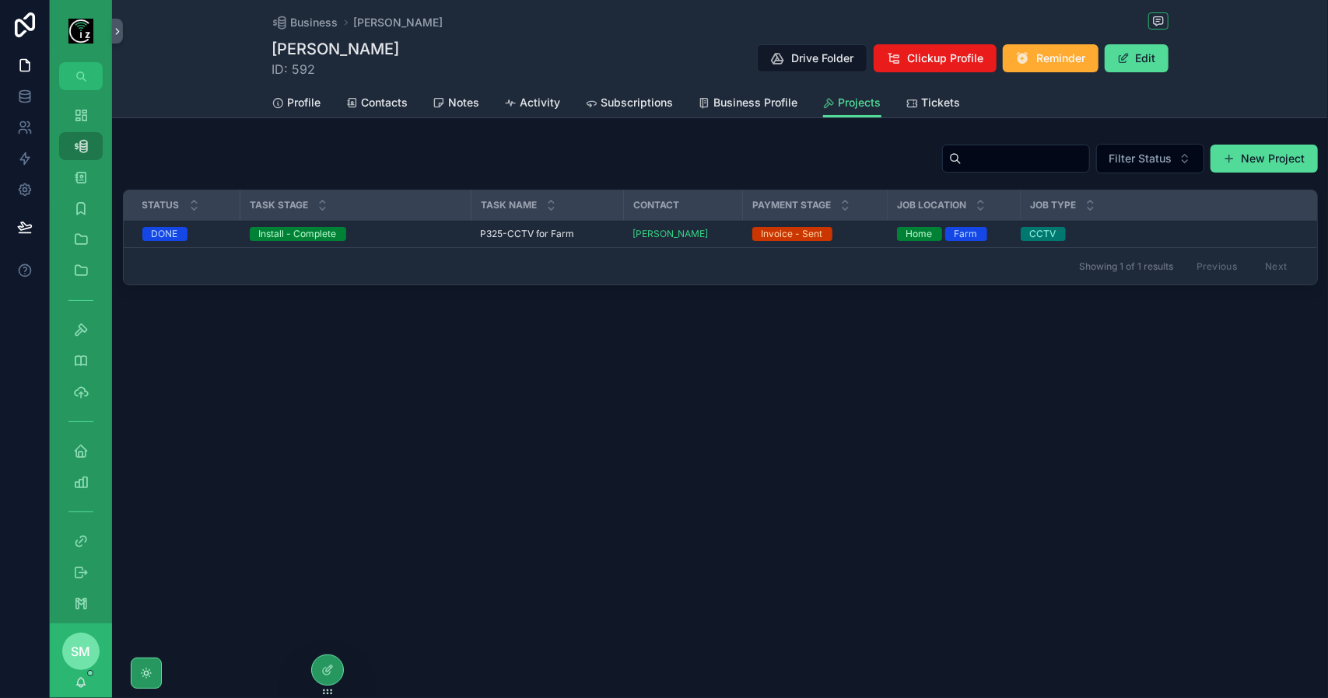
click at [924, 100] on span "Tickets" at bounding box center [941, 103] width 39 height 16
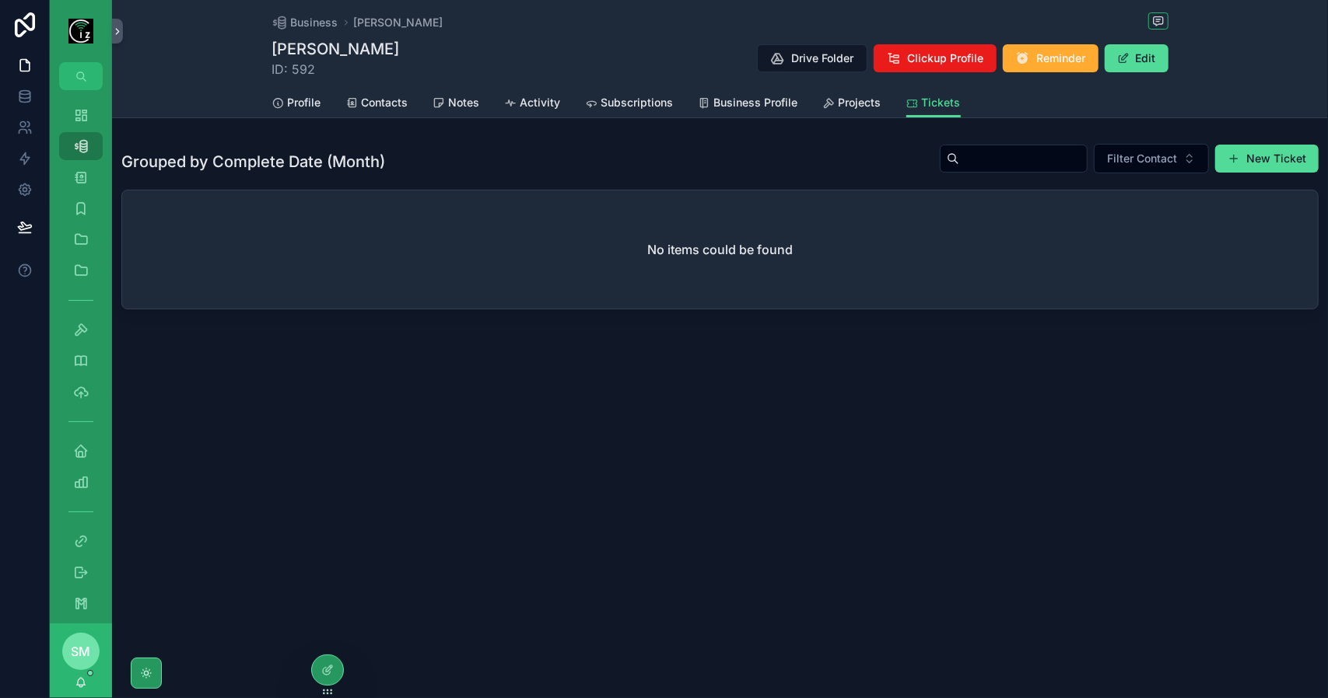
click at [859, 102] on span "Projects" at bounding box center [859, 103] width 43 height 16
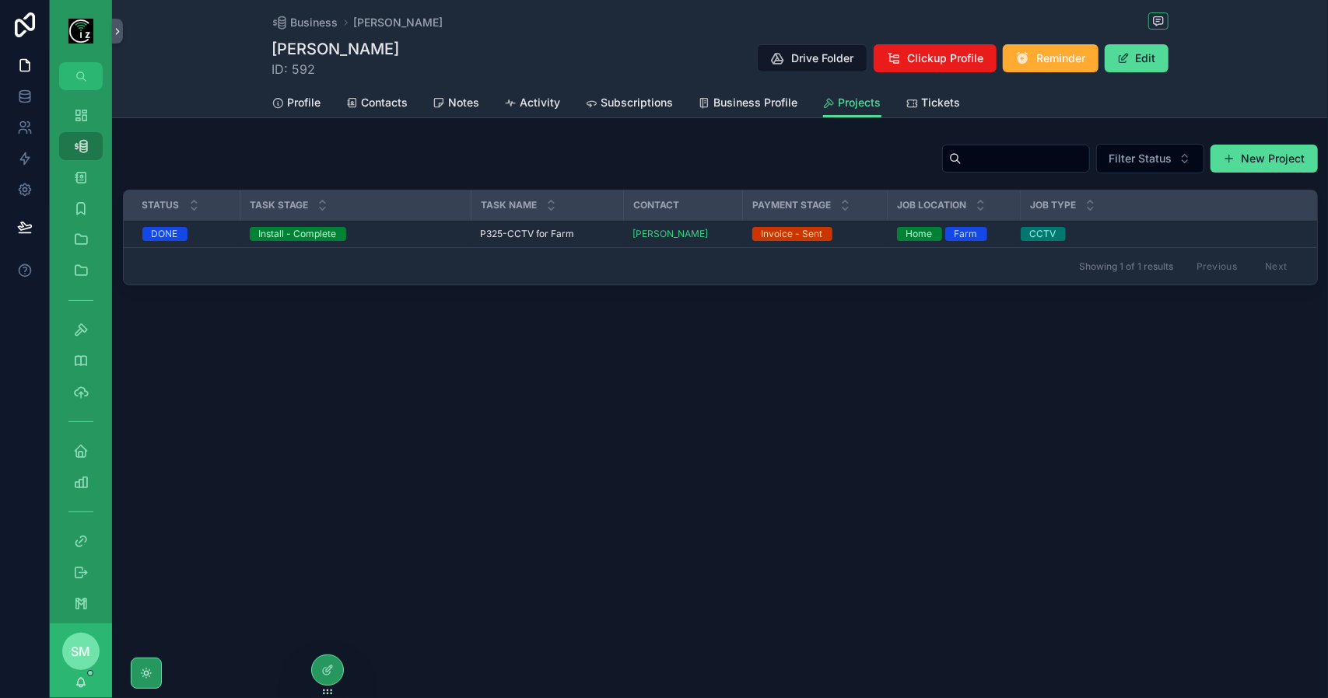
click at [955, 104] on span "Tickets" at bounding box center [941, 103] width 39 height 16
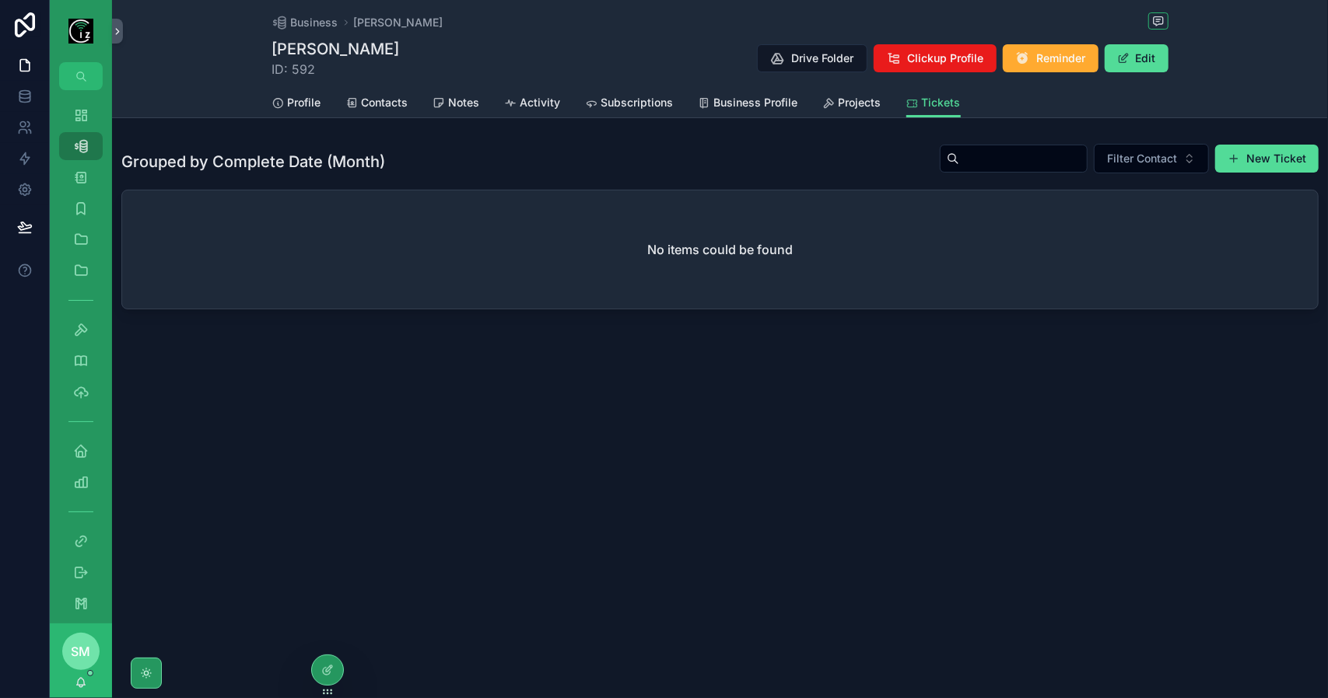
click at [868, 100] on span "Projects" at bounding box center [859, 103] width 43 height 16
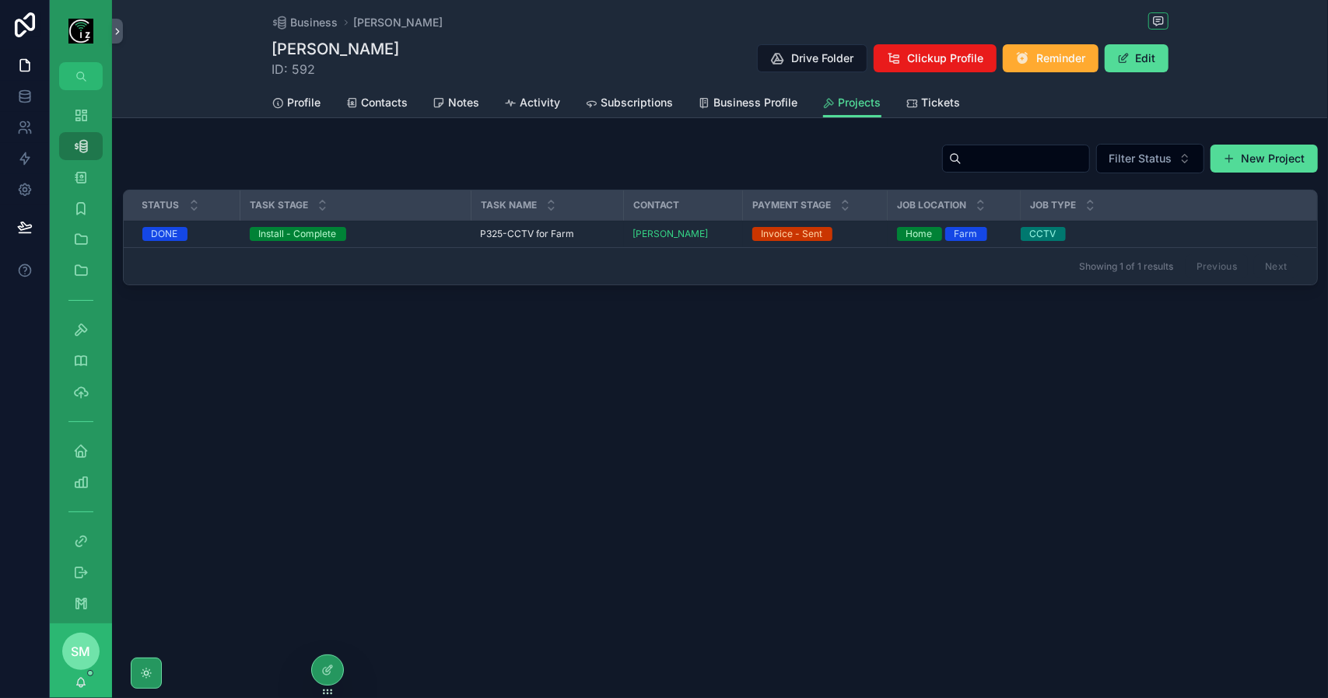
click at [918, 101] on div "Tickets" at bounding box center [933, 103] width 54 height 16
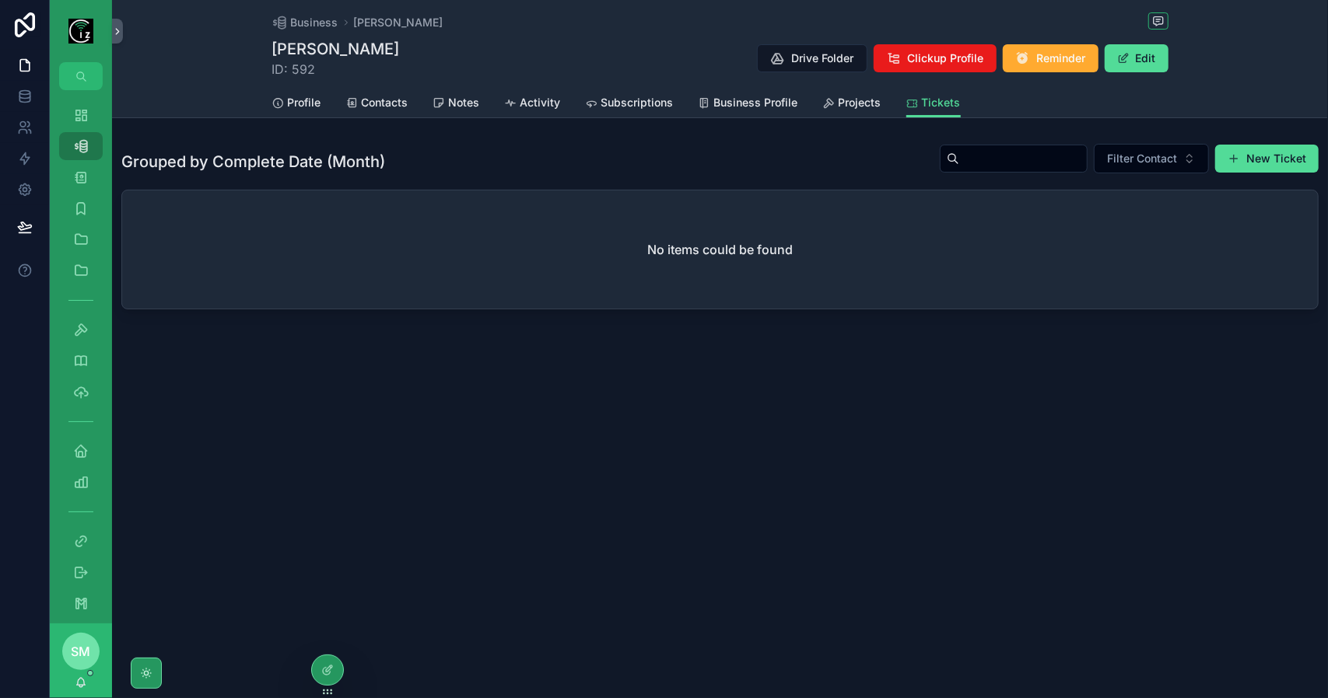
click at [865, 102] on span "Projects" at bounding box center [859, 103] width 43 height 16
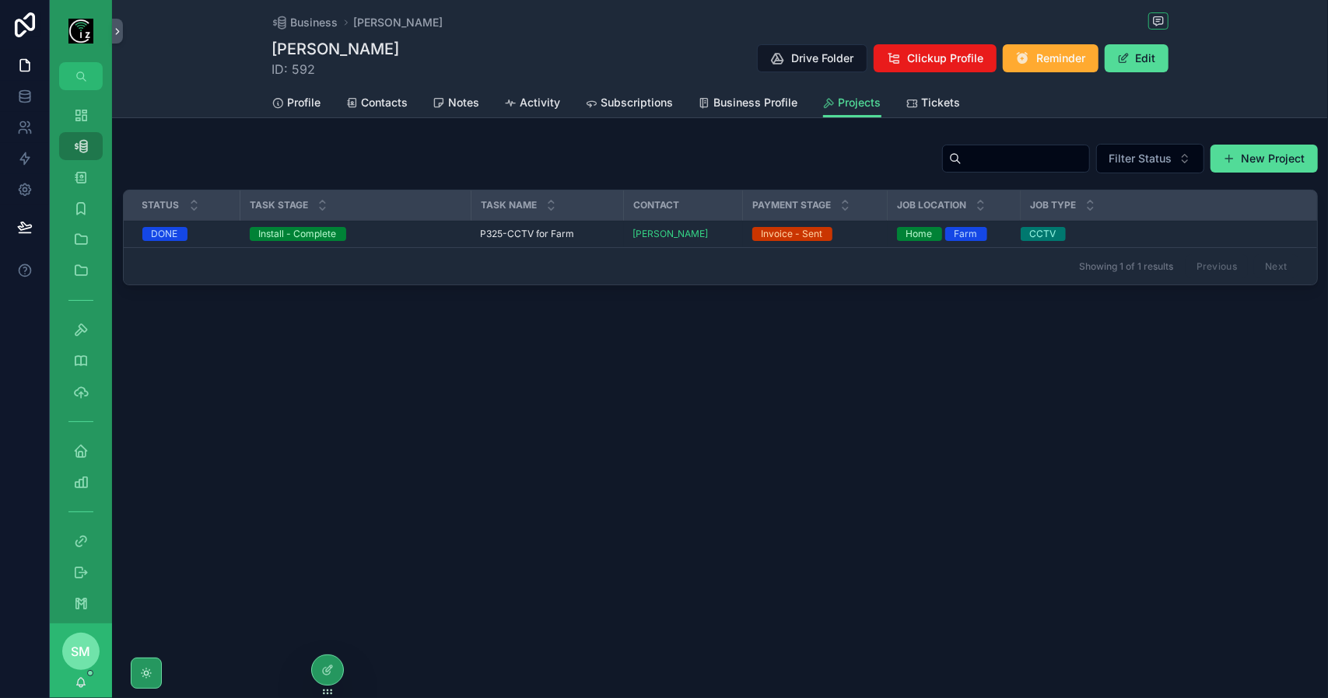
click at [922, 102] on span "Tickets" at bounding box center [941, 103] width 39 height 16
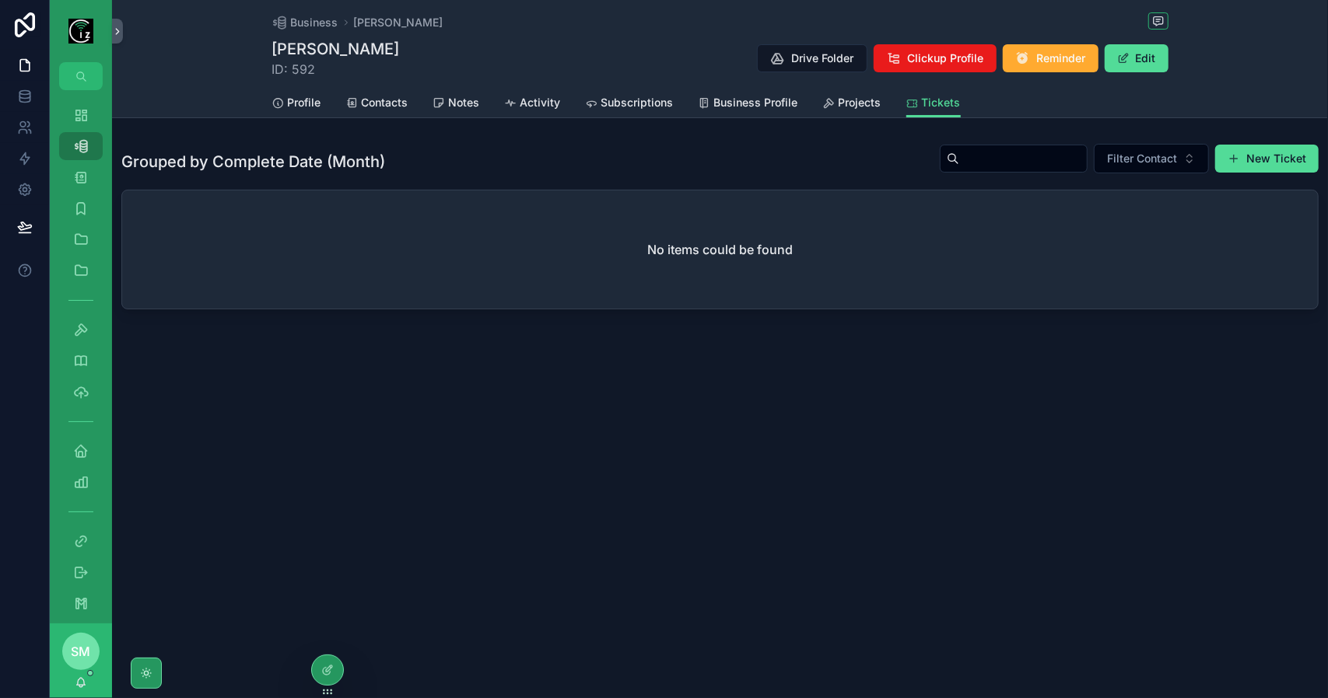
click at [854, 101] on span "Projects" at bounding box center [859, 103] width 43 height 16
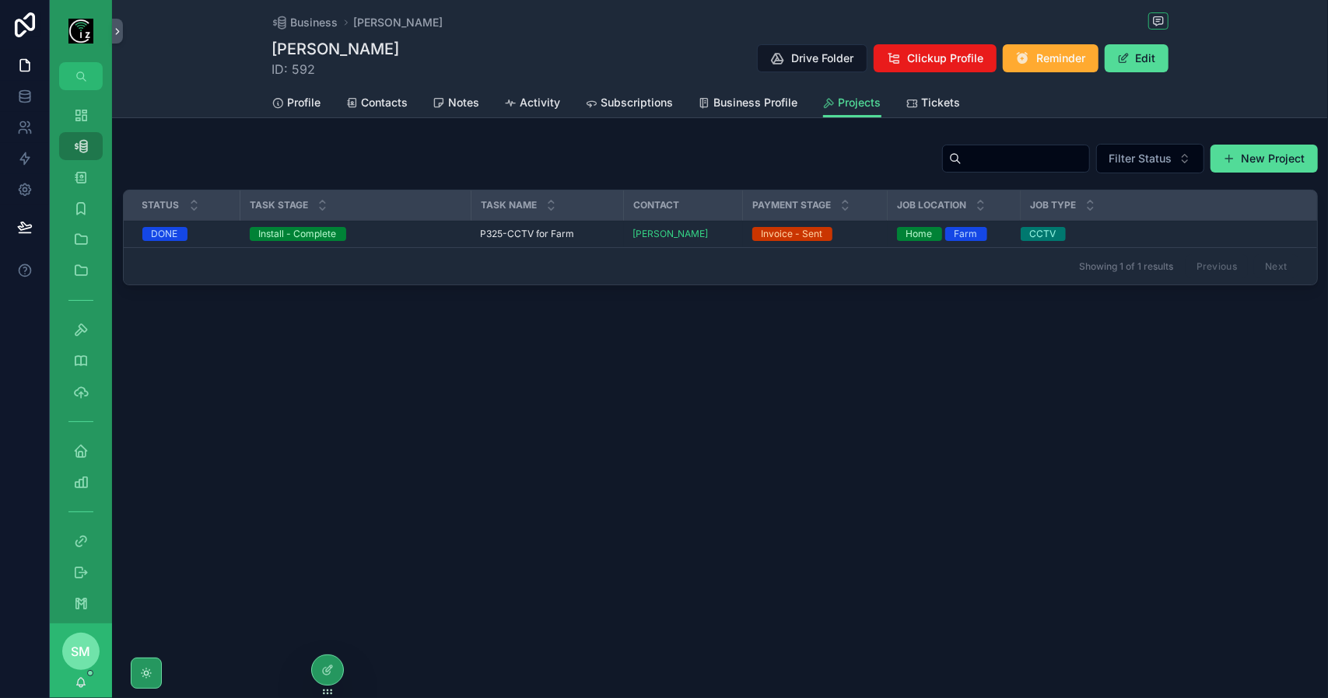
click at [520, 231] on span "P325-CCTV for Farm" at bounding box center [528, 234] width 94 height 12
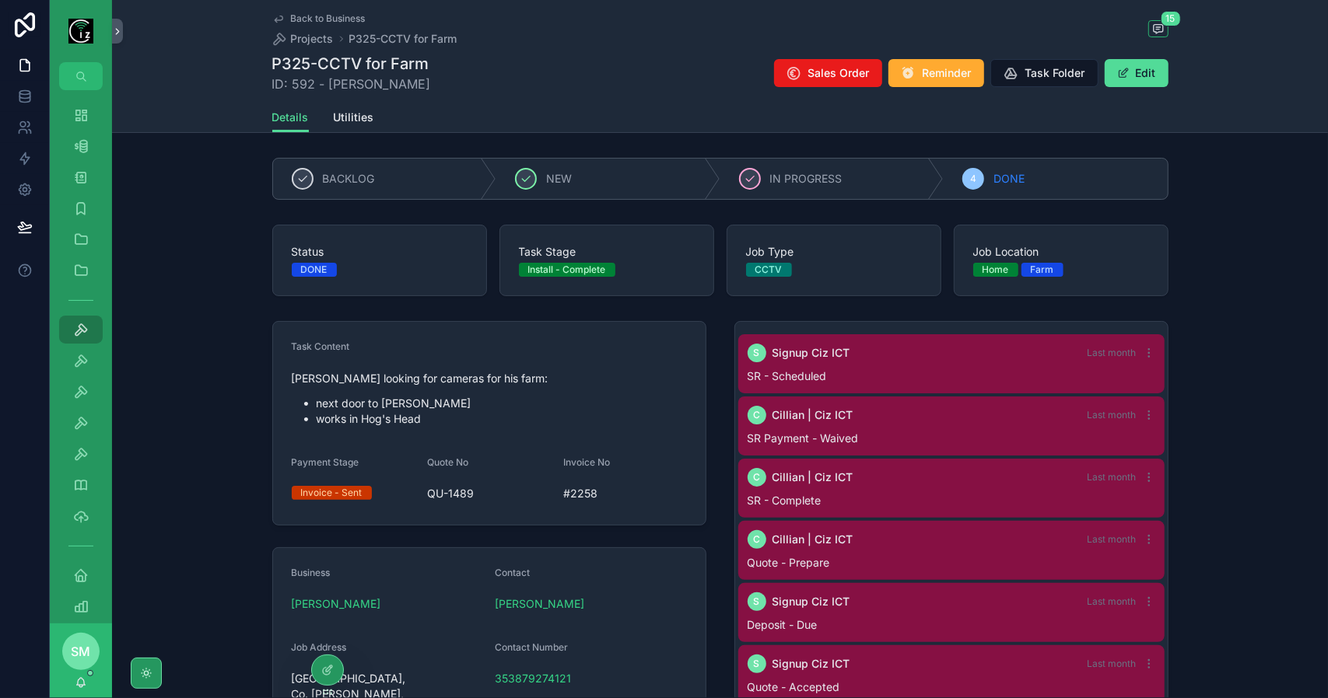
scroll to position [551, 0]
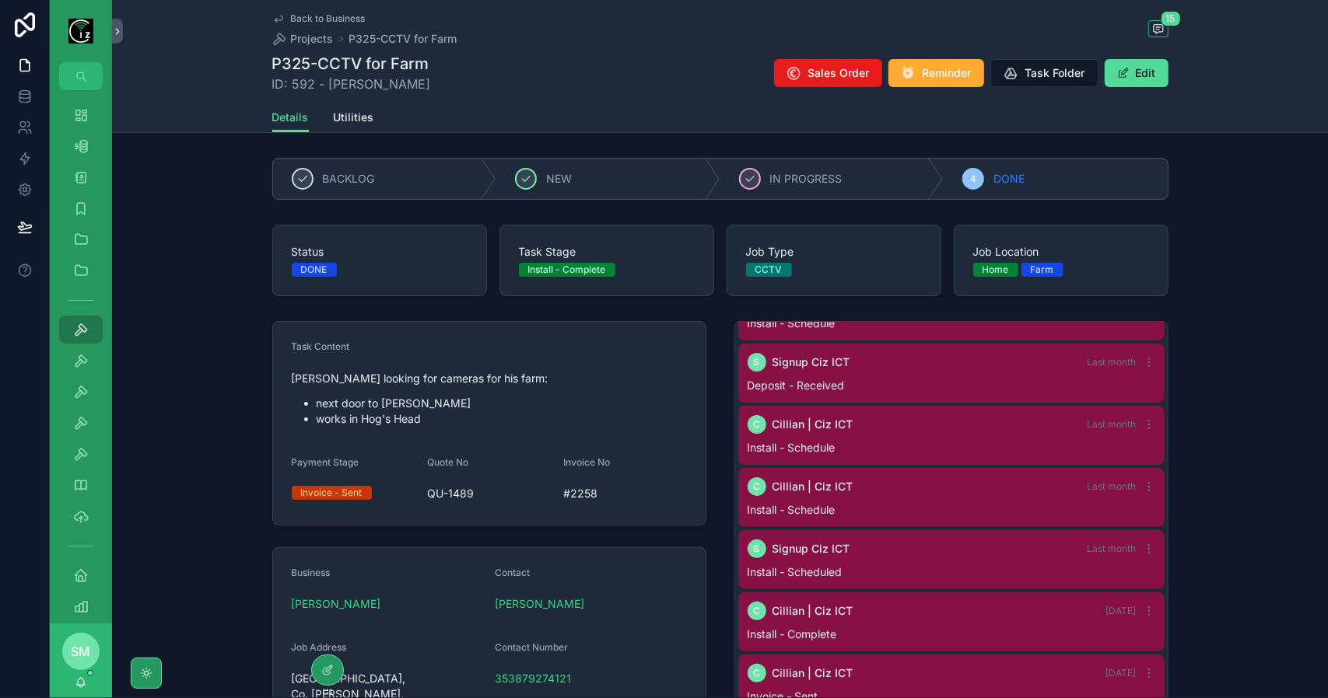
click at [353, 14] on span "Back to Business" at bounding box center [328, 18] width 75 height 12
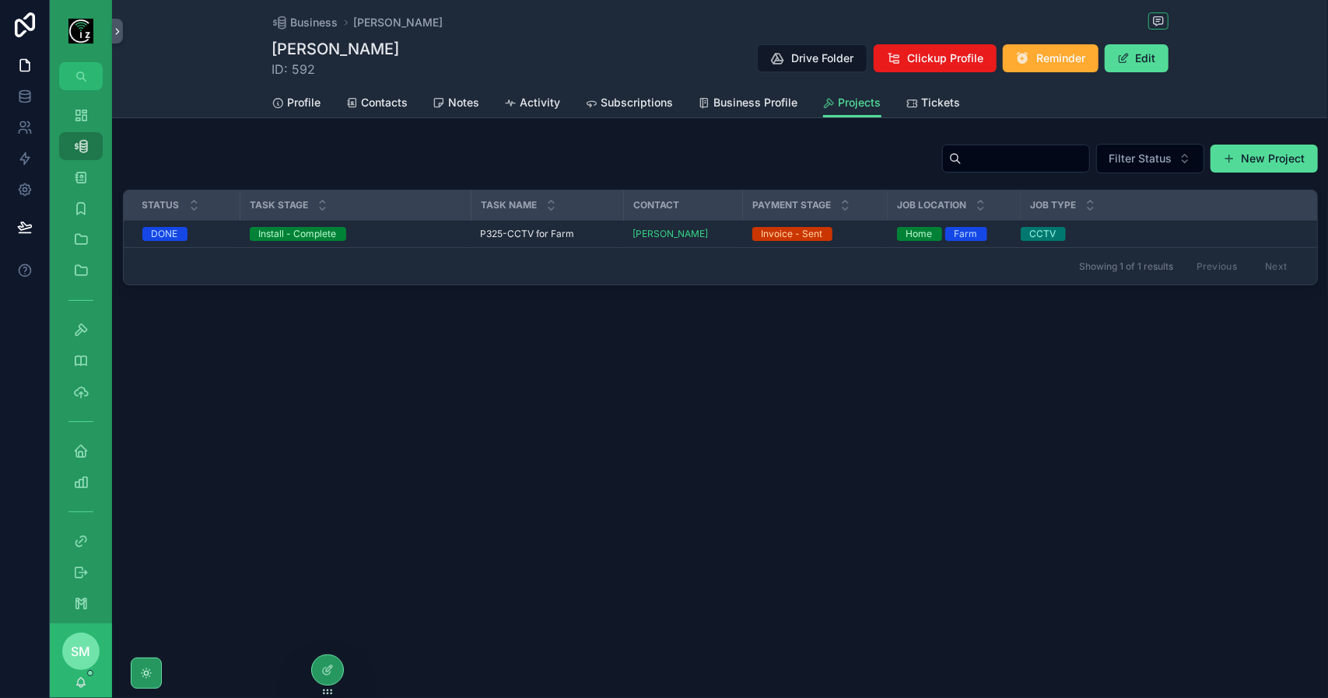
click at [933, 103] on span "Tickets" at bounding box center [941, 103] width 39 height 16
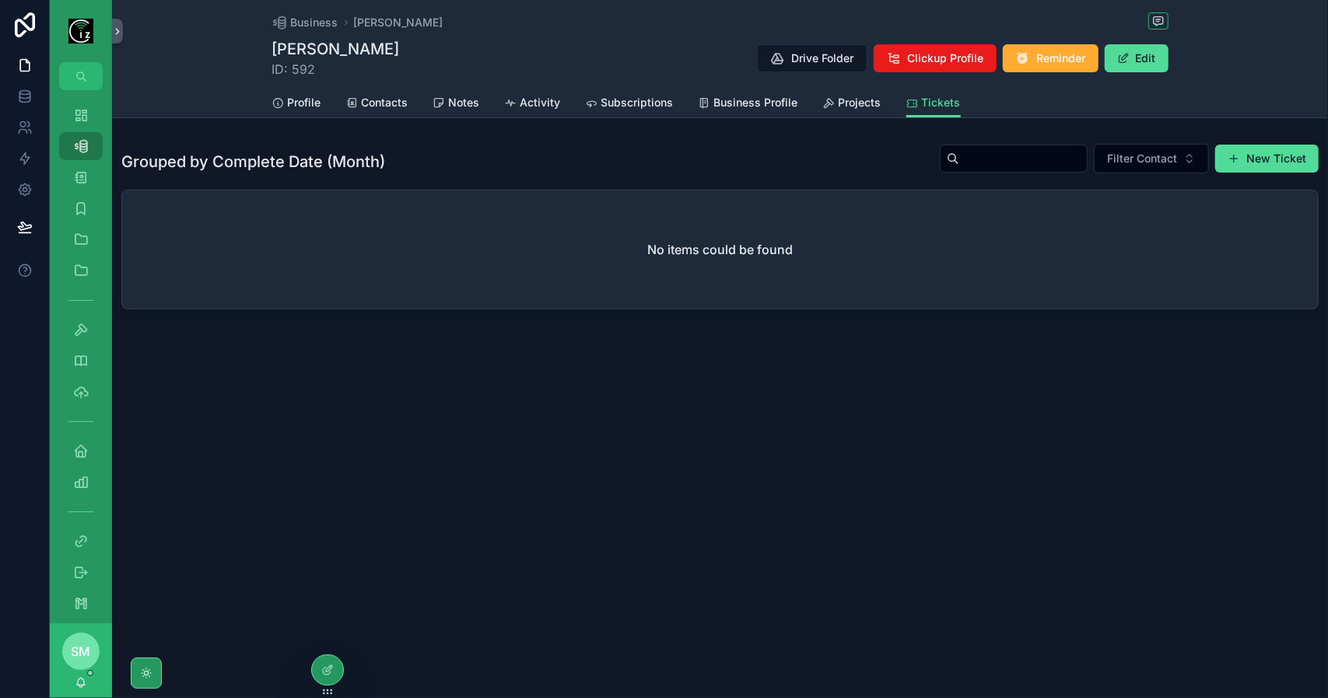
click at [857, 97] on span "Projects" at bounding box center [859, 103] width 43 height 16
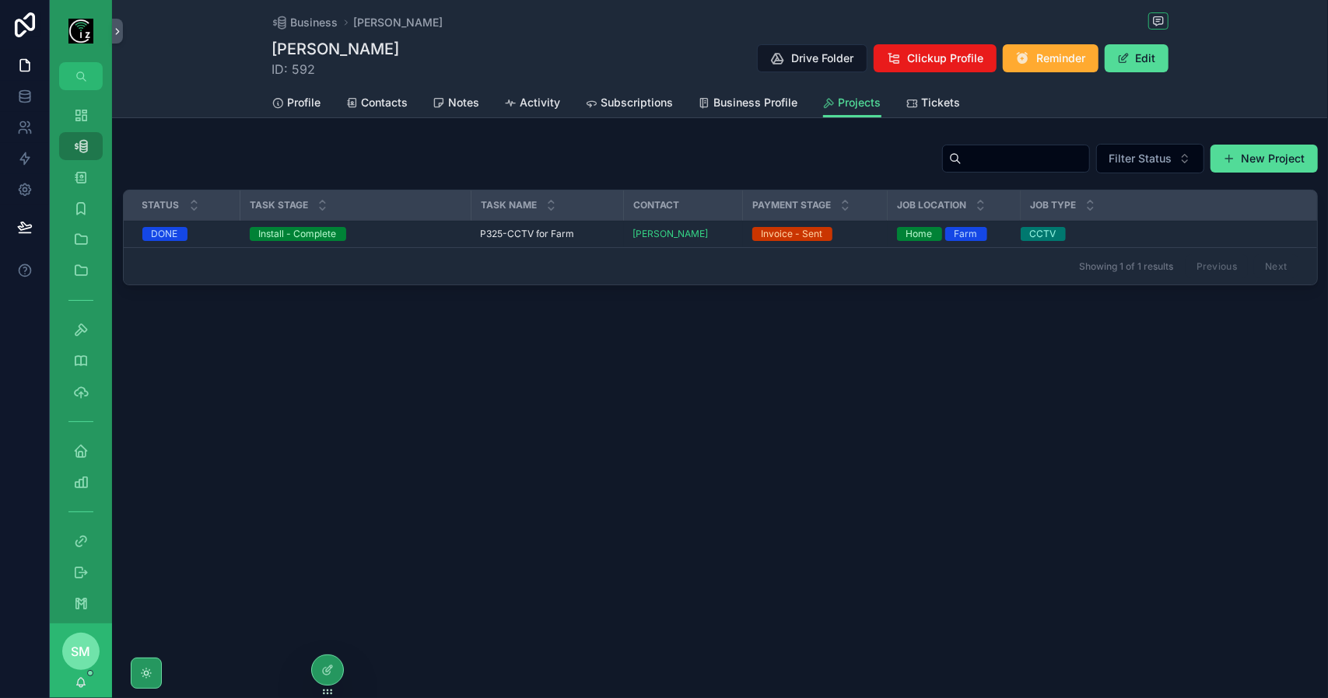
click at [534, 229] on span "P325-CCTV for Farm" at bounding box center [528, 234] width 94 height 12
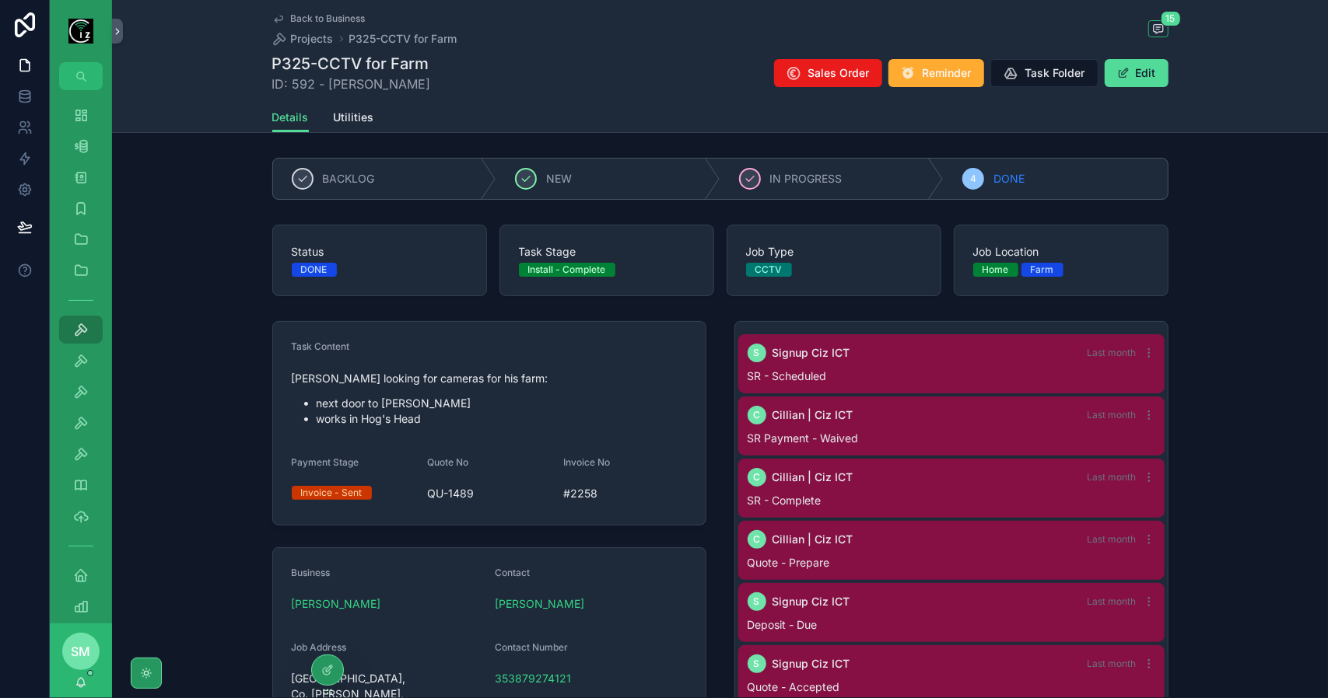
scroll to position [551, 0]
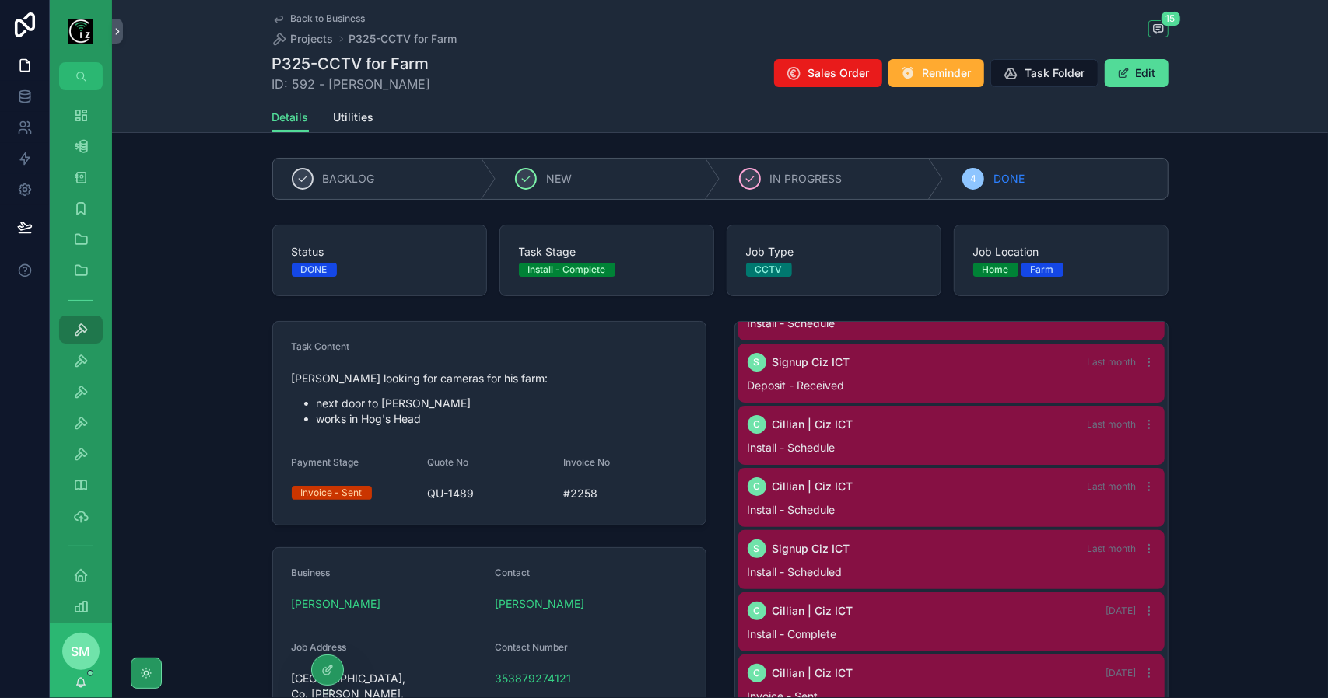
click at [333, 16] on span "Back to Business" at bounding box center [328, 18] width 75 height 12
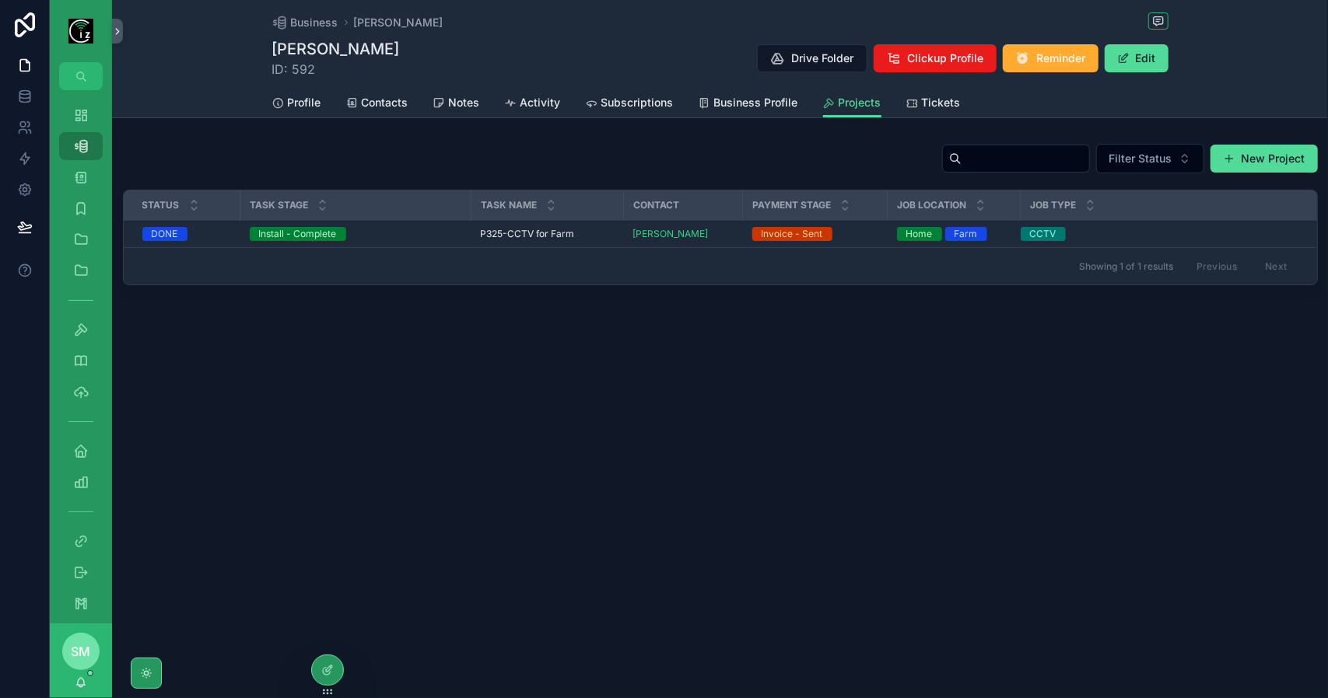
click at [532, 236] on span "P325-CCTV for Farm" at bounding box center [528, 234] width 94 height 12
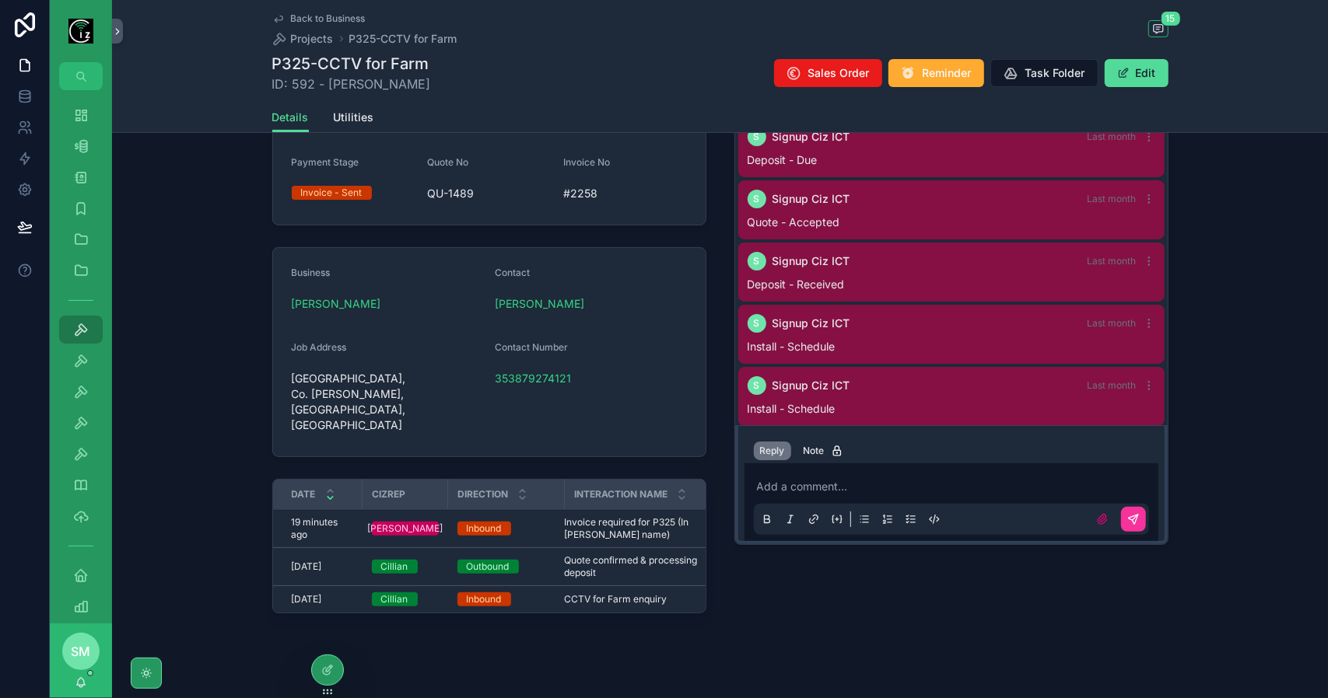
scroll to position [162, 0]
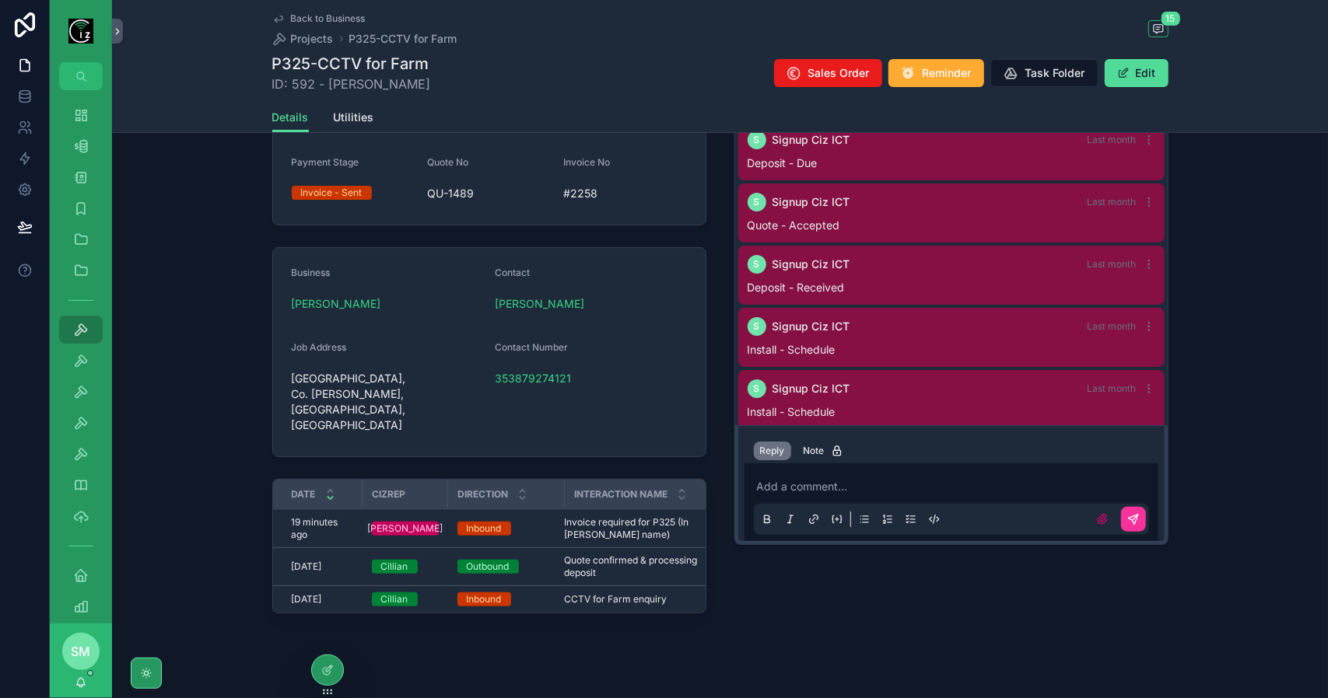
click at [305, 18] on span "Back to Business" at bounding box center [328, 18] width 75 height 12
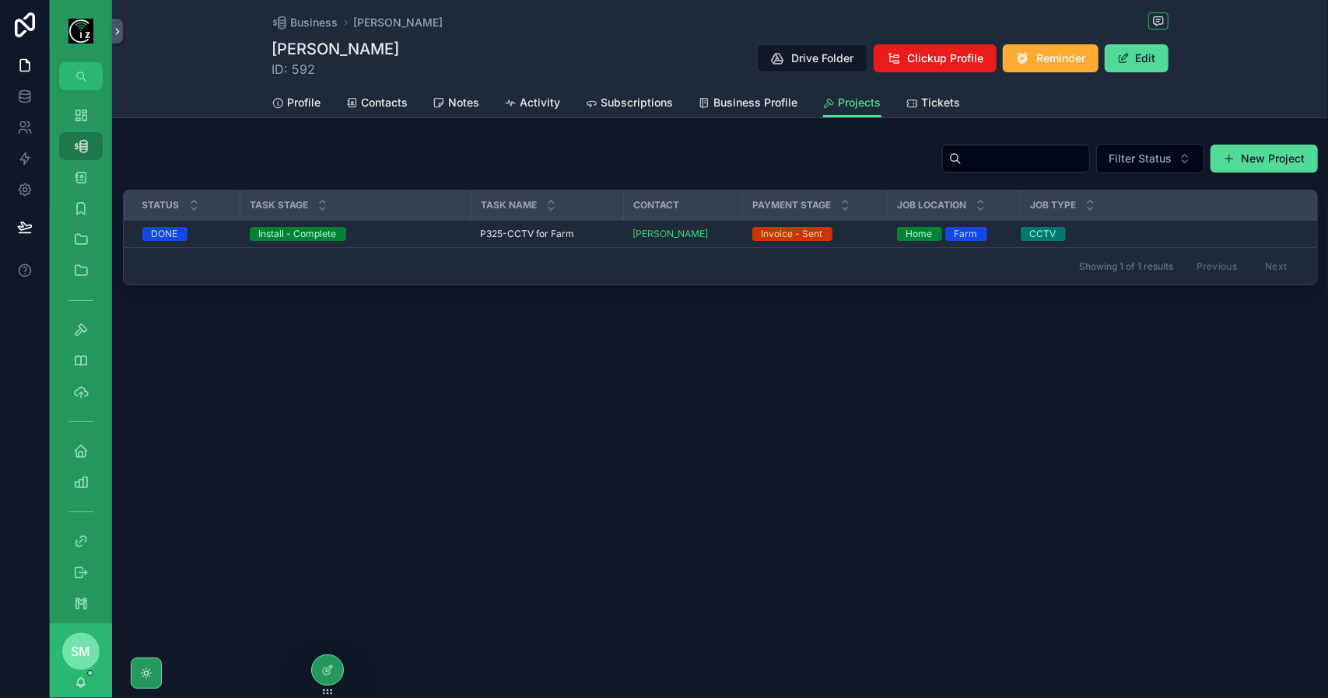
click at [311, 102] on span "Profile" at bounding box center [304, 103] width 33 height 16
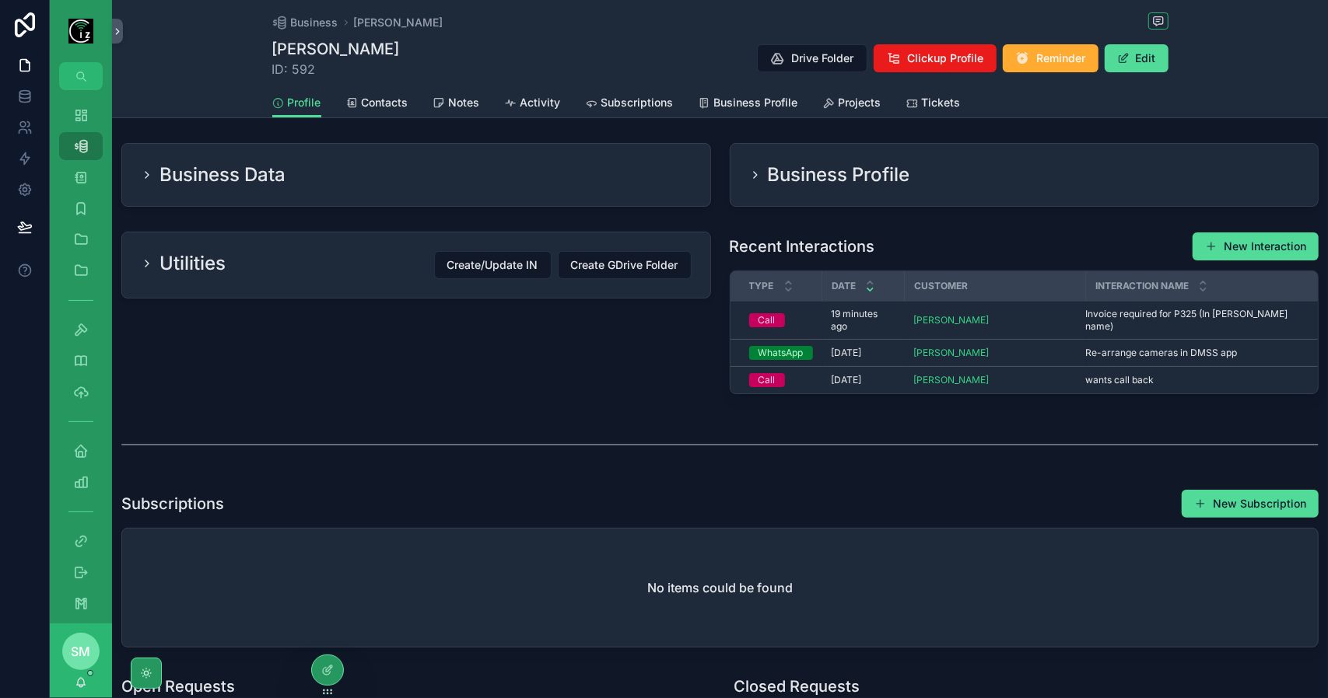
click at [331, 167] on div "Business Data" at bounding box center [416, 175] width 551 height 25
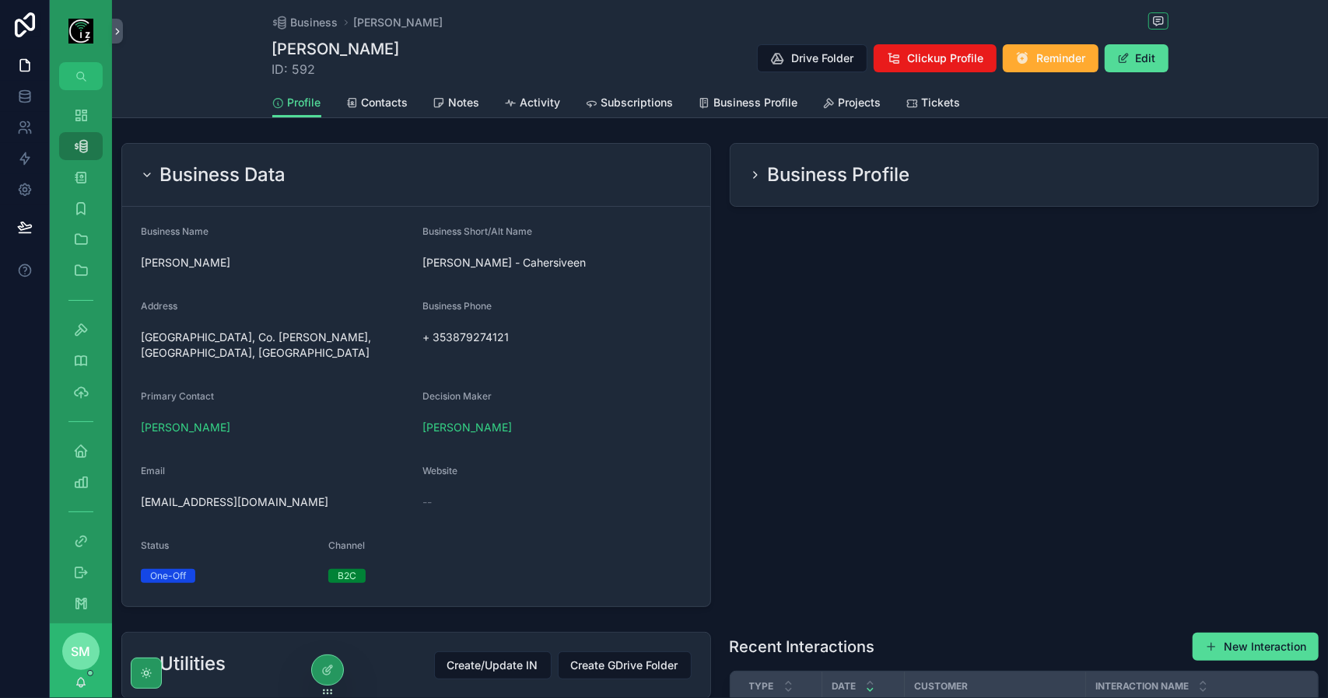
click at [393, 105] on span "Contacts" at bounding box center [385, 103] width 47 height 16
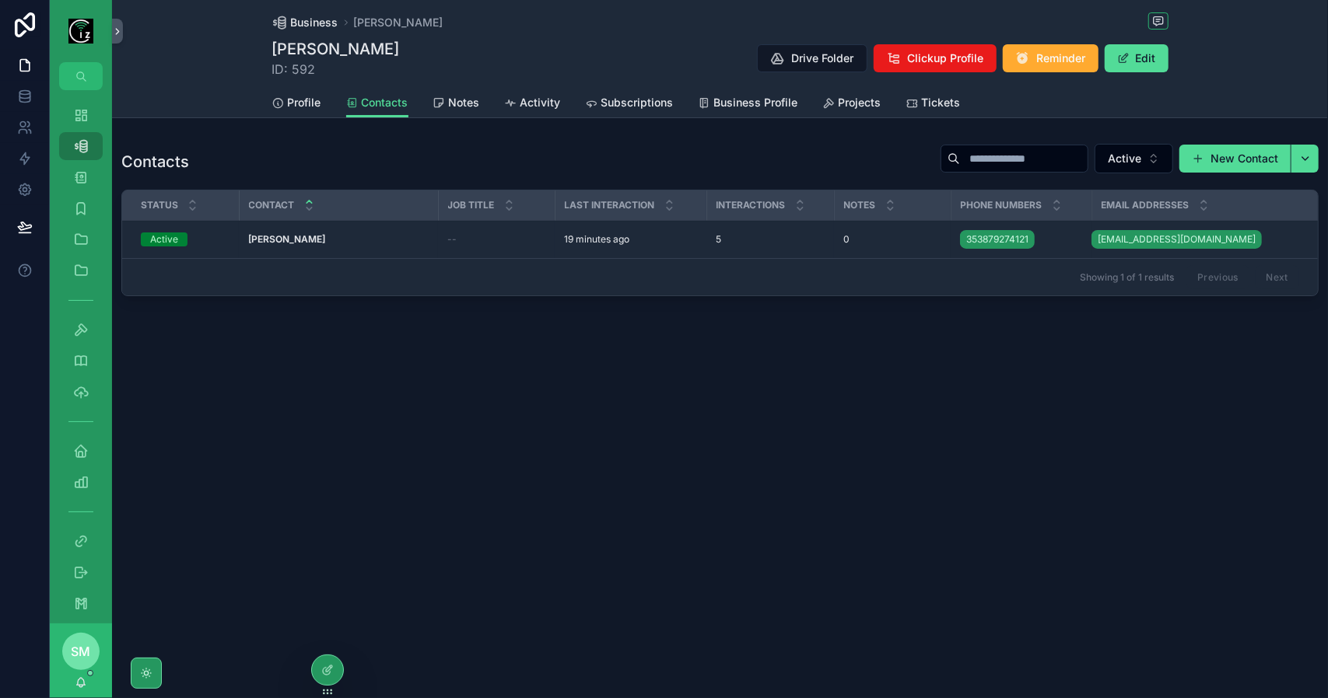
click at [305, 23] on span "Business" at bounding box center [314, 23] width 47 height 16
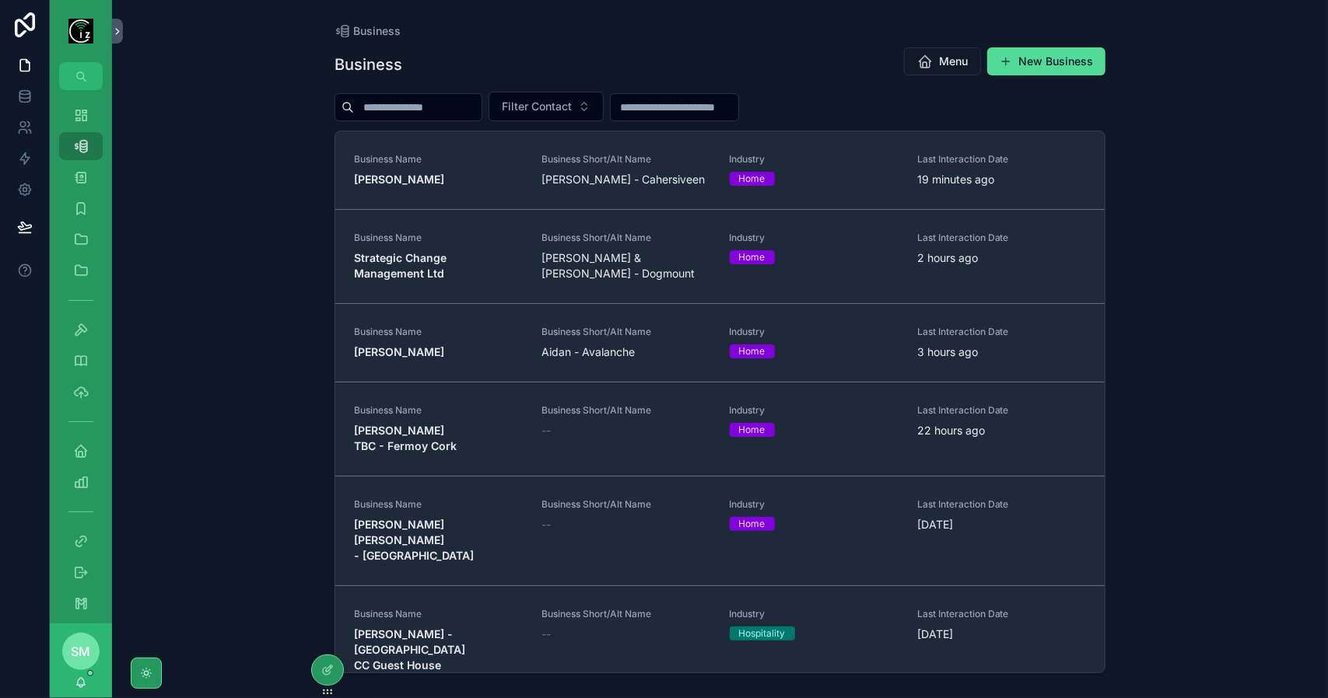
click at [444, 173] on strong "Edward Corcoran - Laharn" at bounding box center [399, 179] width 90 height 13
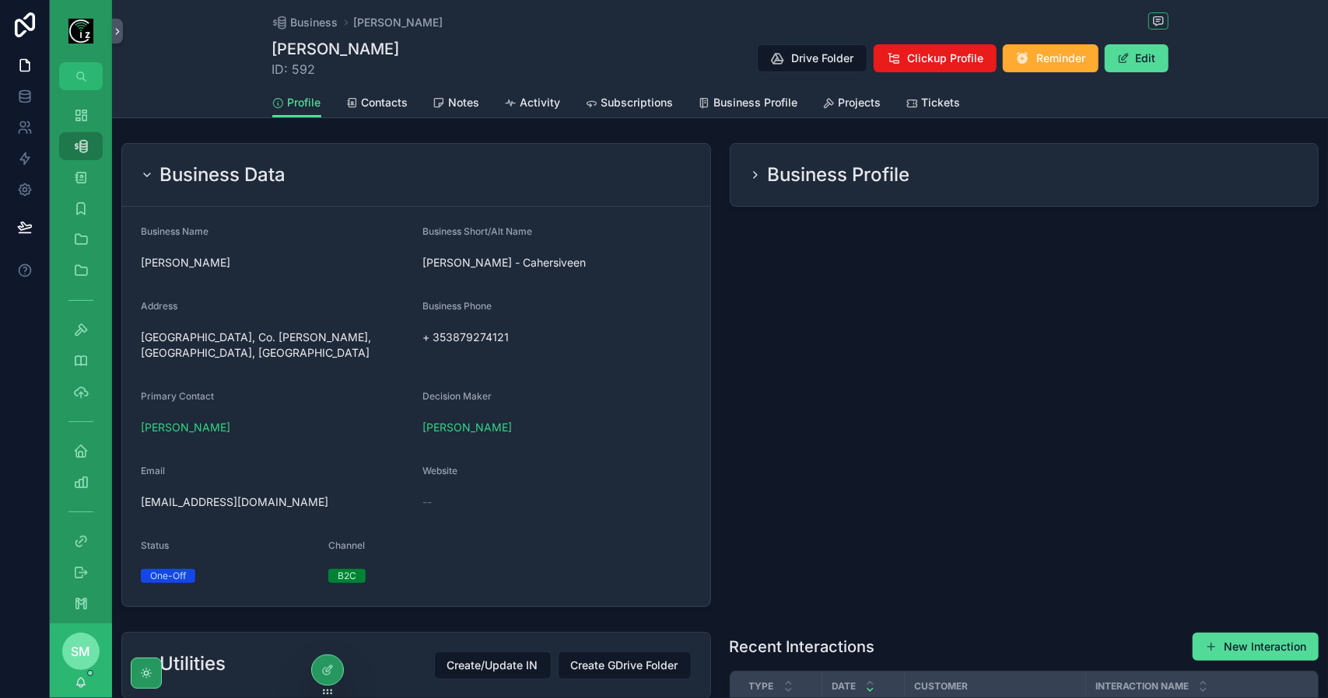
click at [456, 174] on div "Business Data" at bounding box center [416, 175] width 551 height 25
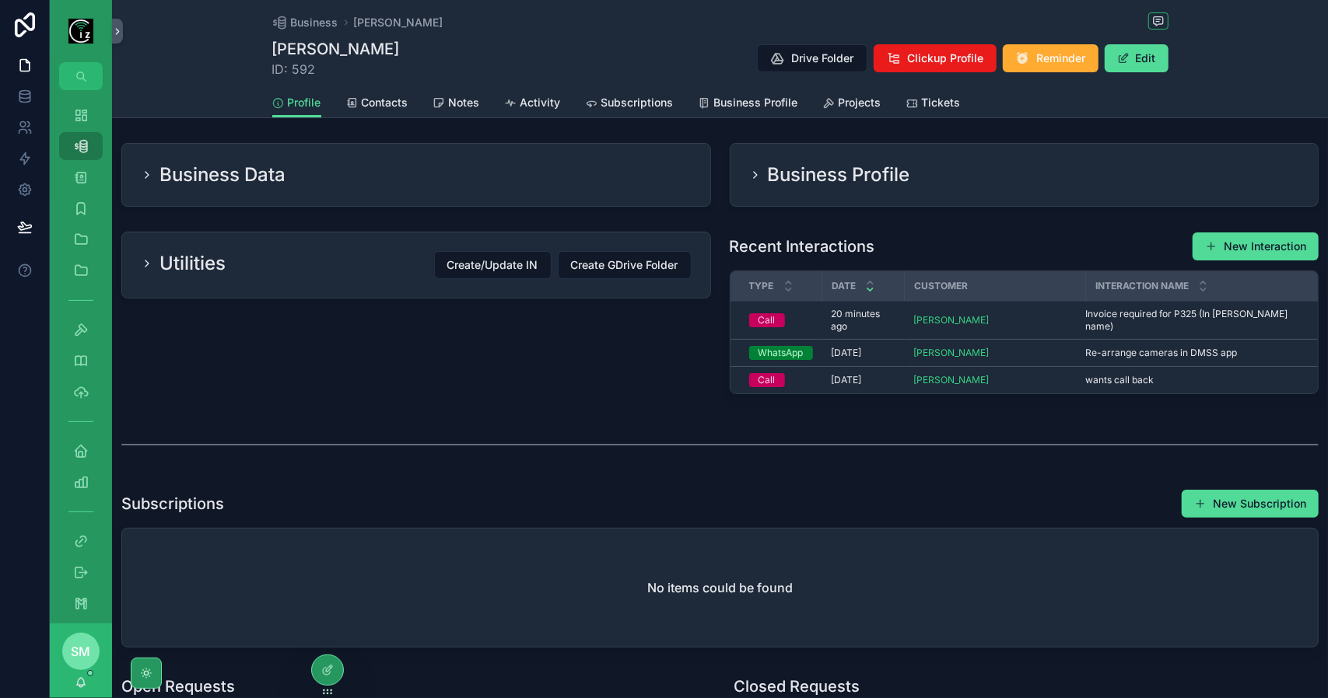
click at [456, 181] on div "Business Data" at bounding box center [416, 175] width 551 height 25
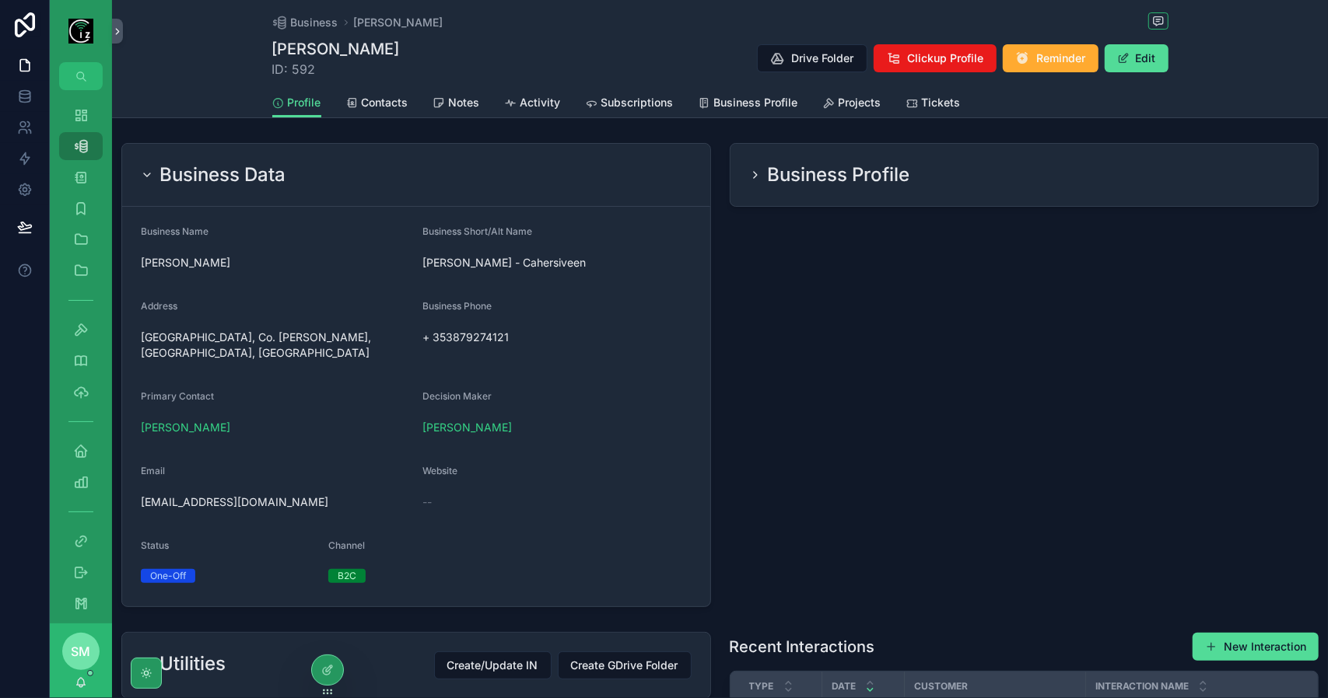
click at [394, 96] on span "Contacts" at bounding box center [385, 103] width 47 height 16
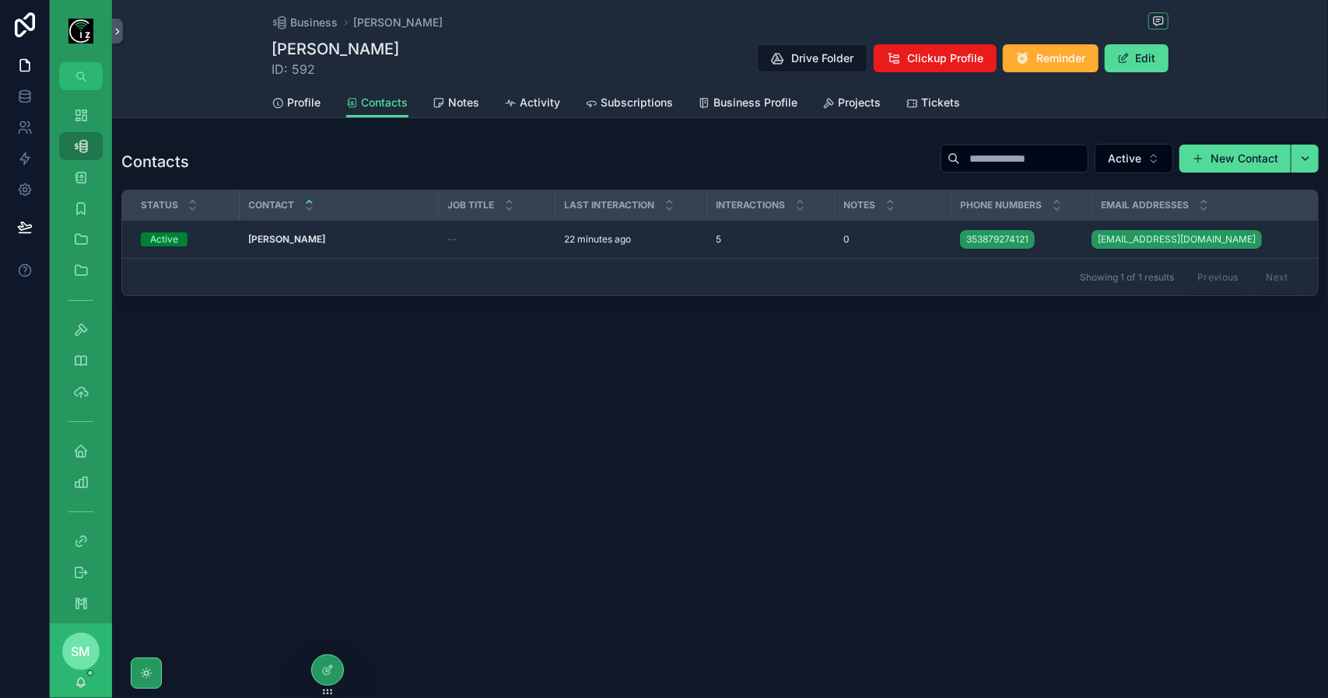
click at [311, 103] on span "Profile" at bounding box center [304, 103] width 33 height 16
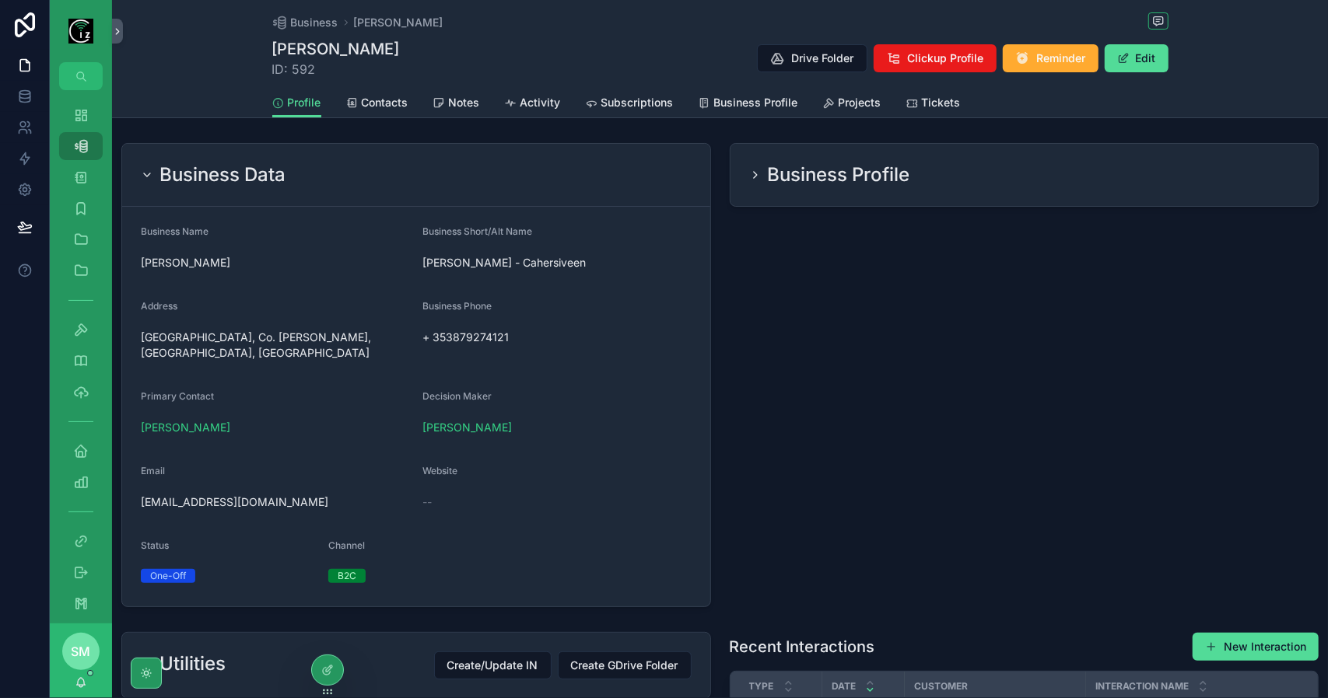
drag, startPoint x: 394, startPoint y: 158, endPoint x: 409, endPoint y: 160, distance: 15.7
click at [394, 158] on div "Business Data" at bounding box center [416, 175] width 588 height 63
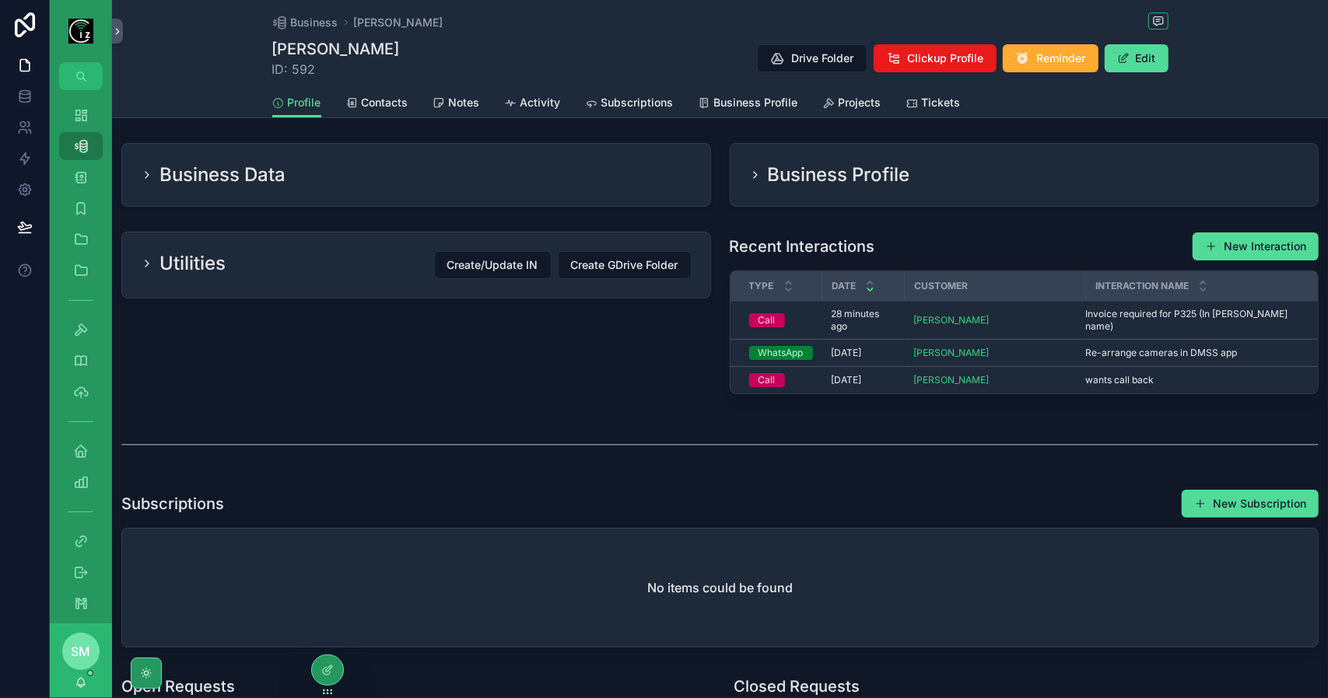
click at [509, 172] on div "Business Data" at bounding box center [416, 175] width 551 height 25
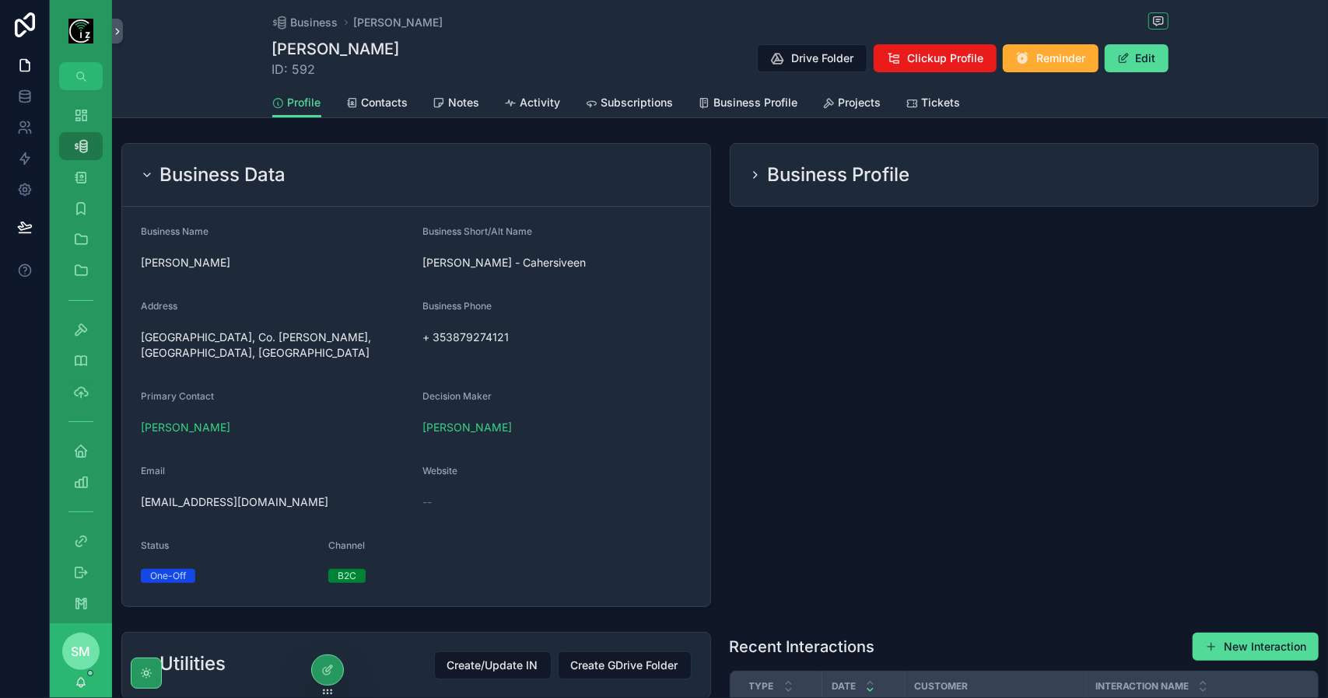
click at [509, 172] on div "Business Data" at bounding box center [416, 175] width 551 height 25
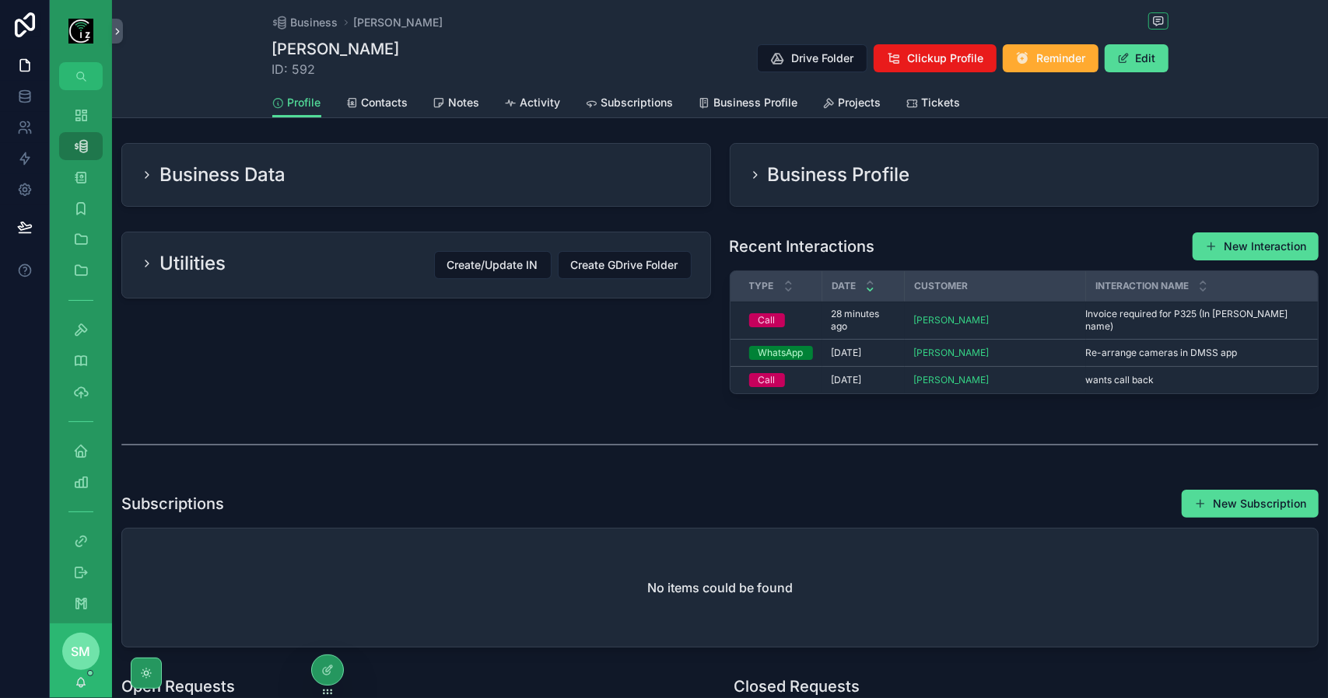
click at [509, 172] on div "Business Data" at bounding box center [416, 175] width 551 height 25
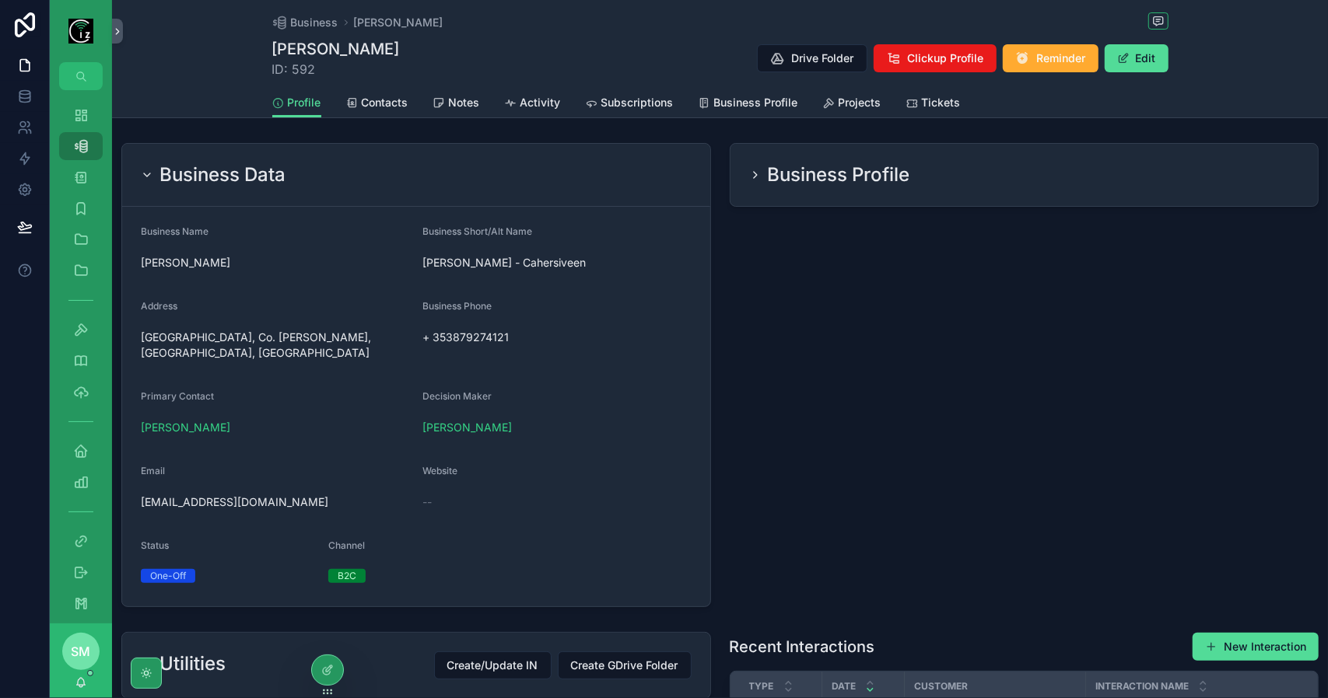
click at [0, 0] on icon "scrollable content" at bounding box center [0, 0] width 0 height 0
click at [481, 177] on div "Business Data" at bounding box center [416, 175] width 551 height 25
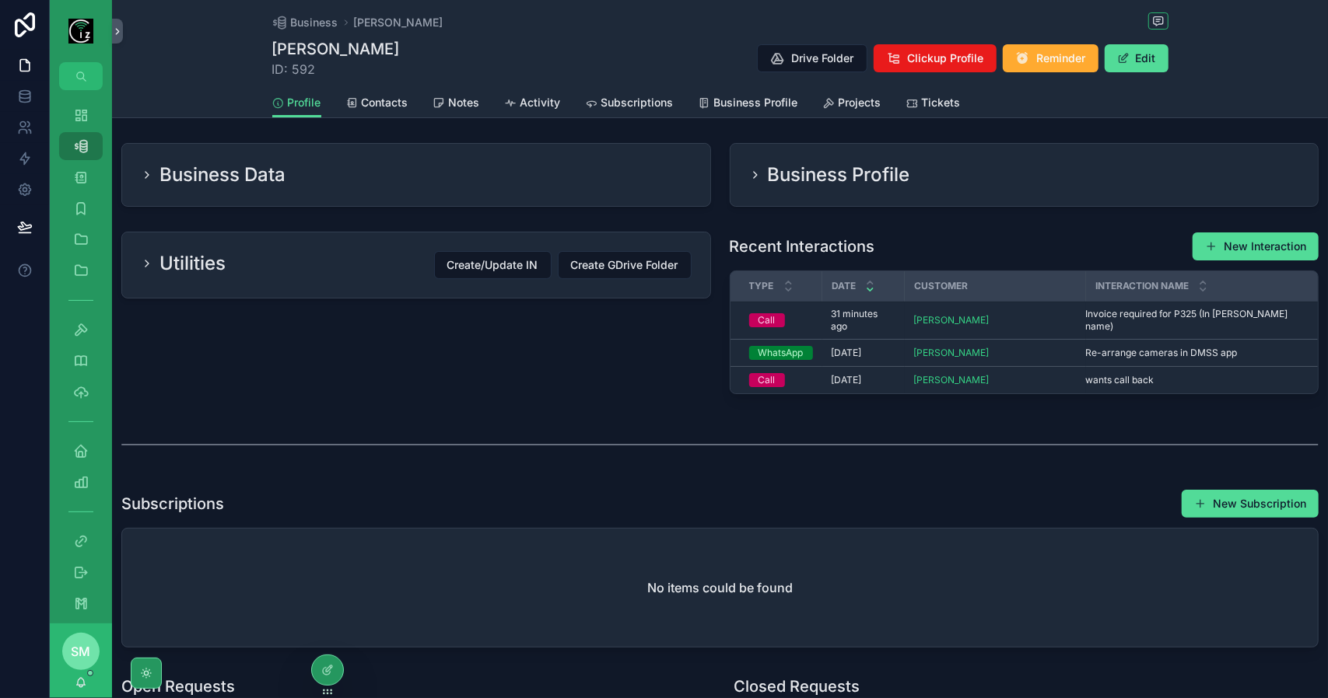
click at [535, 107] on span "Activity" at bounding box center [540, 103] width 40 height 16
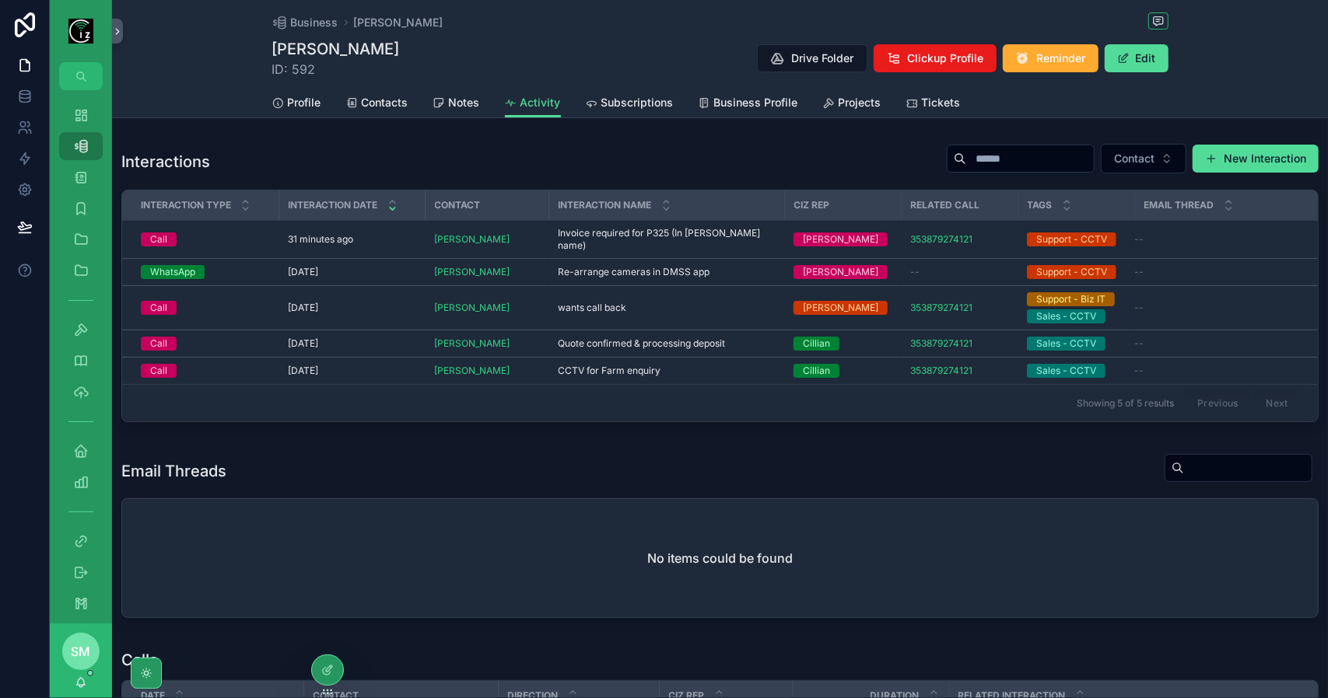
click at [638, 233] on span "Invoice required for P325 (In Bridgette McCarthy's name)" at bounding box center [666, 239] width 217 height 25
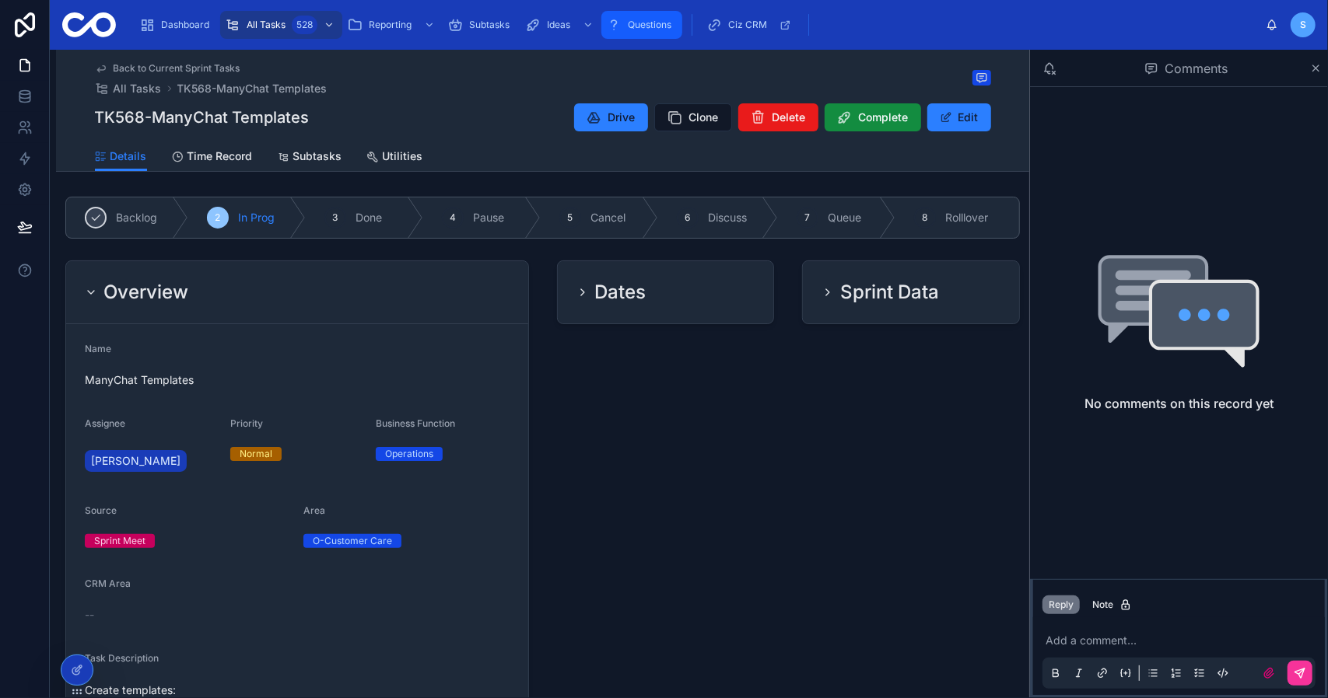
click at [650, 23] on span "Questions" at bounding box center [650, 25] width 44 height 12
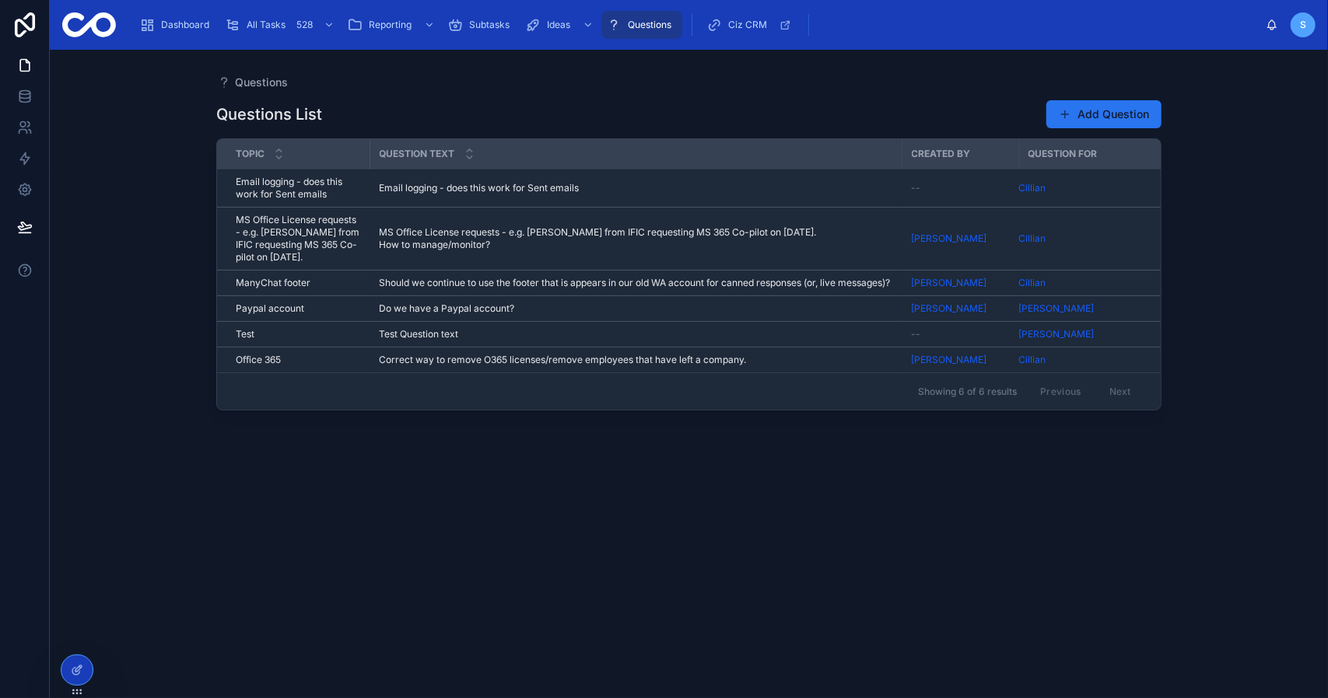
click at [1104, 125] on button "Add Question" at bounding box center [1103, 114] width 115 height 28
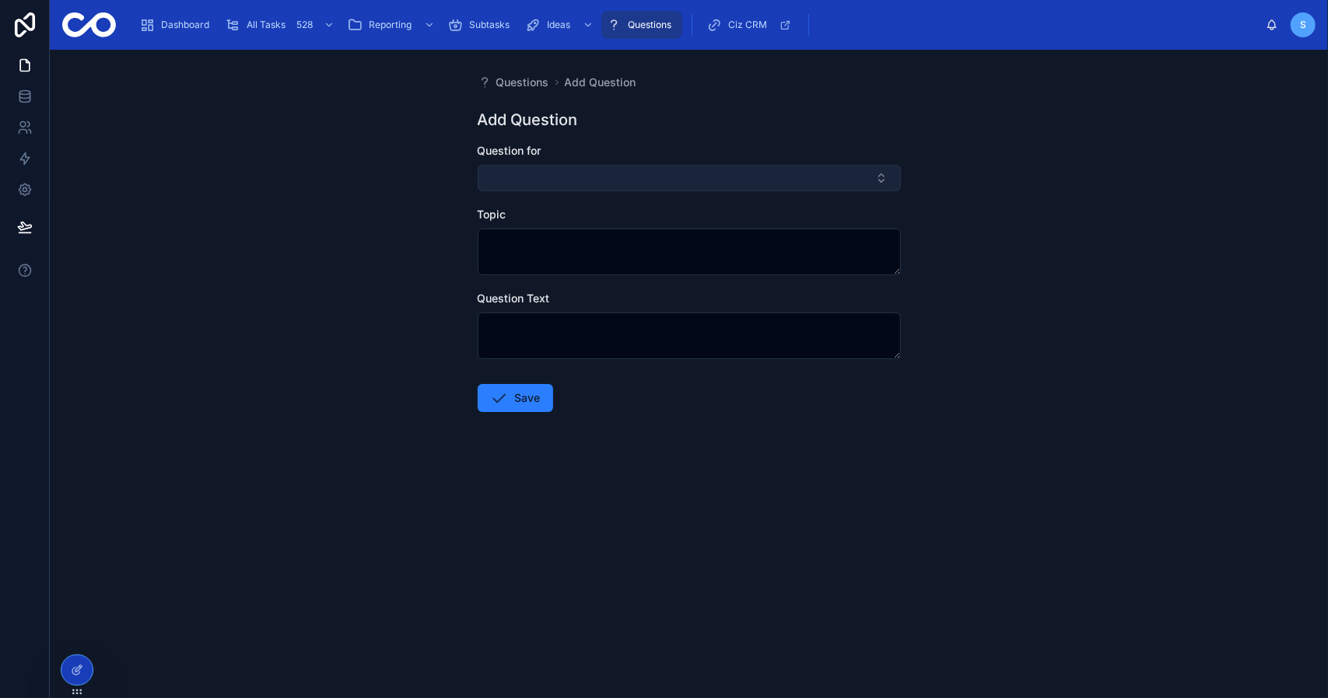
click at [603, 181] on button "Select Button" at bounding box center [689, 178] width 423 height 26
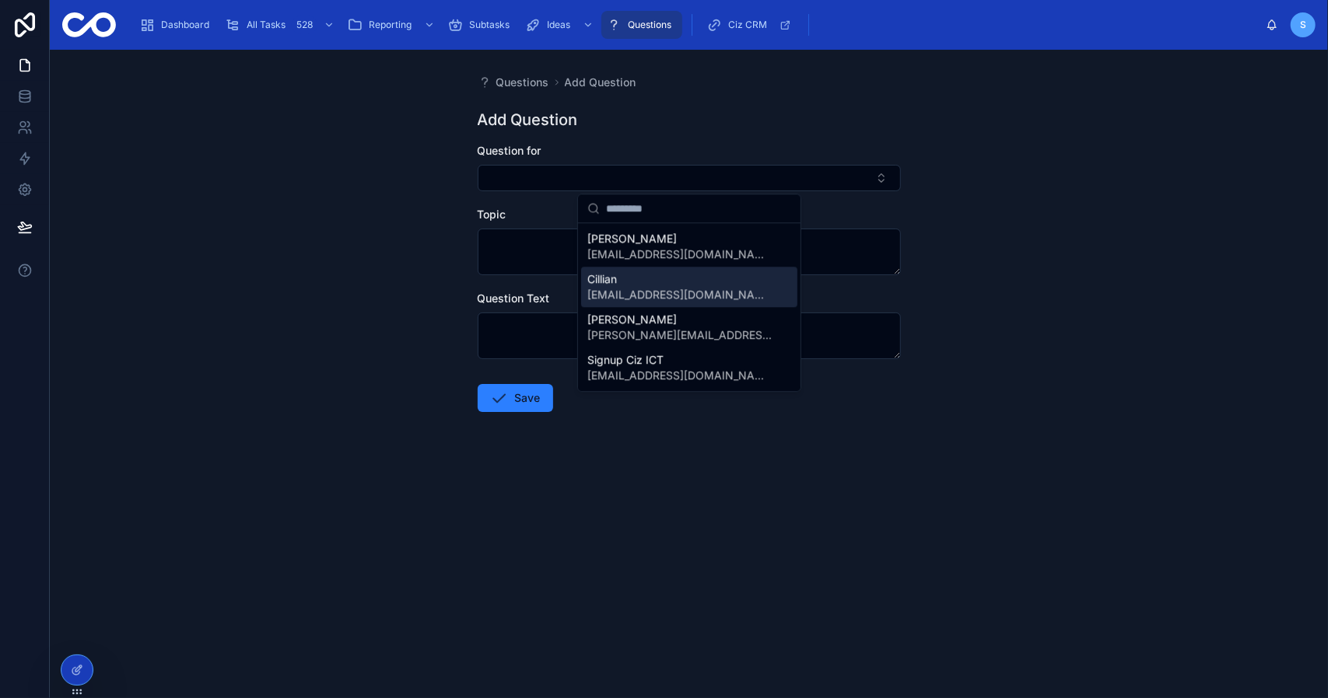
click at [621, 294] on span "cillian@cizict.com" at bounding box center [679, 295] width 185 height 16
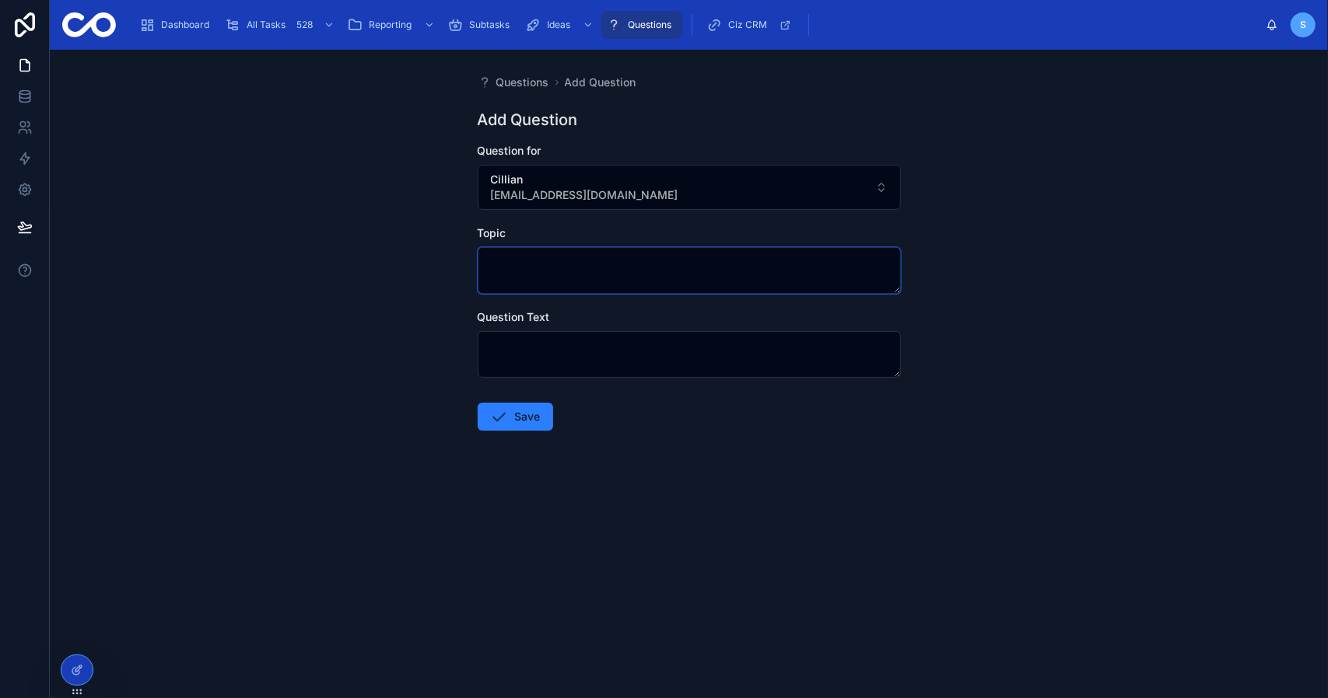
click at [550, 261] on textarea at bounding box center [689, 270] width 423 height 47
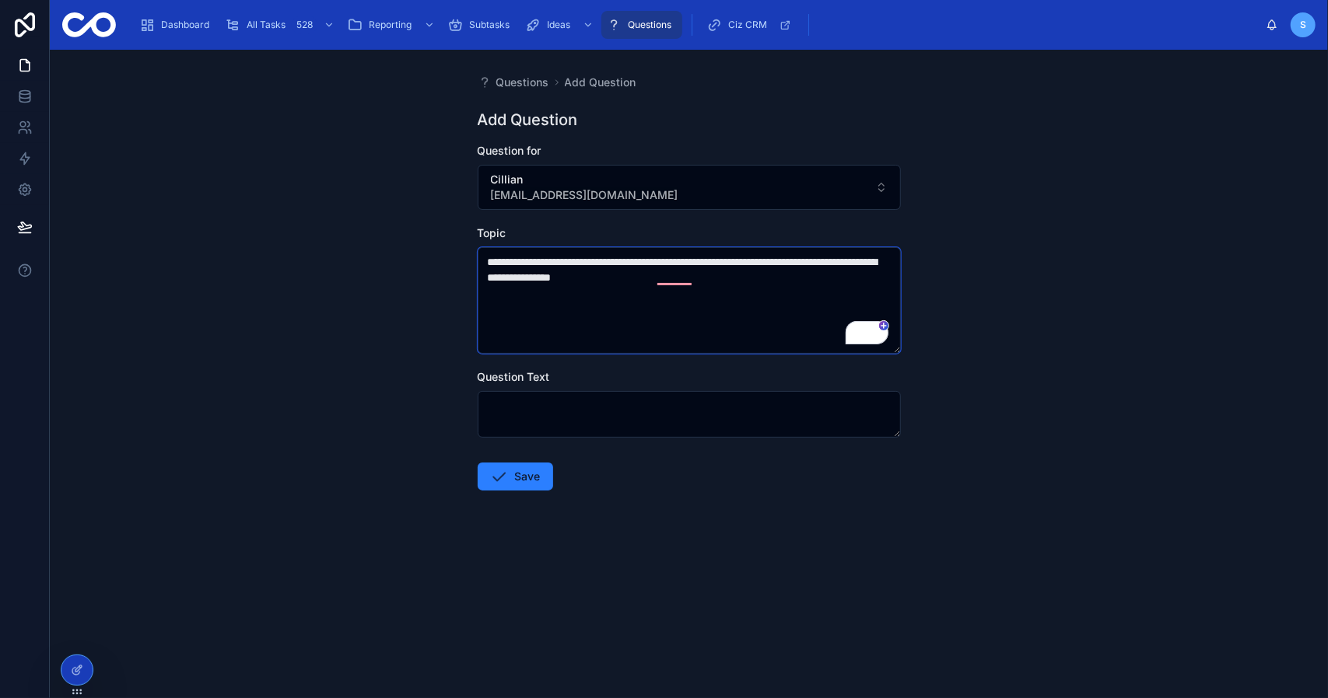
click at [539, 264] on textarea "**********" at bounding box center [689, 300] width 423 height 107
drag, startPoint x: 709, startPoint y: 282, endPoint x: 413, endPoint y: 257, distance: 297.4
click at [413, 257] on div "**********" at bounding box center [689, 374] width 1278 height 649
type textarea "**********"
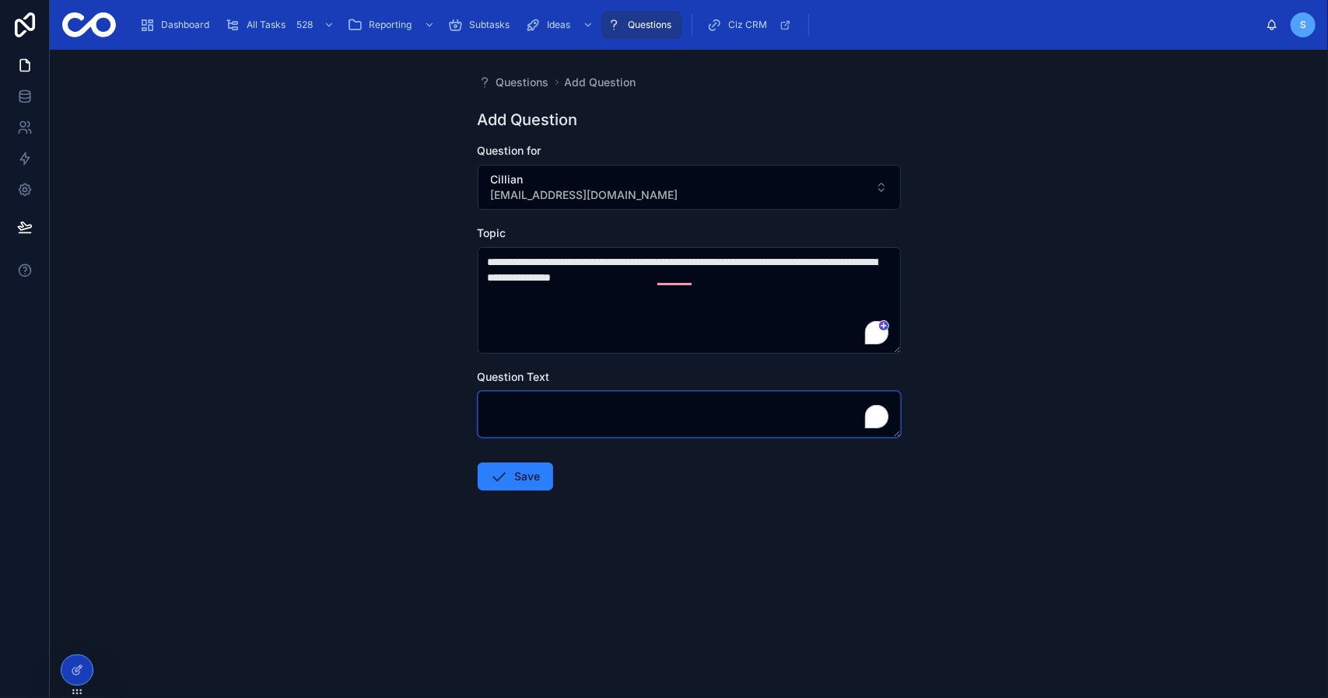
click at [551, 412] on textarea "To enrich screen reader interactions, please activate Accessibility in Grammarl…" at bounding box center [689, 414] width 423 height 47
paste textarea "**********"
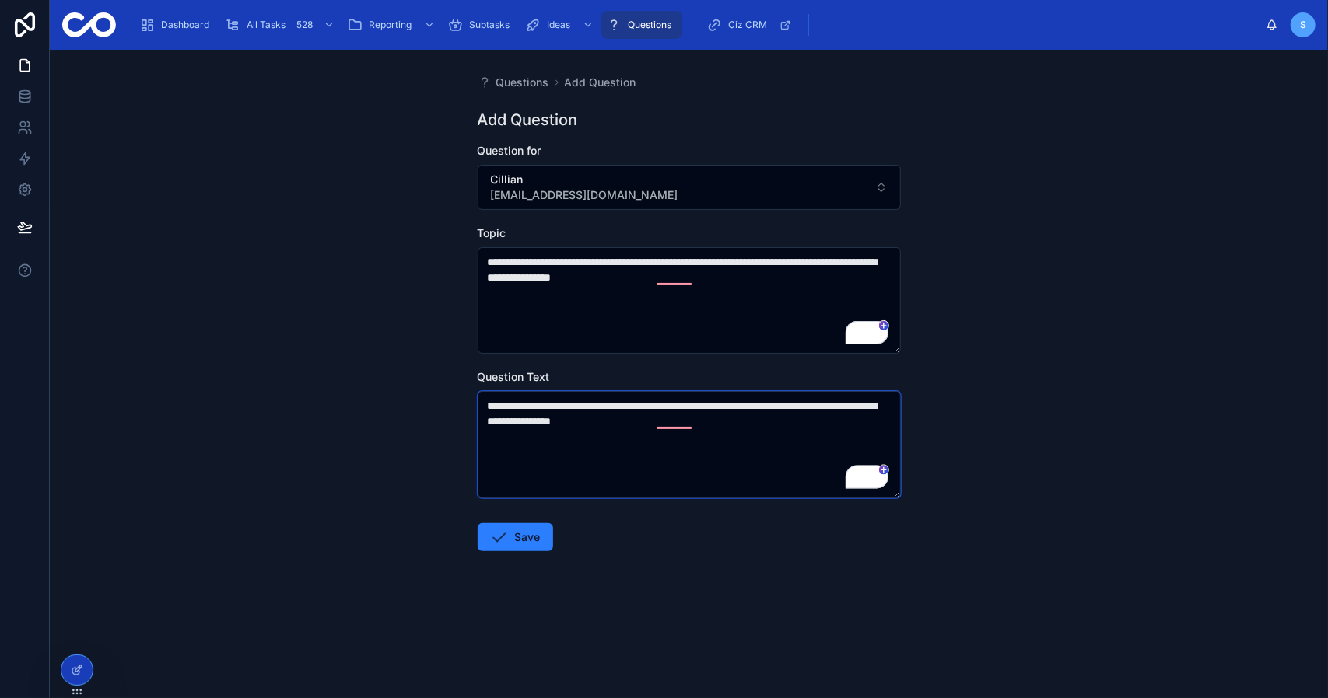
type textarea "**********"
drag, startPoint x: 552, startPoint y: 261, endPoint x: 635, endPoint y: 262, distance: 82.4
click at [635, 262] on textarea "**********" at bounding box center [689, 300] width 423 height 107
drag, startPoint x: 684, startPoint y: 260, endPoint x: 766, endPoint y: 257, distance: 81.7
click at [766, 257] on textarea "**********" at bounding box center [689, 300] width 423 height 107
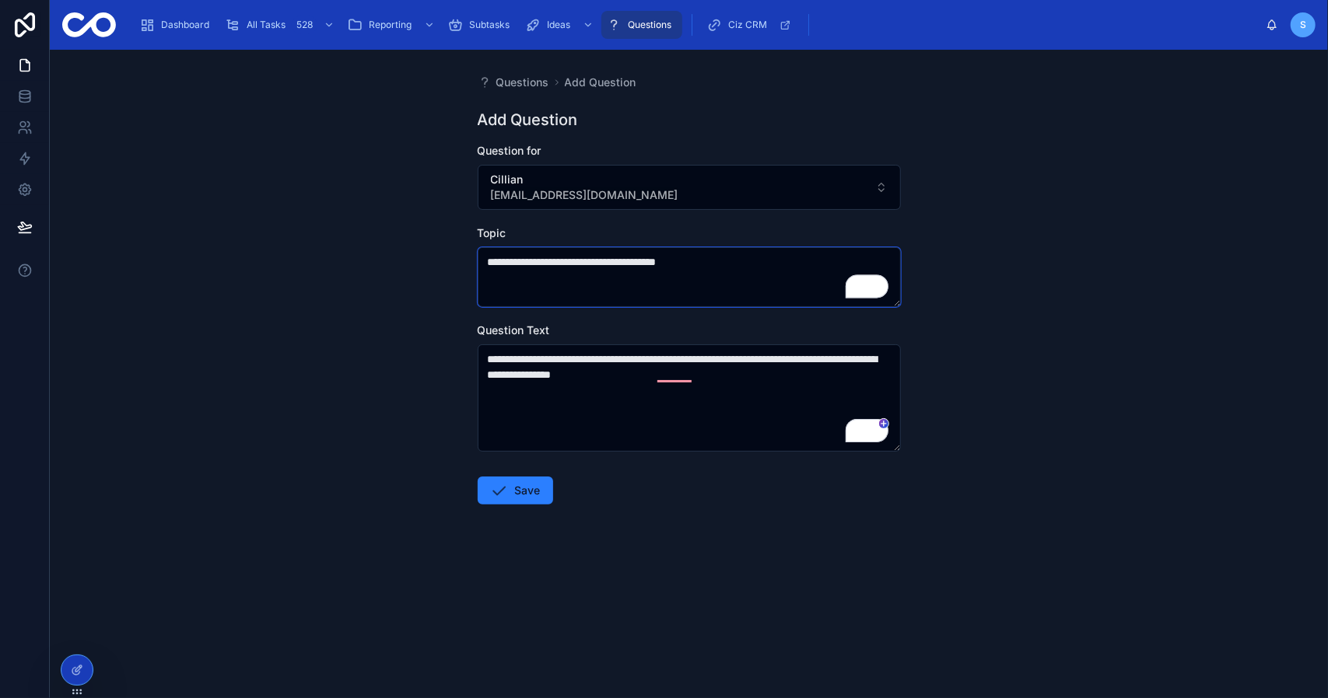
type textarea "**********"
click at [674, 511] on form "**********" at bounding box center [689, 373] width 423 height 461
click at [519, 489] on button "Save" at bounding box center [515, 491] width 75 height 28
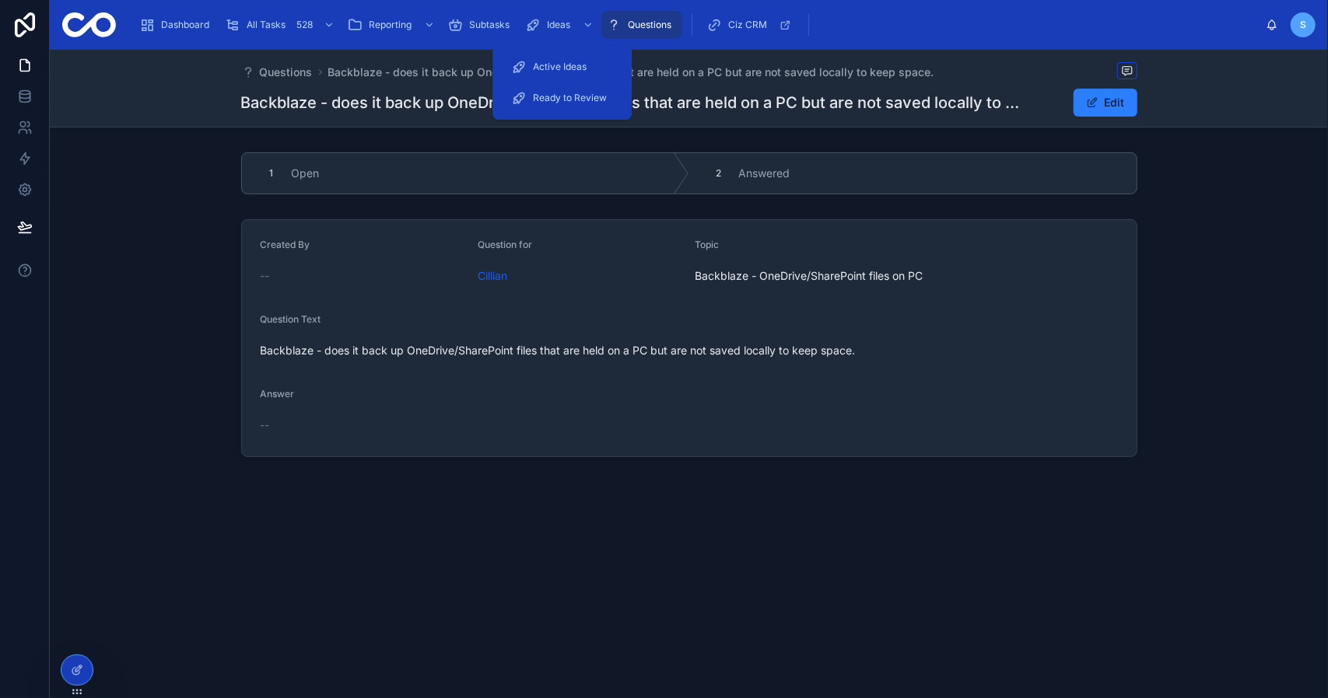
click at [636, 27] on span "Questions" at bounding box center [650, 25] width 44 height 12
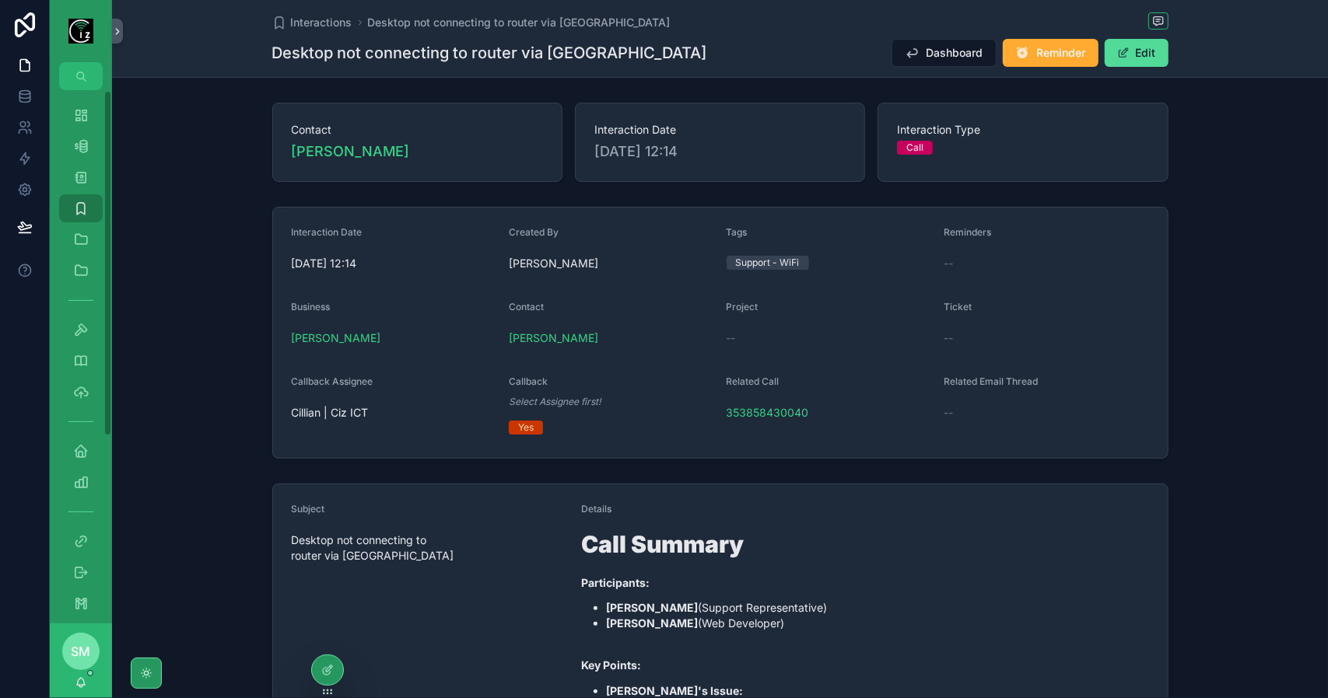
click at [86, 117] on icon "scrollable content" at bounding box center [81, 115] width 16 height 16
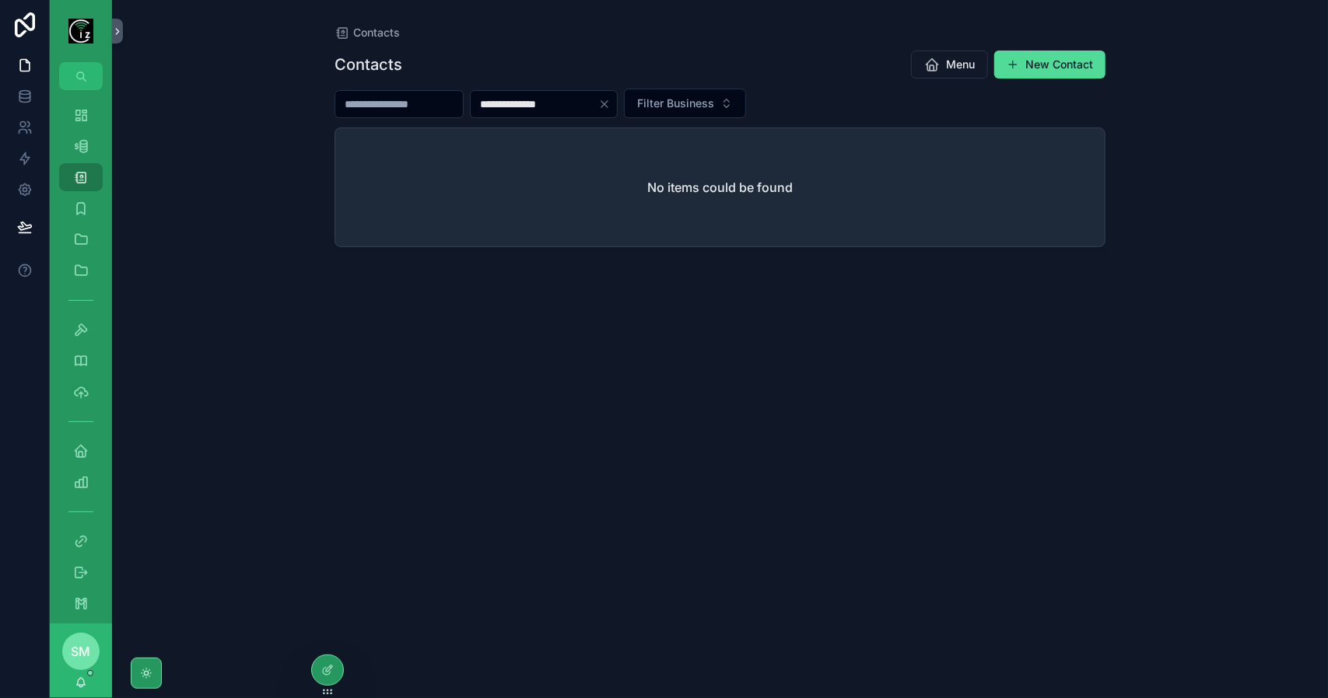
click at [527, 98] on input "**********" at bounding box center [535, 104] width 128 height 22
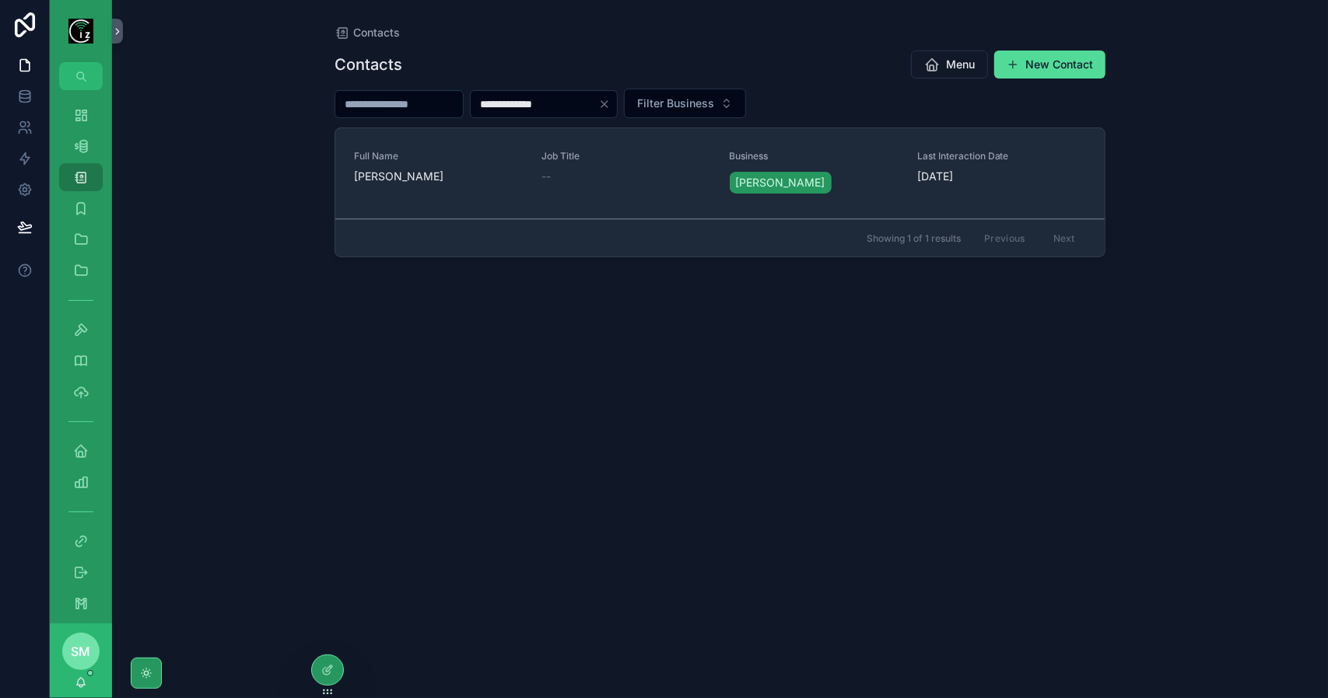
type input "**********"
click at [443, 178] on span "Edward Corcoran - Laharn" at bounding box center [438, 177] width 169 height 16
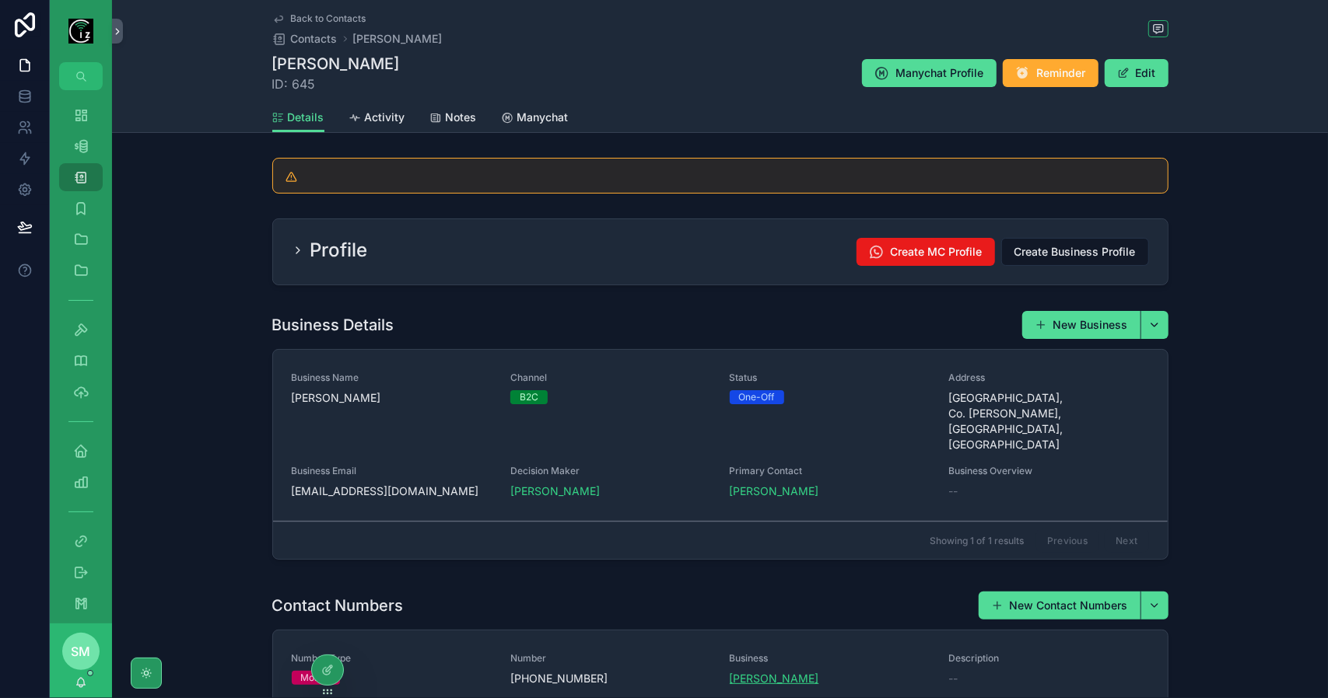
click at [796, 671] on span "Edward Corcoran - Laharn" at bounding box center [774, 679] width 89 height 16
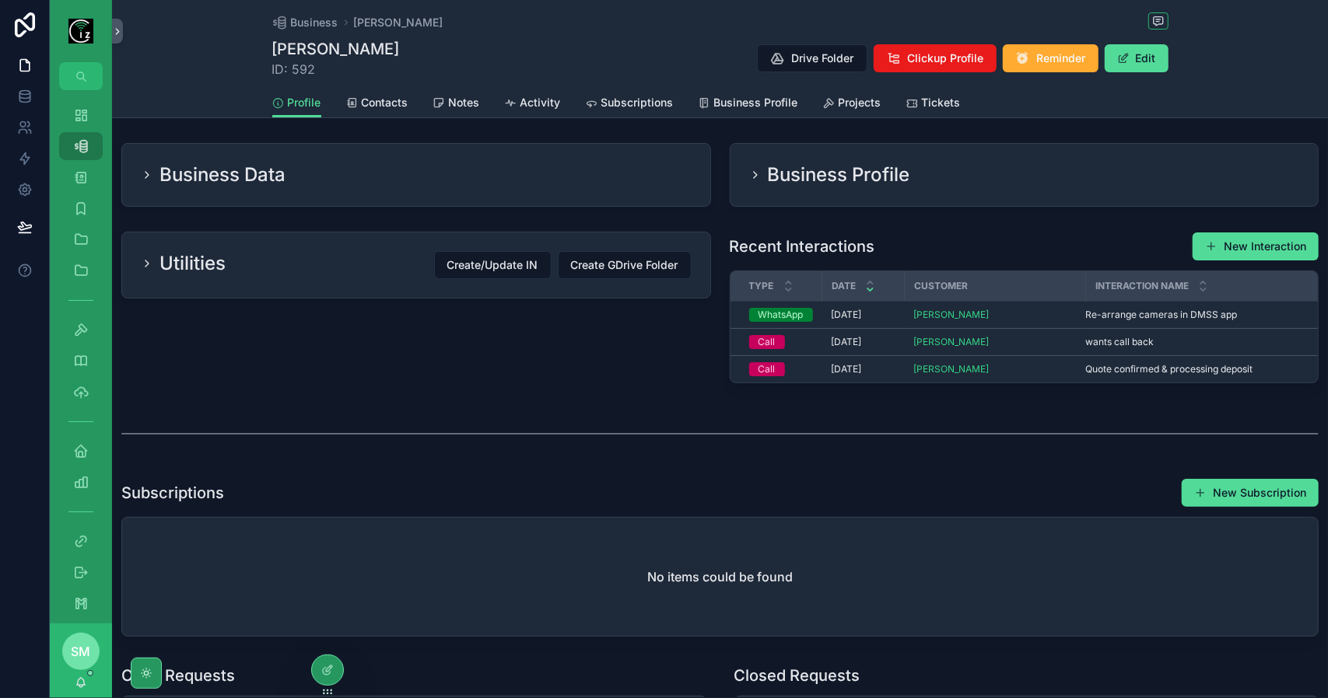
click at [547, 100] on span "Activity" at bounding box center [540, 103] width 40 height 16
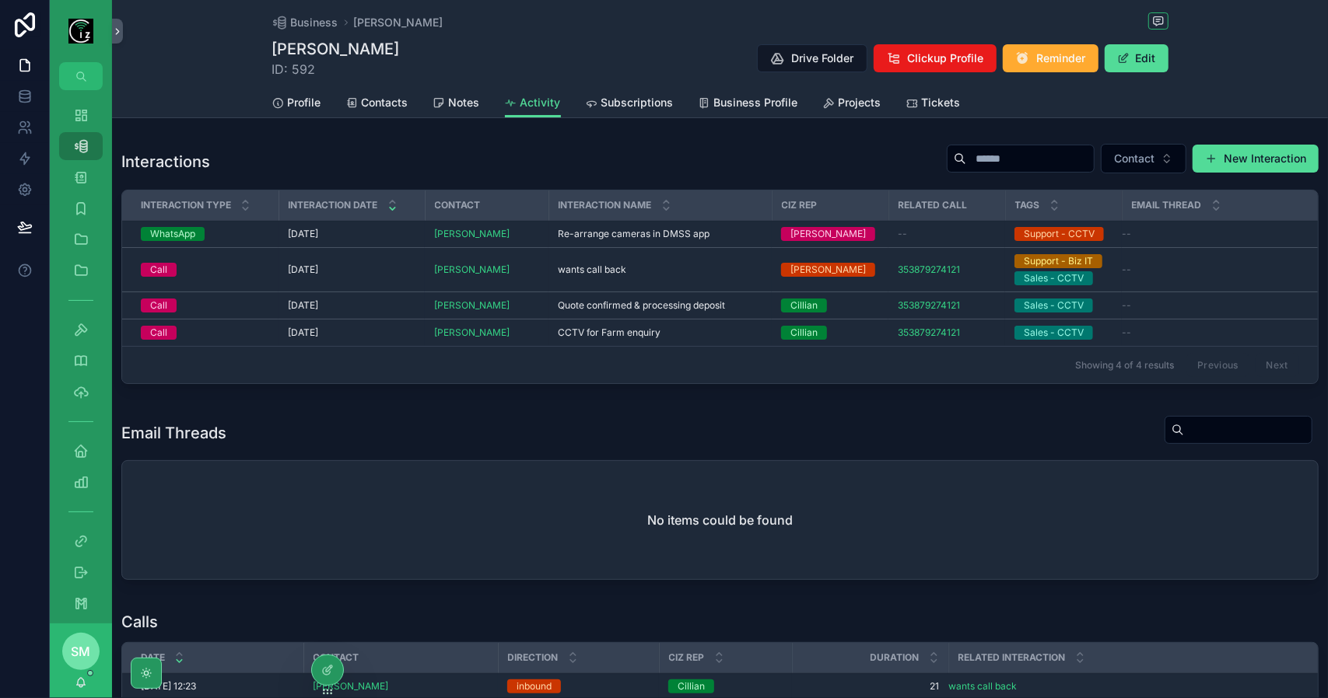
click at [295, 100] on span "Profile" at bounding box center [304, 103] width 33 height 16
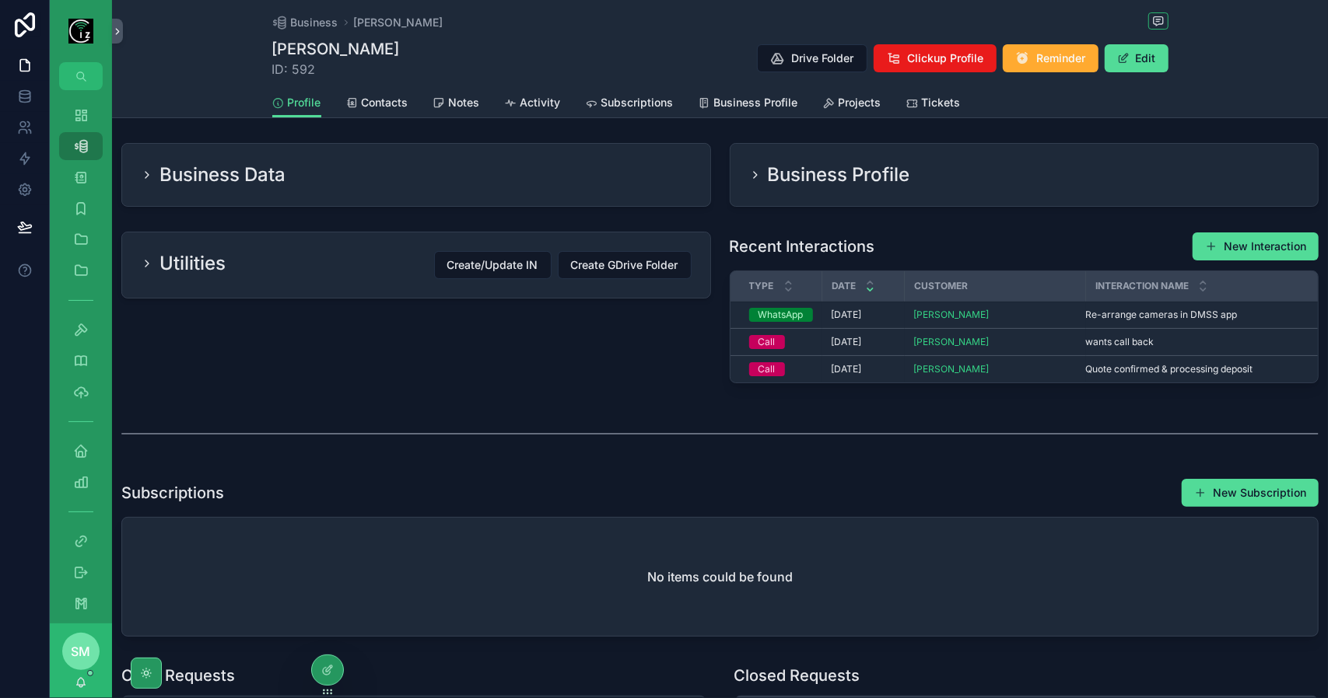
click at [793, 170] on h2 "Business Profile" at bounding box center [839, 175] width 142 height 25
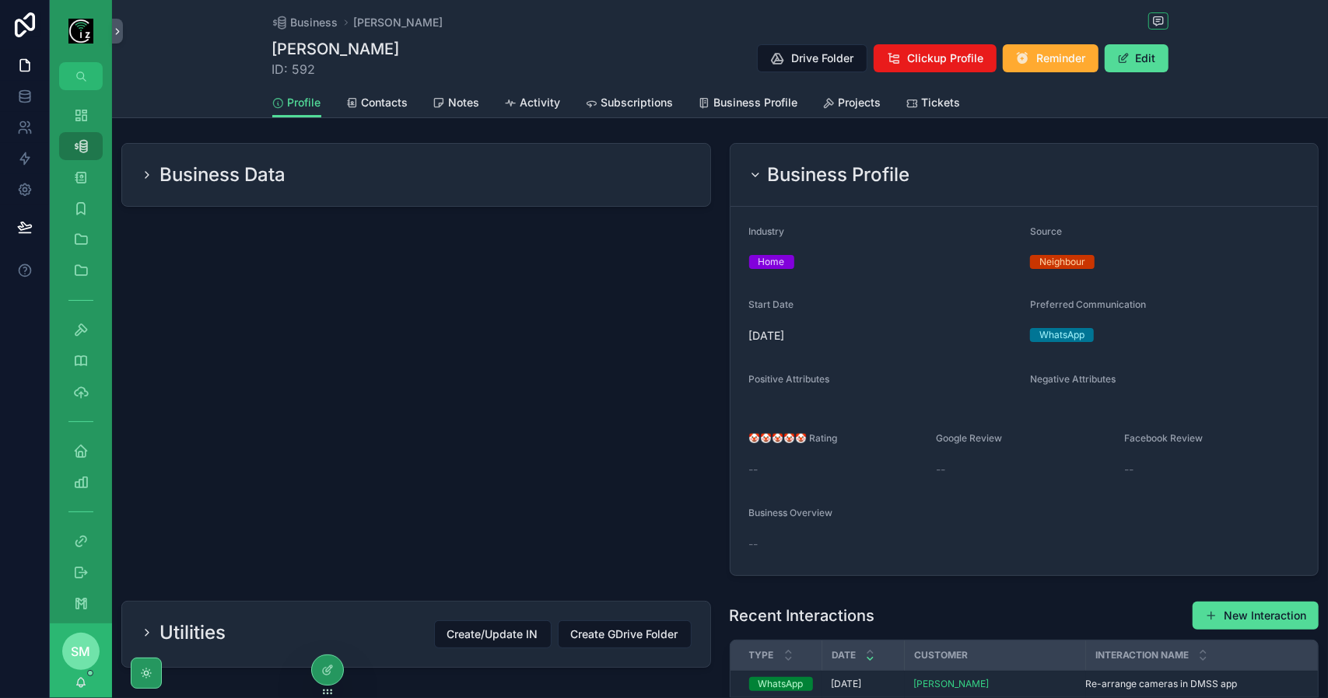
click at [793, 170] on h2 "Business Profile" at bounding box center [839, 175] width 142 height 25
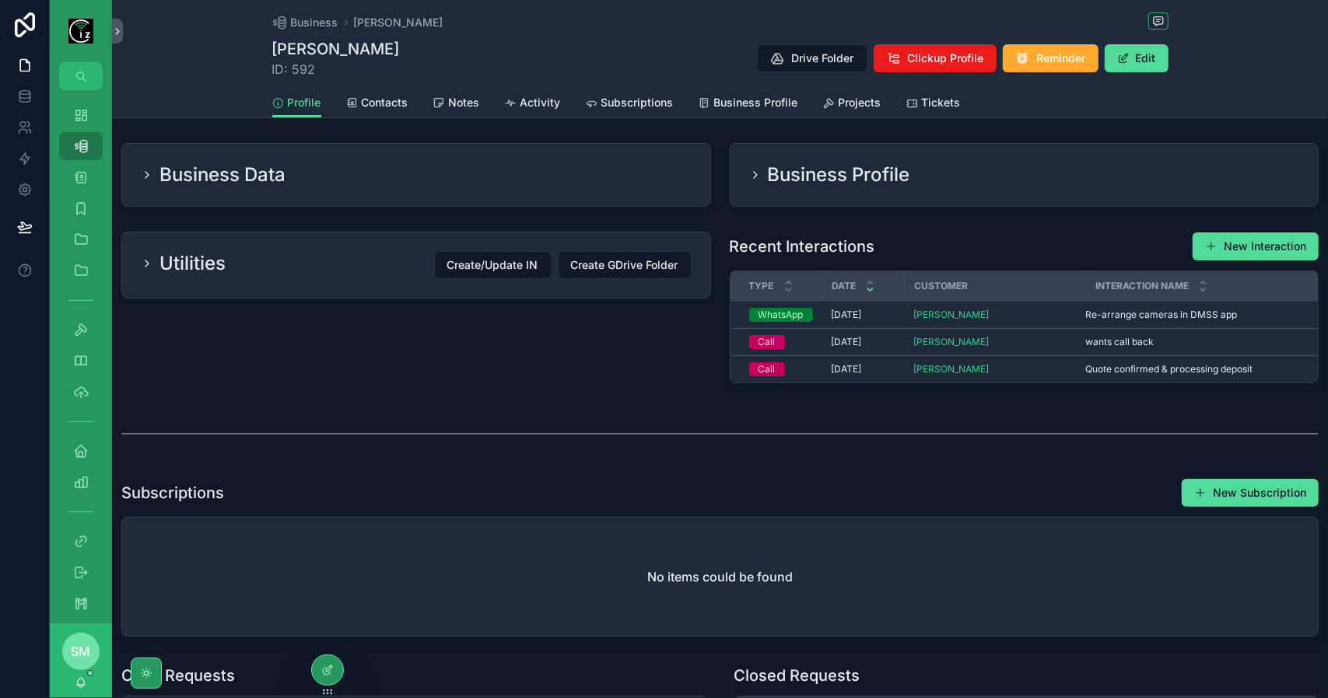
click at [597, 169] on div "Business Data" at bounding box center [416, 175] width 551 height 25
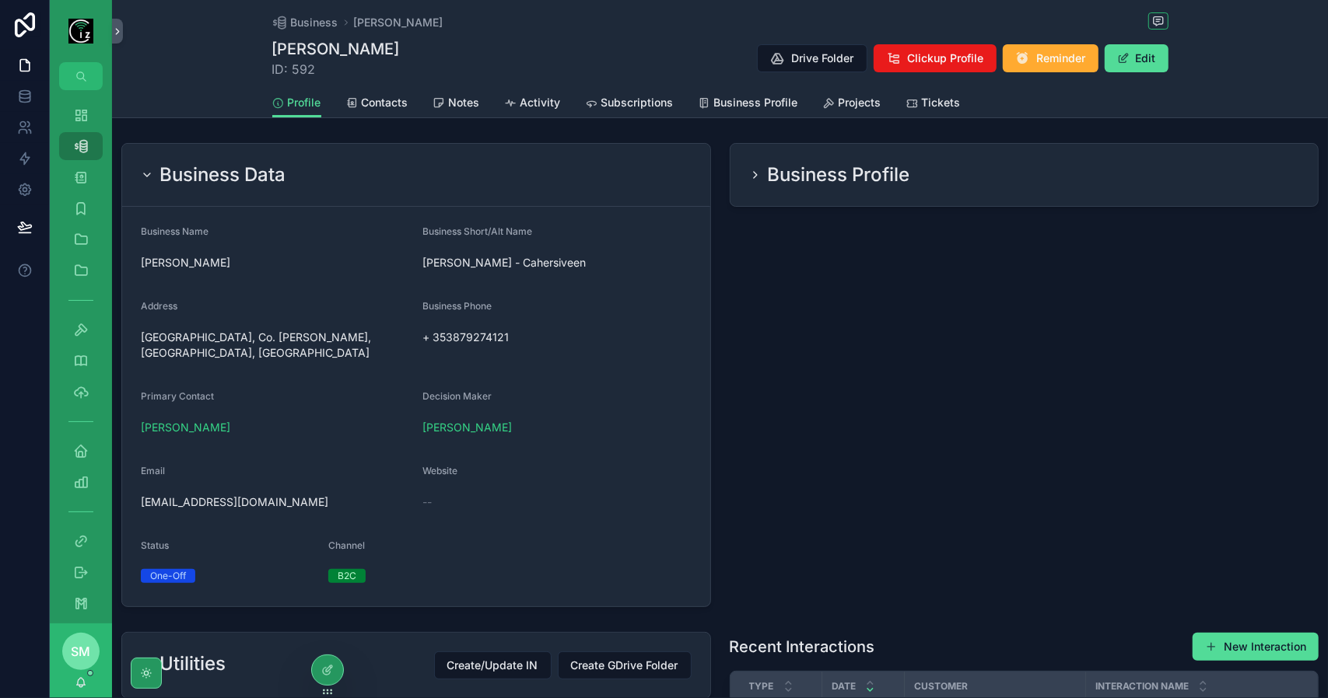
click at [597, 169] on div "Business Data" at bounding box center [416, 175] width 551 height 25
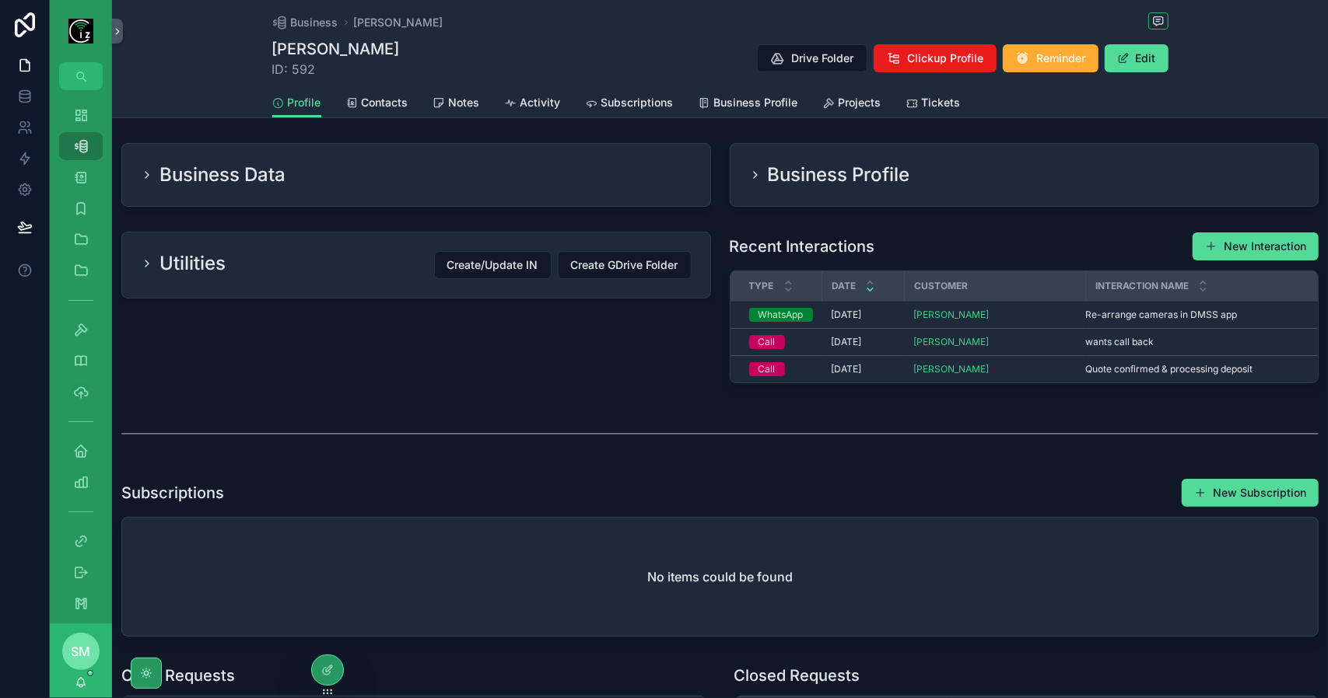
click at [792, 171] on h2 "Business Profile" at bounding box center [839, 175] width 142 height 25
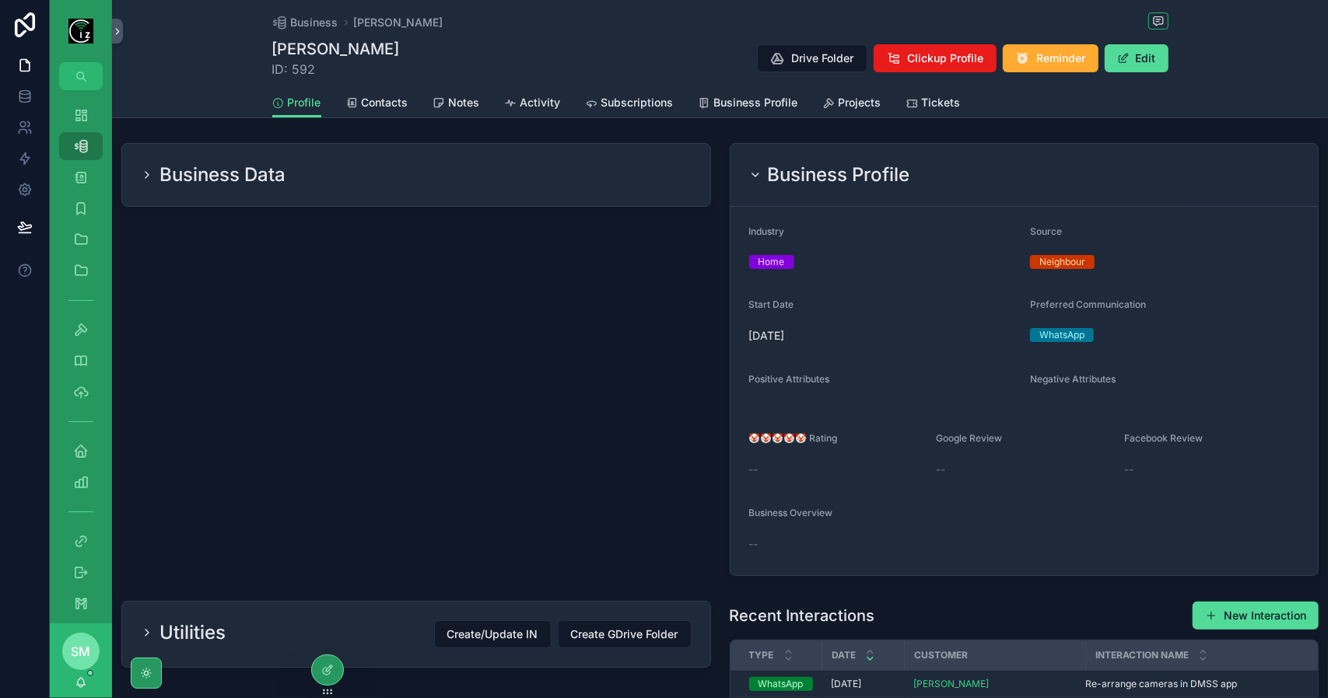
click at [792, 171] on h2 "Business Profile" at bounding box center [839, 175] width 142 height 25
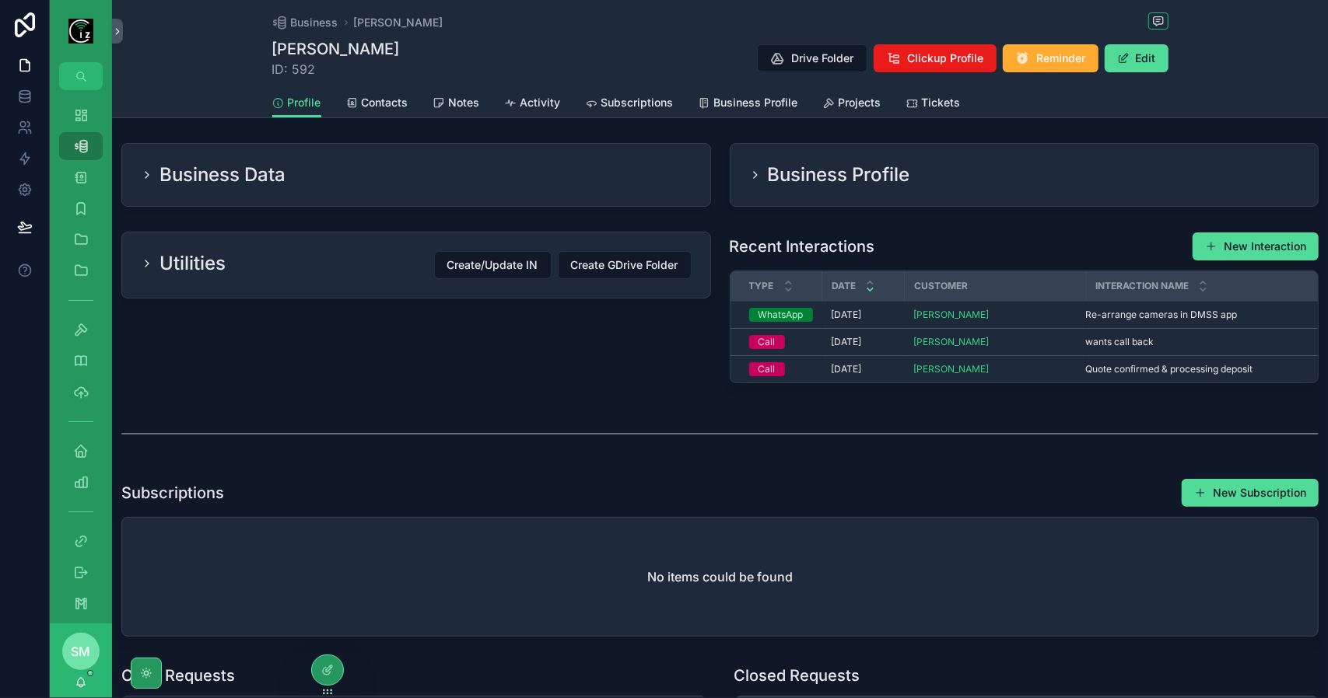
click at [930, 103] on span "Tickets" at bounding box center [941, 103] width 39 height 16
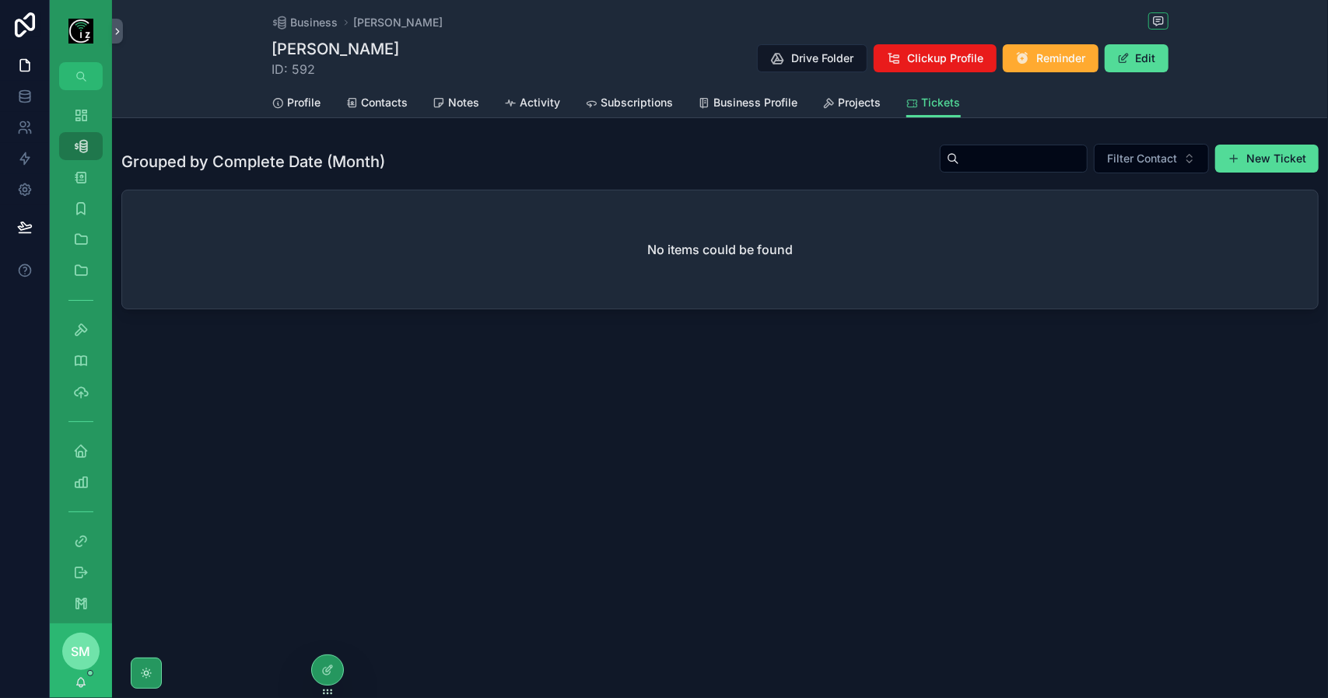
click at [541, 107] on span "Activity" at bounding box center [540, 103] width 40 height 16
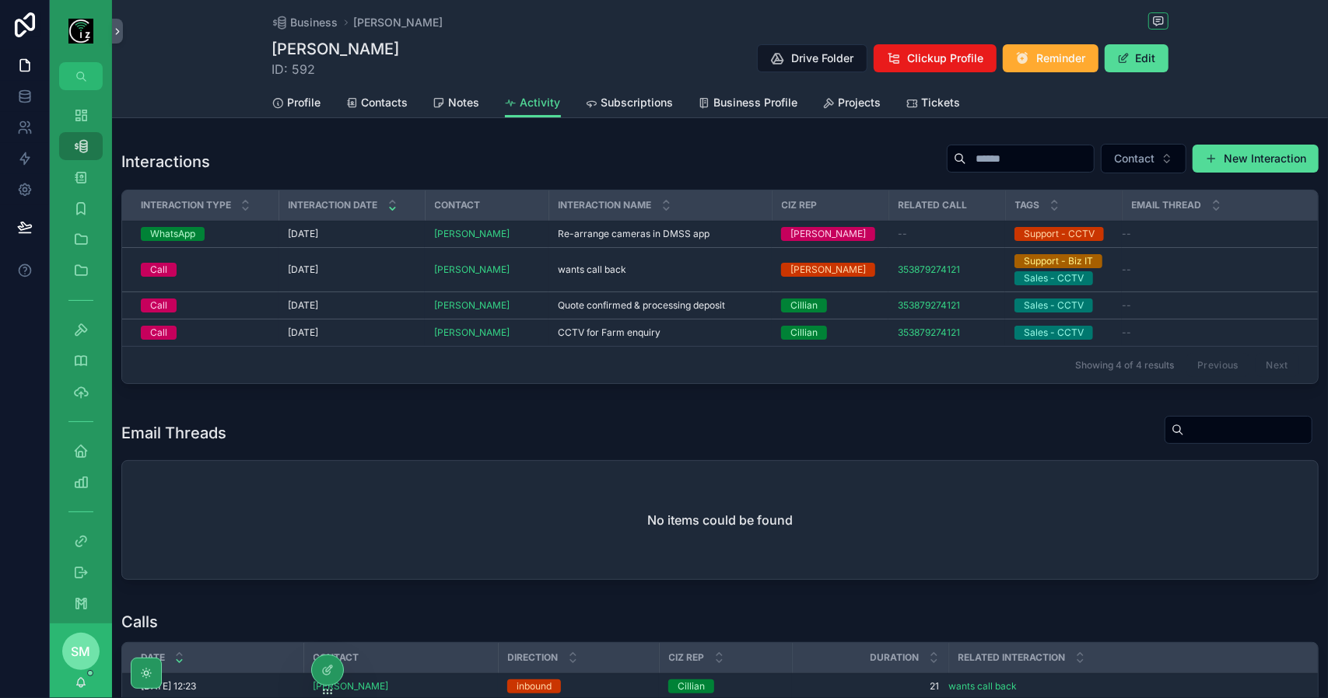
click at [640, 105] on span "Subscriptions" at bounding box center [637, 103] width 72 height 16
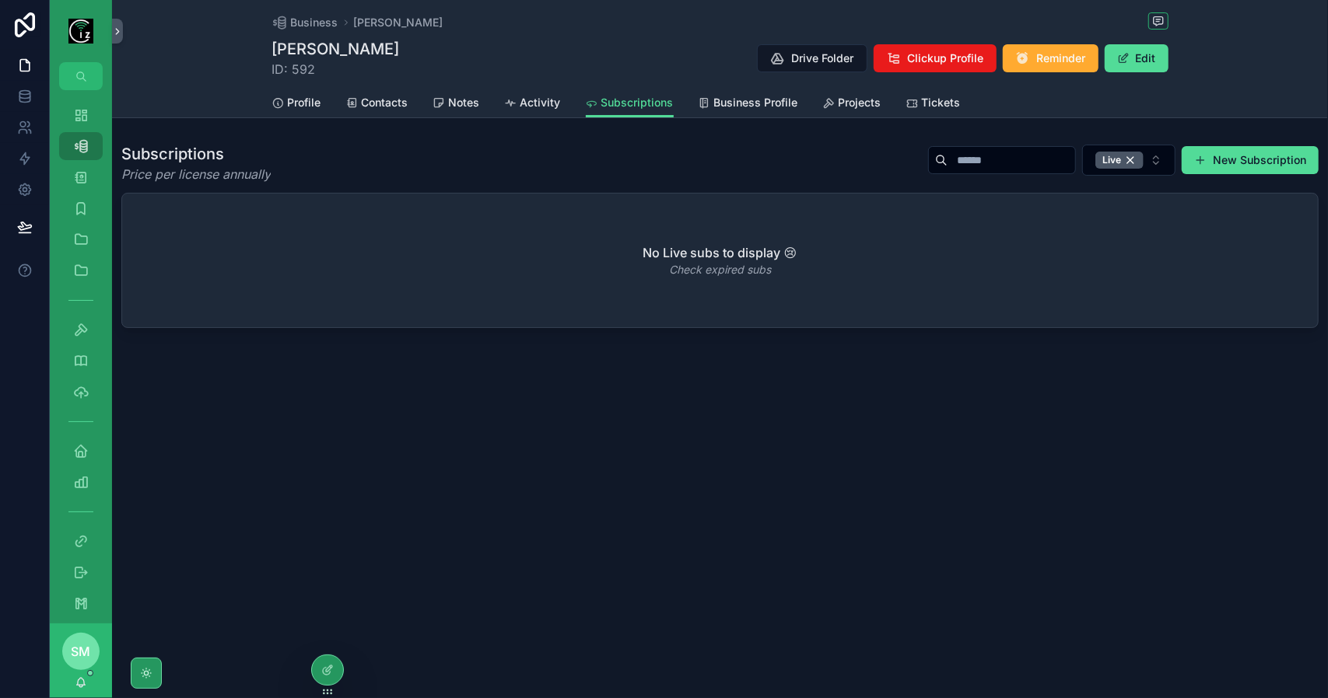
click at [946, 102] on span "Tickets" at bounding box center [941, 103] width 39 height 16
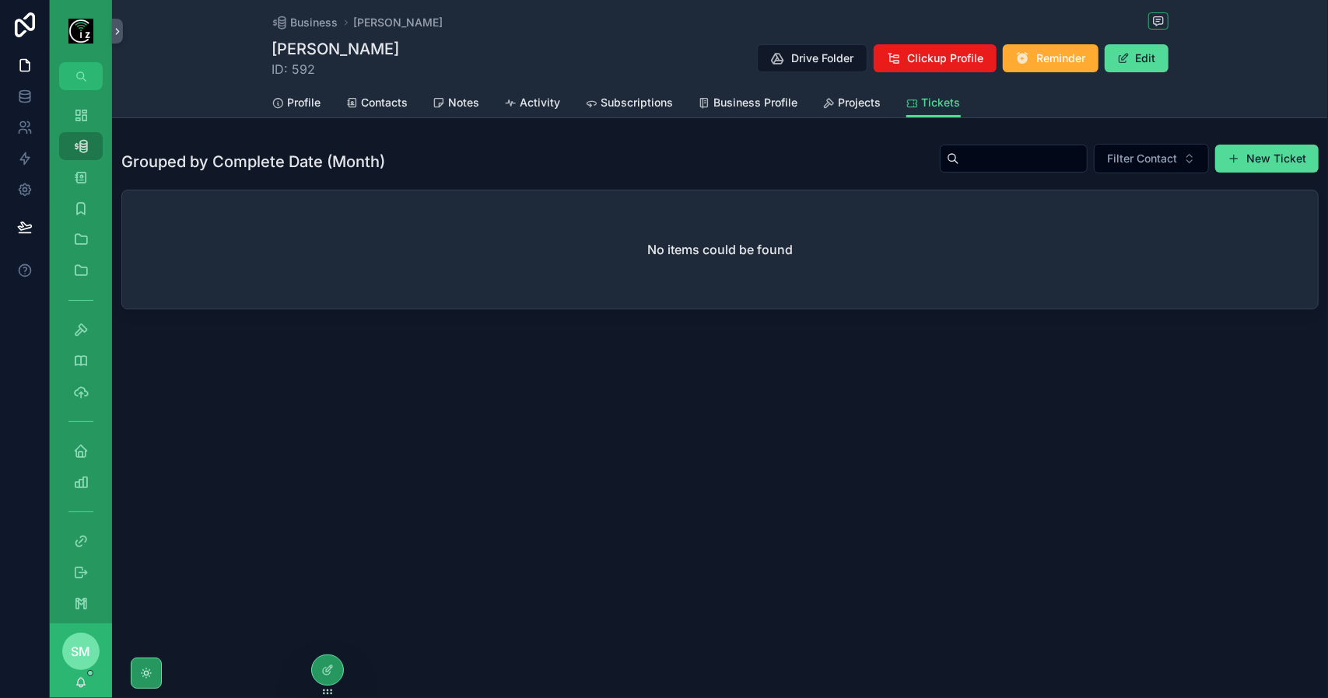
click at [541, 100] on span "Activity" at bounding box center [540, 103] width 40 height 16
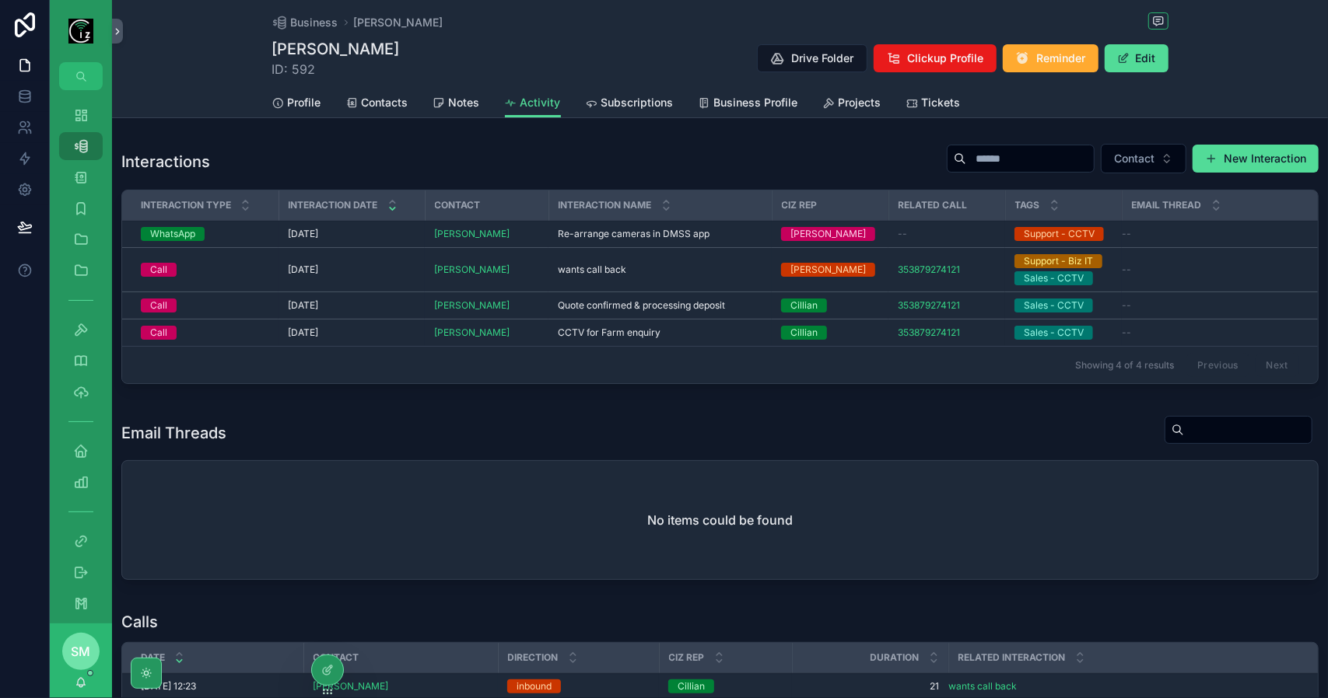
click at [667, 264] on div "wants call back wants call back" at bounding box center [660, 270] width 205 height 12
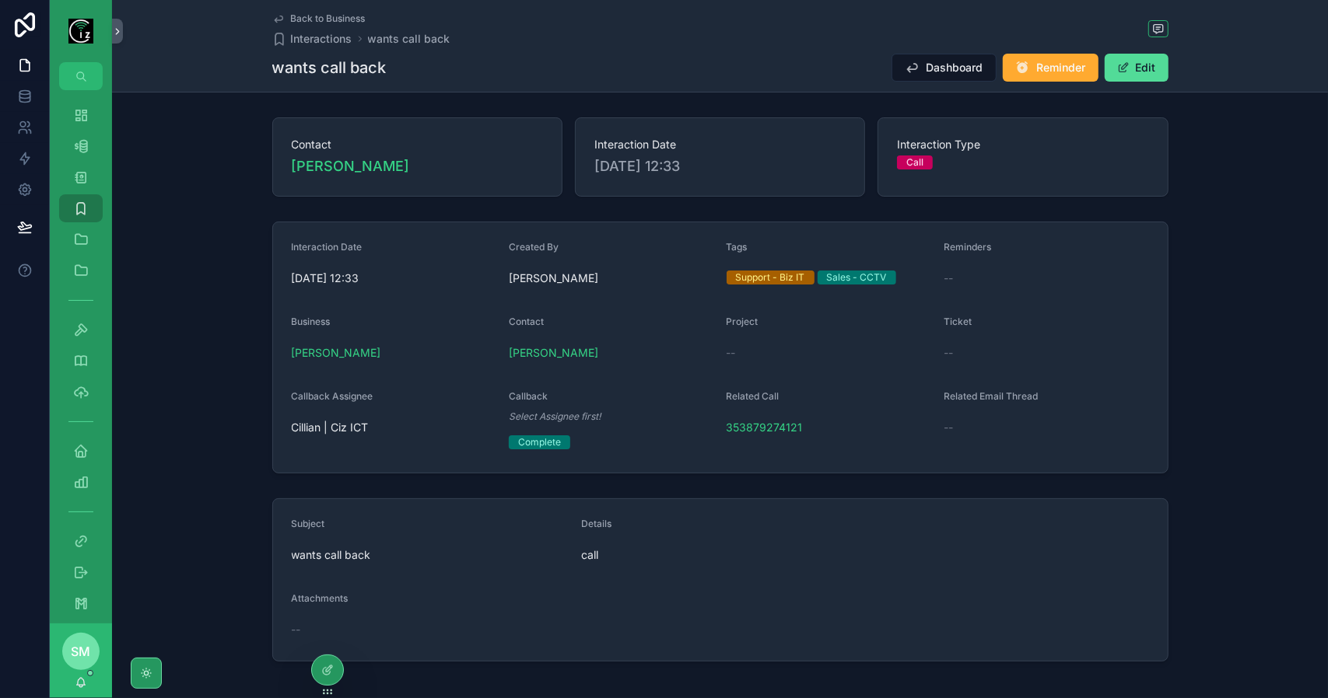
click at [327, 19] on span "Back to Business" at bounding box center [328, 18] width 75 height 12
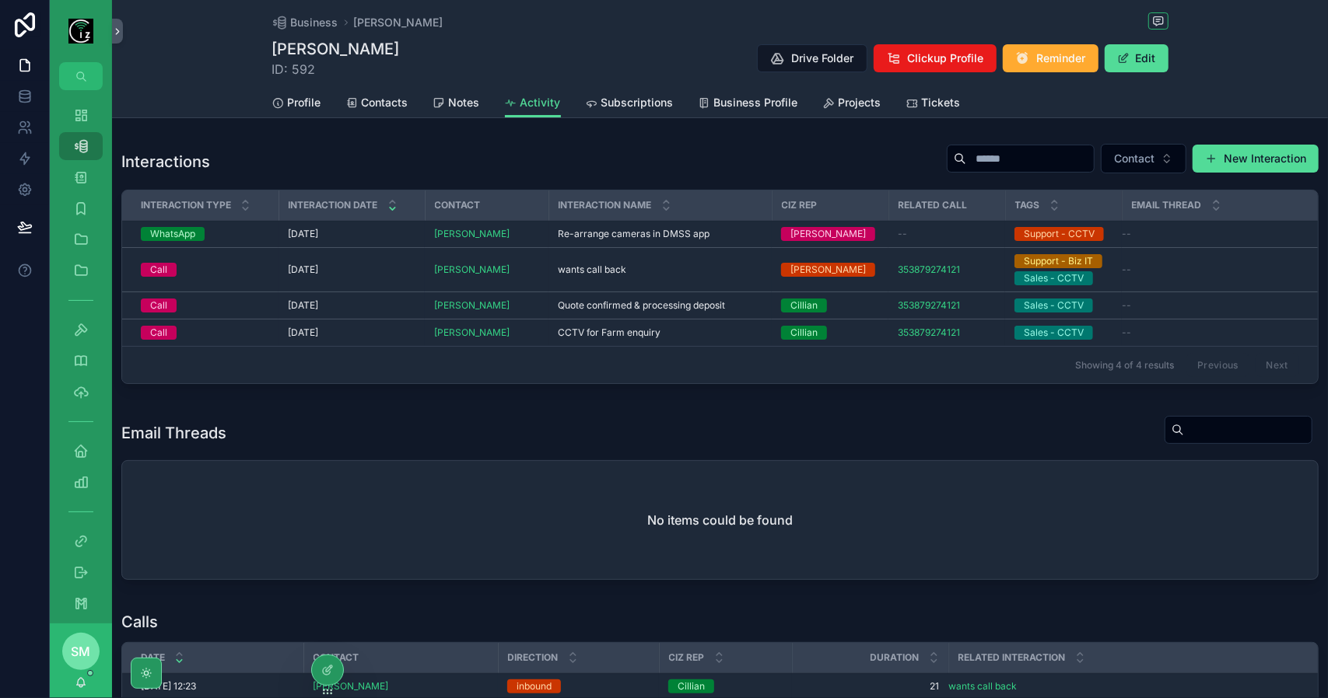
click at [848, 110] on span "Projects" at bounding box center [859, 103] width 43 height 16
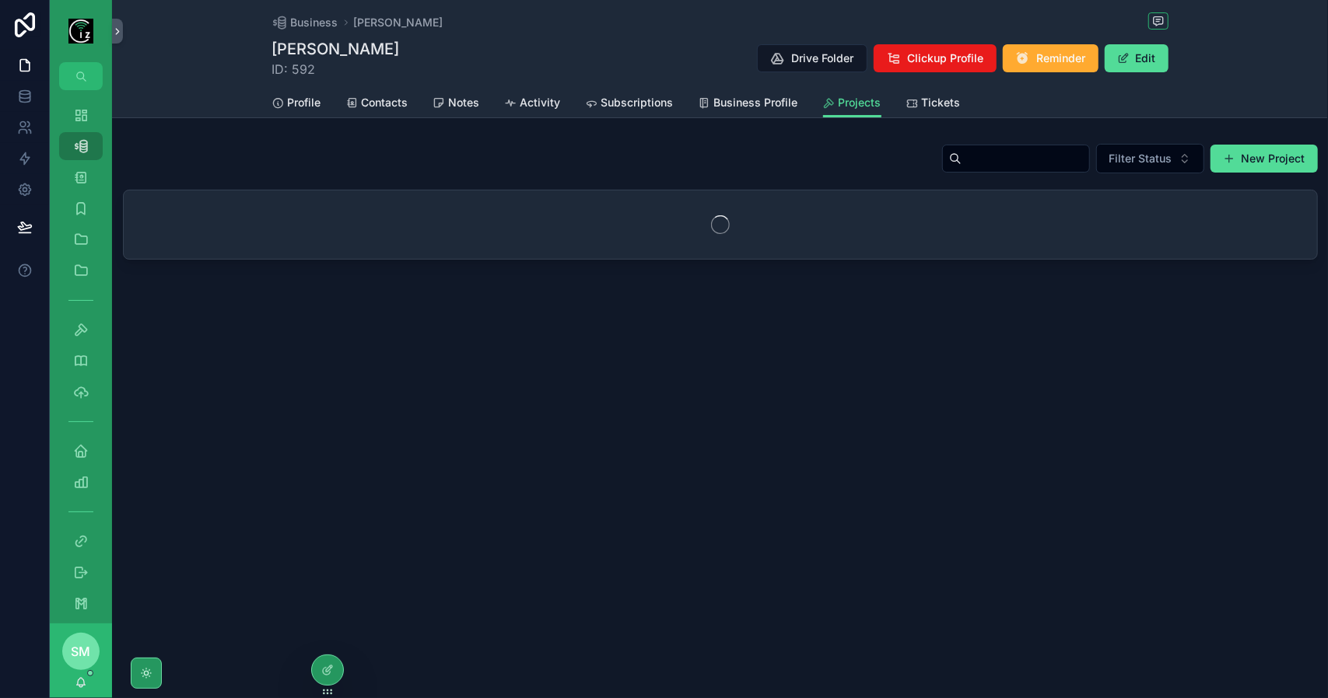
click at [935, 103] on span "Tickets" at bounding box center [941, 103] width 39 height 16
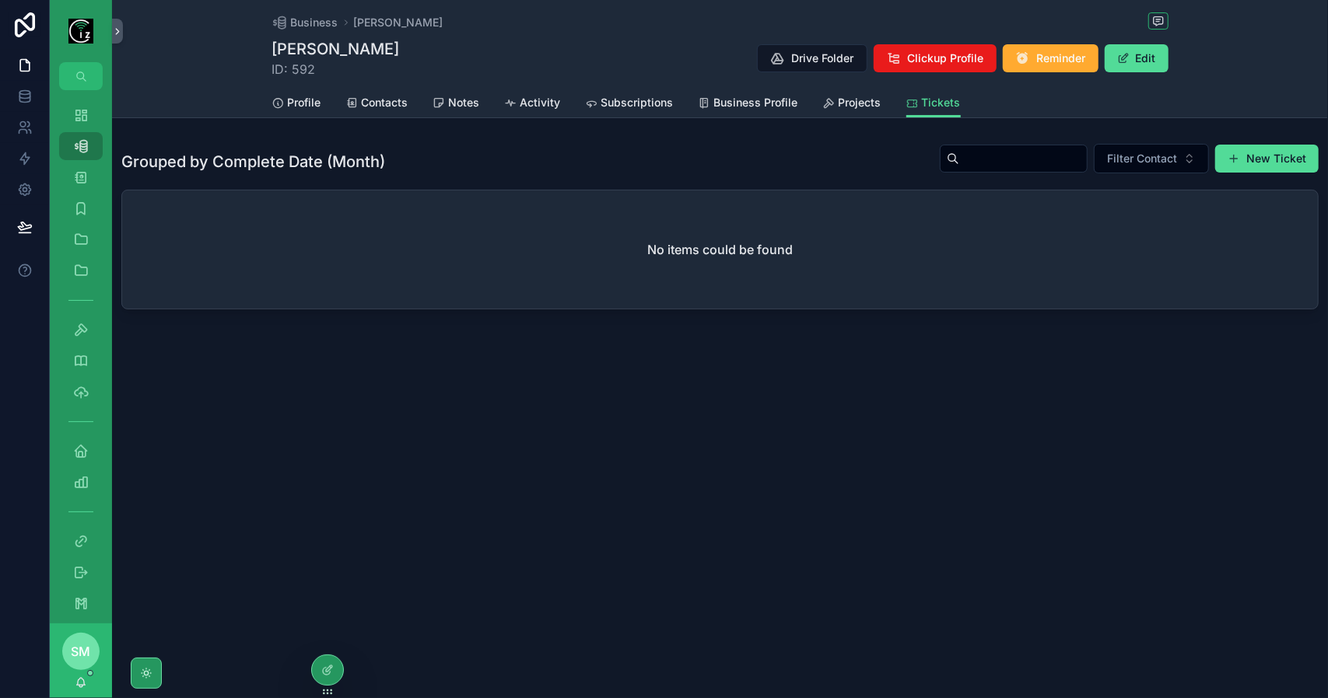
click at [849, 103] on span "Projects" at bounding box center [859, 103] width 43 height 16
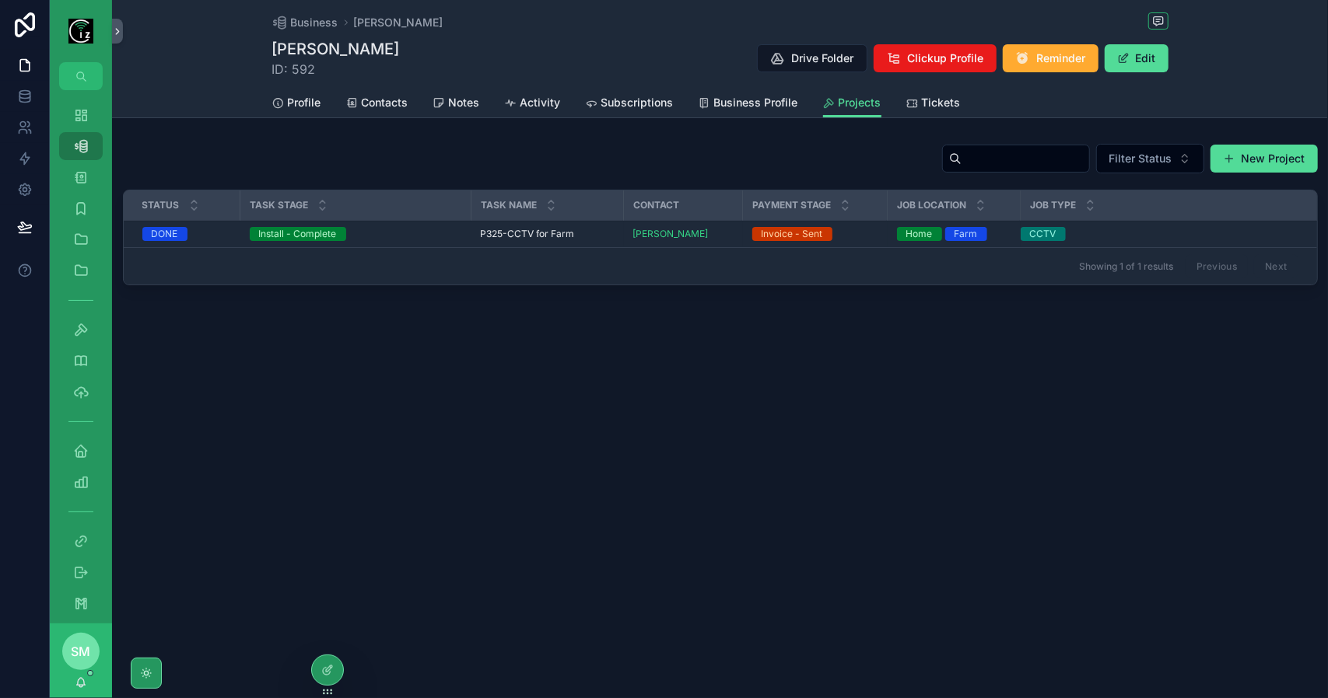
click at [497, 229] on span "P325-CCTV for Farm" at bounding box center [528, 234] width 94 height 12
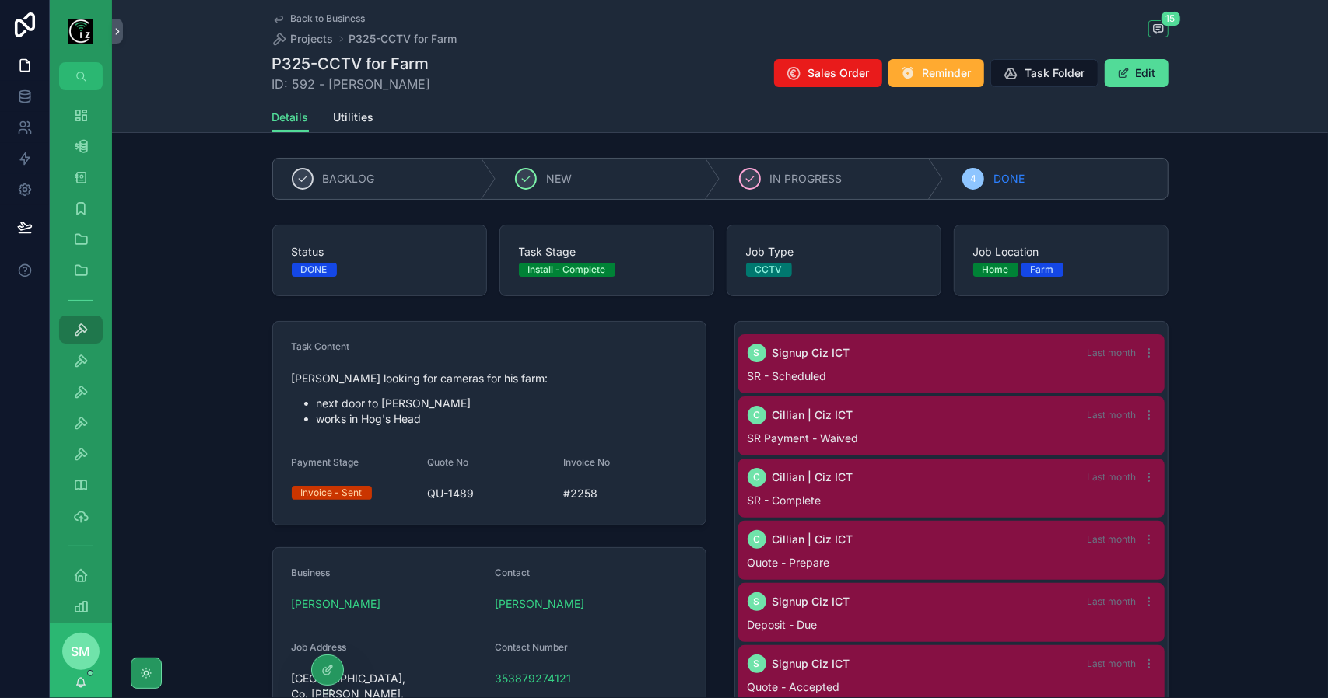
click at [331, 13] on span "Back to Business" at bounding box center [328, 18] width 75 height 12
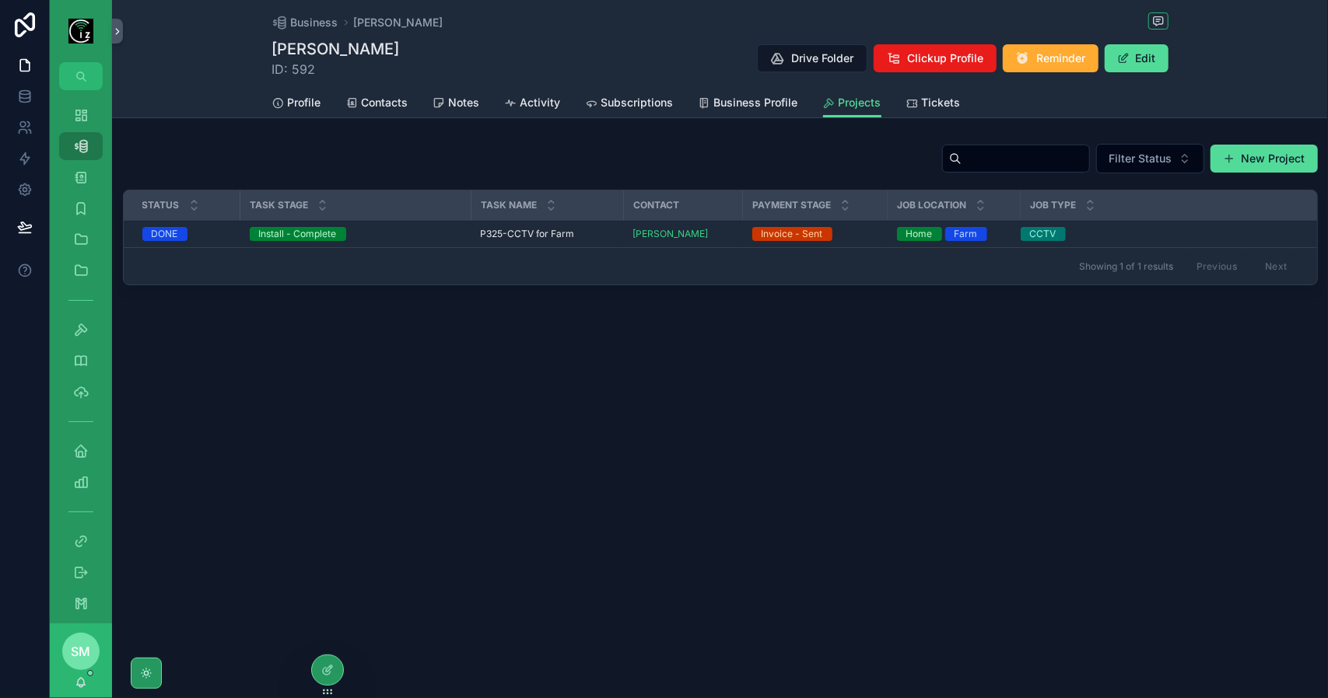
click at [924, 103] on span "Tickets" at bounding box center [941, 103] width 39 height 16
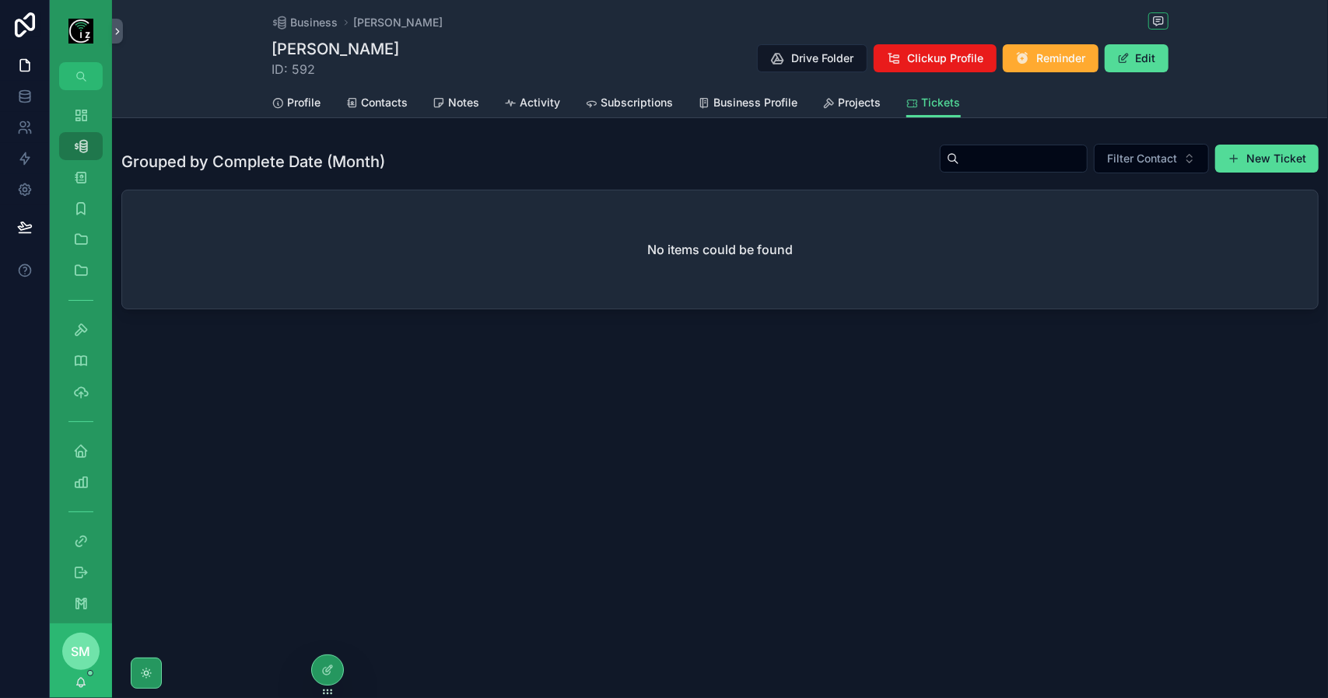
click at [845, 104] on span "Projects" at bounding box center [859, 103] width 43 height 16
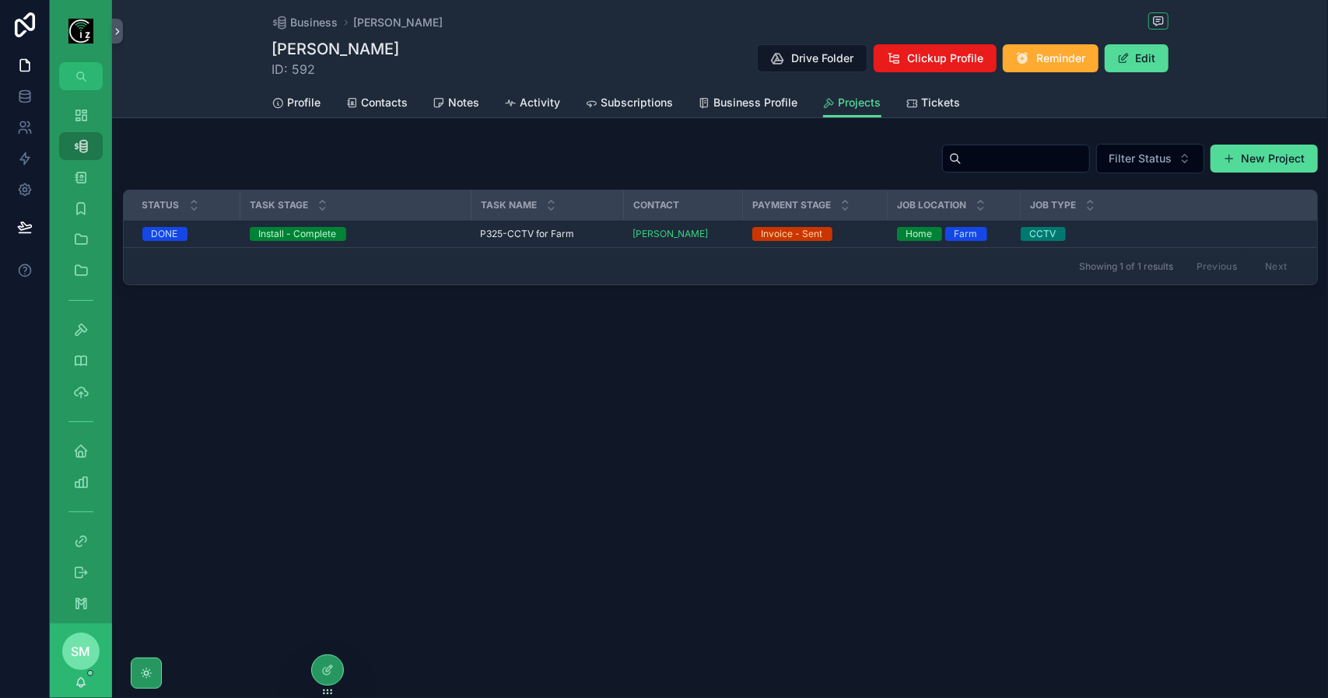
click at [530, 236] on span "P325-CCTV for Farm" at bounding box center [528, 234] width 94 height 12
